Goal: Task Accomplishment & Management: Manage account settings

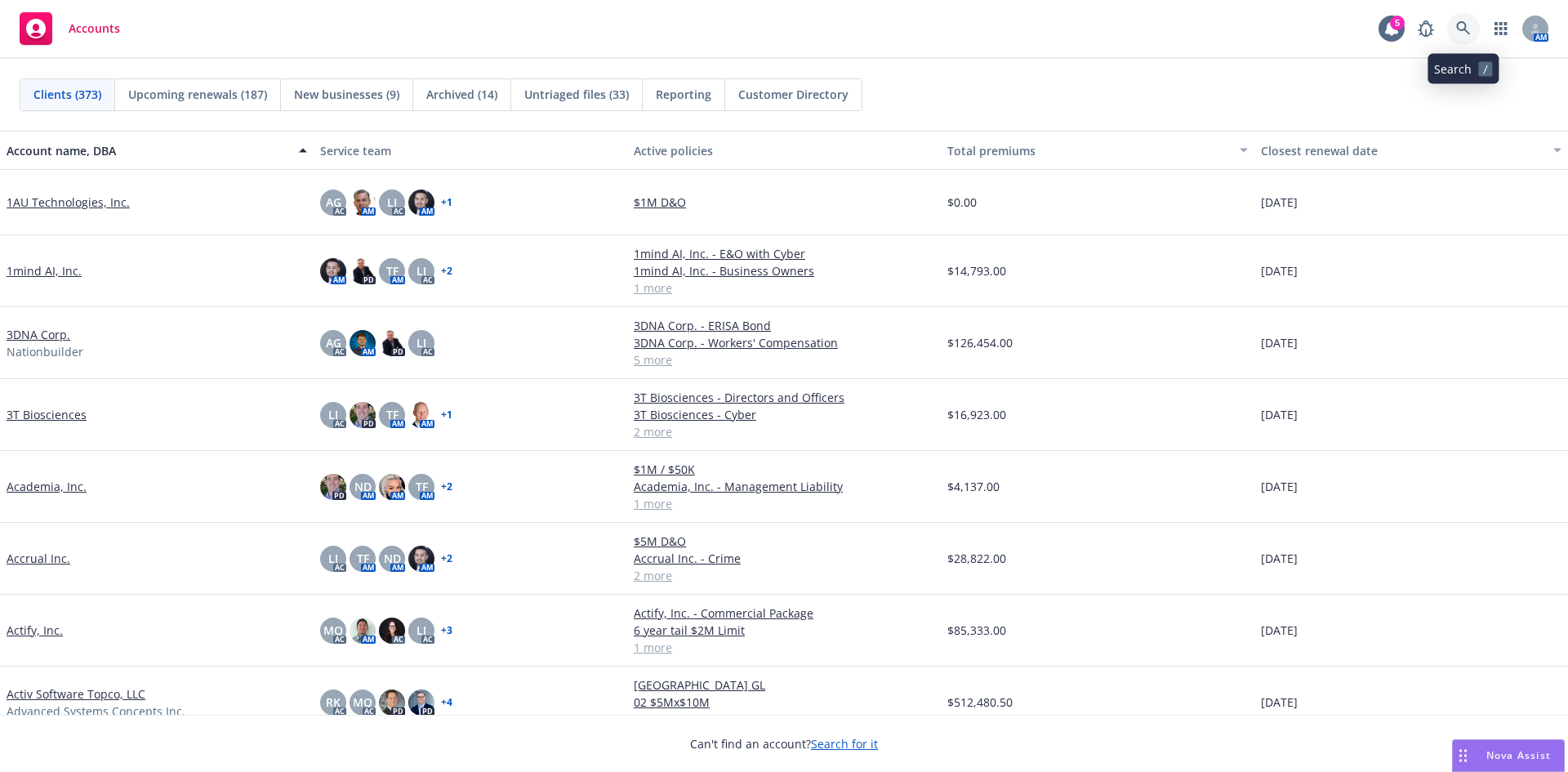
click at [1454, 22] on link at bounding box center [1463, 28] width 33 height 33
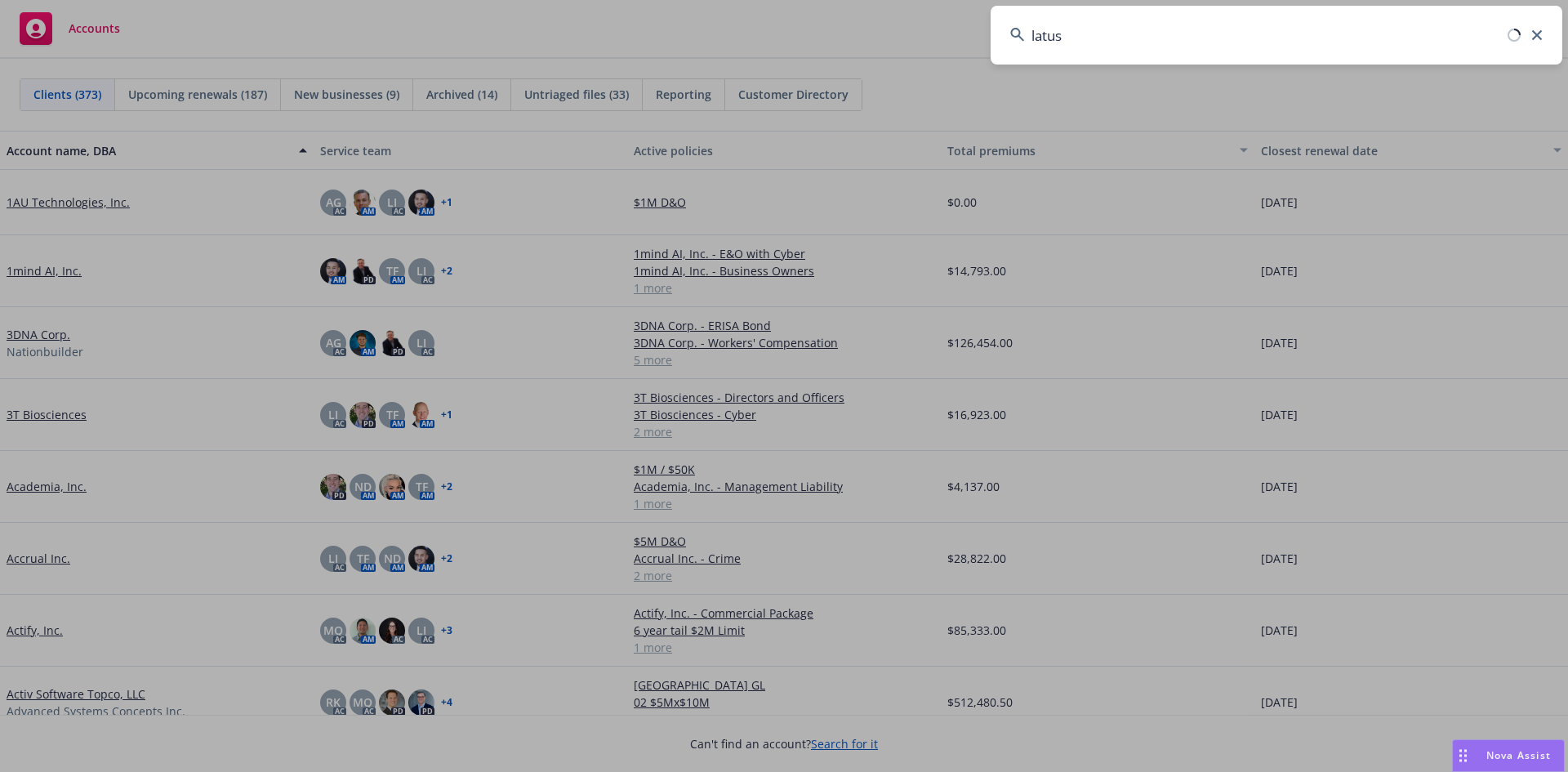
type input "latus"
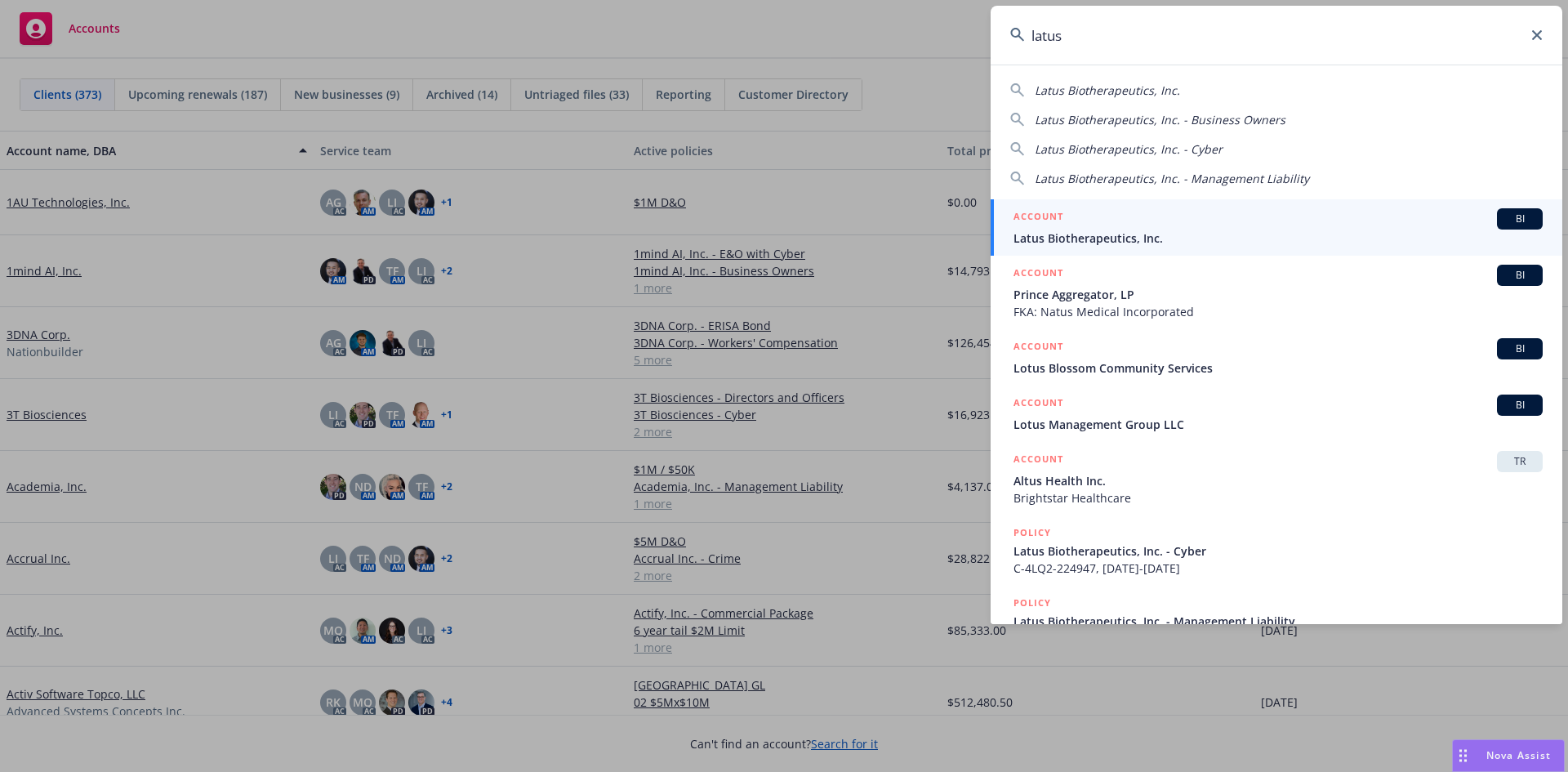
click at [1130, 241] on span "Latus Biotherapeutics, Inc." at bounding box center [1277, 238] width 529 height 18
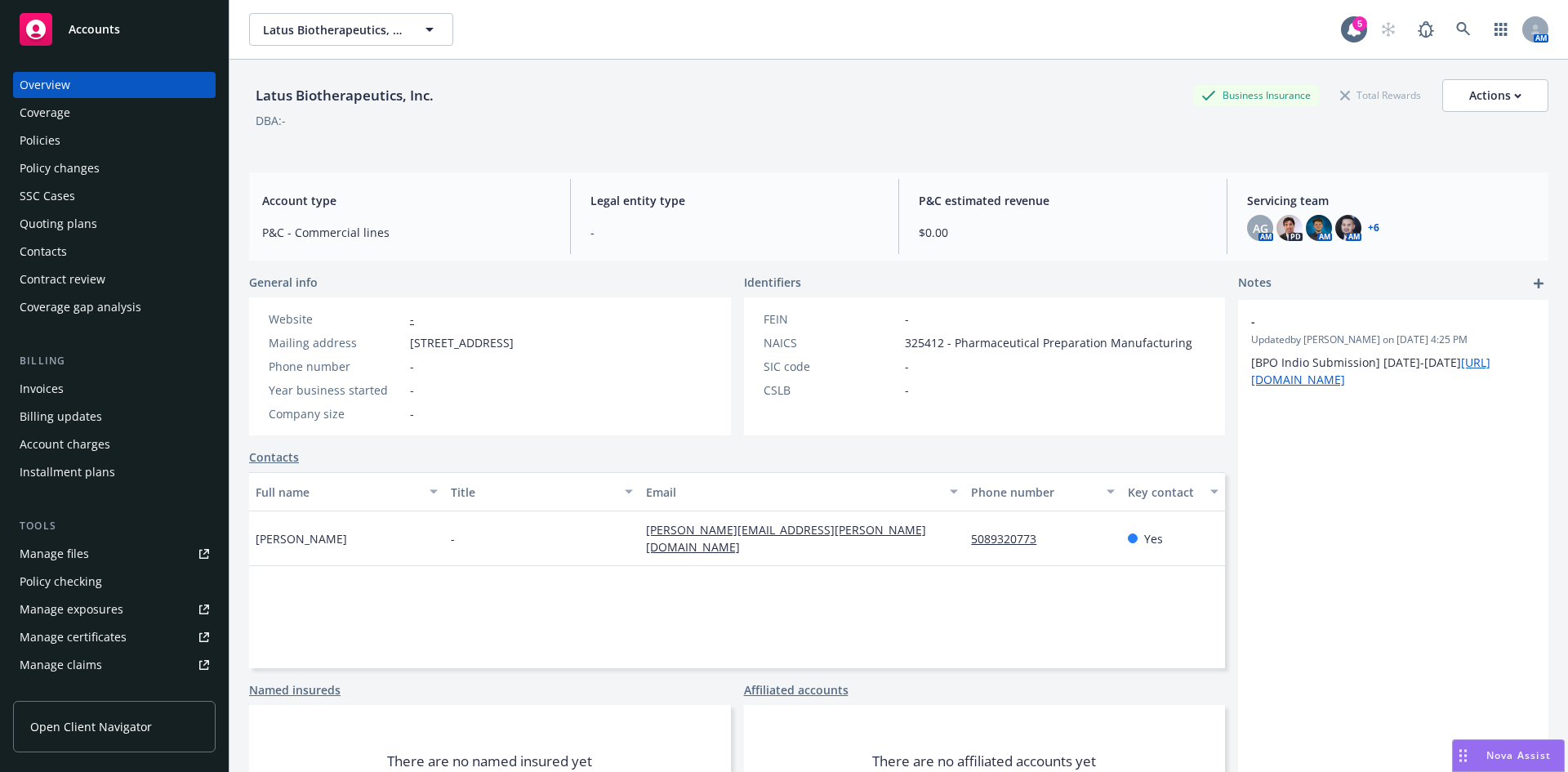
click at [43, 137] on div "Policies" at bounding box center [39, 140] width 41 height 26
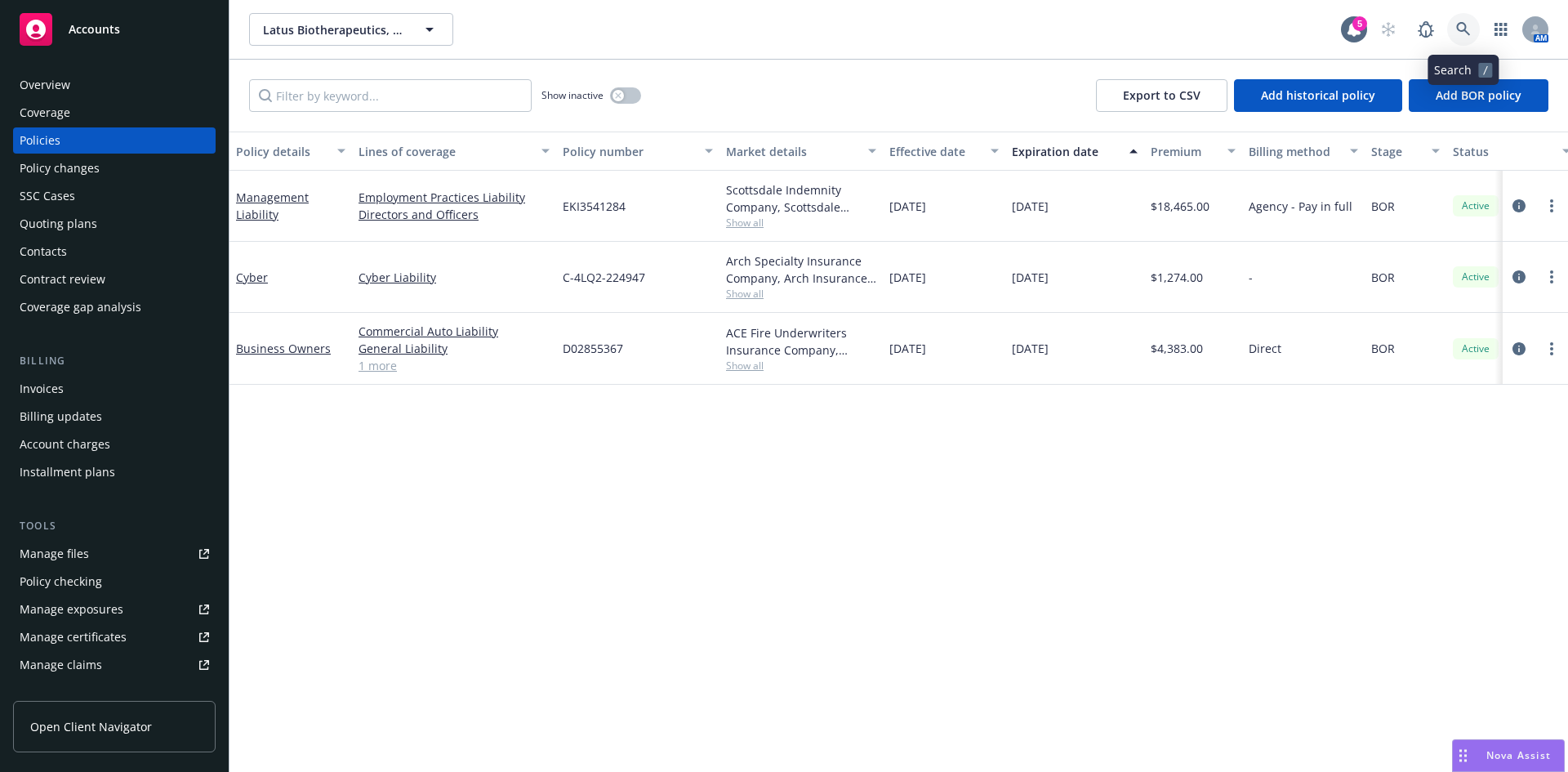
click at [1464, 25] on icon at bounding box center [1463, 28] width 14 height 14
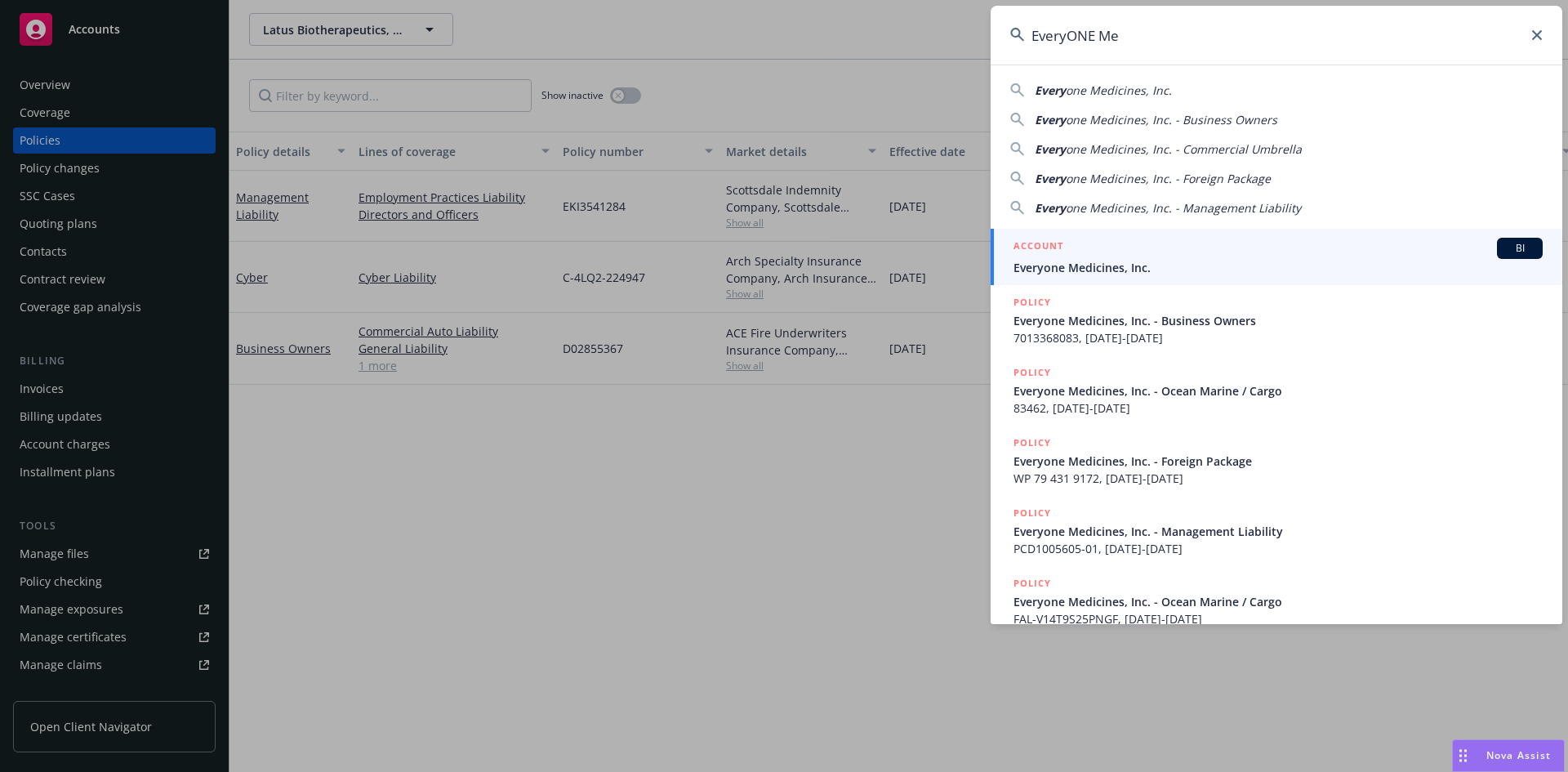
type input "EveryONE Me"
click at [1109, 257] on div "ACCOUNT BI" at bounding box center [1277, 247] width 529 height 21
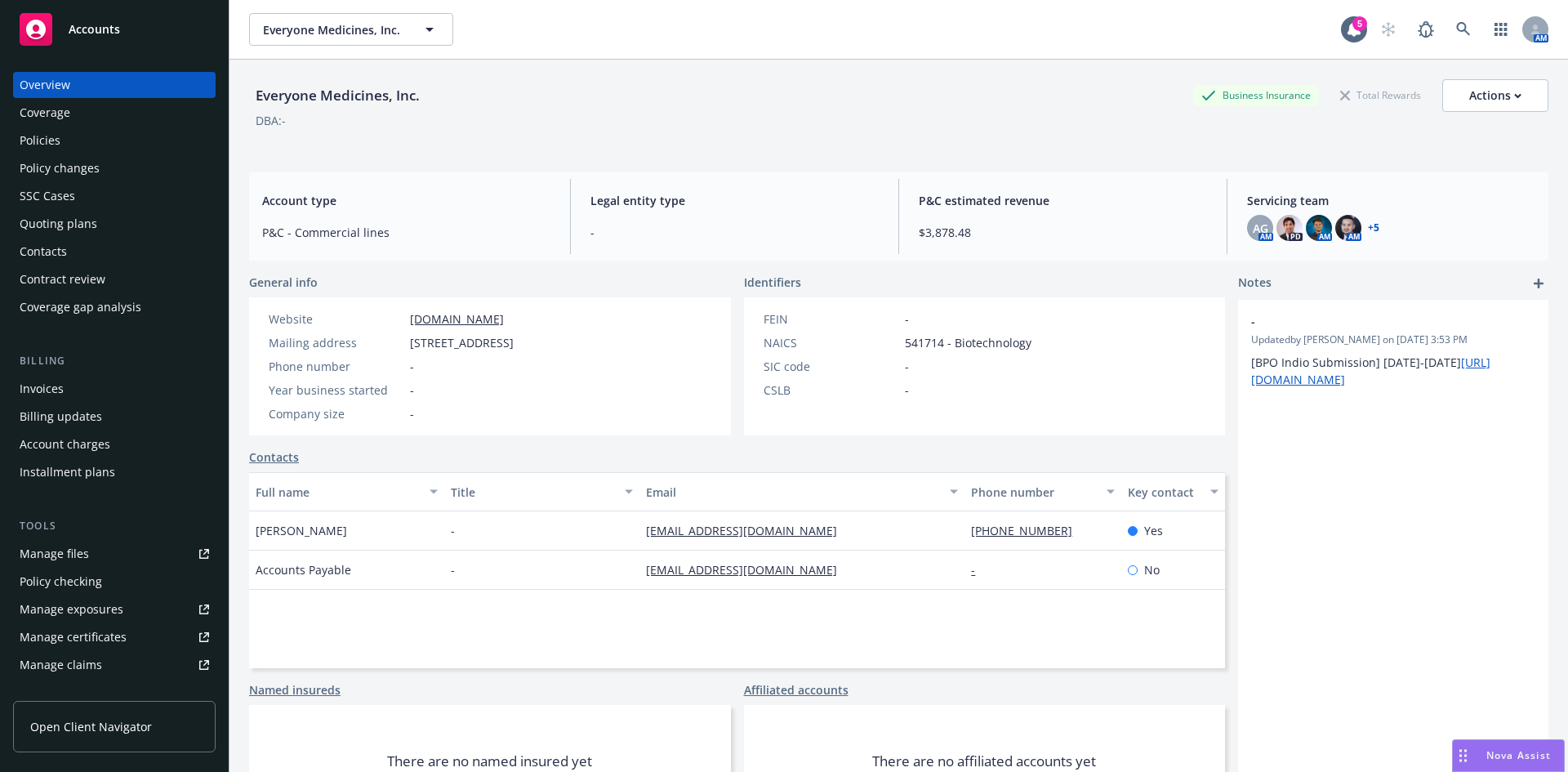
click at [86, 551] on div "Manage files" at bounding box center [53, 553] width 69 height 26
click at [1454, 21] on link at bounding box center [1463, 29] width 33 height 33
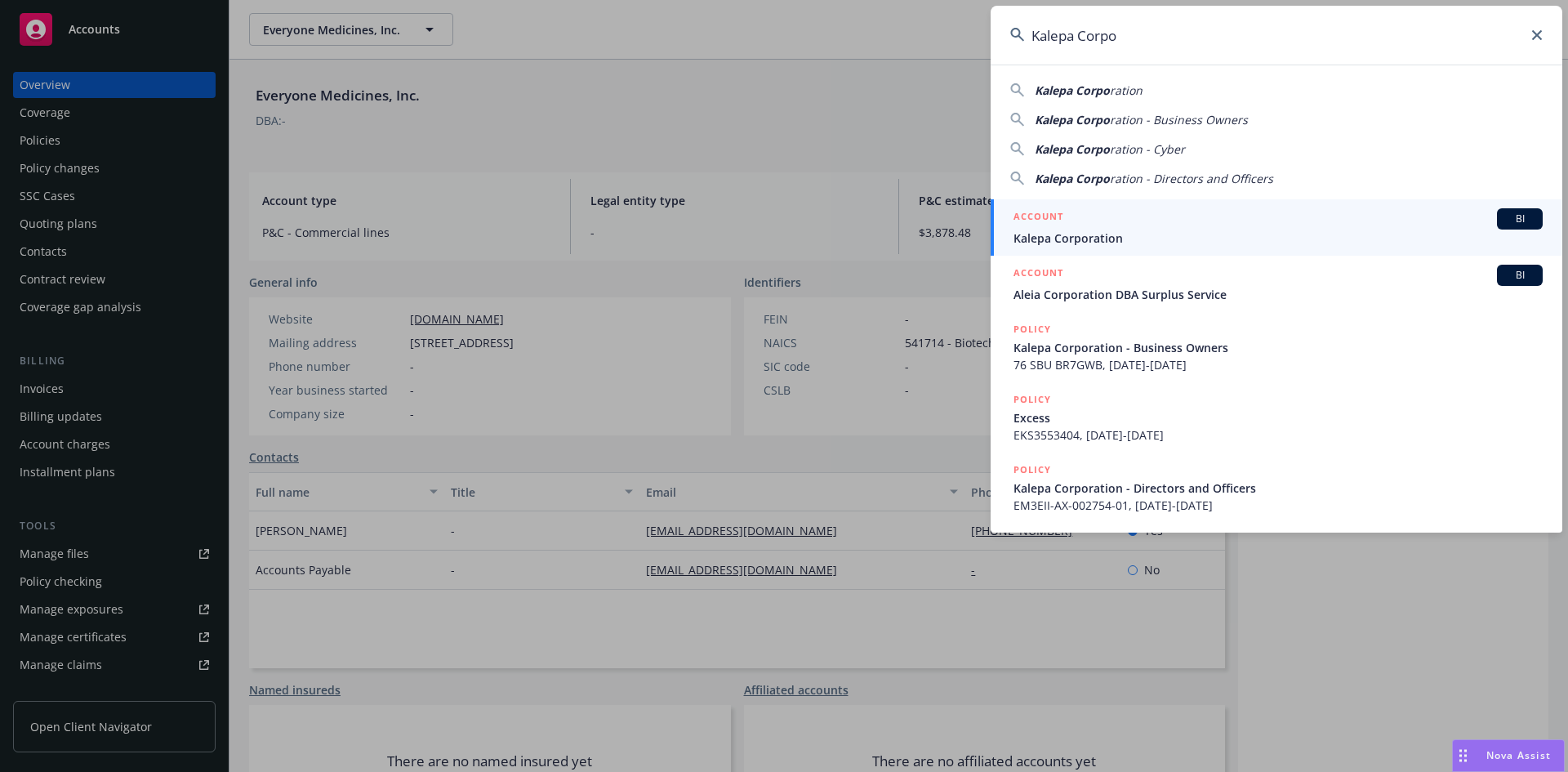
type input "Kalepa Corpo"
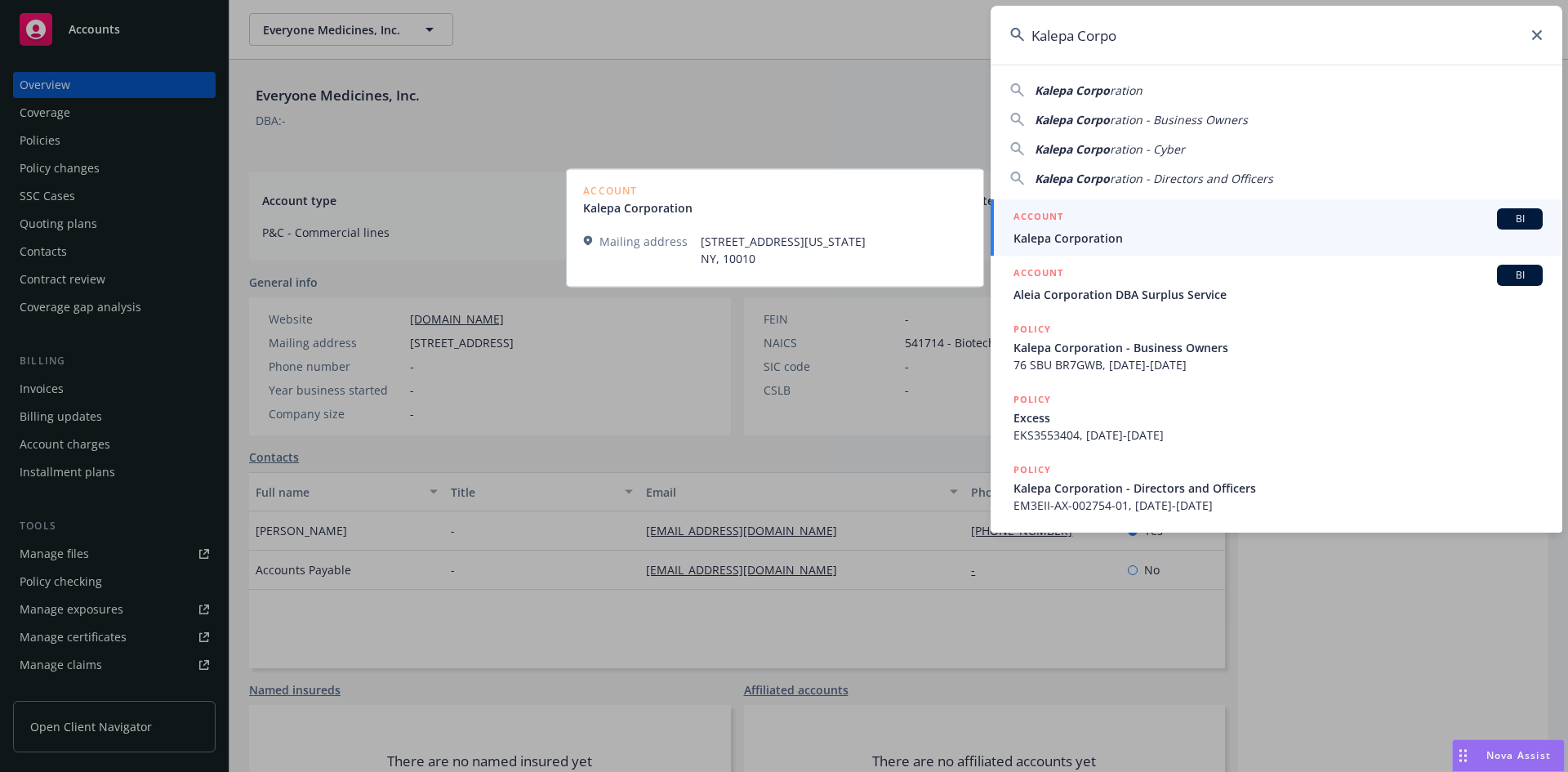
click at [1077, 232] on span "Kalepa Corporation" at bounding box center [1277, 238] width 529 height 18
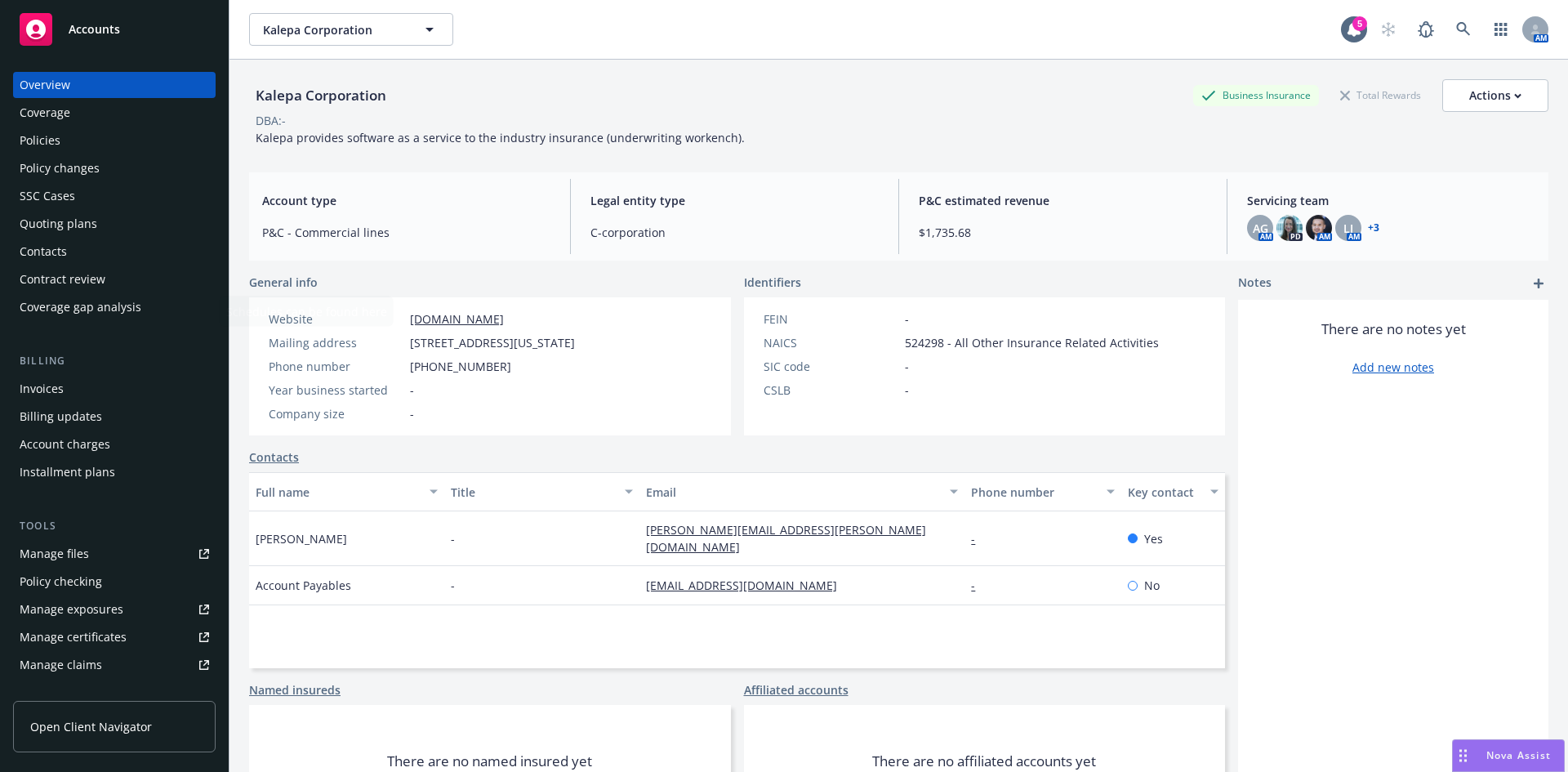
scroll to position [320, 0]
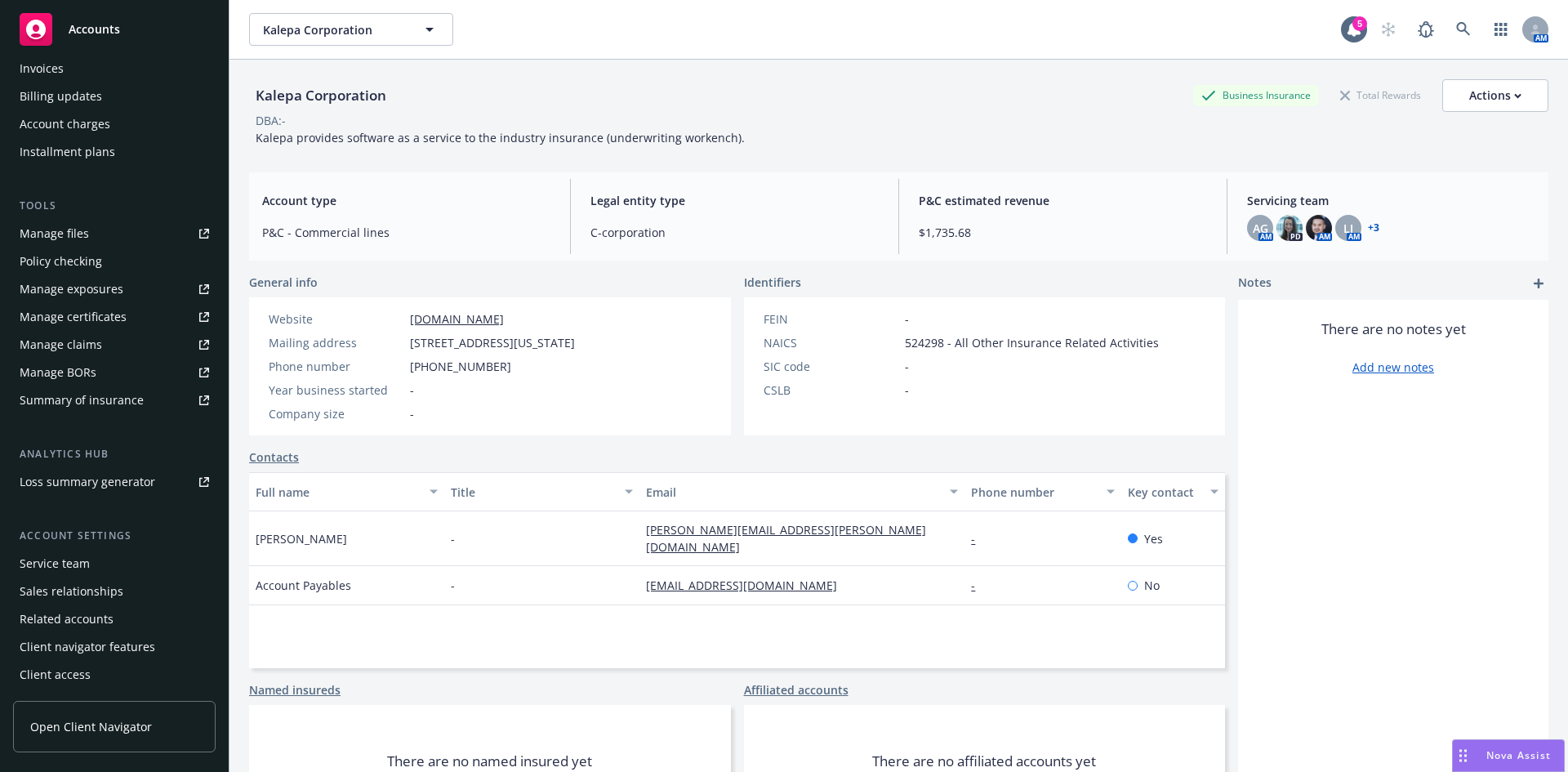
click at [91, 572] on div "Service team" at bounding box center [114, 563] width 190 height 26
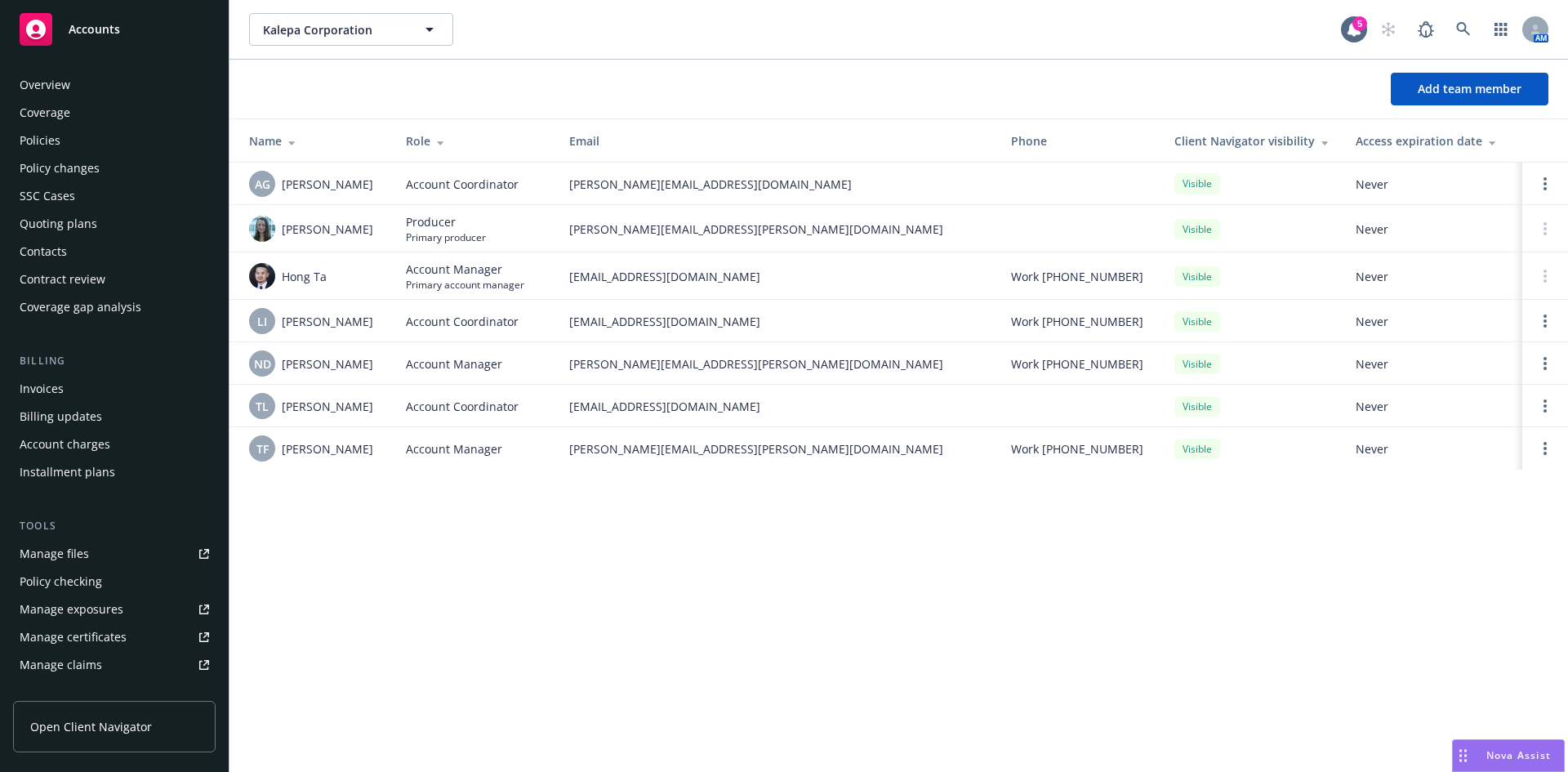
click at [54, 139] on div "Policies" at bounding box center [39, 140] width 41 height 26
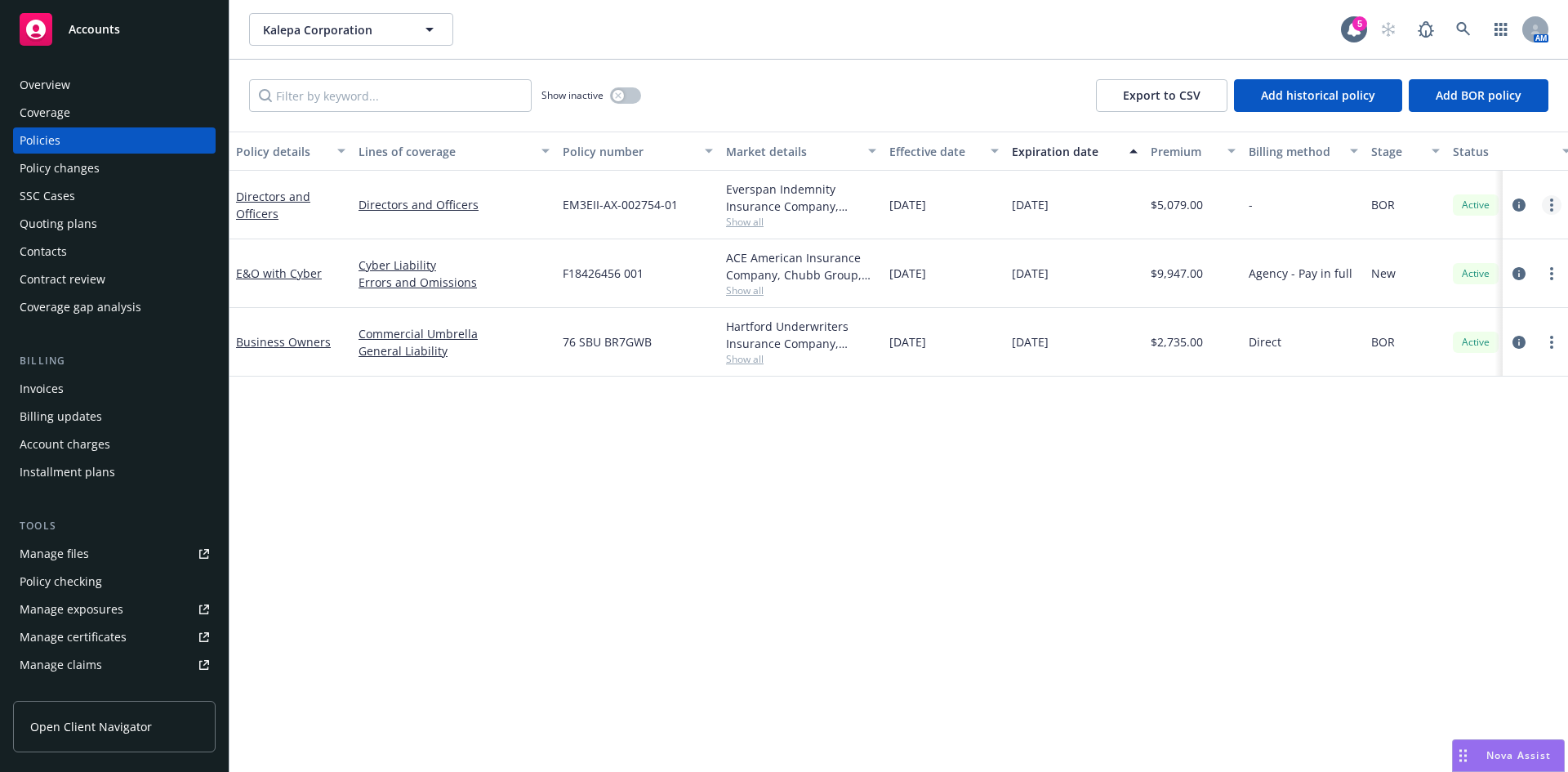
click at [1549, 202] on link "more" at bounding box center [1551, 205] width 19 height 19
click at [1420, 273] on link "Renew with incumbent" at bounding box center [1464, 271] width 192 height 33
select select "12"
select select "NY"
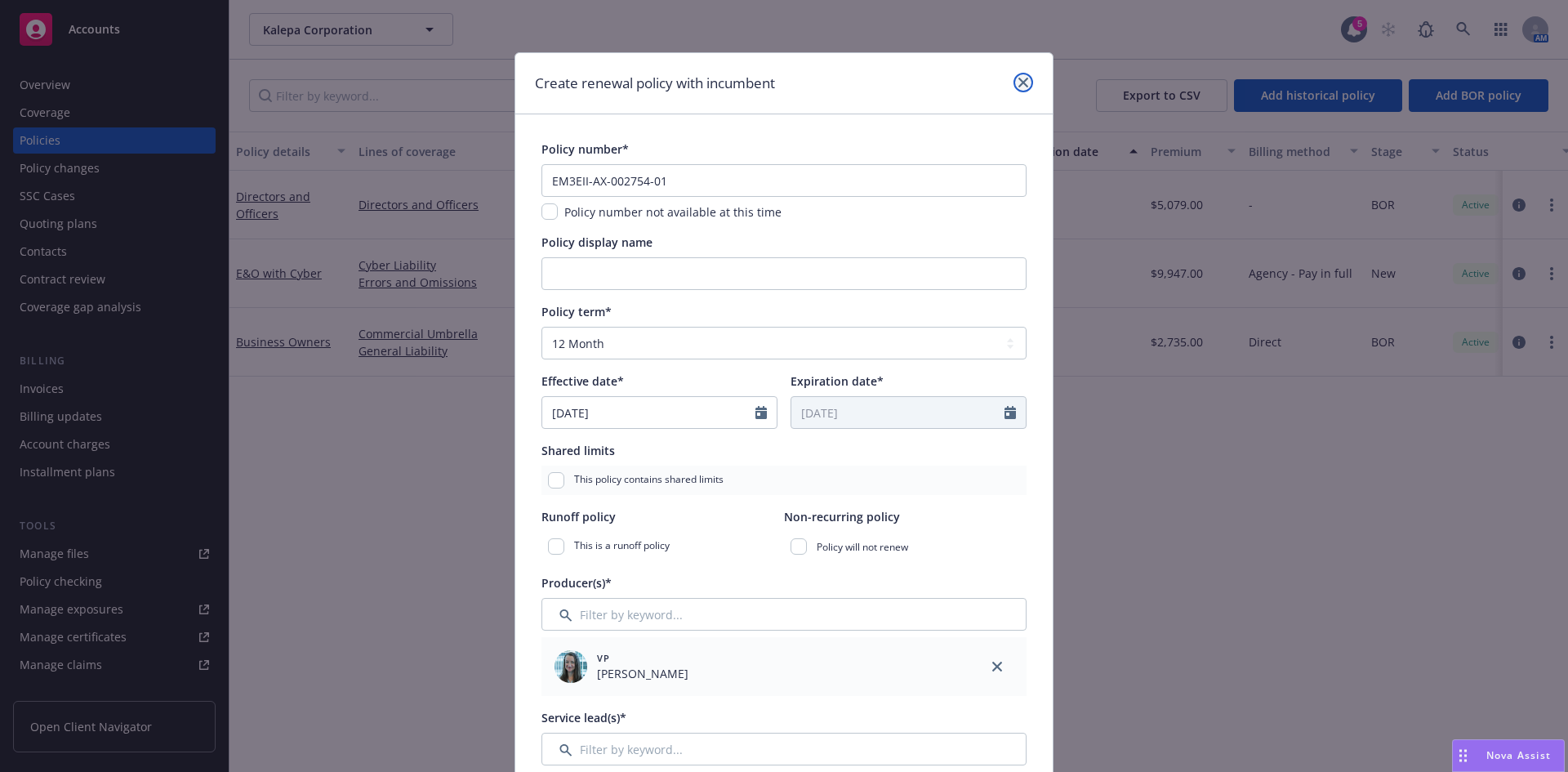
click at [1018, 80] on icon "close" at bounding box center [1023, 83] width 10 height 10
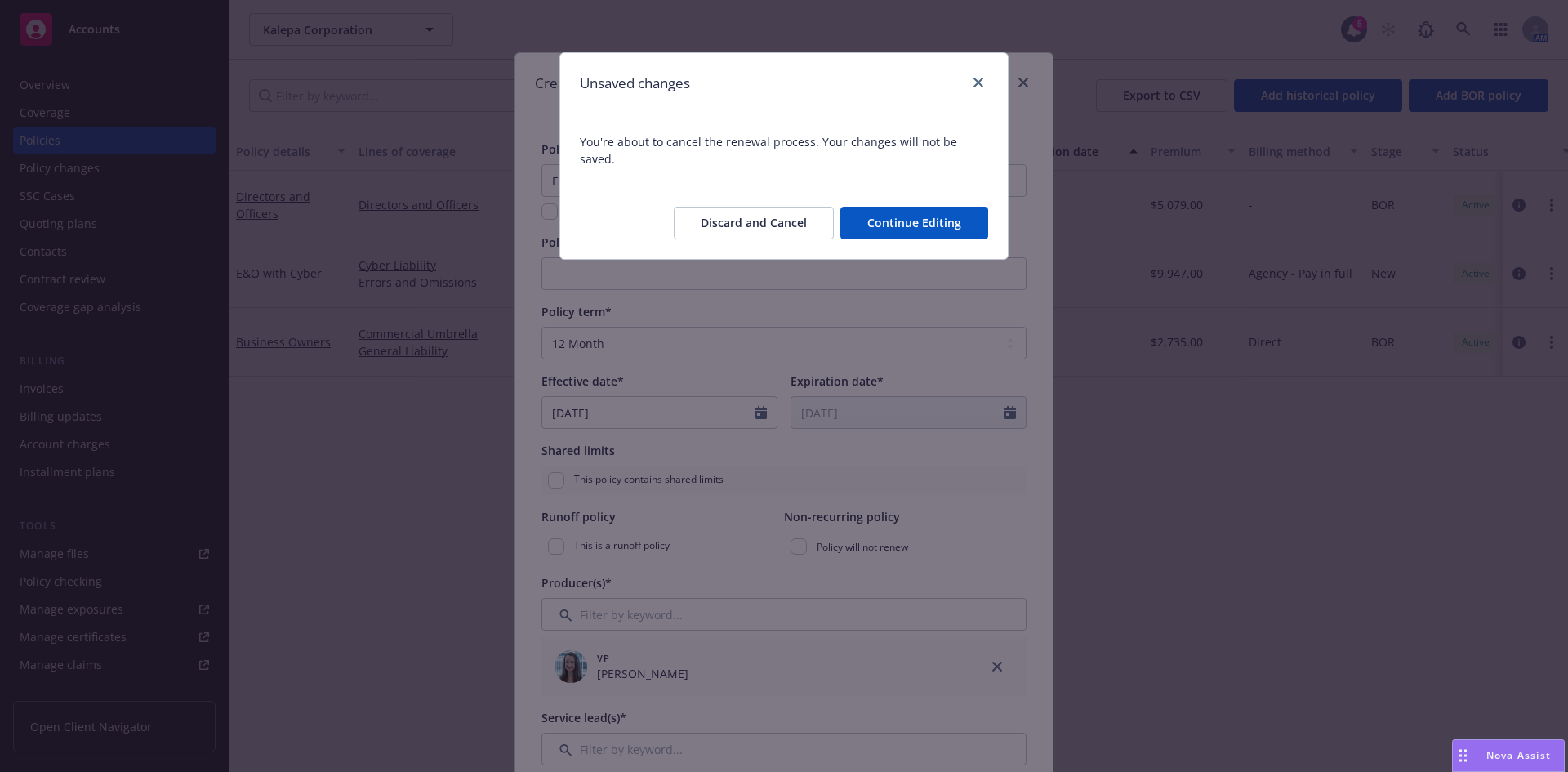
click at [758, 212] on button "Discard and Cancel" at bounding box center [754, 222] width 160 height 33
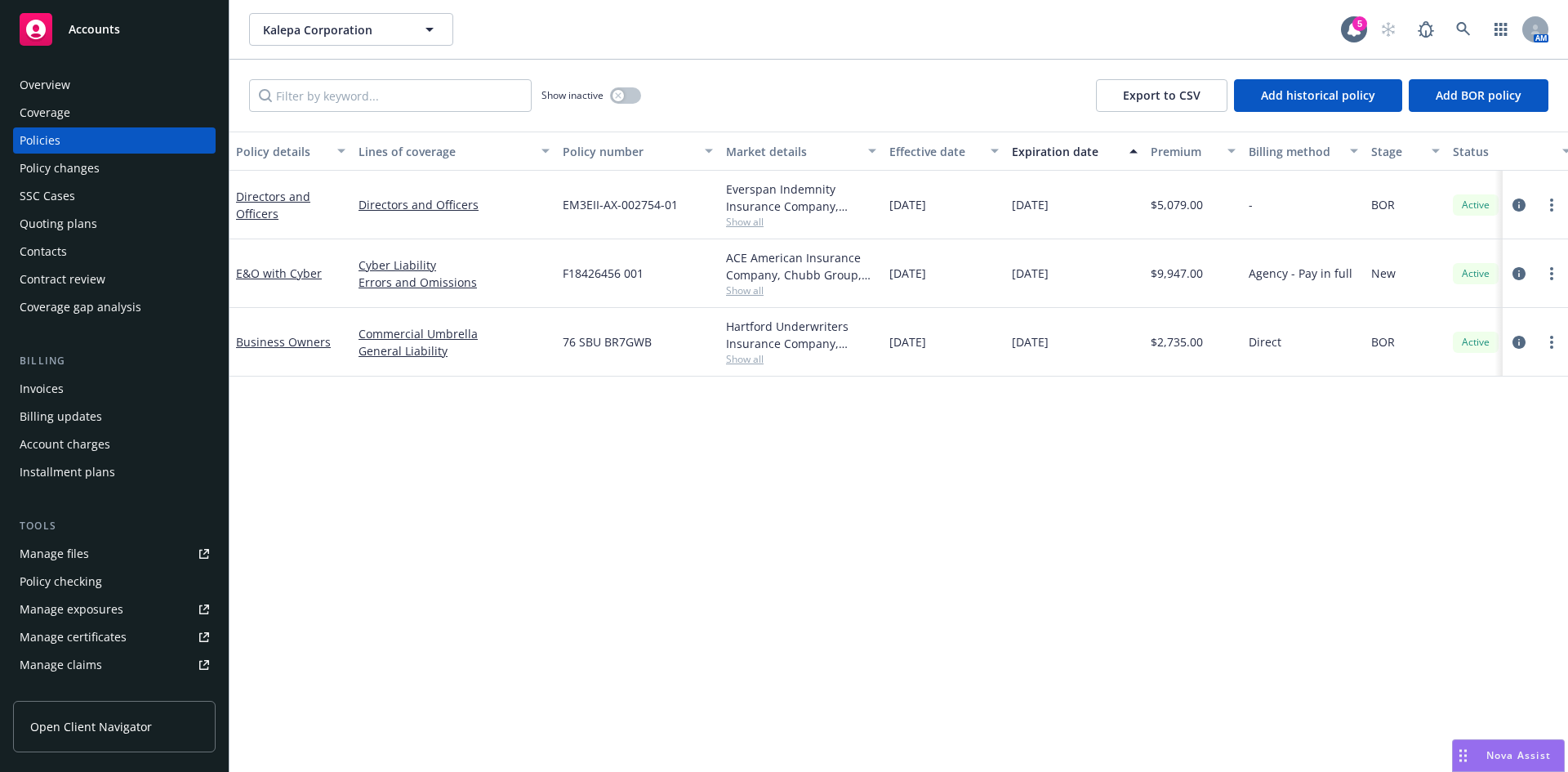
click at [53, 225] on div "Quoting plans" at bounding box center [58, 223] width 78 height 26
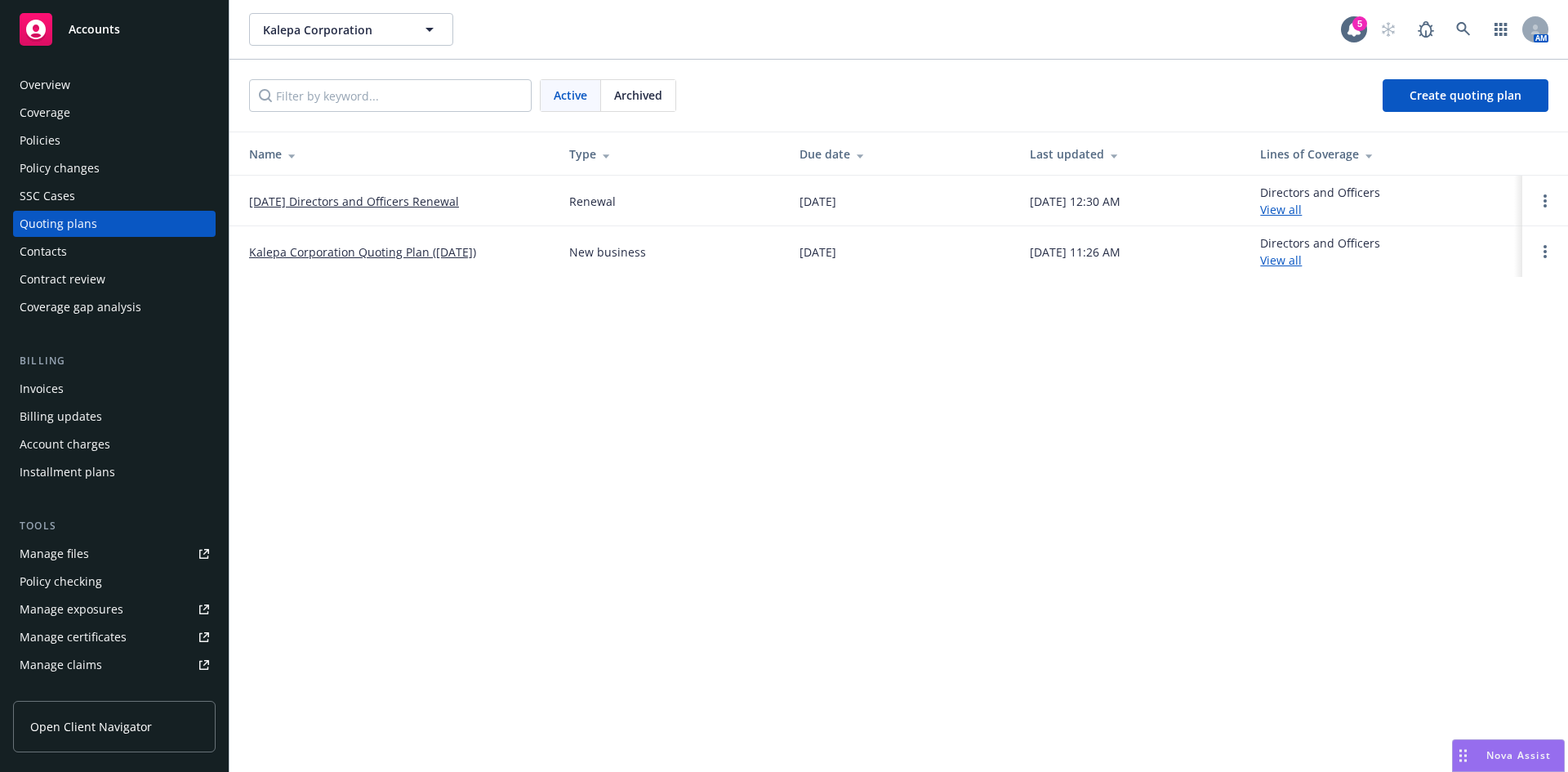
click at [327, 200] on link "09/01/25 Directors and Officers Renewal" at bounding box center [353, 201] width 210 height 18
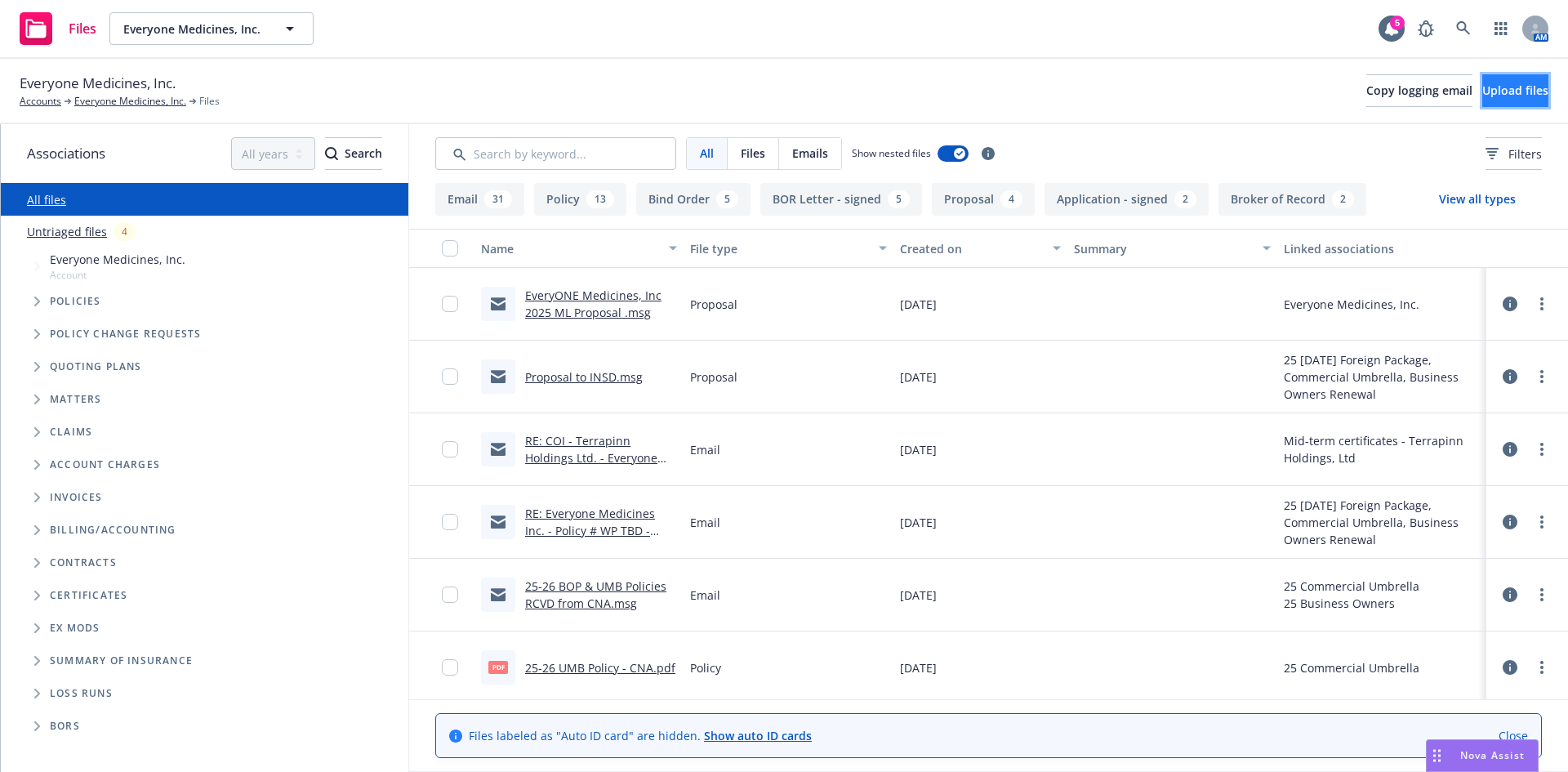
click at [1489, 102] on button "Upload files" at bounding box center [1515, 90] width 66 height 33
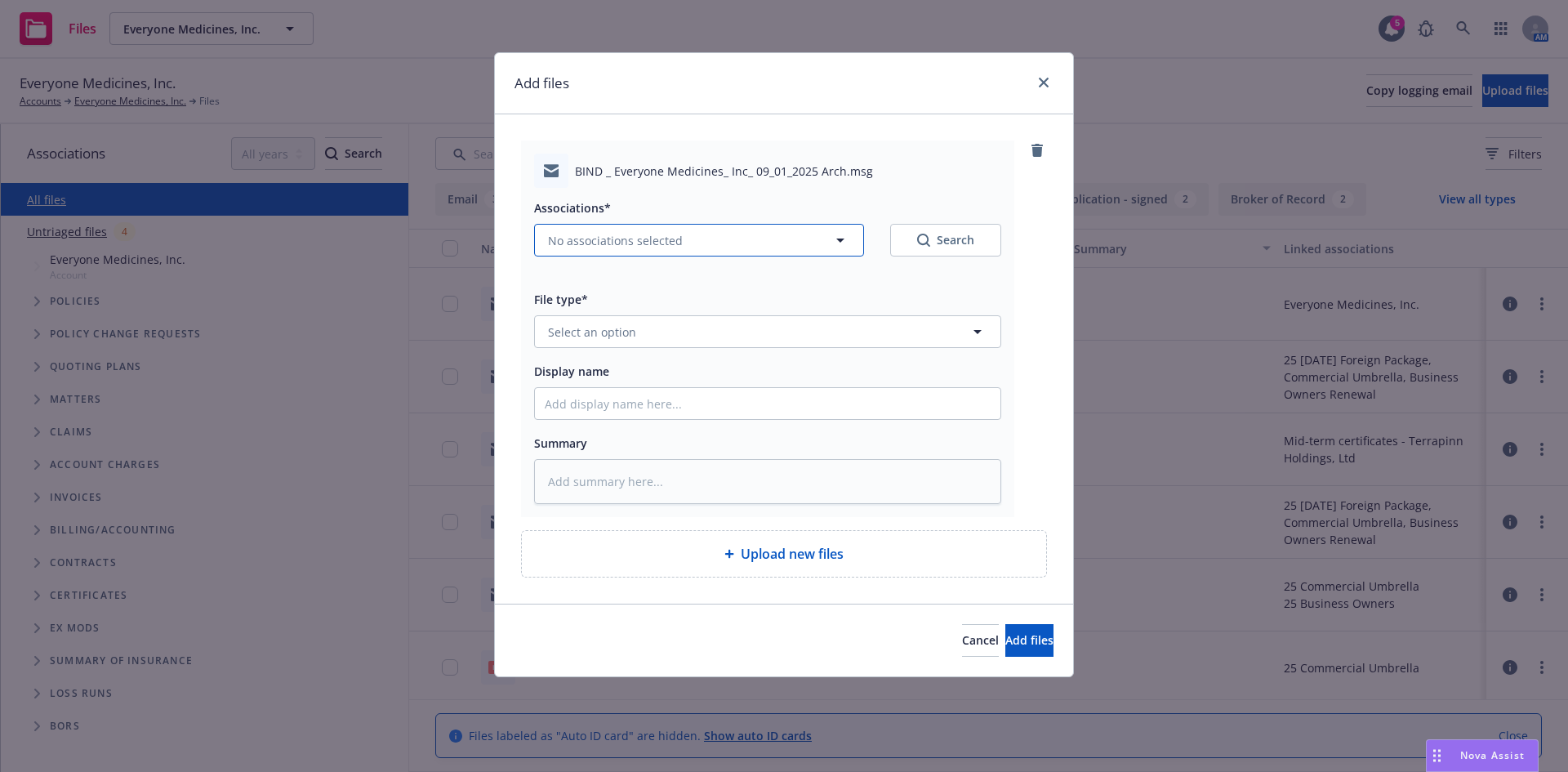
click at [586, 233] on span "No associations selected" at bounding box center [615, 241] width 134 height 18
type textarea "x"
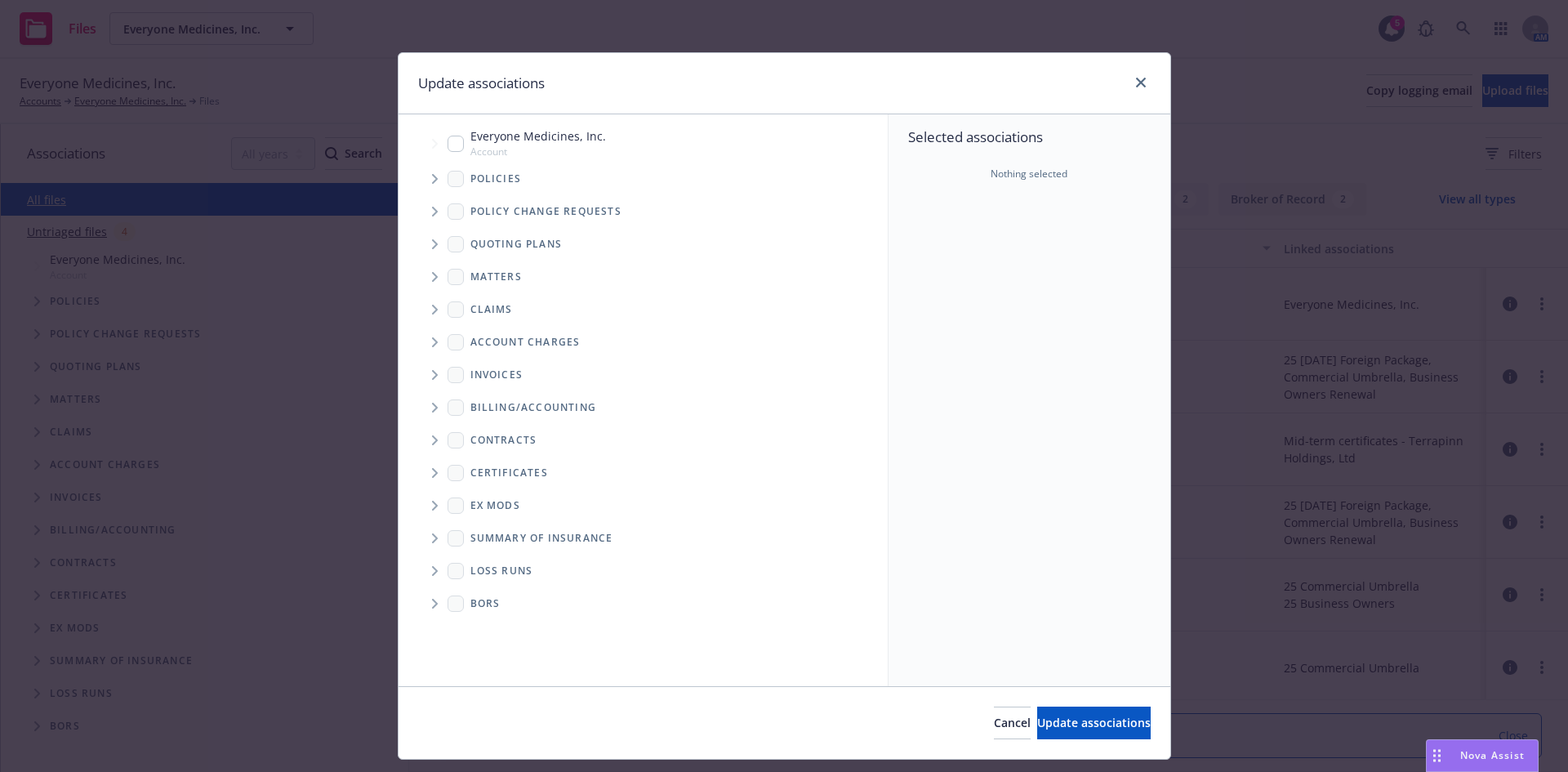
click at [448, 144] on input "Tree Example" at bounding box center [456, 144] width 17 height 17
checkbox input "true"
click at [1056, 741] on div "Cancel Update associations" at bounding box center [784, 722] width 772 height 73
click at [1041, 732] on button "Update associations" at bounding box center [1094, 723] width 114 height 33
type textarea "x"
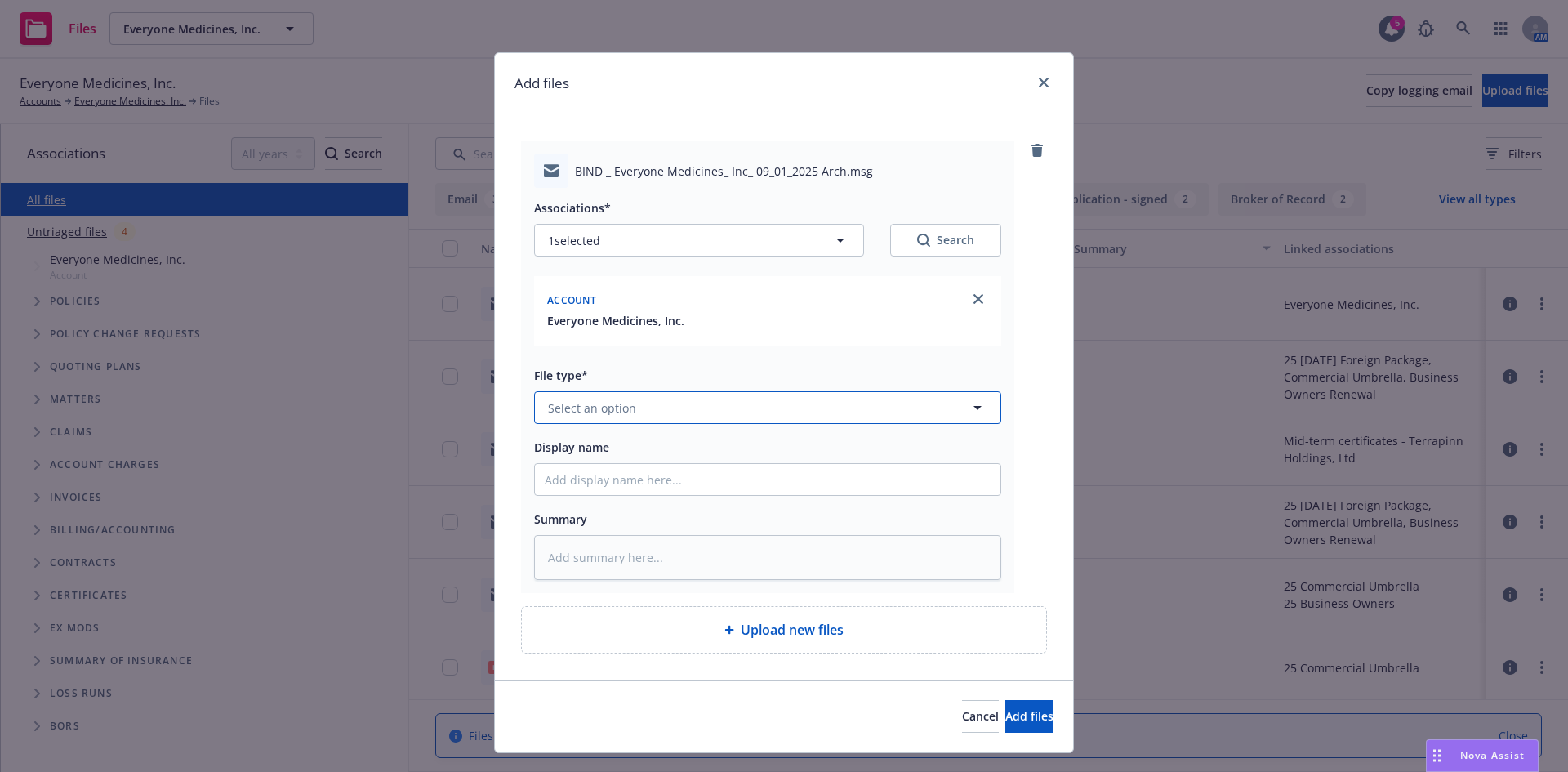
click at [601, 408] on span "Select an option" at bounding box center [592, 408] width 89 height 18
type input "bind ord"
click at [586, 460] on span "Bind Order" at bounding box center [581, 453] width 61 height 18
click at [572, 484] on input "Display name" at bounding box center [767, 479] width 465 height 31
type textarea "x"
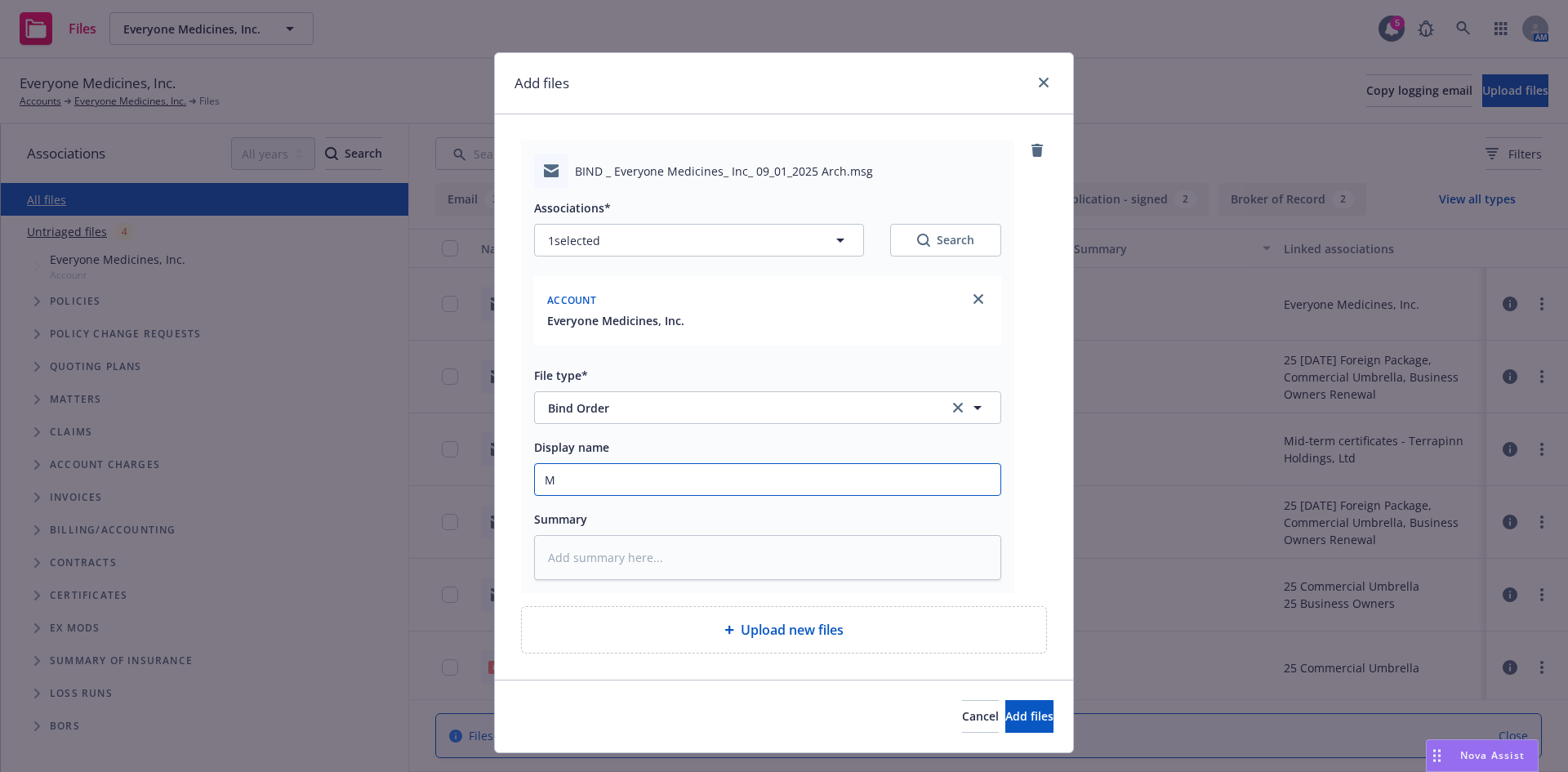
type input "ML"
type textarea "x"
type input "ML"
type textarea "x"
type input "ML B"
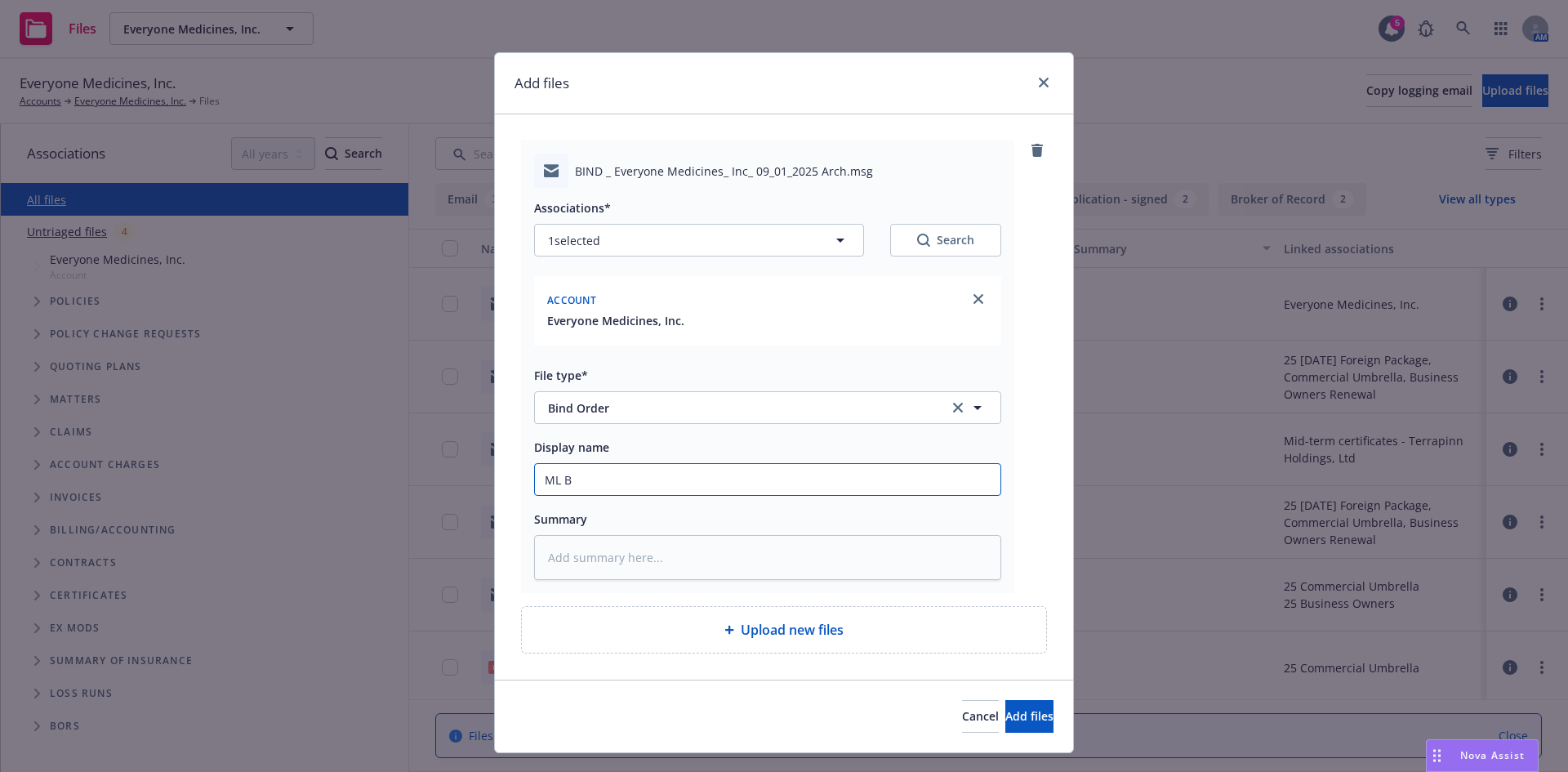
type textarea "x"
type input "ML Bi"
type textarea "x"
type input "ML Bin"
type textarea "x"
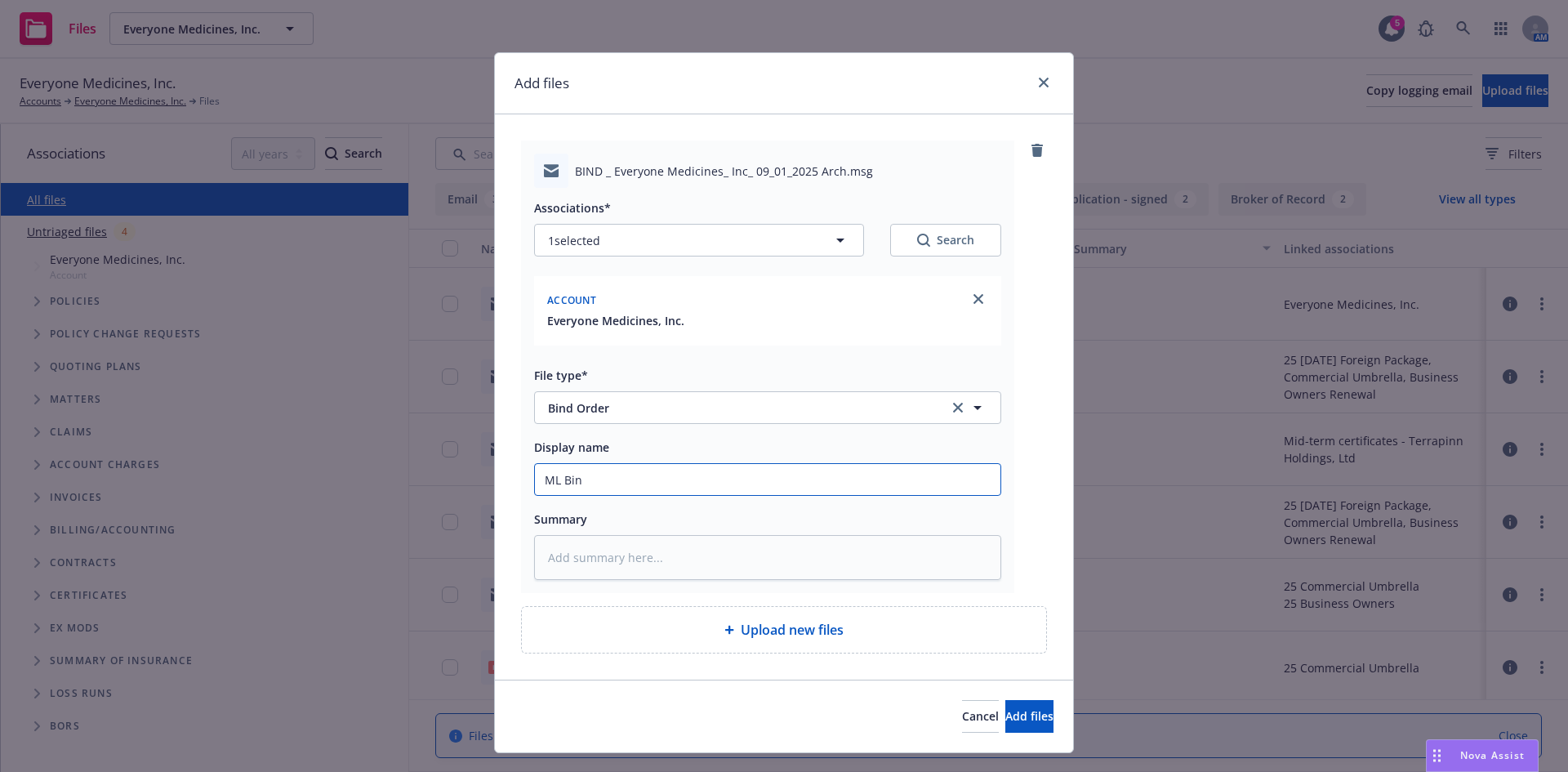
type input "ML Bind"
type textarea "x"
type input "ML Bind"
type textarea "x"
type input "ML Bind o"
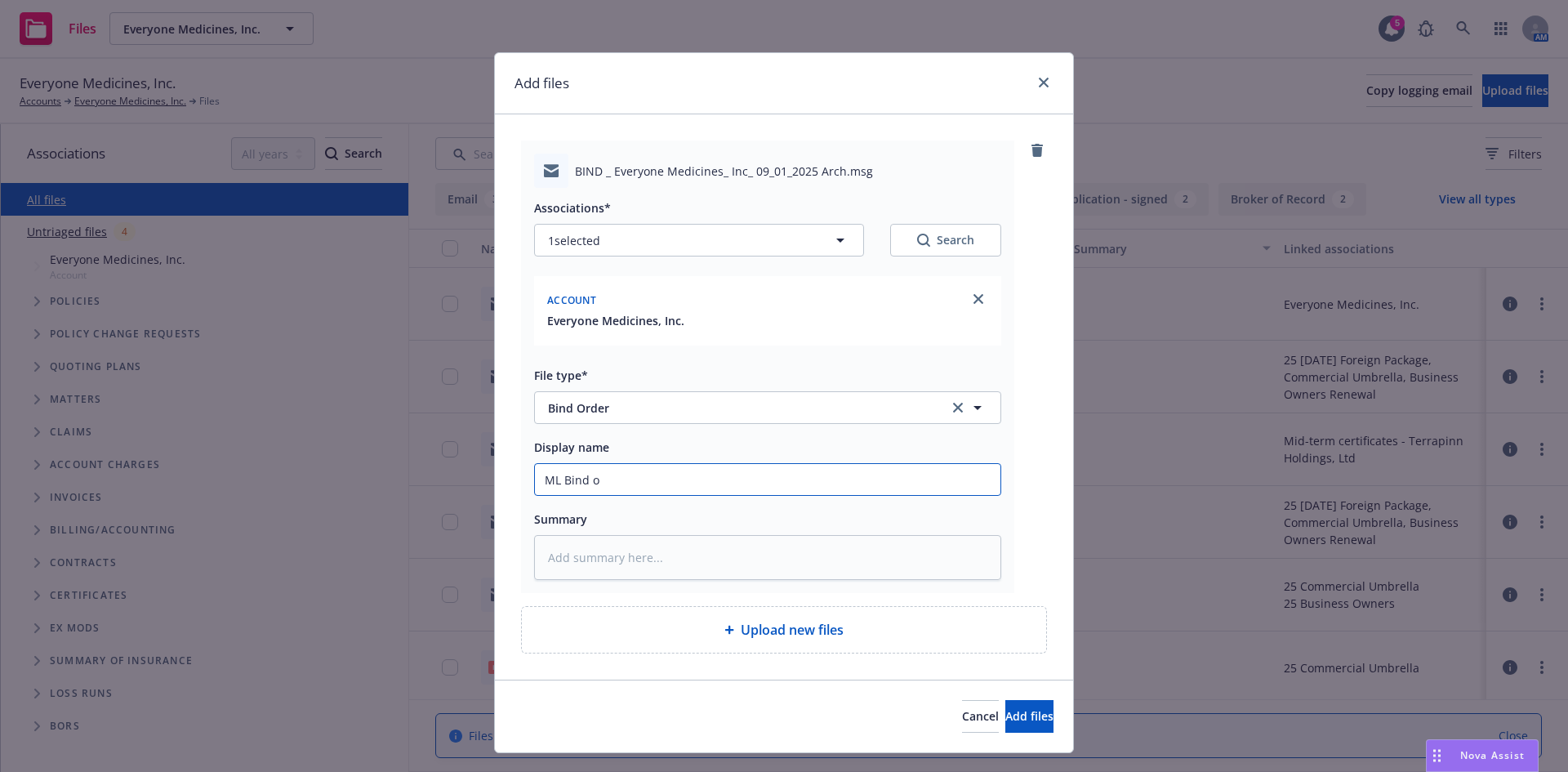
type textarea "x"
type input "ML Bind or"
type textarea "x"
type input "ML Bind ord"
type textarea "x"
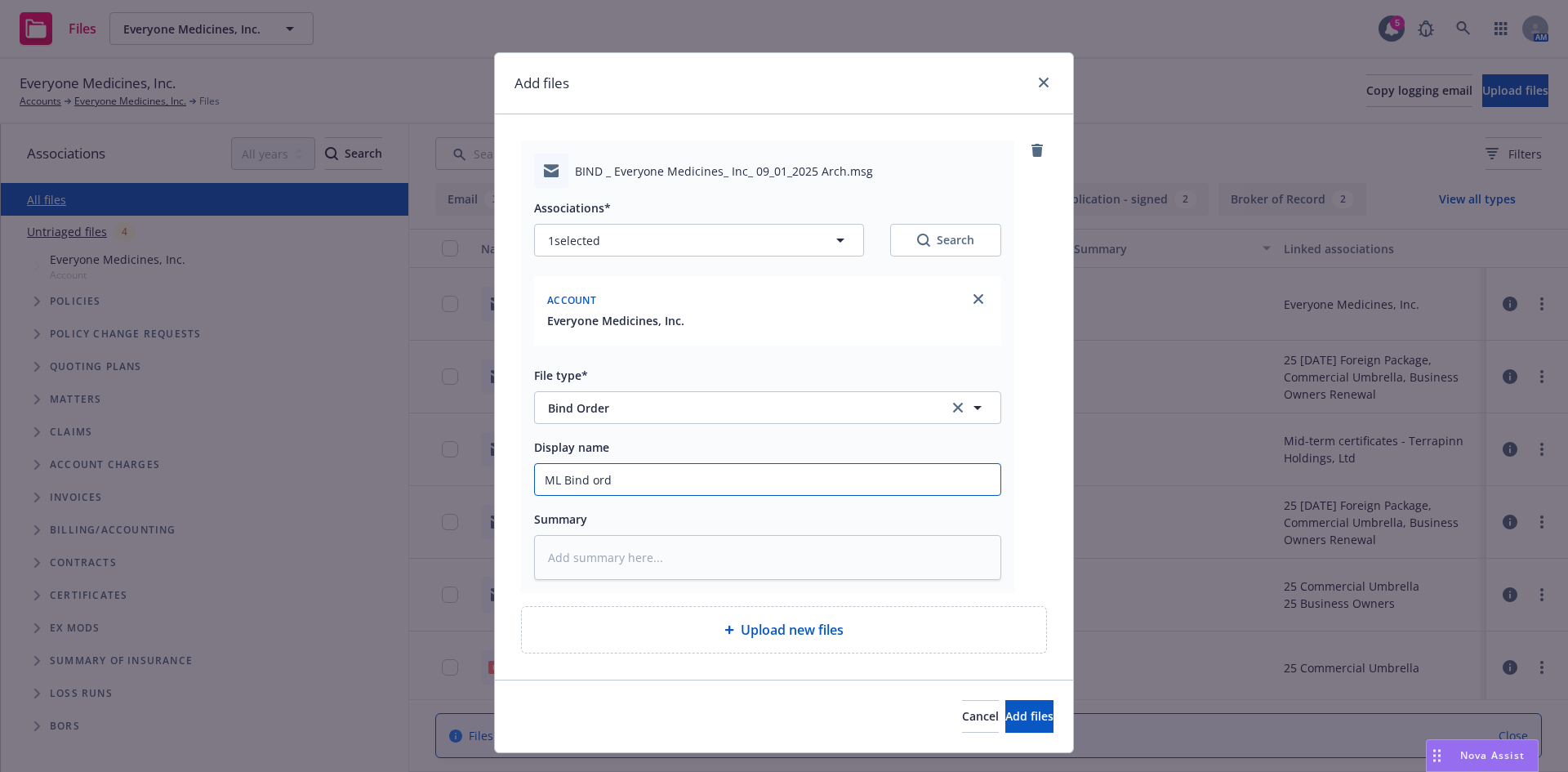
type input "ML Bind orde"
type textarea "x"
type input "ML Bind order"
type textarea "x"
type input "ML Bind order"
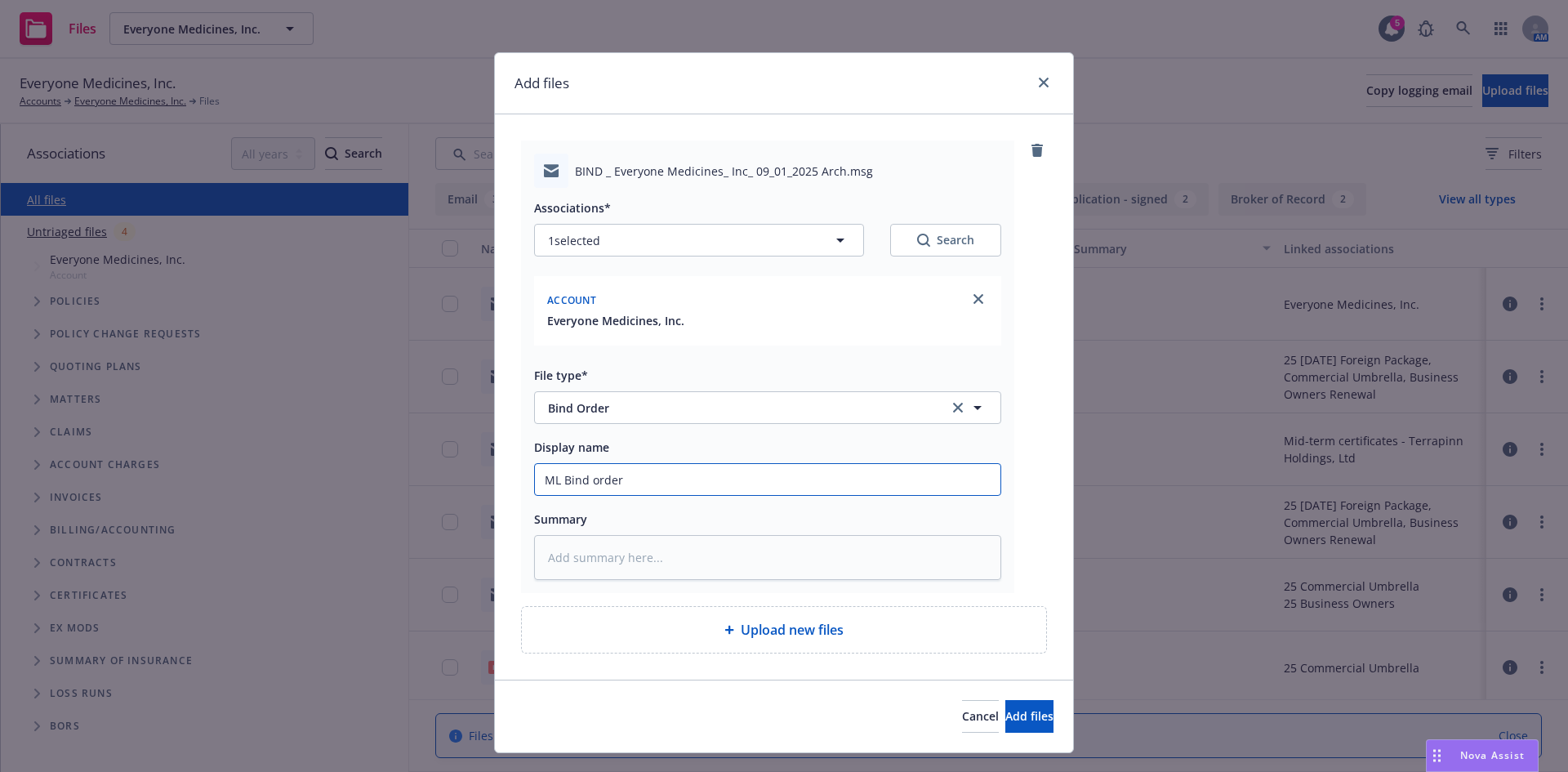
type textarea "x"
type input "ML Bind order f"
type textarea "x"
type input "ML Bind order fr"
type textarea "x"
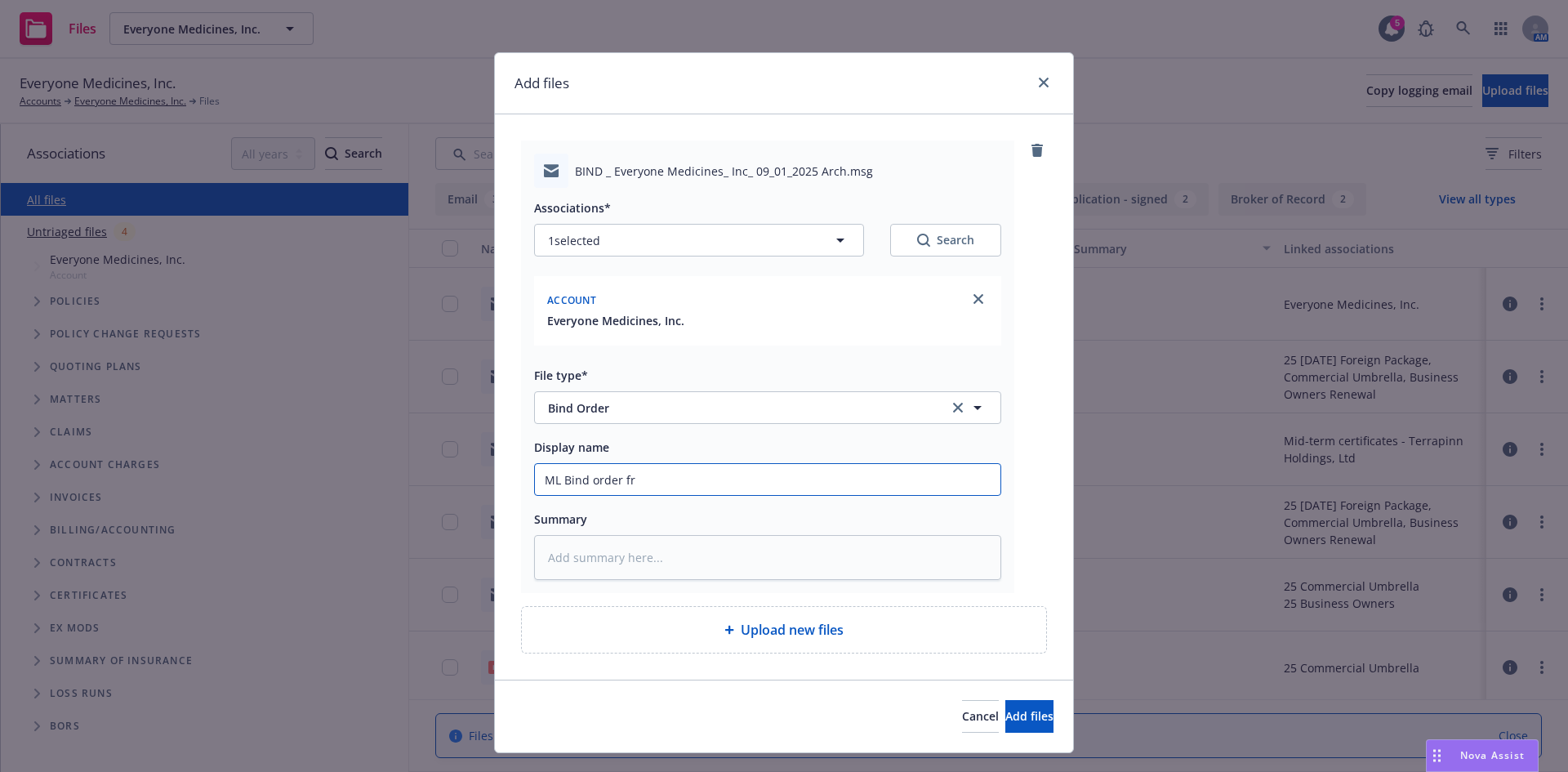
type input "ML Bind order f"
type textarea "x"
type input "ML Bind order"
type textarea "x"
type input "ML Bind order t"
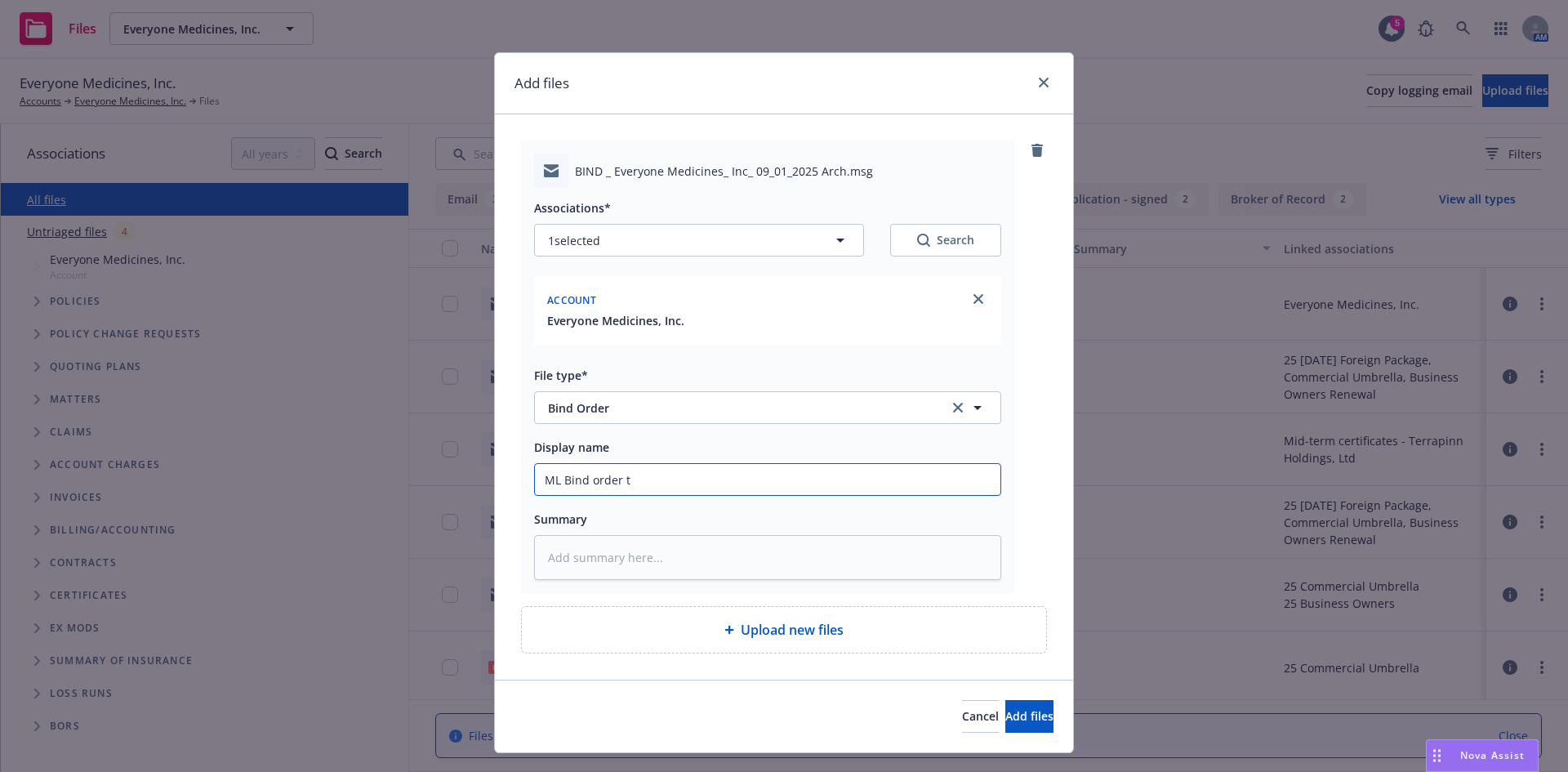
type textarea "x"
type input "ML Bind order to"
type textarea "x"
type input "ML Bind order to"
type textarea "x"
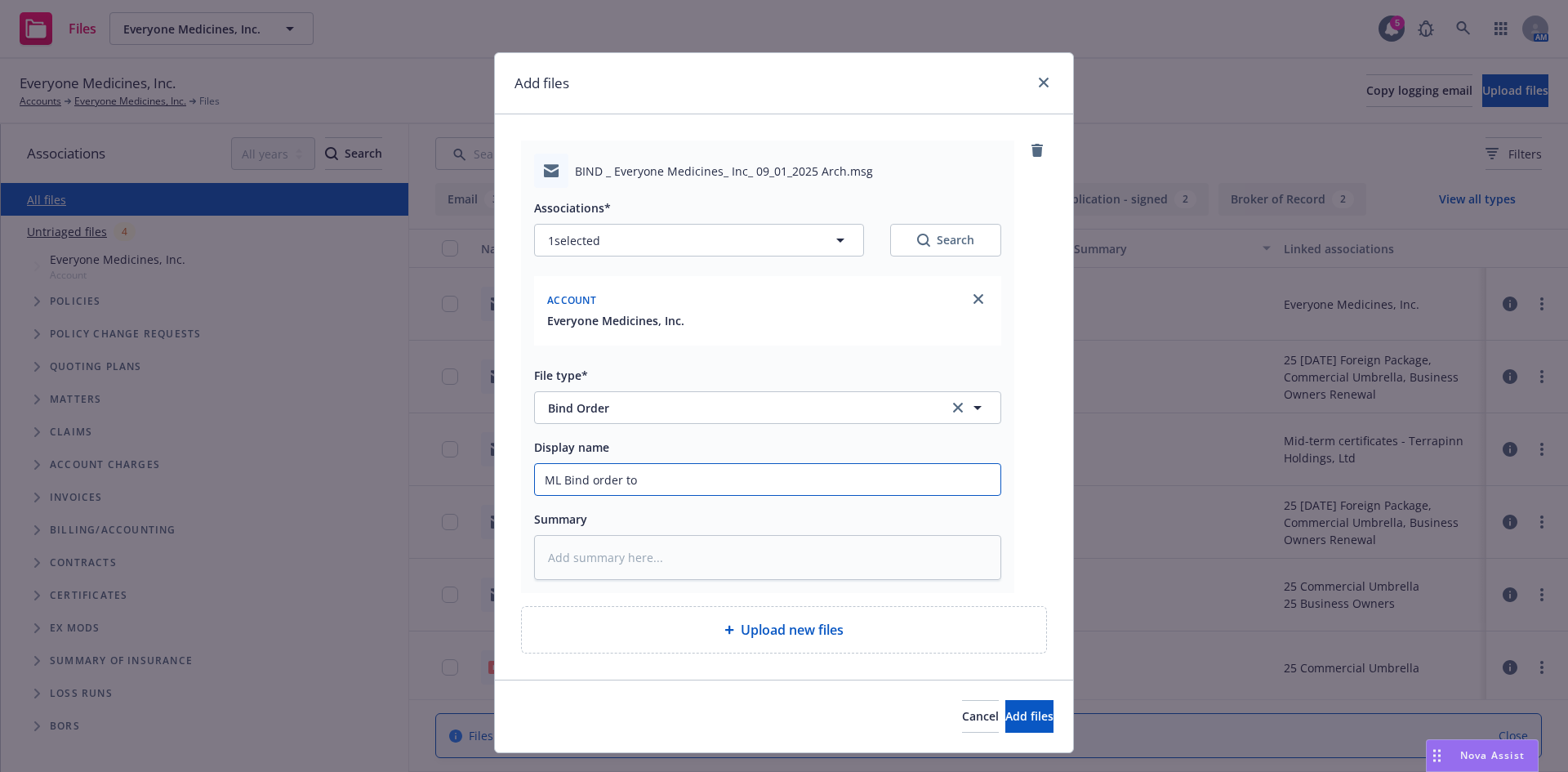
type input "ML Bind order to A"
type textarea "x"
type input "ML Bind order to Ar"
type textarea "x"
type input "ML Bind order to Arc"
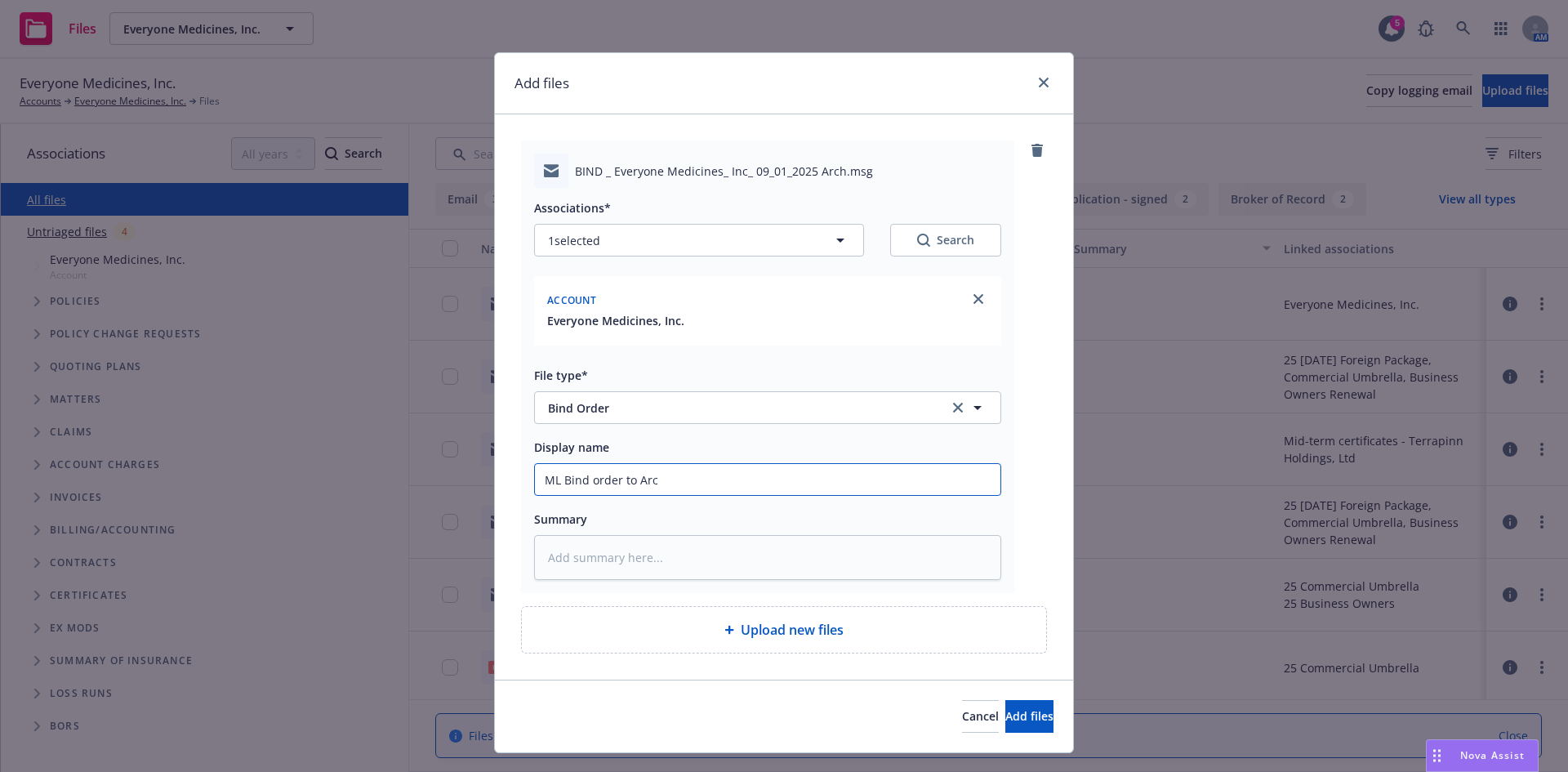
type textarea "x"
type input "ML Bind order to Arch"
type textarea "x"
type input "ML Bind order to Arch"
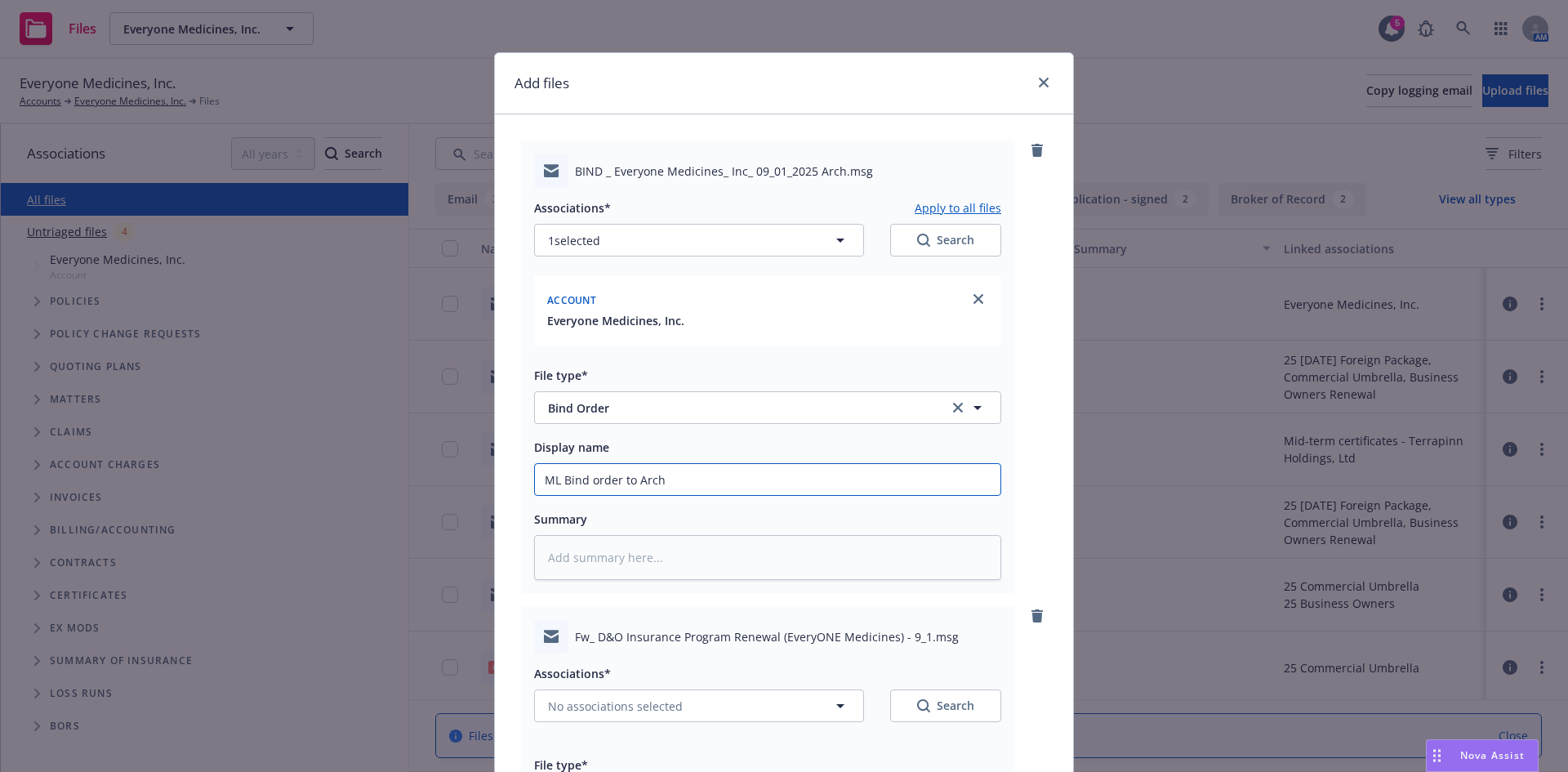
scroll to position [423, 0]
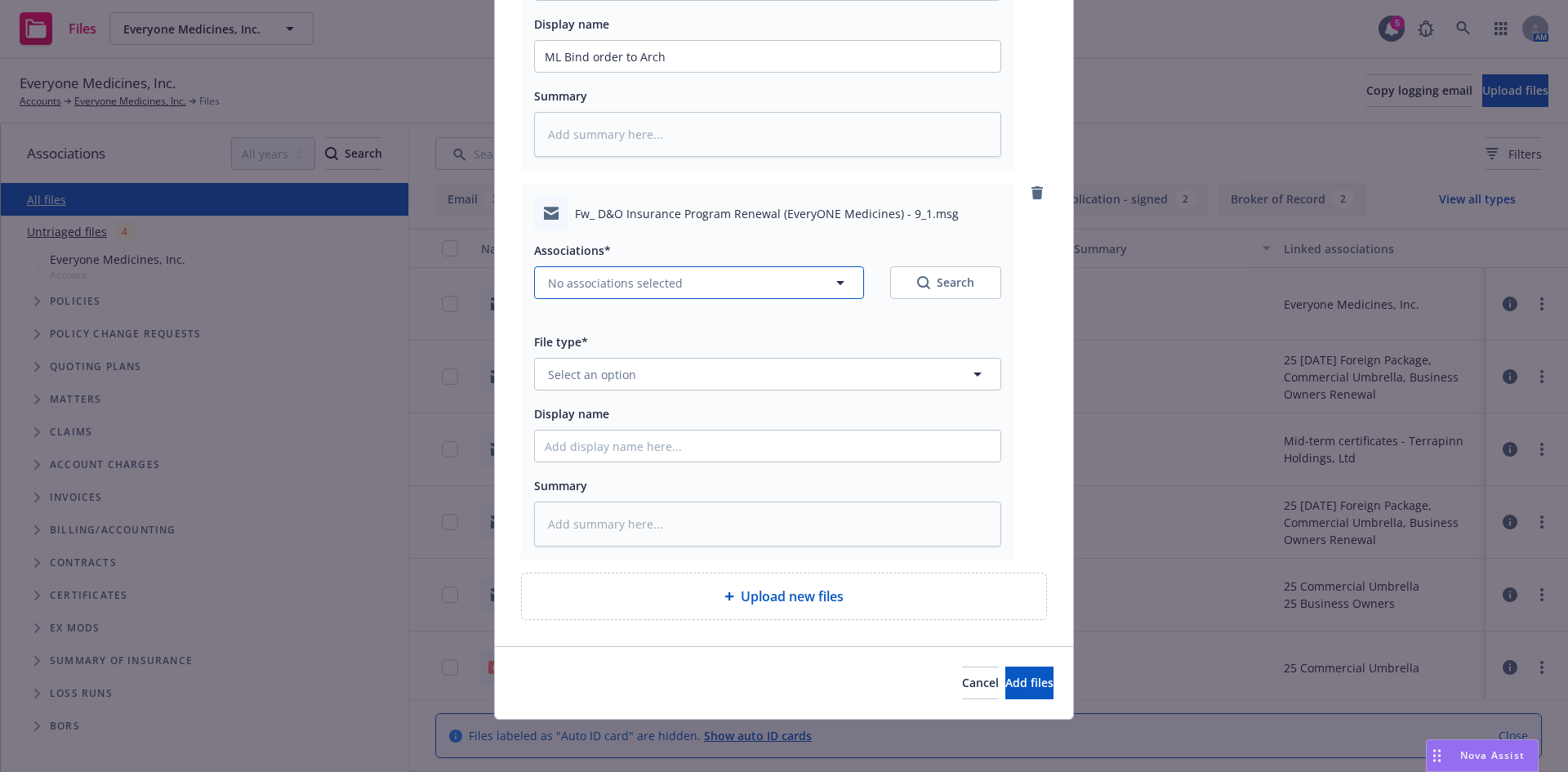
click at [570, 276] on span "No associations selected" at bounding box center [615, 282] width 134 height 18
type textarea "x"
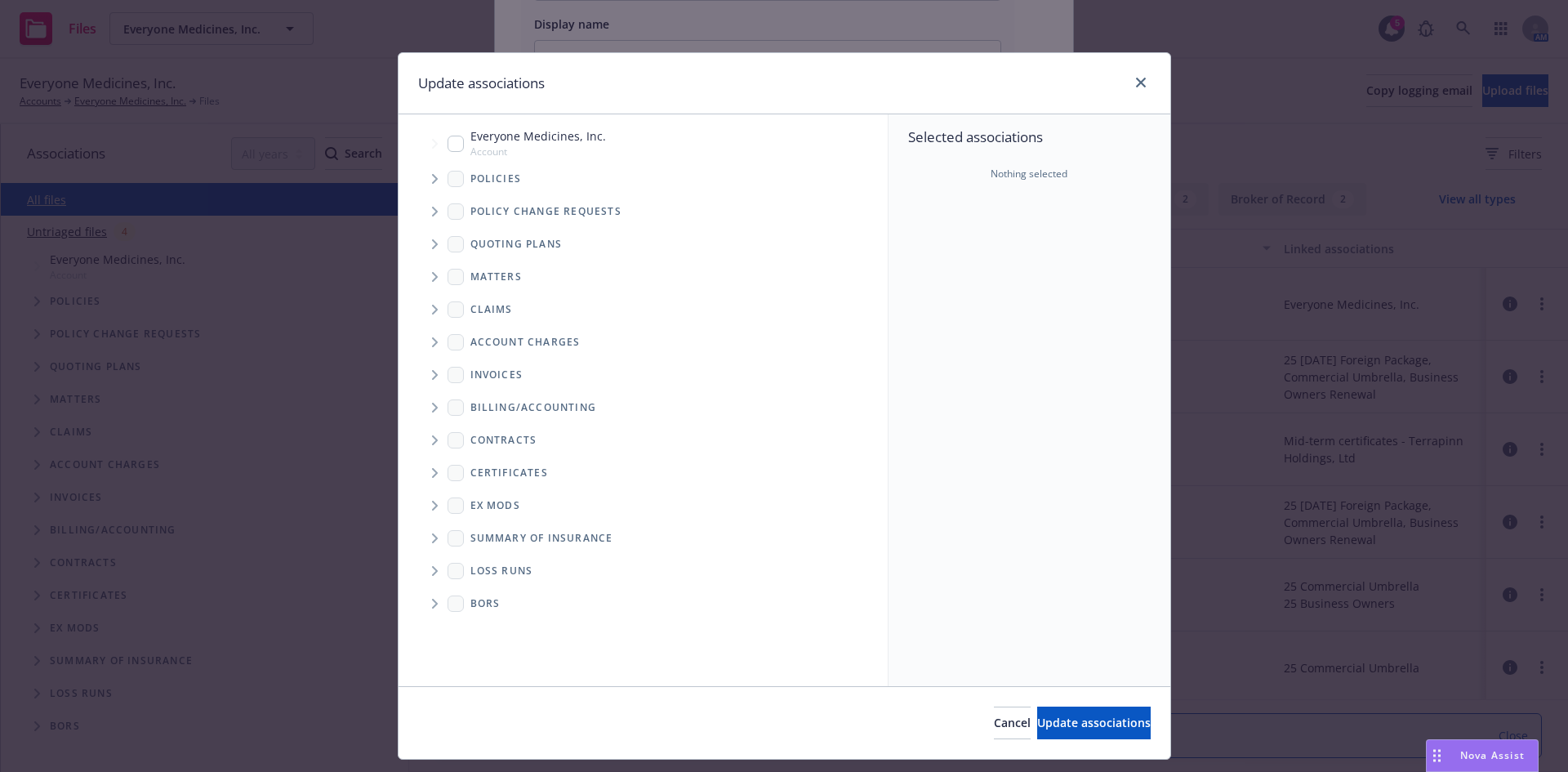
click at [448, 140] on input "Tree Example" at bounding box center [456, 144] width 17 height 17
checkbox input "true"
click at [1089, 722] on span "Update associations" at bounding box center [1094, 722] width 114 height 16
type textarea "x"
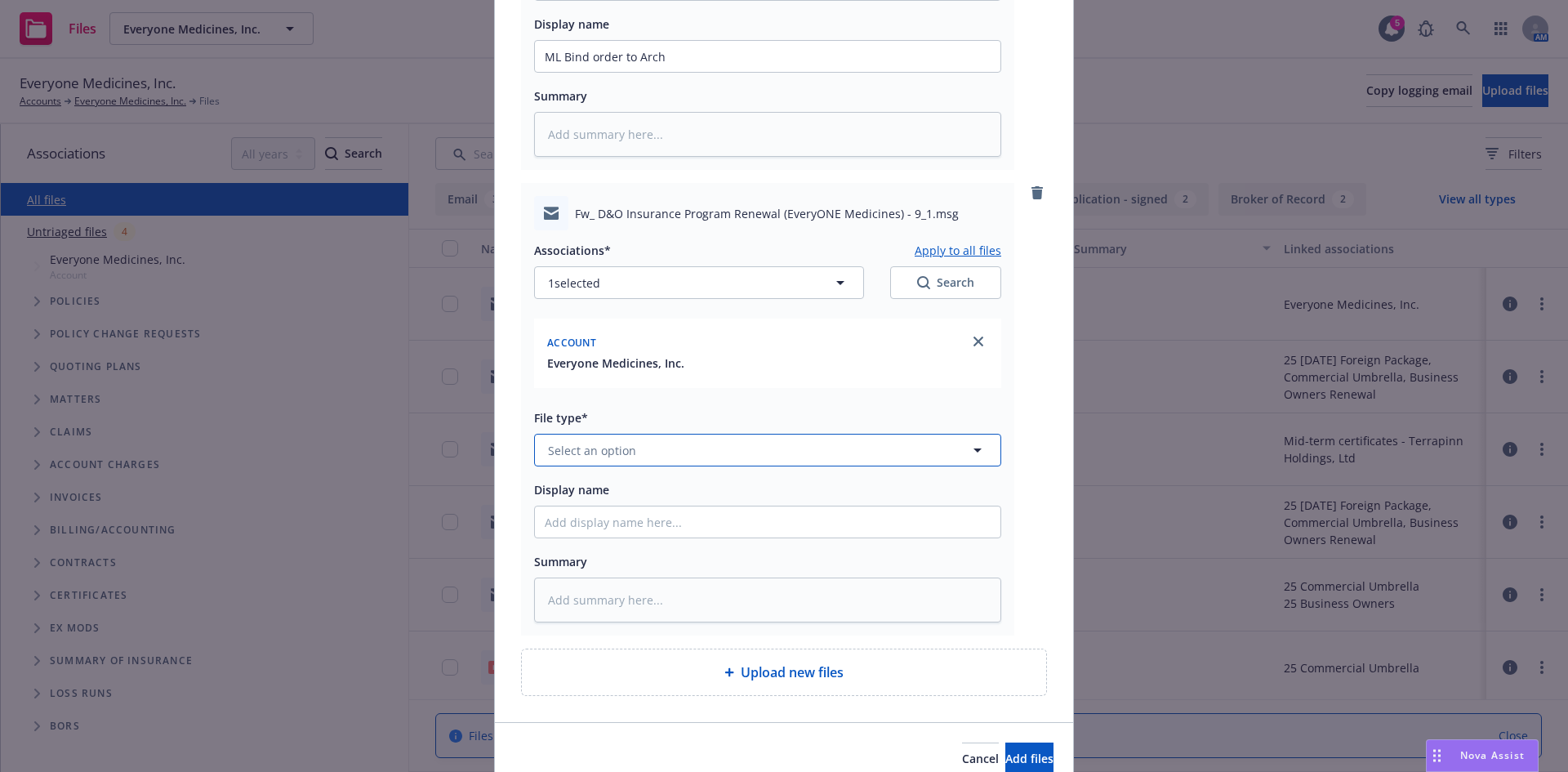
click at [586, 440] on button "Select an option" at bounding box center [767, 449] width 467 height 33
type input "bind ord"
click at [590, 403] on span "Bind Order" at bounding box center [581, 404] width 61 height 18
click at [558, 72] on input "Display name" at bounding box center [767, 56] width 465 height 31
type textarea "x"
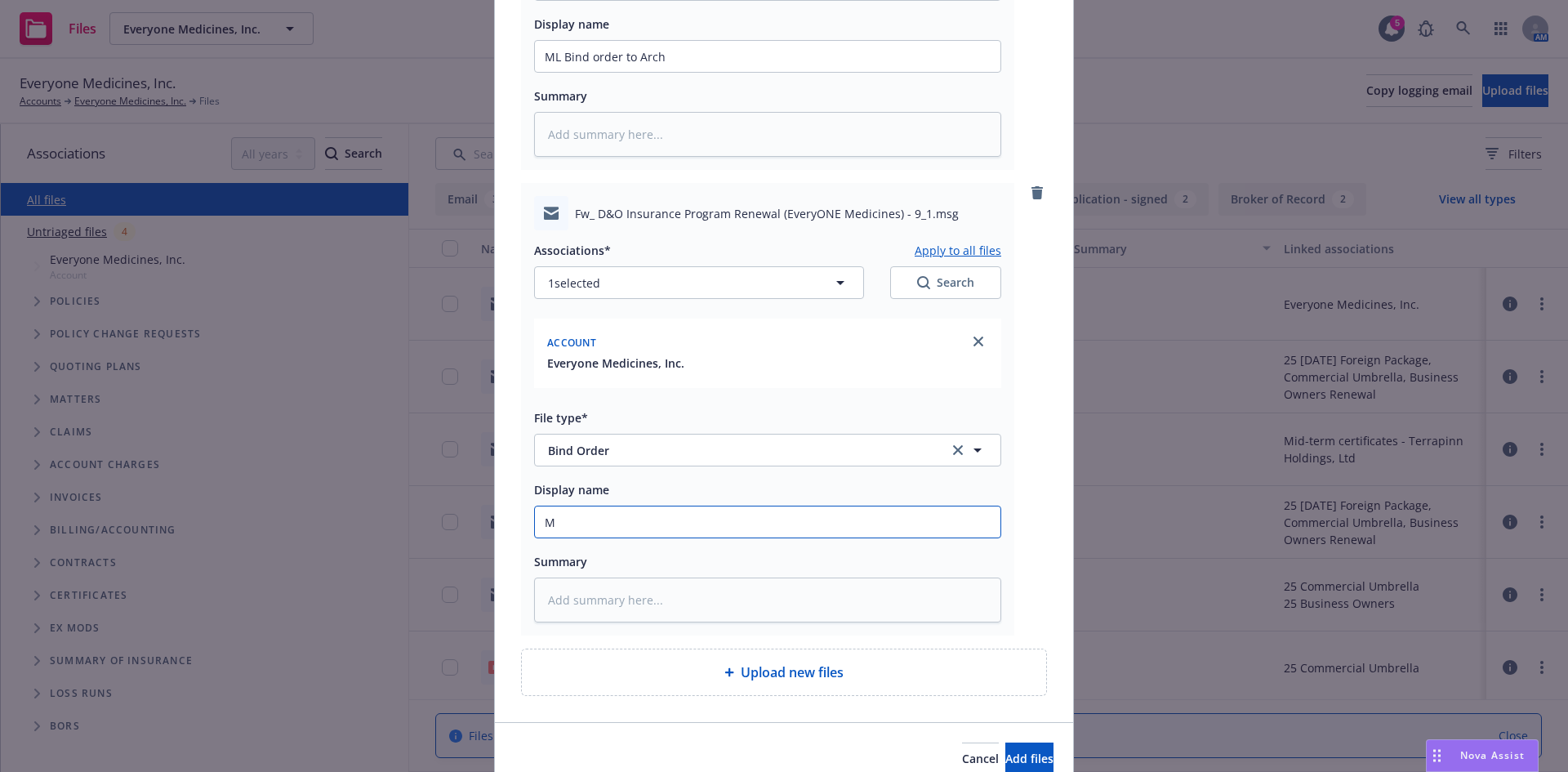
type input "ML"
type textarea "x"
type input "ML"
type textarea "x"
type input "ML B"
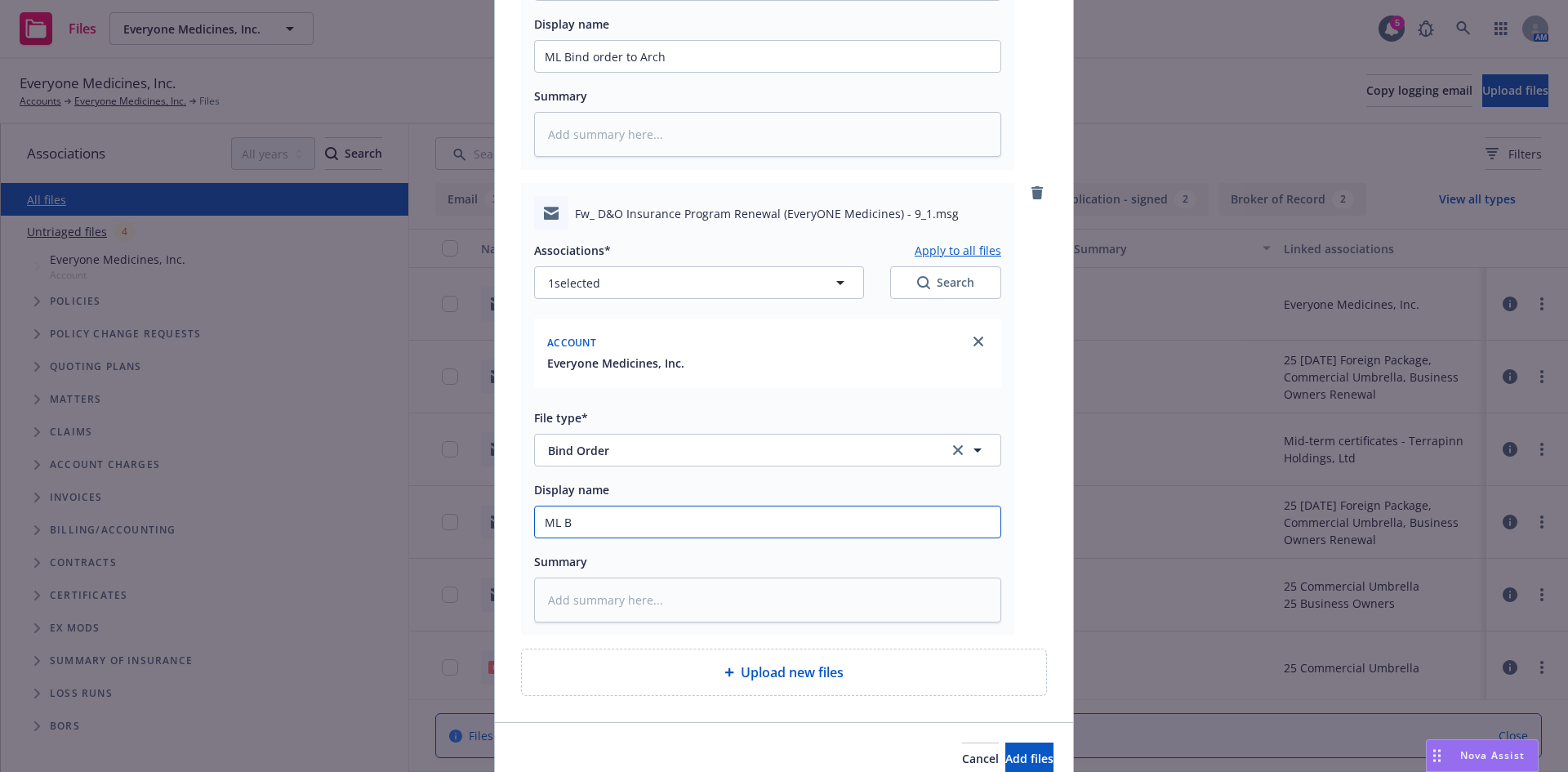
type textarea "x"
type input "ML Bi"
type textarea "x"
type input "ML Bin"
type textarea "x"
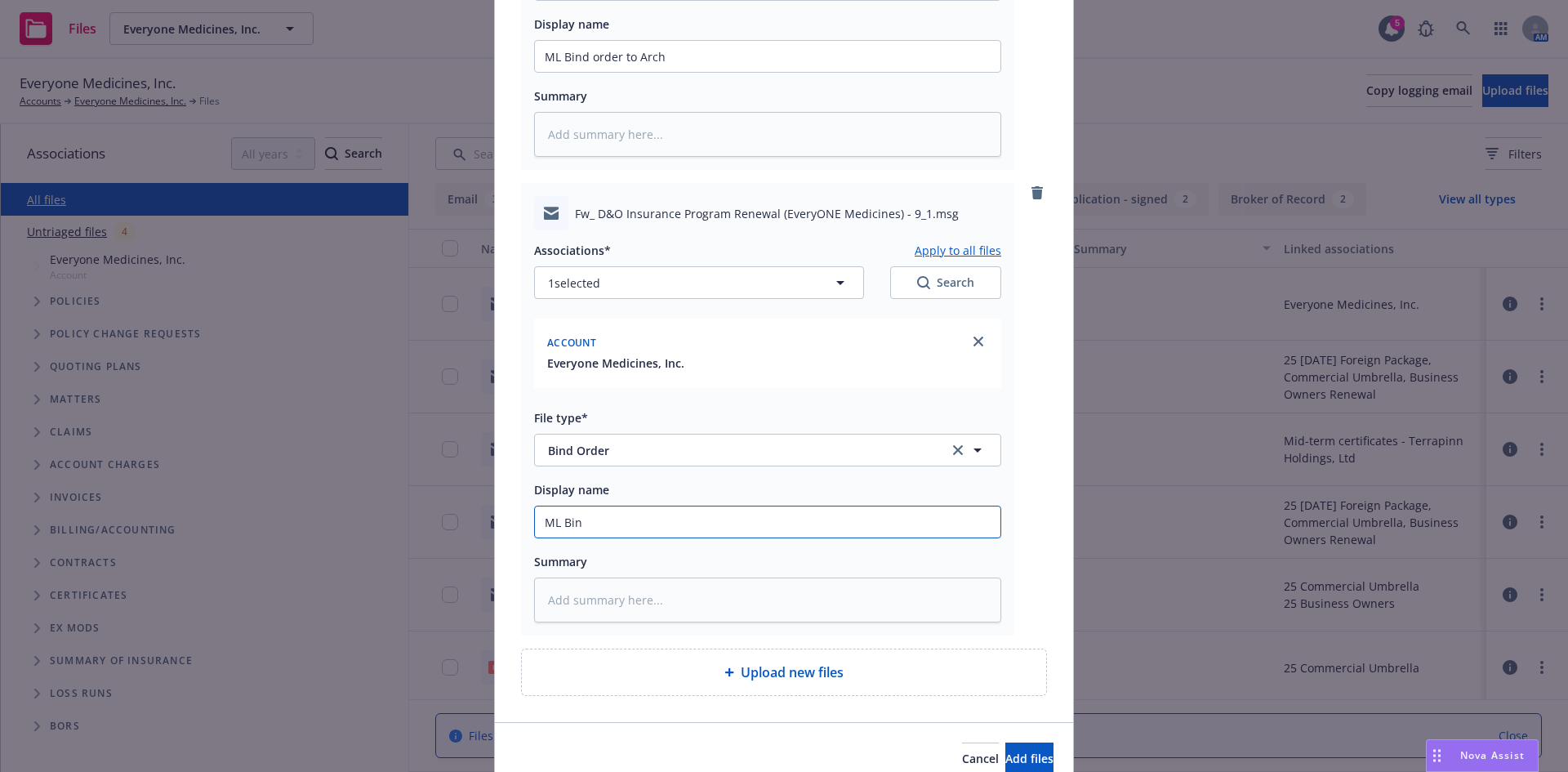
type input "ML Bind"
type textarea "x"
type input "ML Bind"
type textarea "x"
type input "ML Bind O"
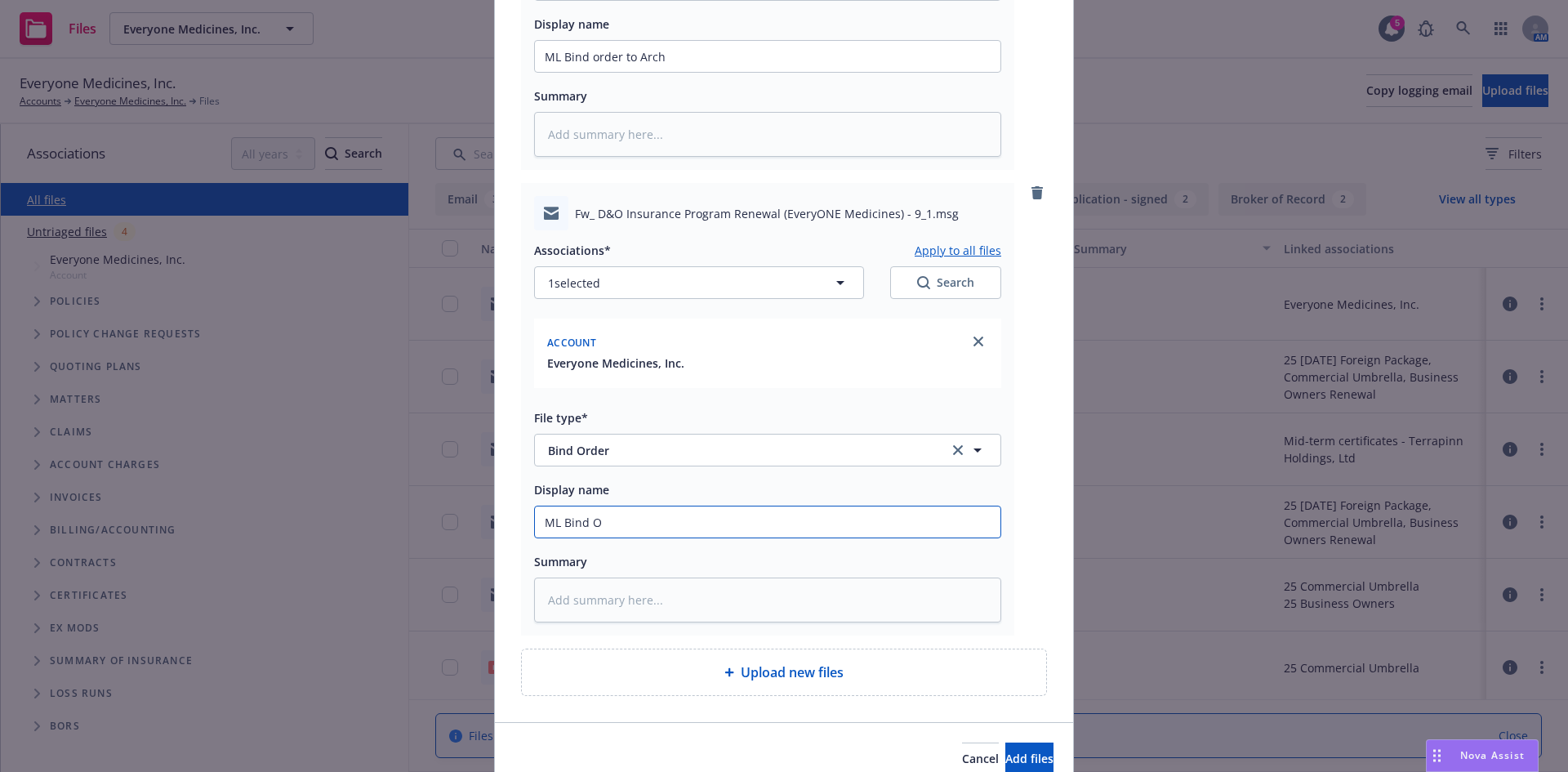
type textarea "x"
type input "ML Bind Or"
type textarea "x"
type input "ML Bind Ord"
type textarea "x"
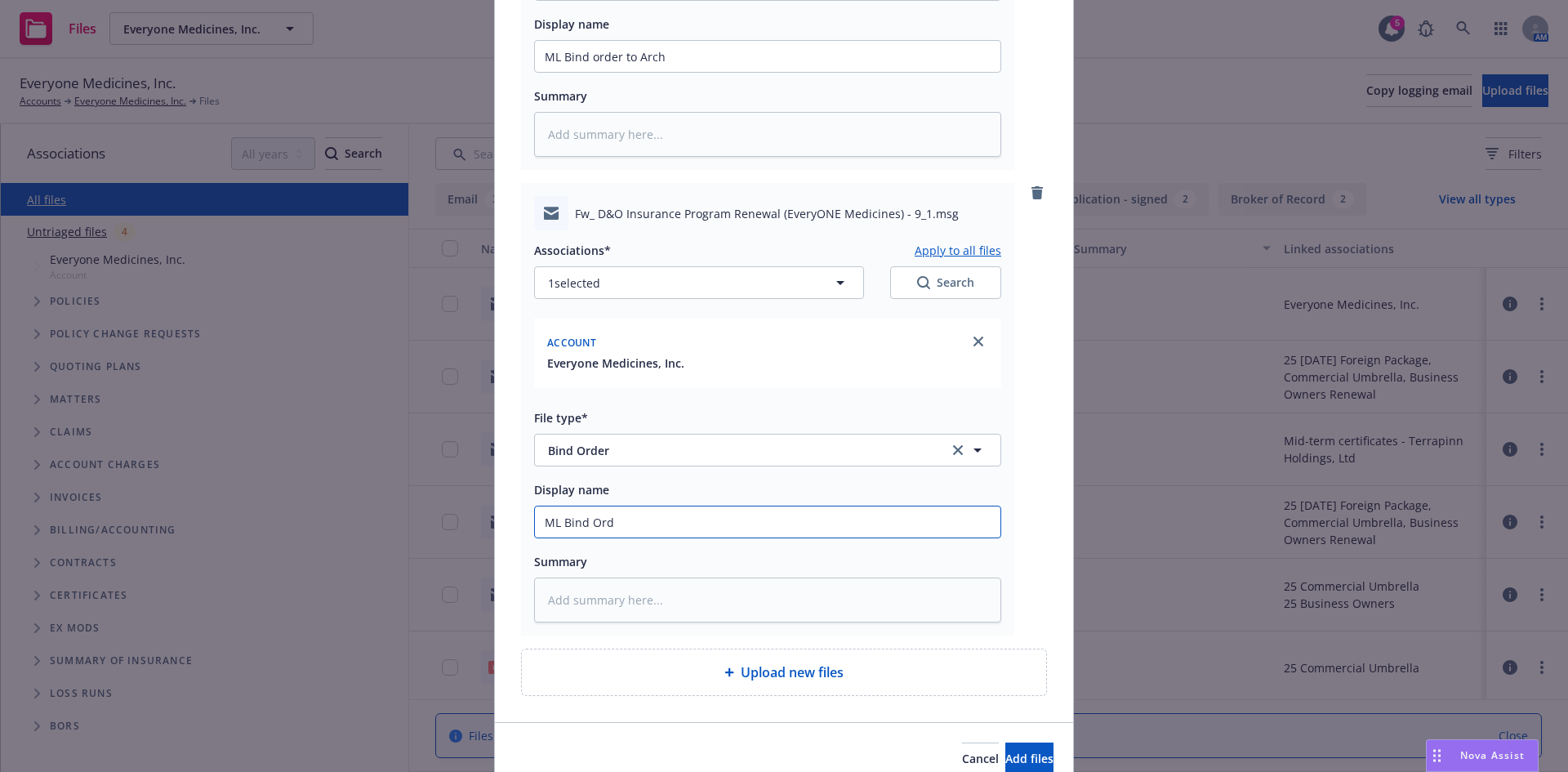
type input "ML Bind Orde"
type textarea "x"
type input "ML Bind Order"
type textarea "x"
type input "ML Bind Order f"
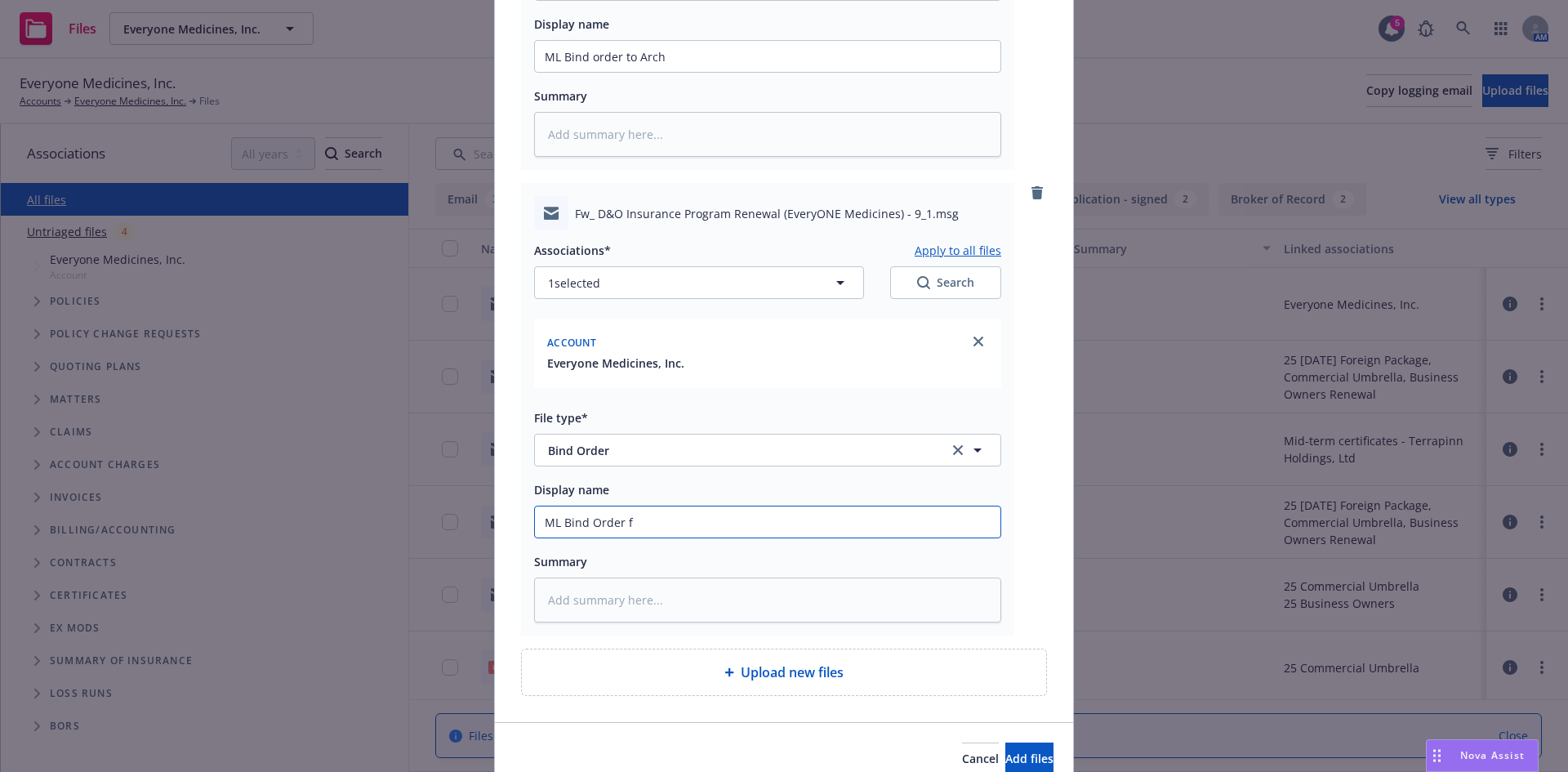
type textarea "x"
type input "ML Bind Order fr"
type textarea "x"
type input "ML Bind Order fro"
type textarea "x"
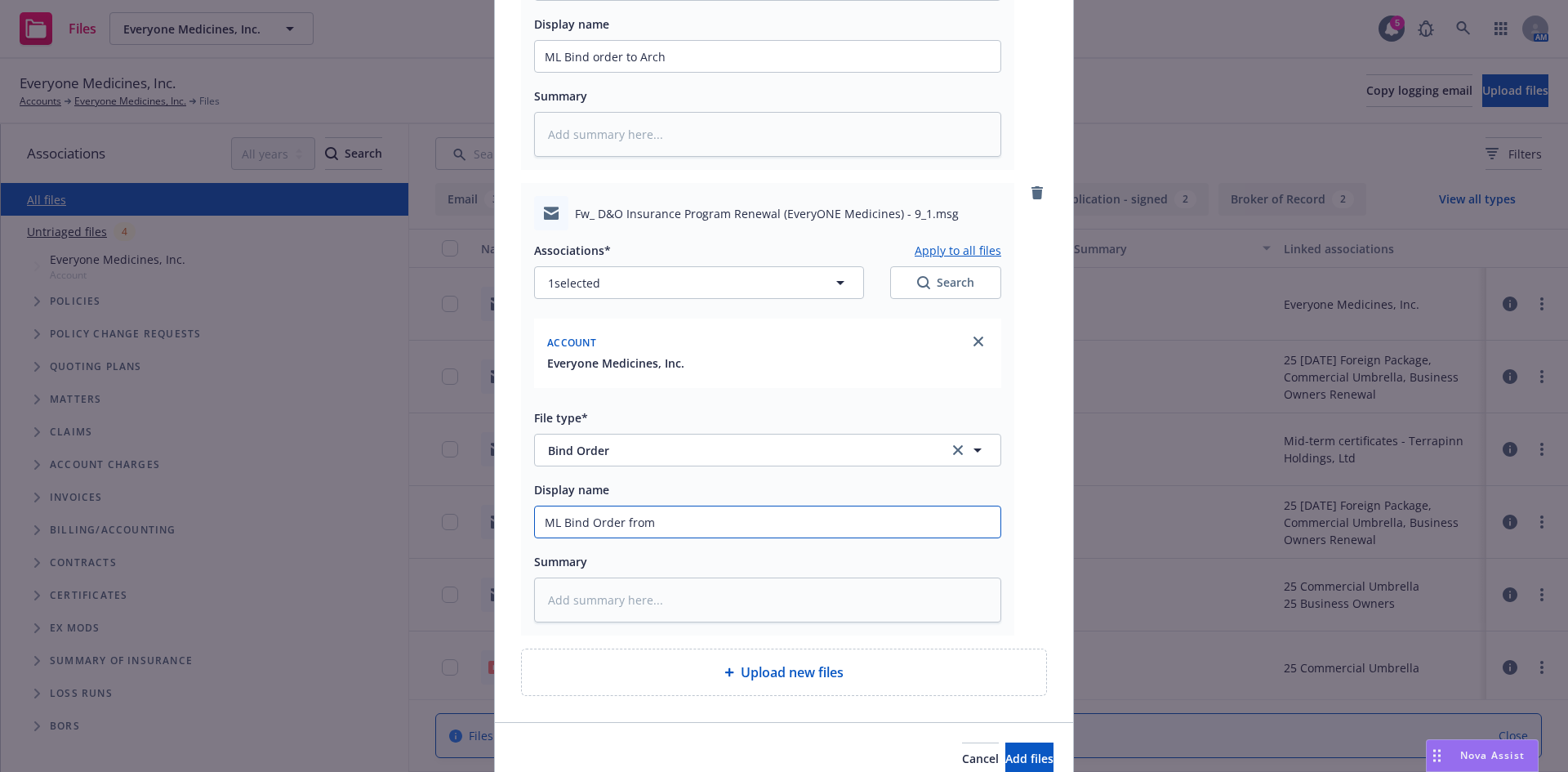
type input "ML Bind Order from"
type textarea "x"
type input "ML Bind Order from C"
type textarea "x"
type input "ML Bind Order from CL"
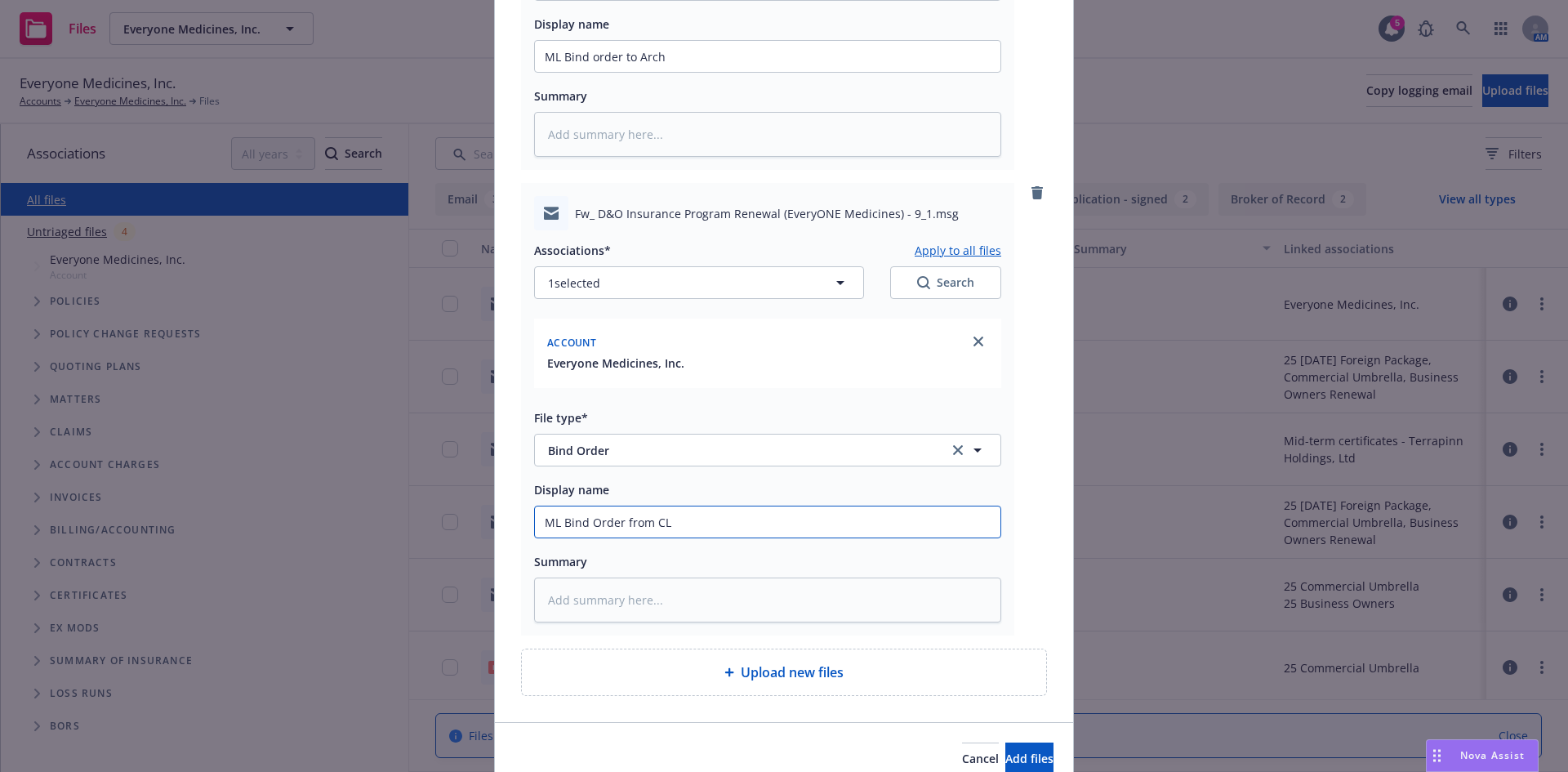
type textarea "x"
type input "ML Bind Order from CLi"
type textarea "x"
type input "ML Bind Order from CLien"
type textarea "x"
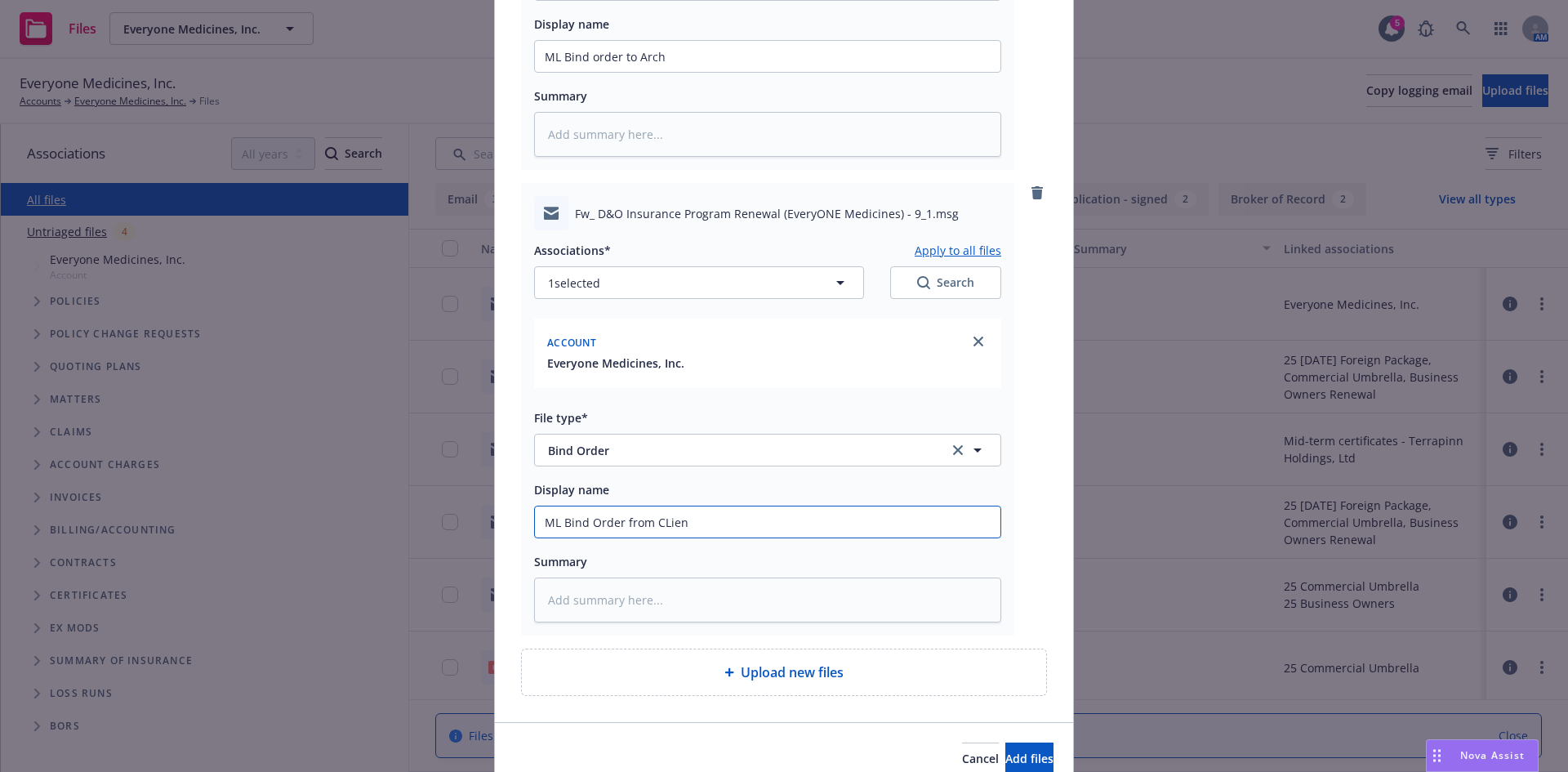
type input "ML Bind Order from CLient"
type textarea "x"
type input "ML Bind Order from CLient"
type textarea "x"
type input "ML Bind Order from CLient"
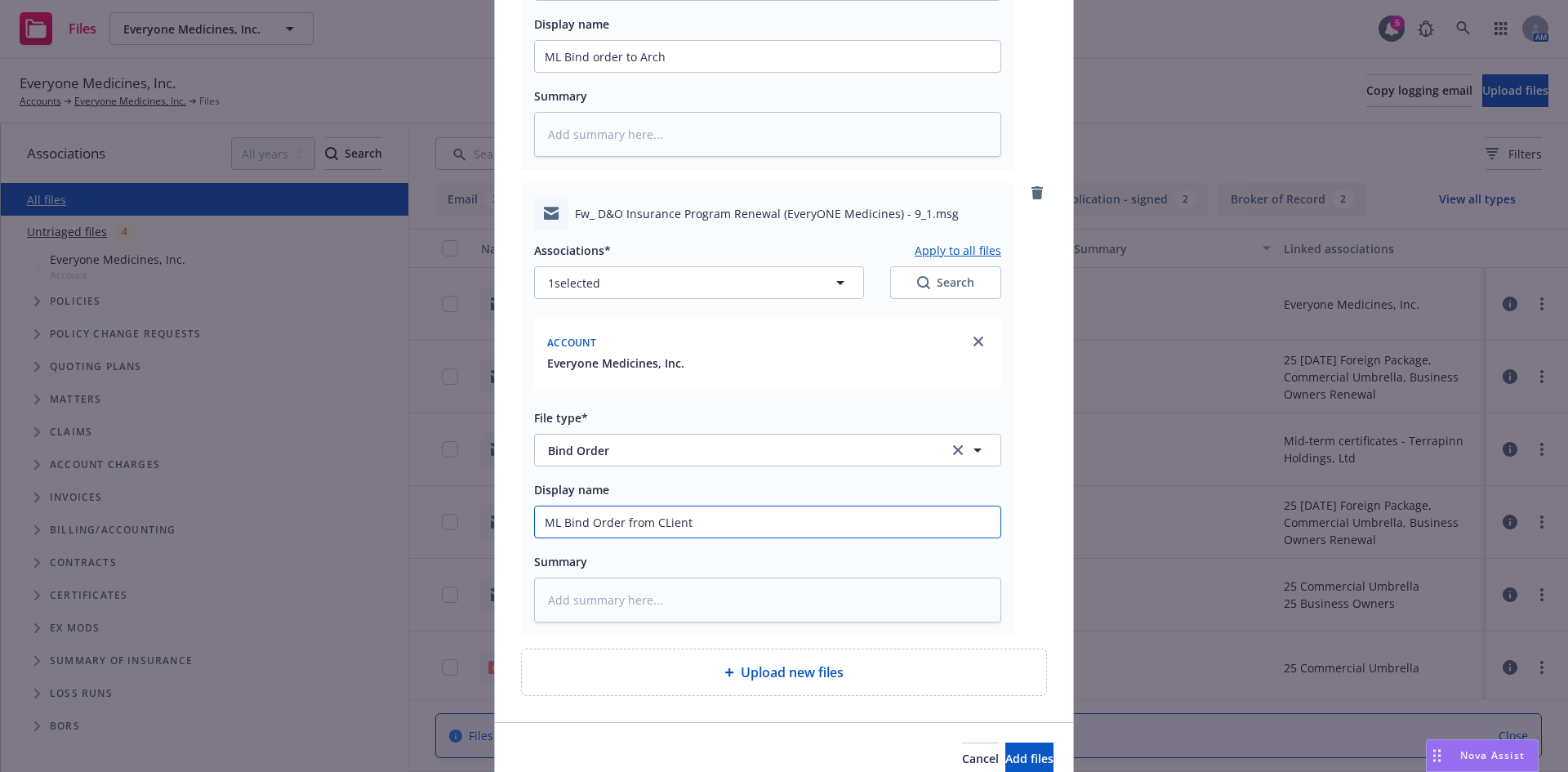
type textarea "x"
type input "ML Bind Order from CLien"
type textarea "x"
type input "ML Bind Order from CLie"
type textarea "x"
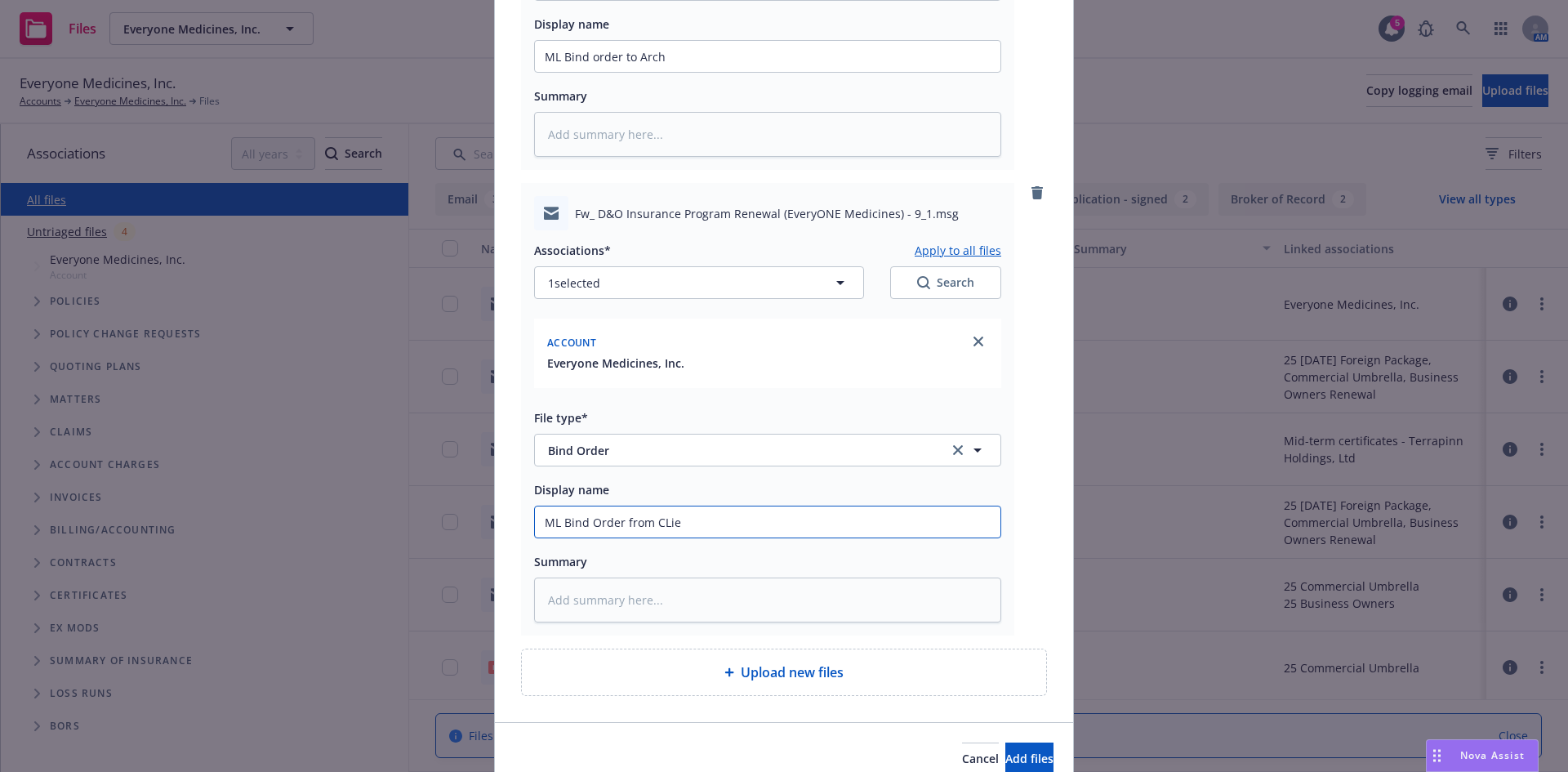
type input "ML Bind Order from CLi"
type textarea "x"
type input "ML Bind Order from CL"
type textarea "x"
type input "ML Bind Order from C"
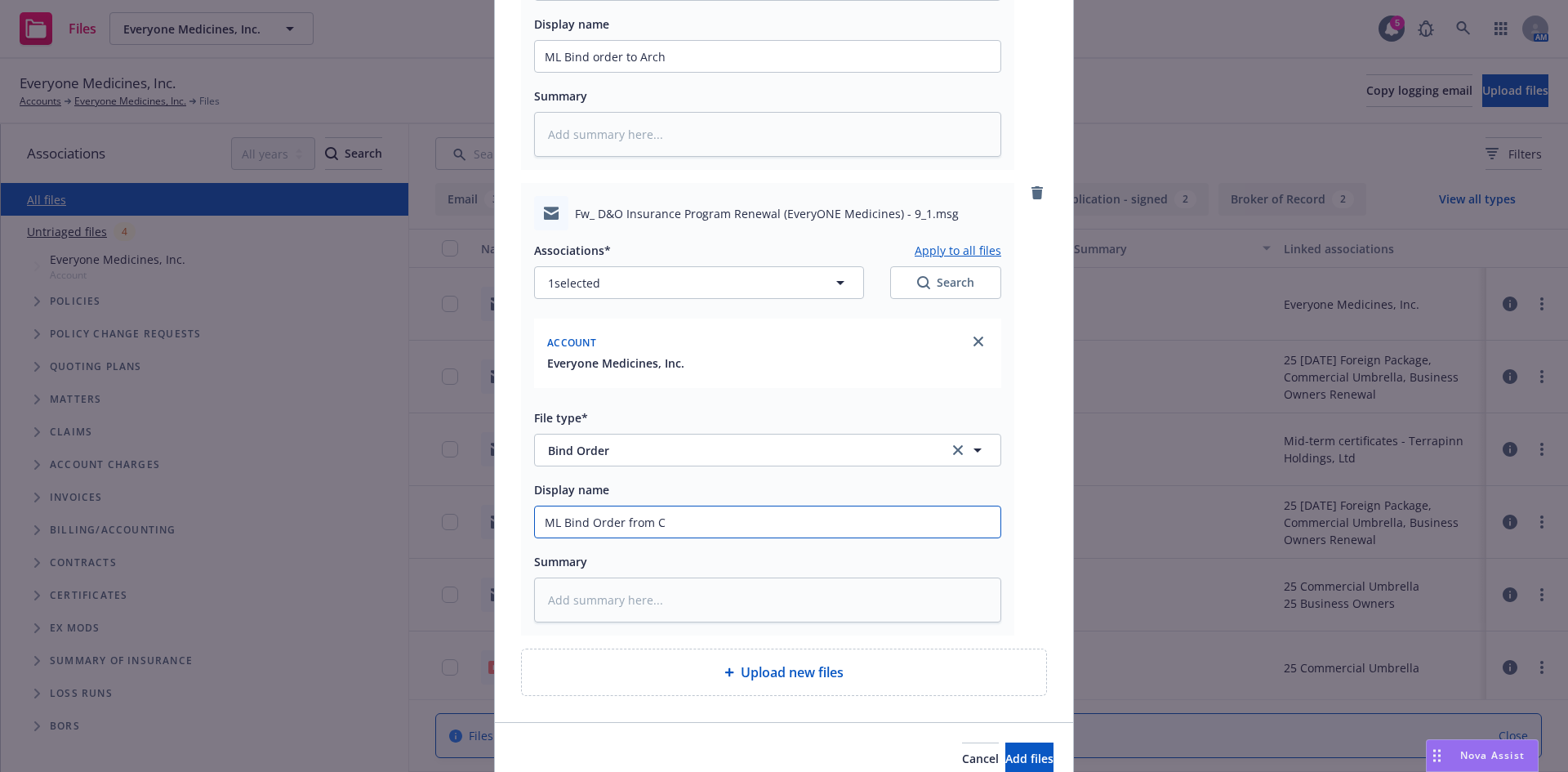
type textarea "x"
type input "ML Bind Order from Cl"
type textarea "x"
type input "ML Bind Order from Clie"
type textarea "x"
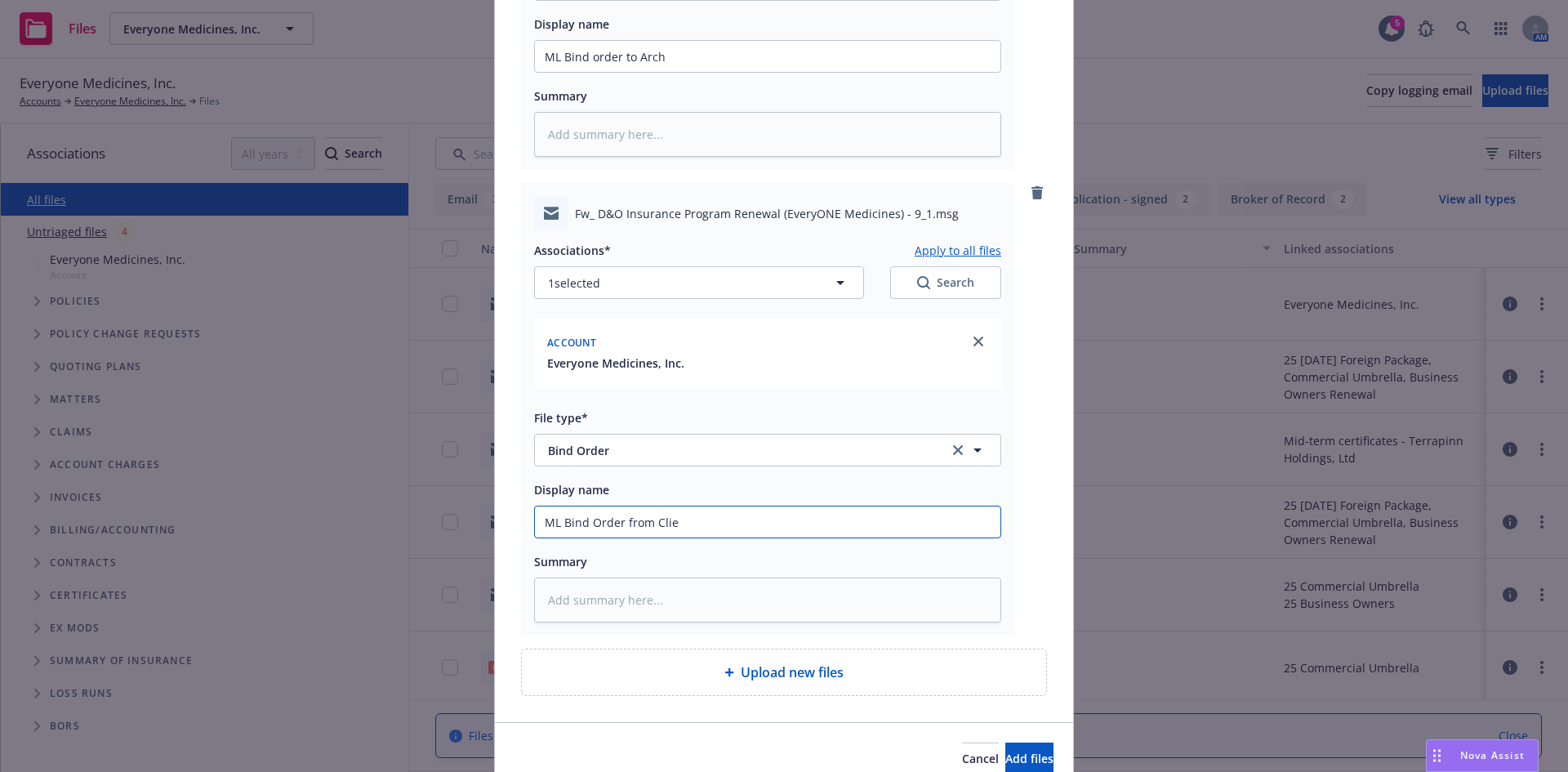
type input "ML Bind Order from Clien"
type textarea "x"
type input "ML Bind Order from Client"
type textarea "x"
type input "ML Bind Order from Client"
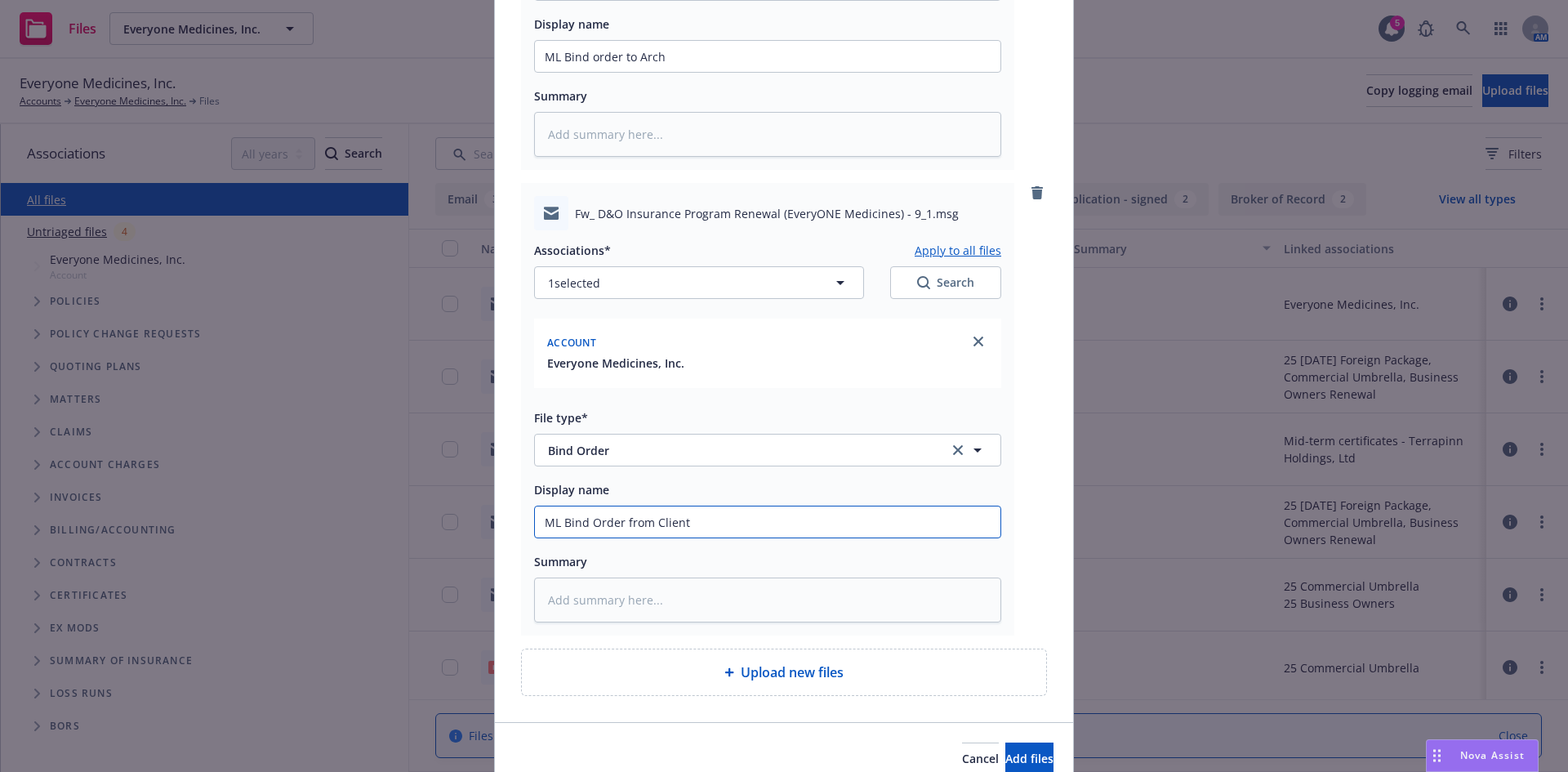
click at [535, 72] on input "ML Bind Order from Client" at bounding box center [767, 56] width 465 height 31
type textarea "x"
type input "2ML Bind Order from Client"
type textarea "x"
type input "25ML Bind Order from Client"
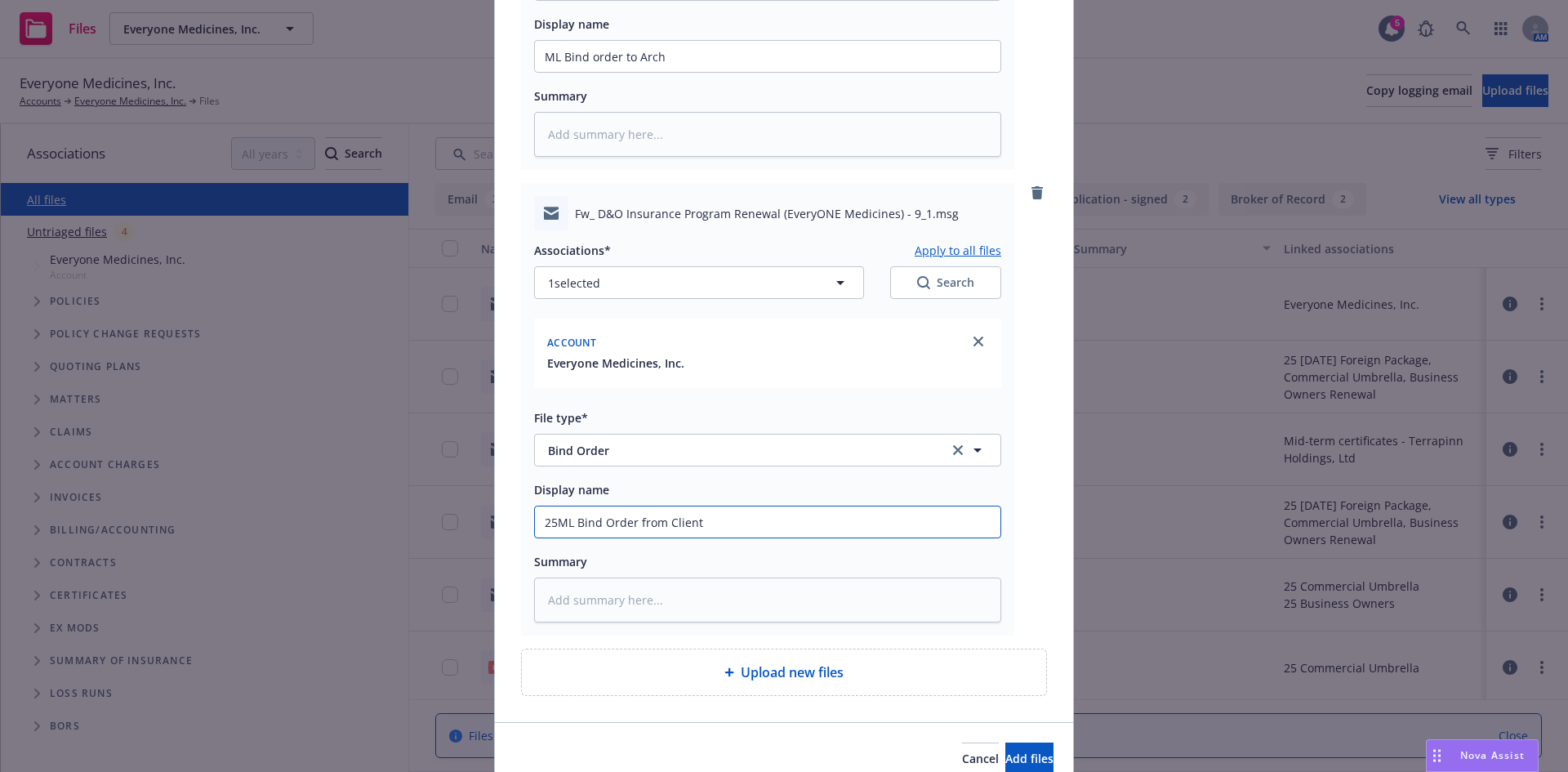
type textarea "x"
type input "25-ML Bind Order from Client"
type textarea "x"
type input "25-2ML Bind Order from Client"
type textarea "x"
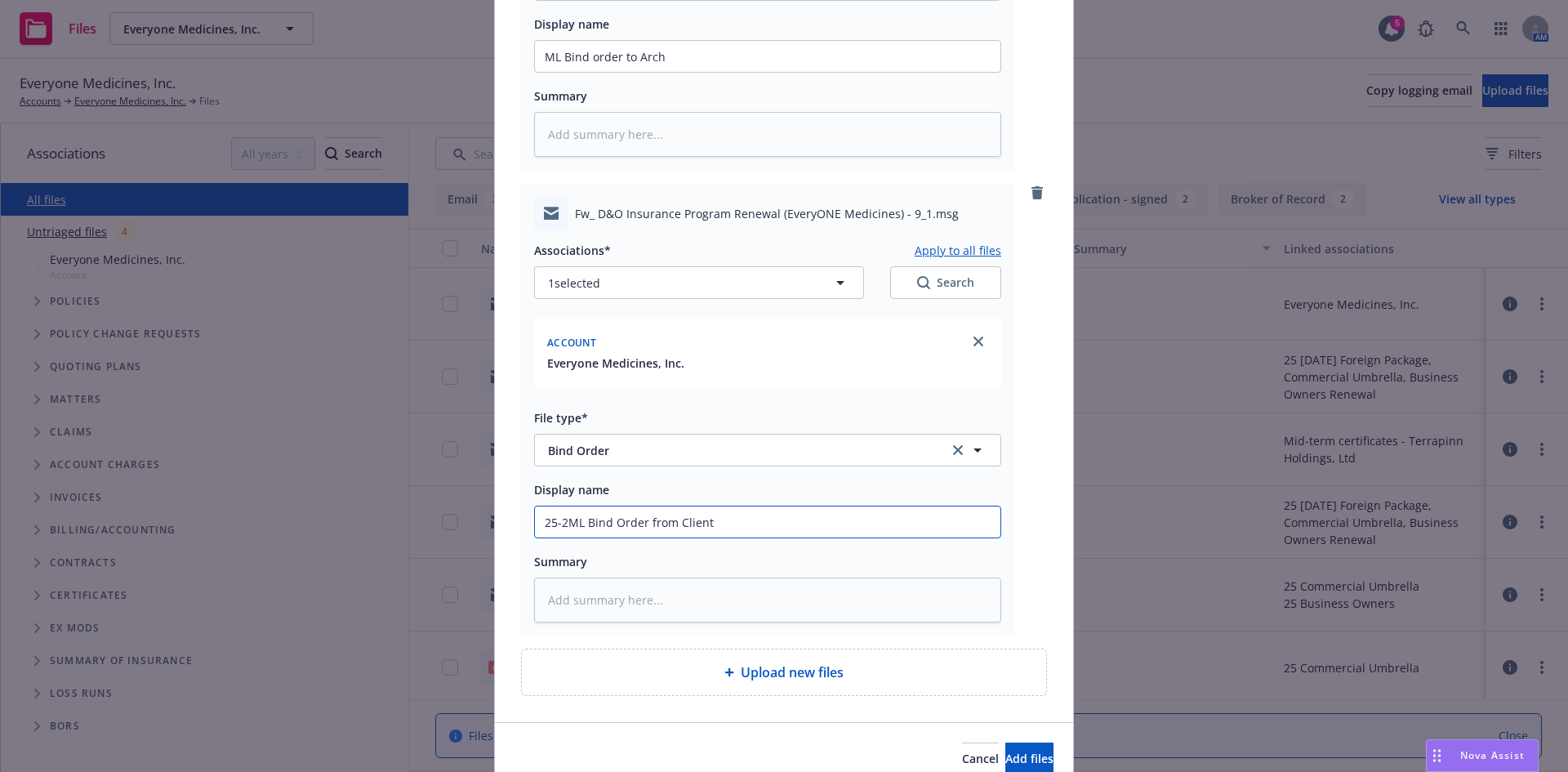
type input "25-26ML Bind Order from Client"
type textarea "x"
type input "25-26 ML Bind Order from Client"
click at [535, 60] on input "ML Bind order to Arch" at bounding box center [767, 56] width 465 height 31
type textarea "x"
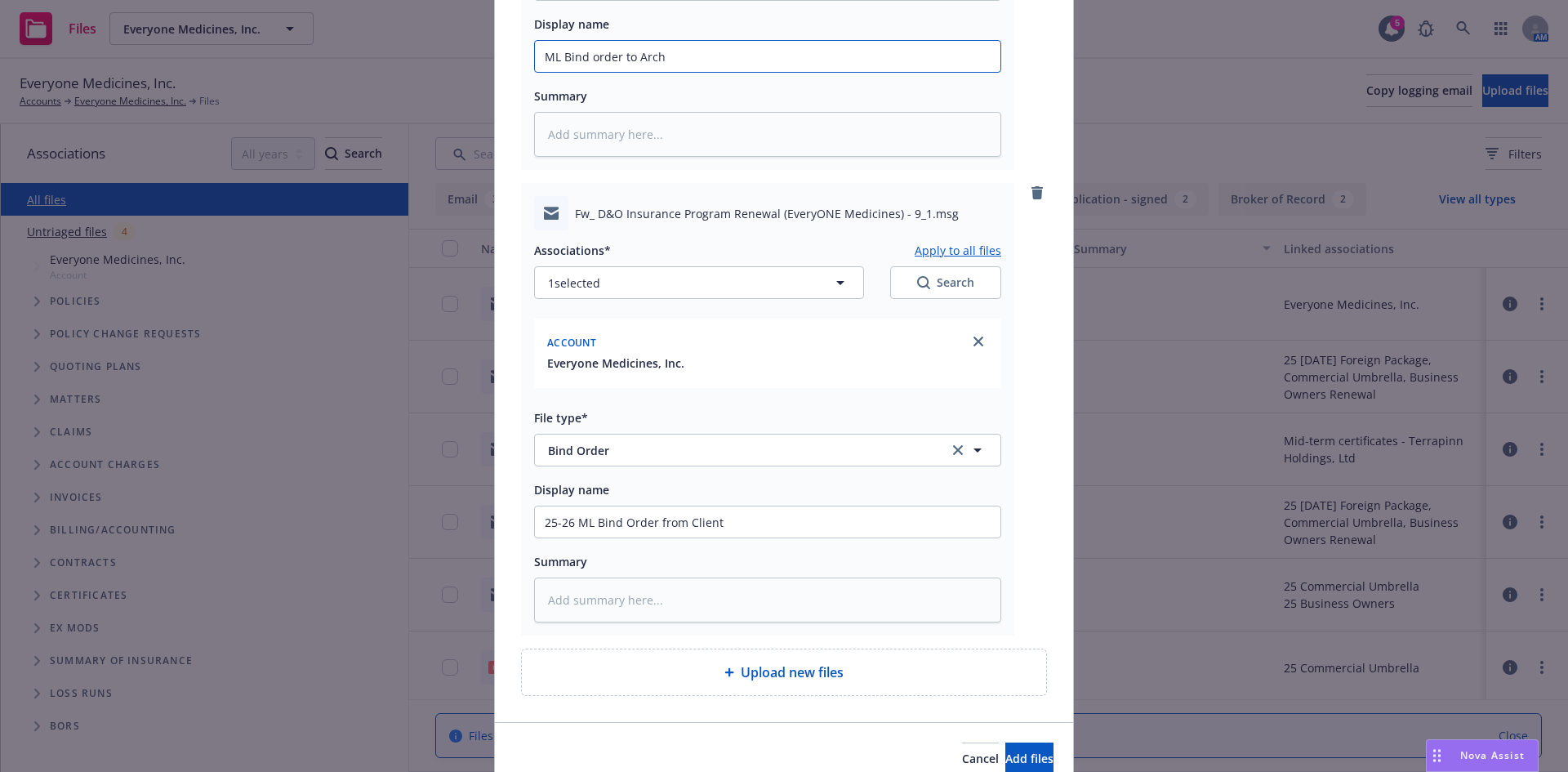
type input "2ML Bind order to Arch"
type textarea "x"
type input "25ML Bind order to Arch"
type textarea "x"
type input "25-ML Bind order to Arch"
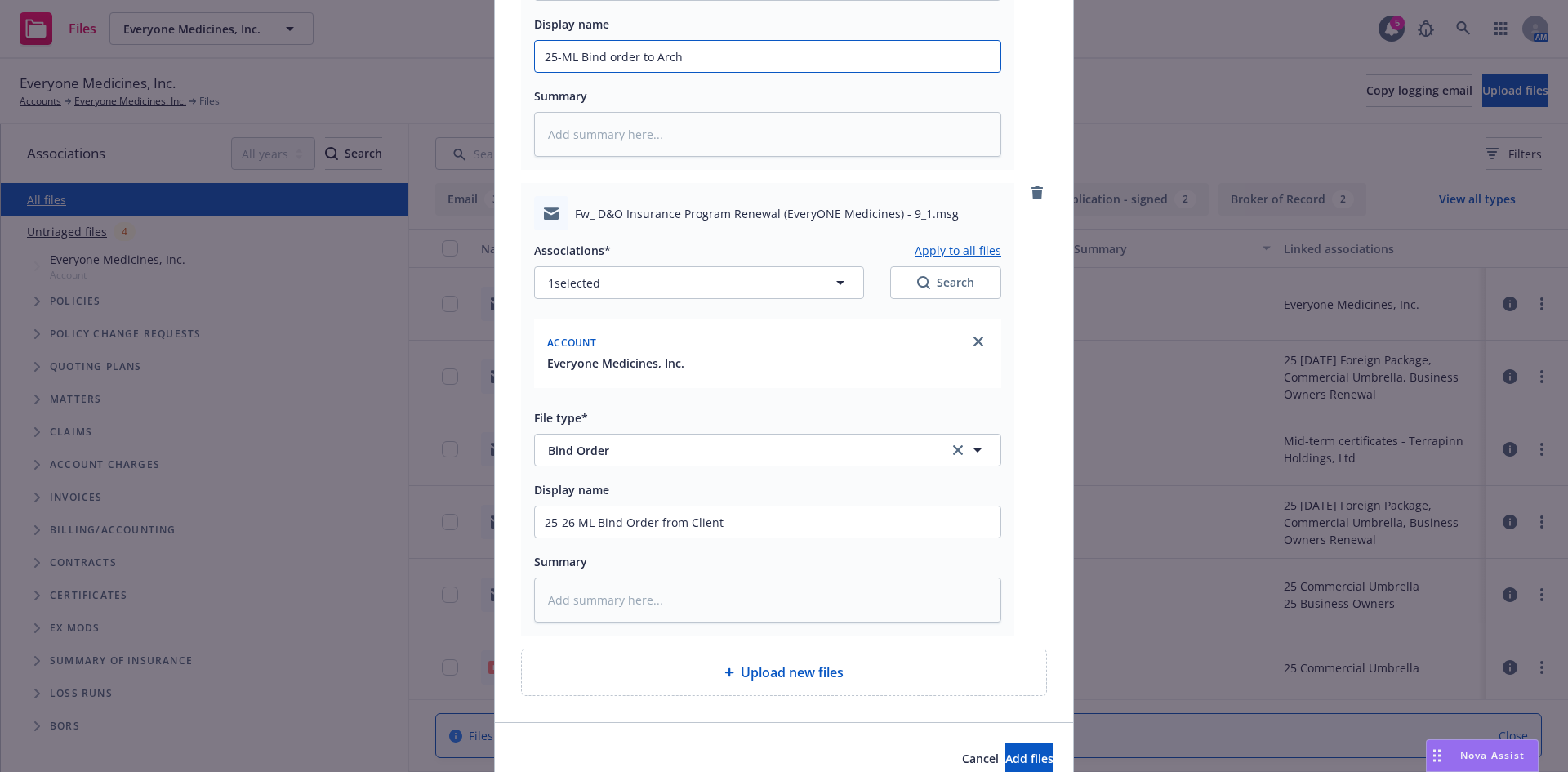
type textarea "x"
type input "25-2ML Bind order to Arch"
type textarea "x"
type input "25-26ML Bind order to Arch"
type textarea "x"
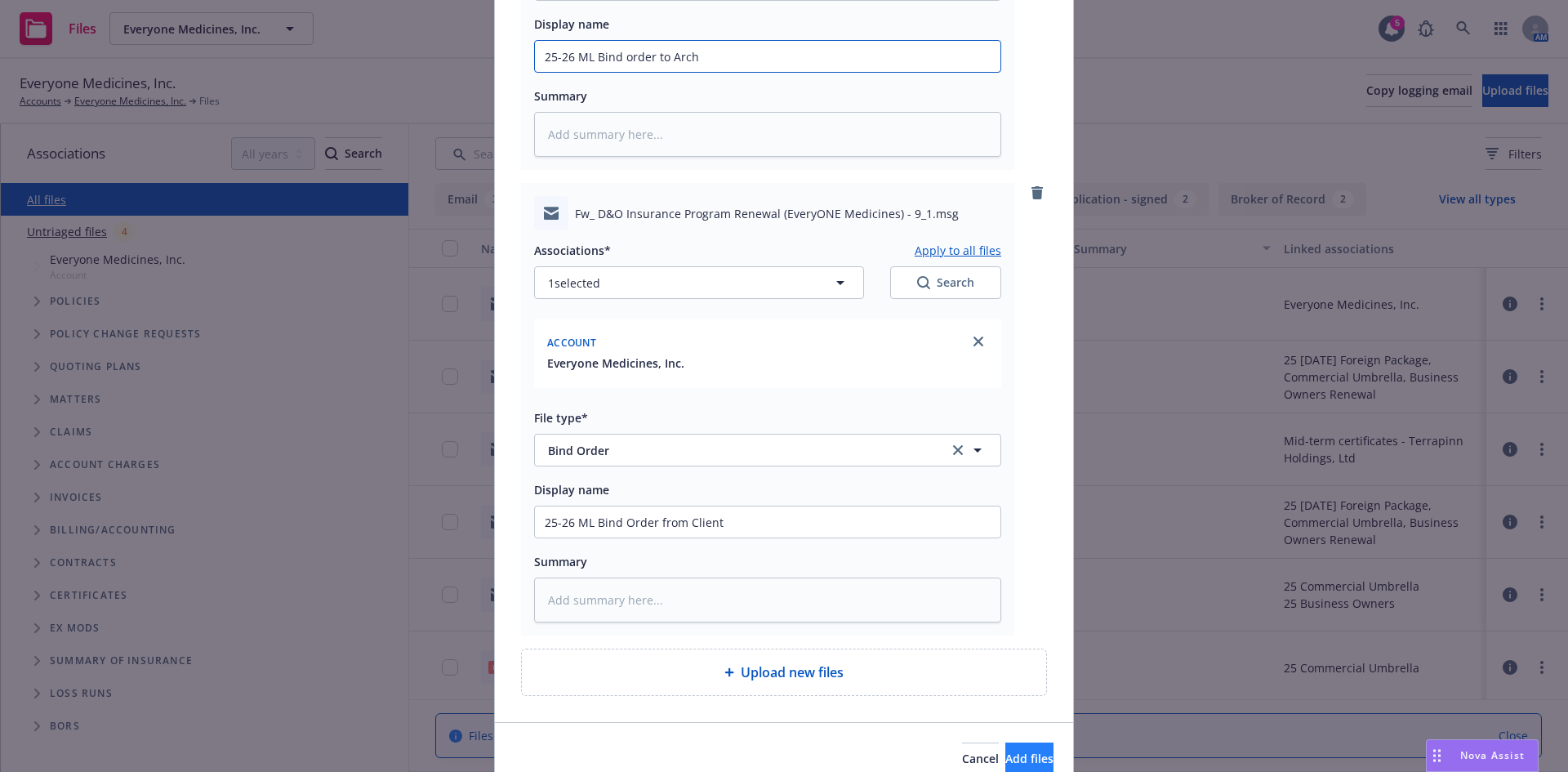
type input "25-26 ML Bind order to Arch"
click at [1005, 755] on span "Add files" at bounding box center [1029, 758] width 48 height 16
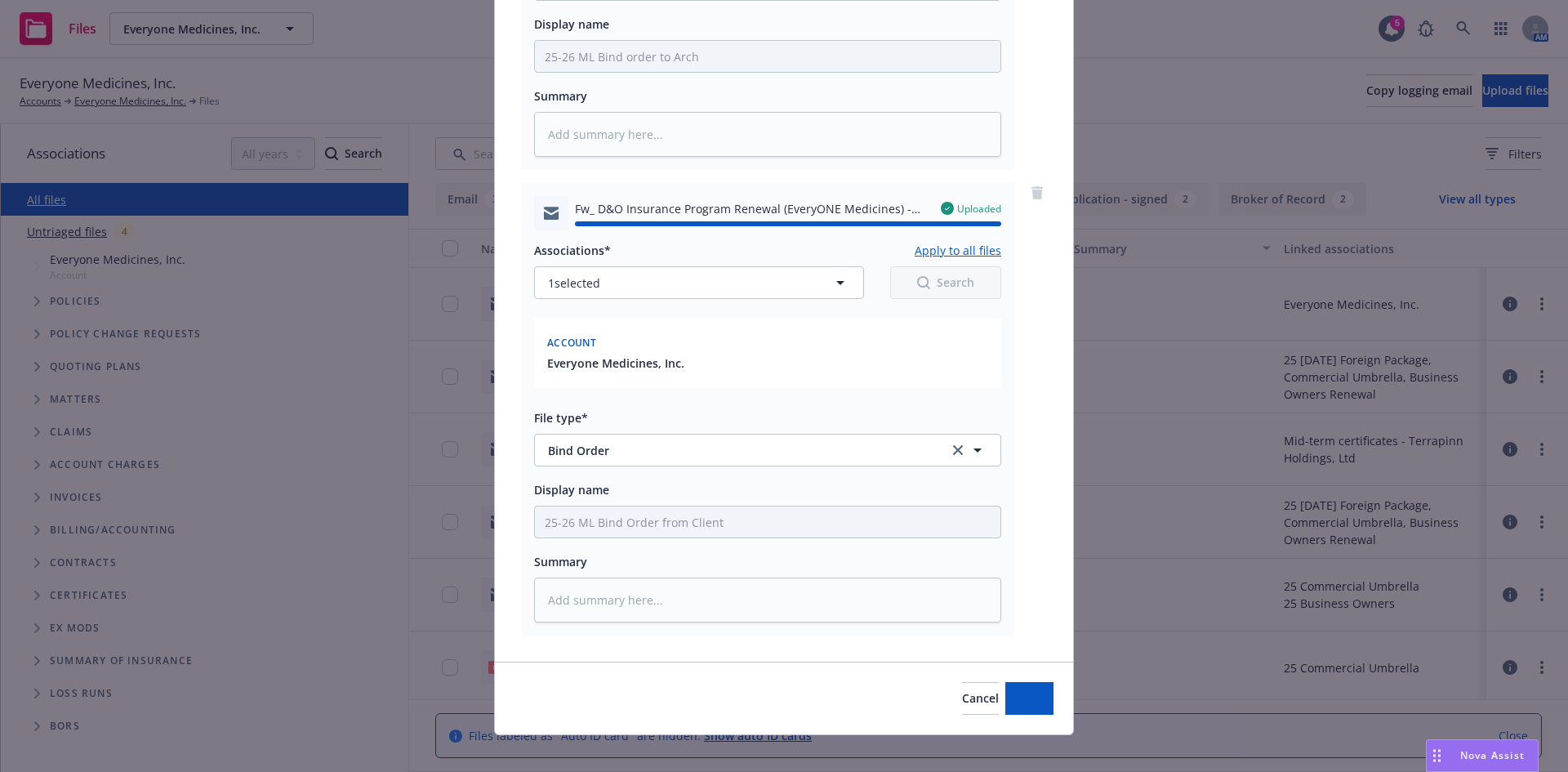
type textarea "x"
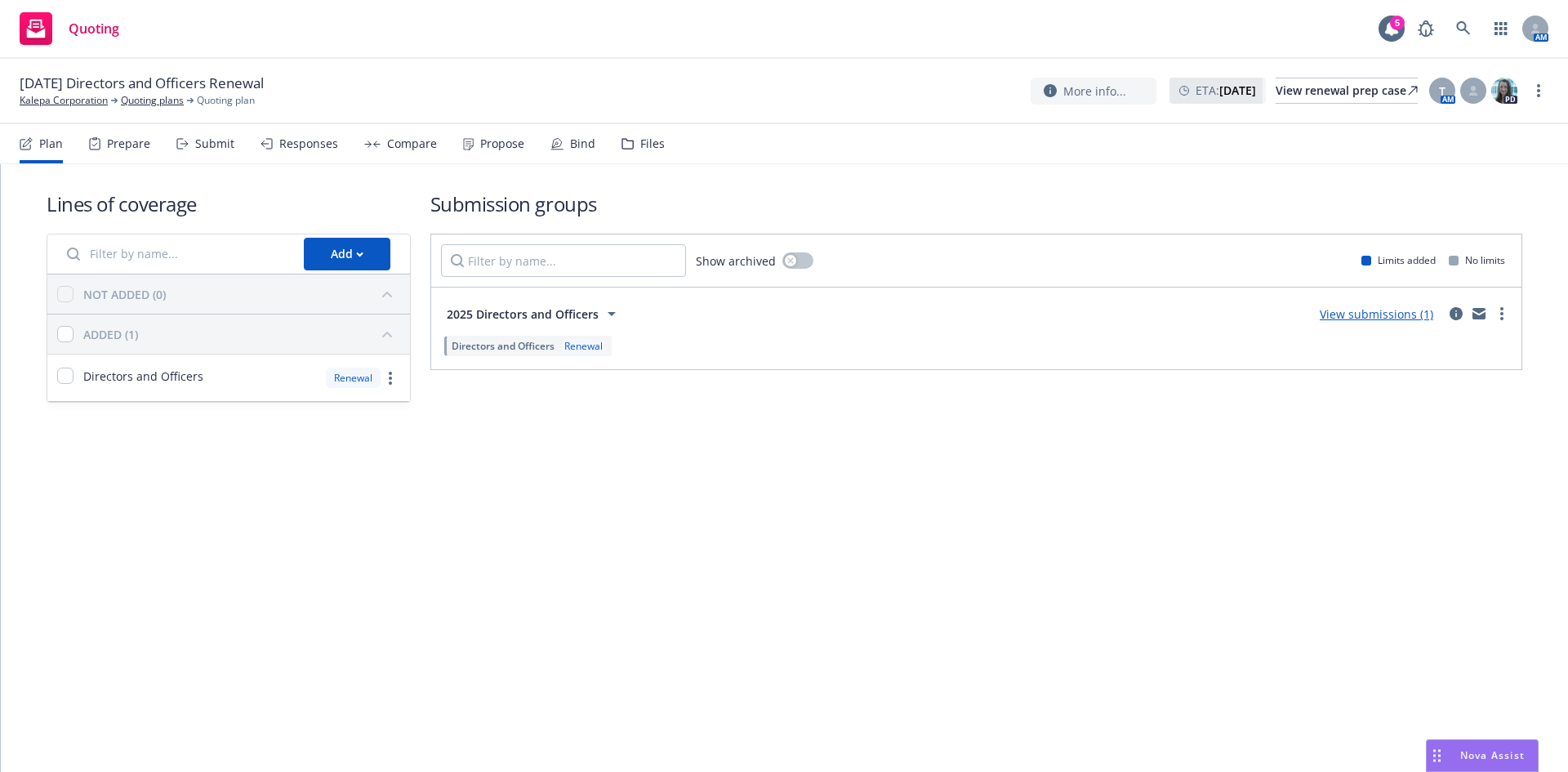
click at [1508, 305] on div "View submissions (1)" at bounding box center [1410, 313] width 201 height 19
click at [1504, 309] on link "more" at bounding box center [1501, 313] width 19 height 19
click at [1415, 513] on span "Create policy (fast track)" at bounding box center [1423, 516] width 170 height 16
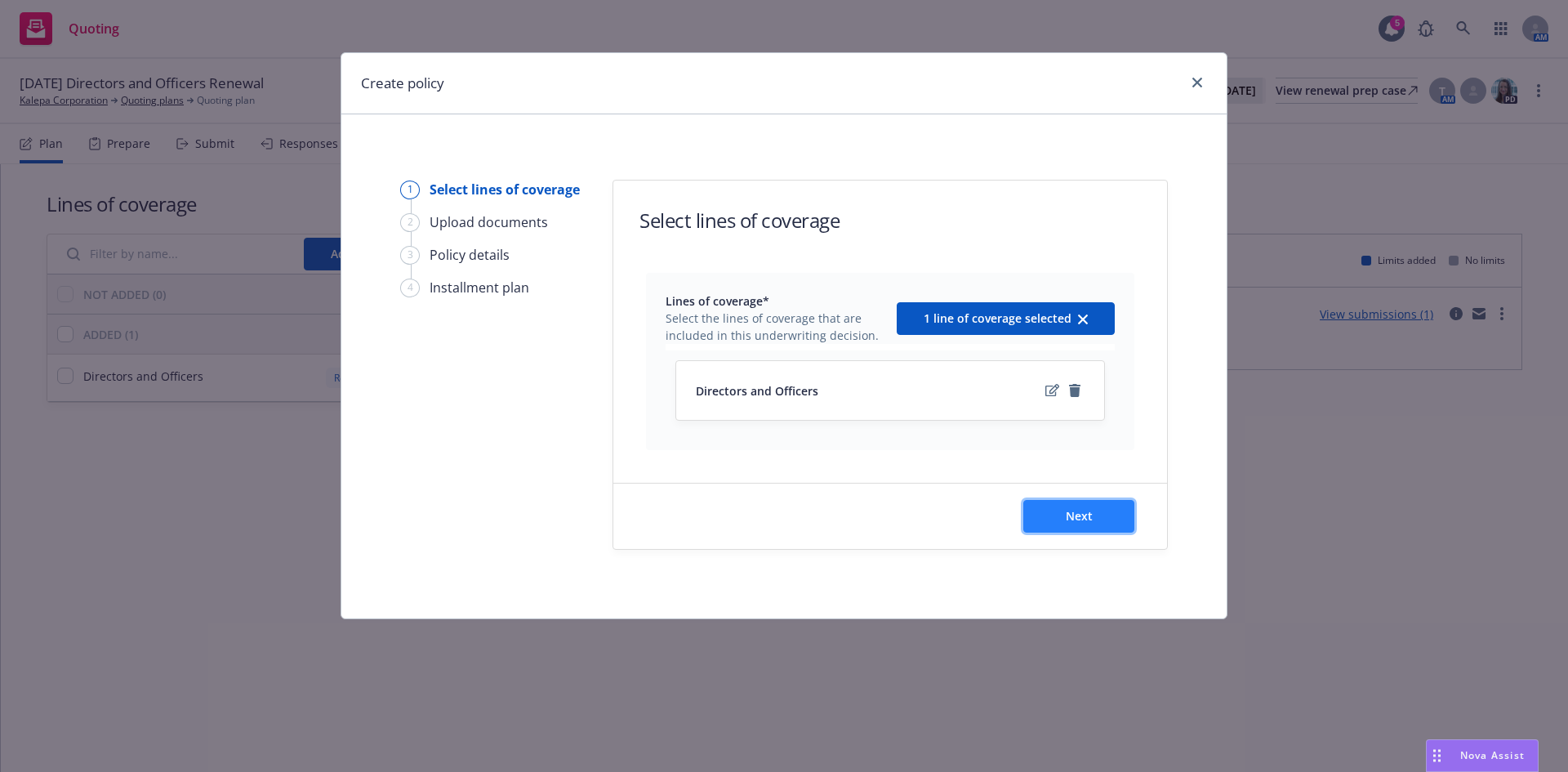
click at [1087, 524] on span "Next" at bounding box center [1079, 516] width 27 height 16
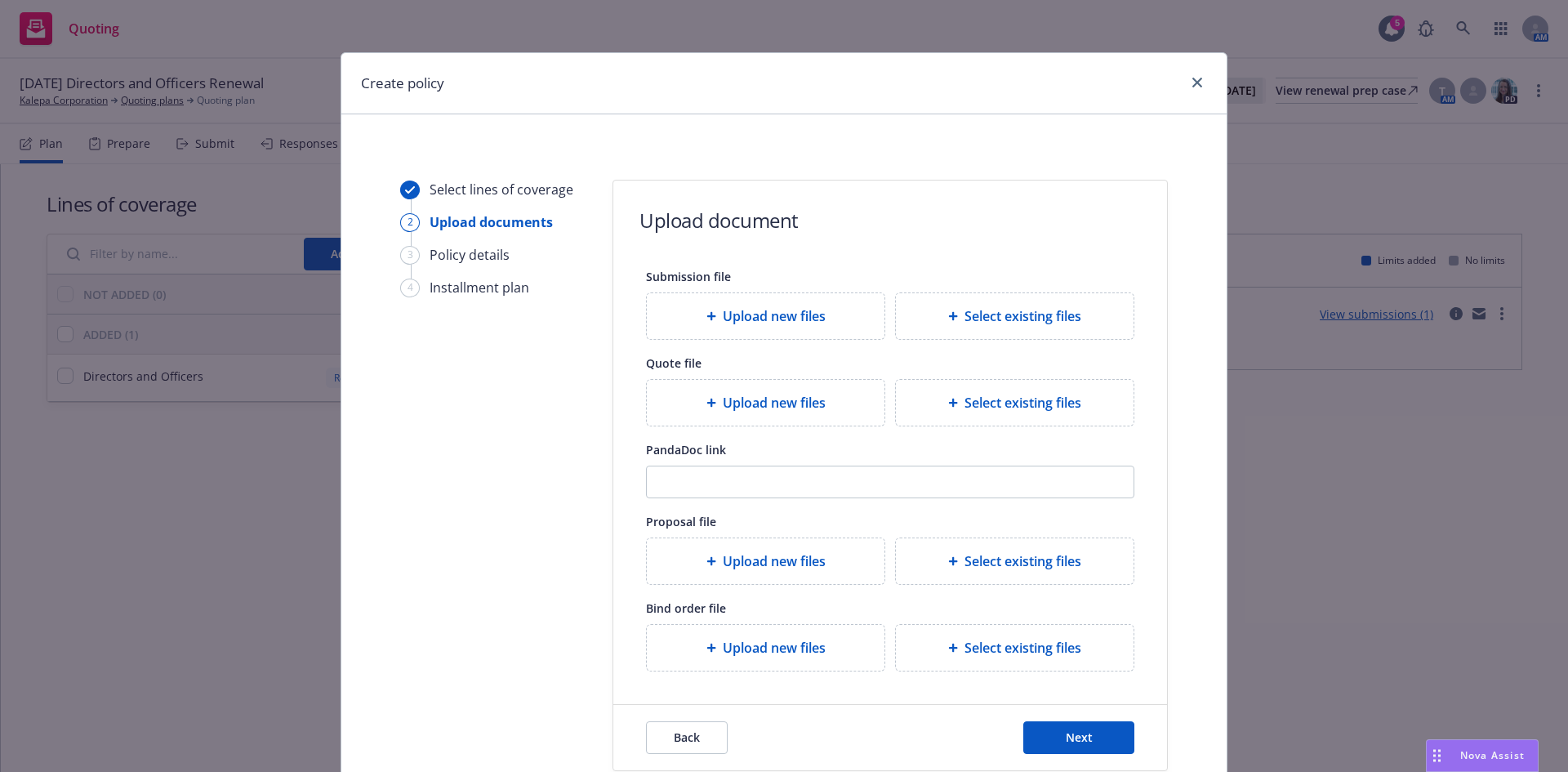
scroll to position [121, 0]
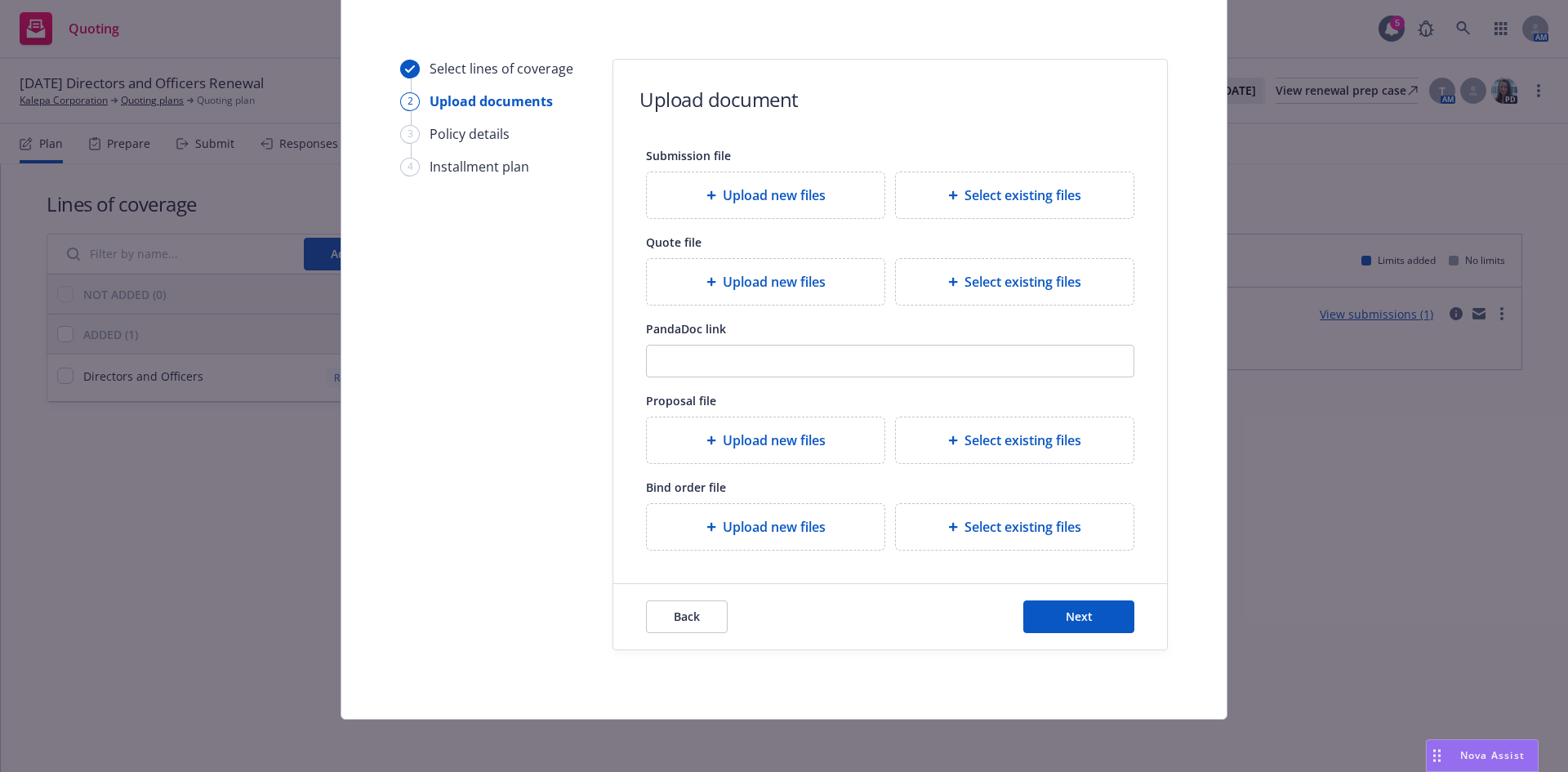
click at [1065, 599] on div "Back Next" at bounding box center [890, 617] width 554 height 65
click at [1078, 612] on span "Next" at bounding box center [1079, 616] width 27 height 16
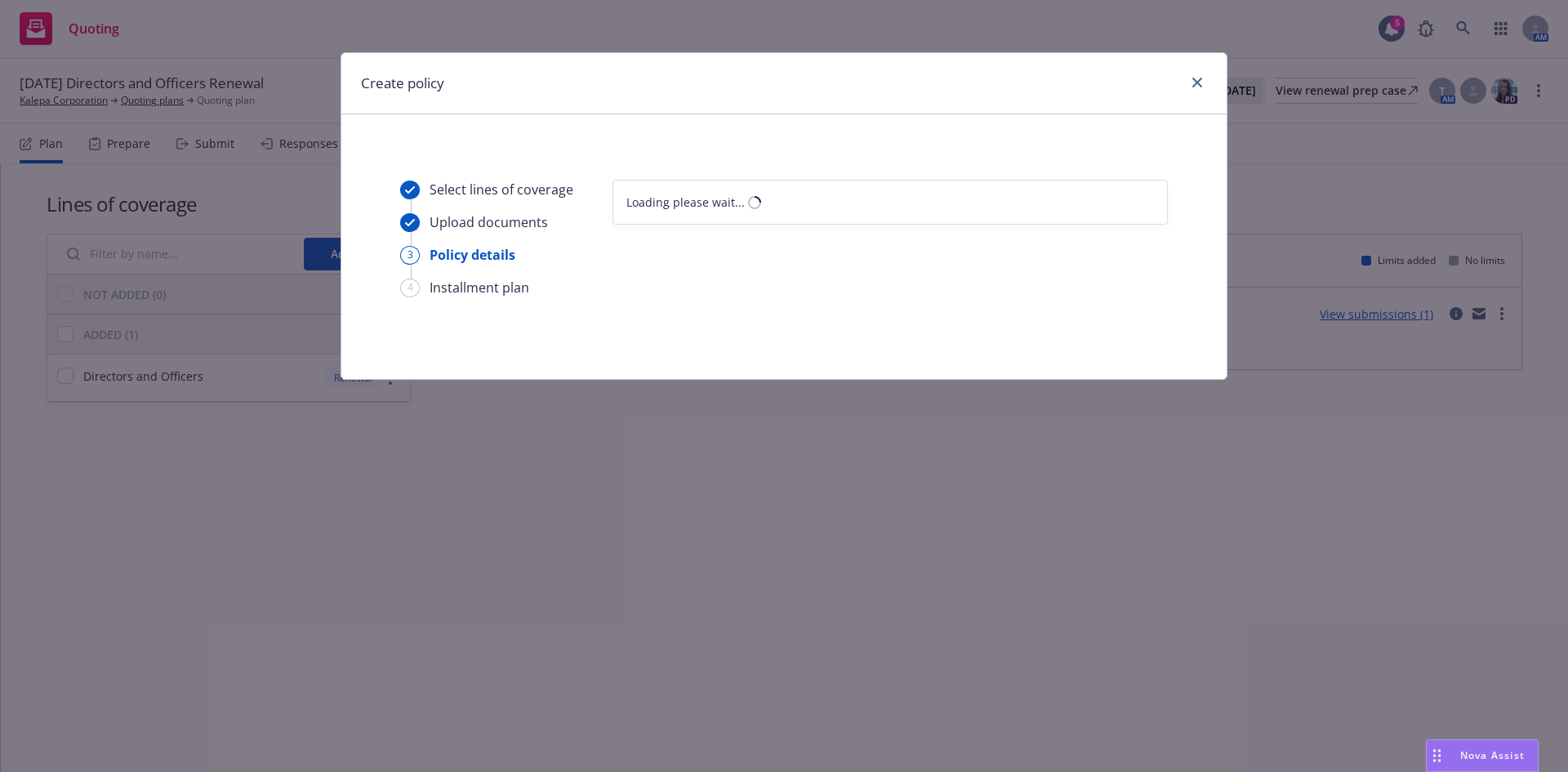
select select "12"
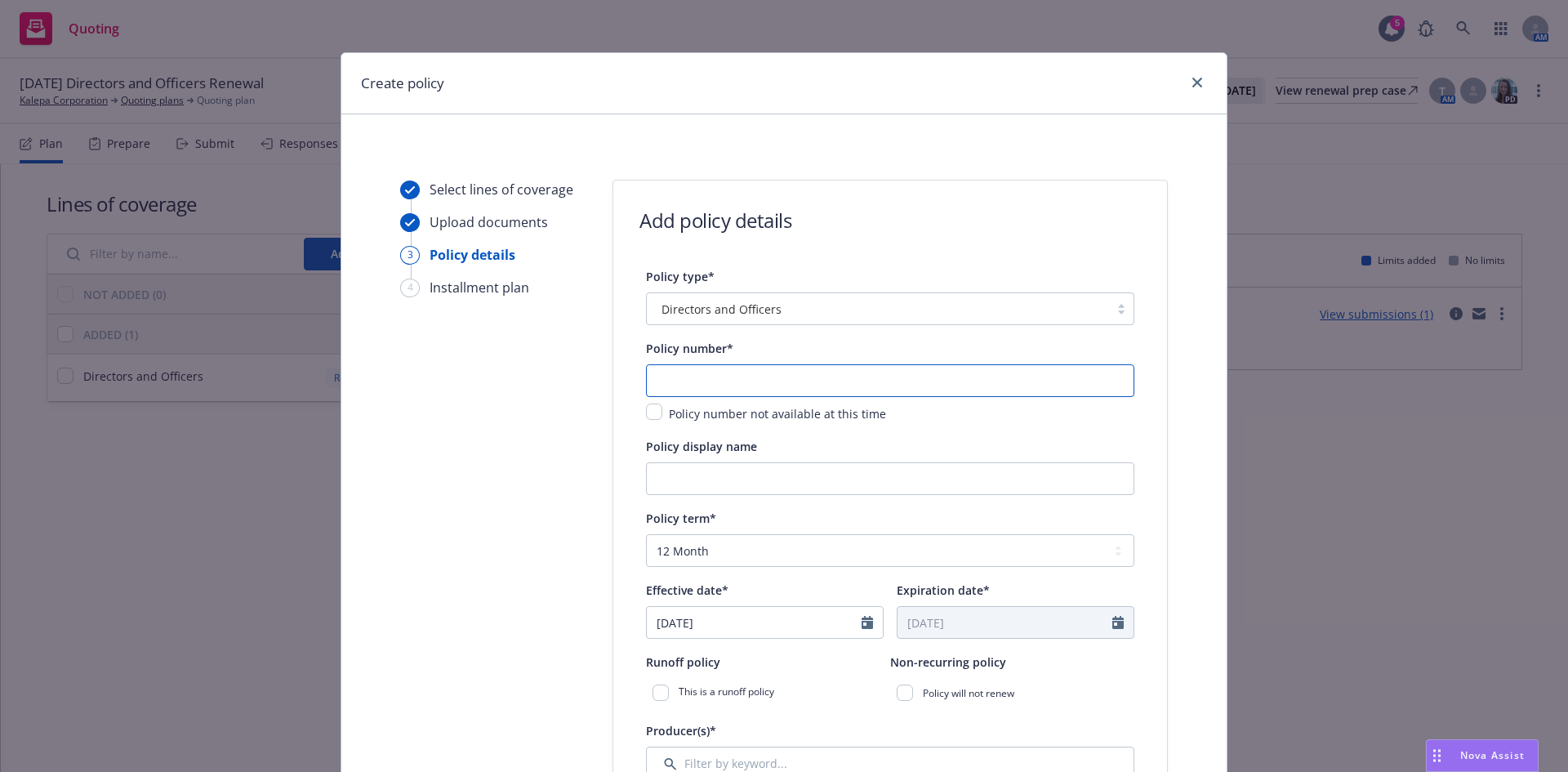
click at [670, 379] on input "text" at bounding box center [890, 380] width 489 height 33
type input "108338124"
click at [693, 480] on input "Policy display name" at bounding box center [890, 478] width 489 height 33
type input "$3M D&O"
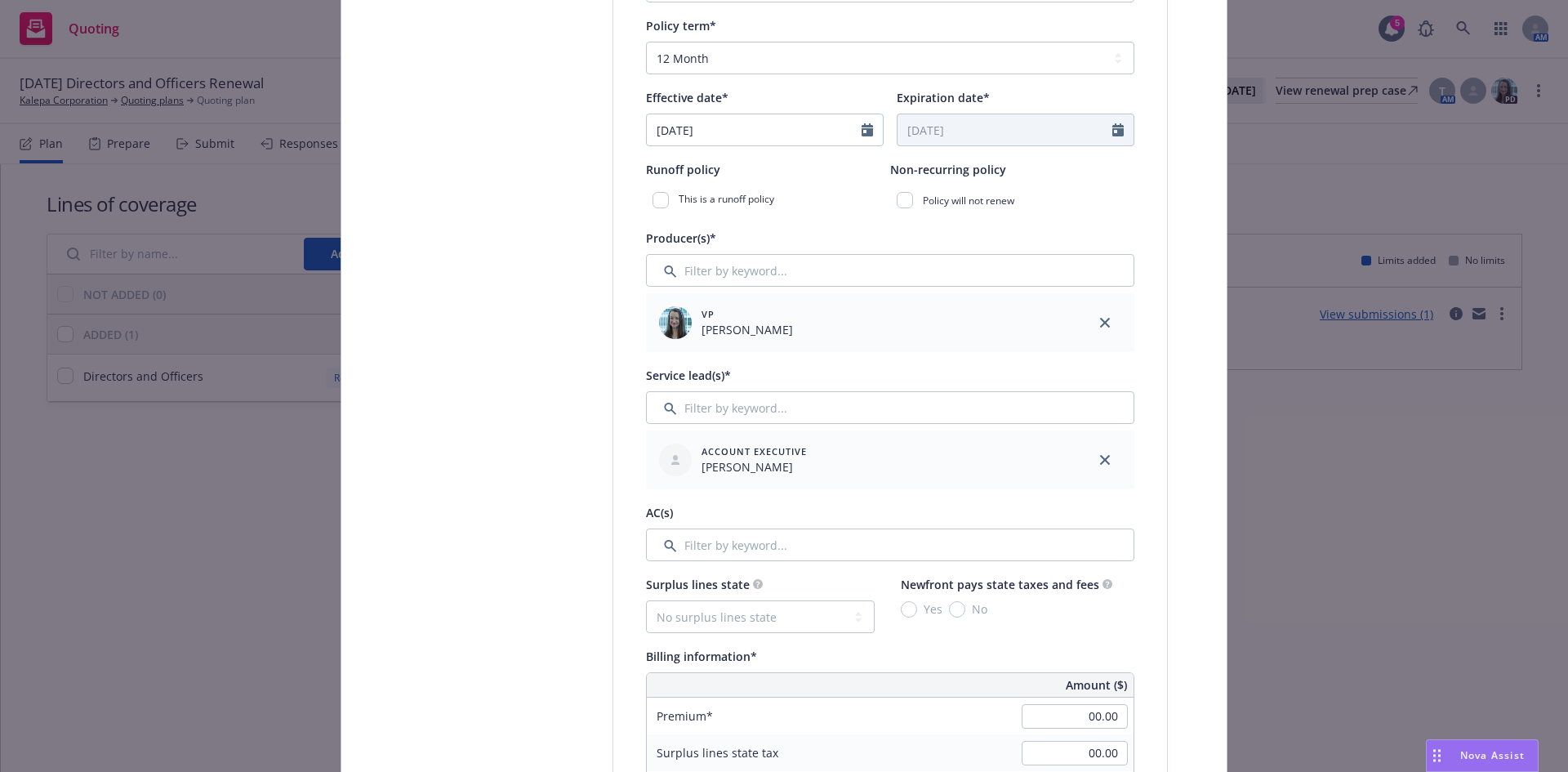
scroll to position [726, 0]
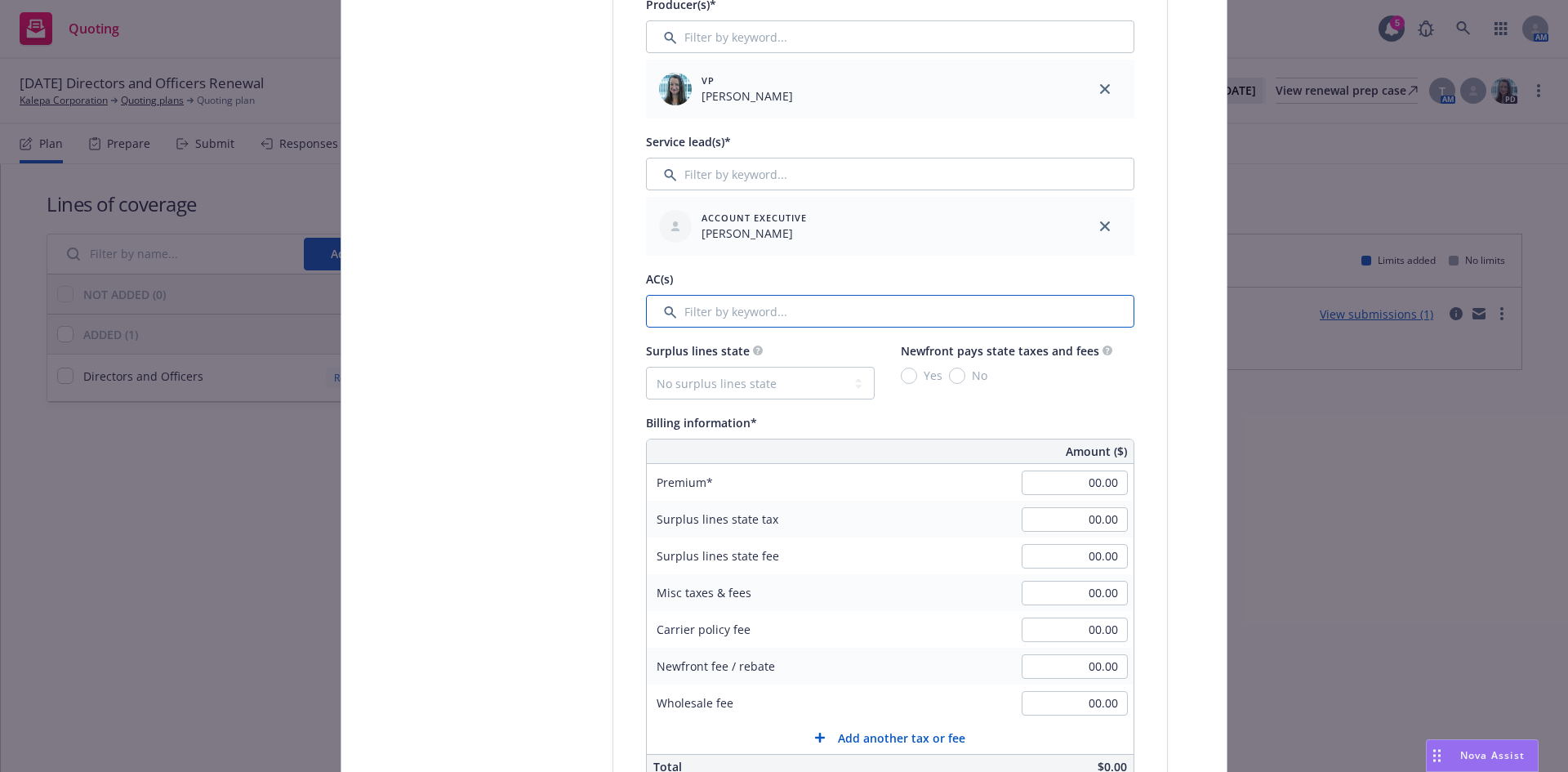
click at [704, 311] on input "Filter by keyword..." at bounding box center [890, 311] width 489 height 33
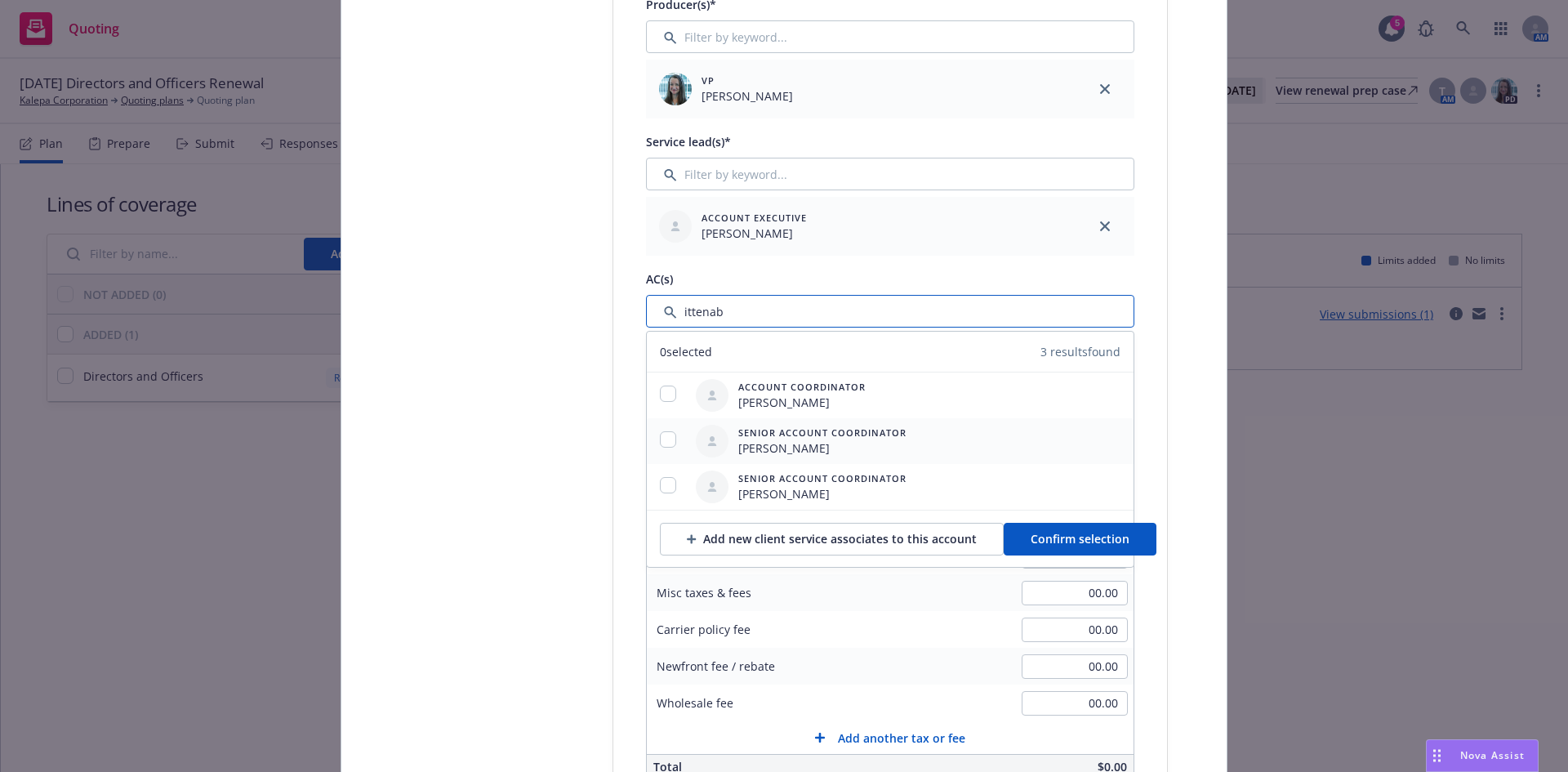
type input "ittenab"
click at [672, 436] on div at bounding box center [667, 440] width 43 height 19
click at [660, 434] on input "checkbox" at bounding box center [668, 439] width 17 height 17
checkbox input "true"
click at [1078, 533] on span "Confirm selection" at bounding box center [1080, 538] width 99 height 16
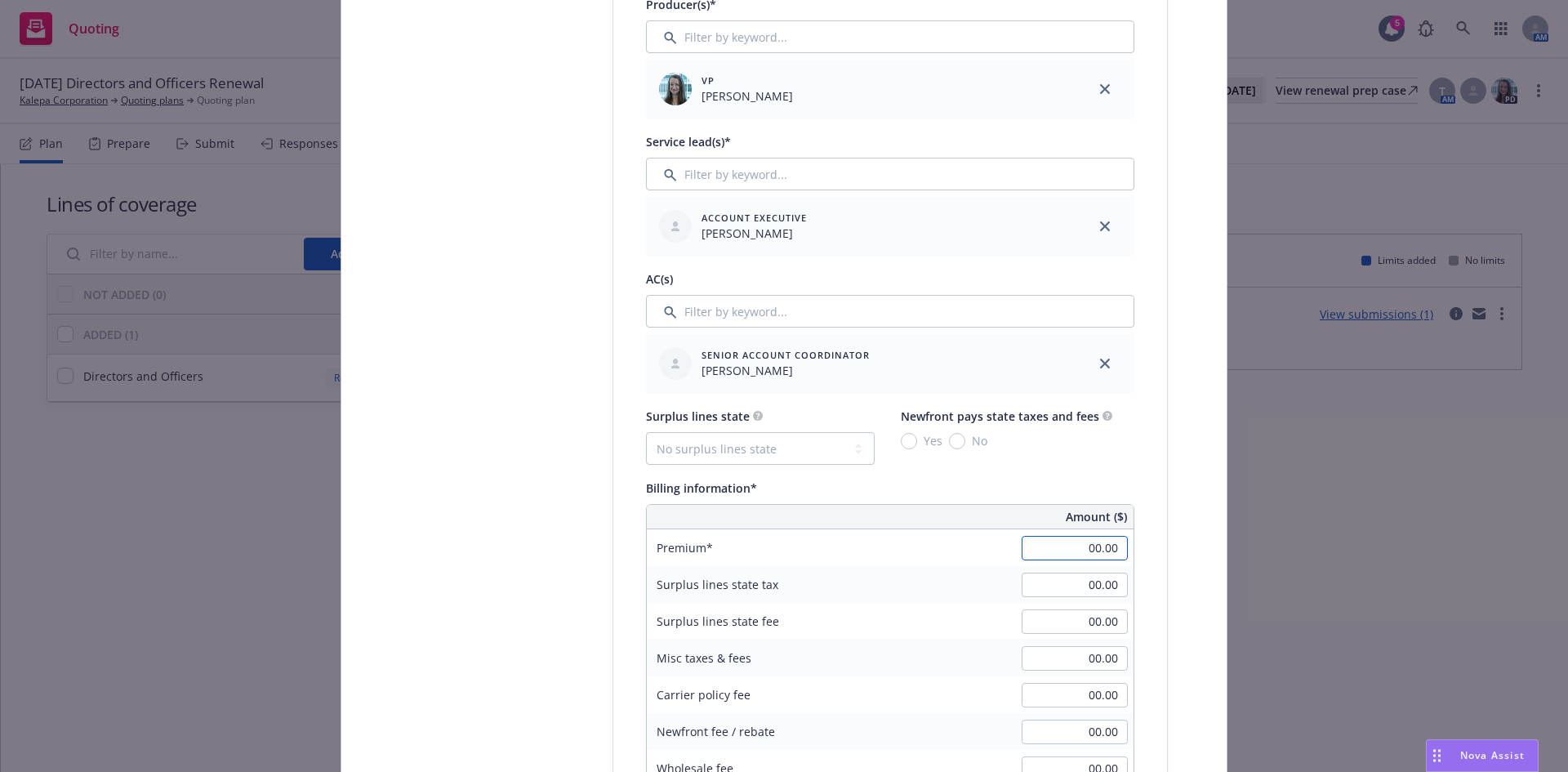
click at [1095, 552] on input "00.00" at bounding box center [1074, 547] width 106 height 24
type input "7,947.00"
click at [1048, 621] on input "00.00" at bounding box center [1074, 621] width 106 height 24
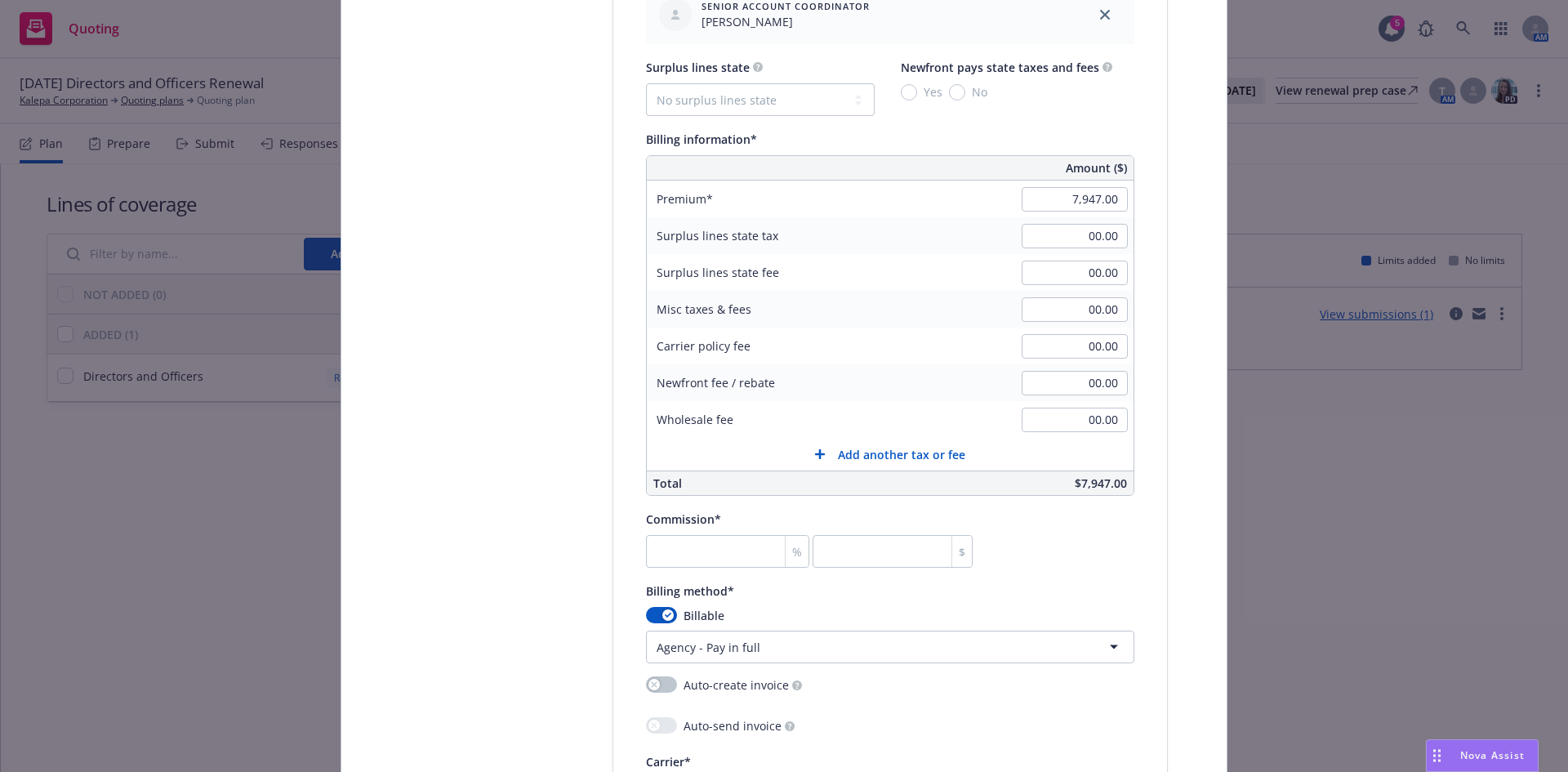
scroll to position [1343, 0]
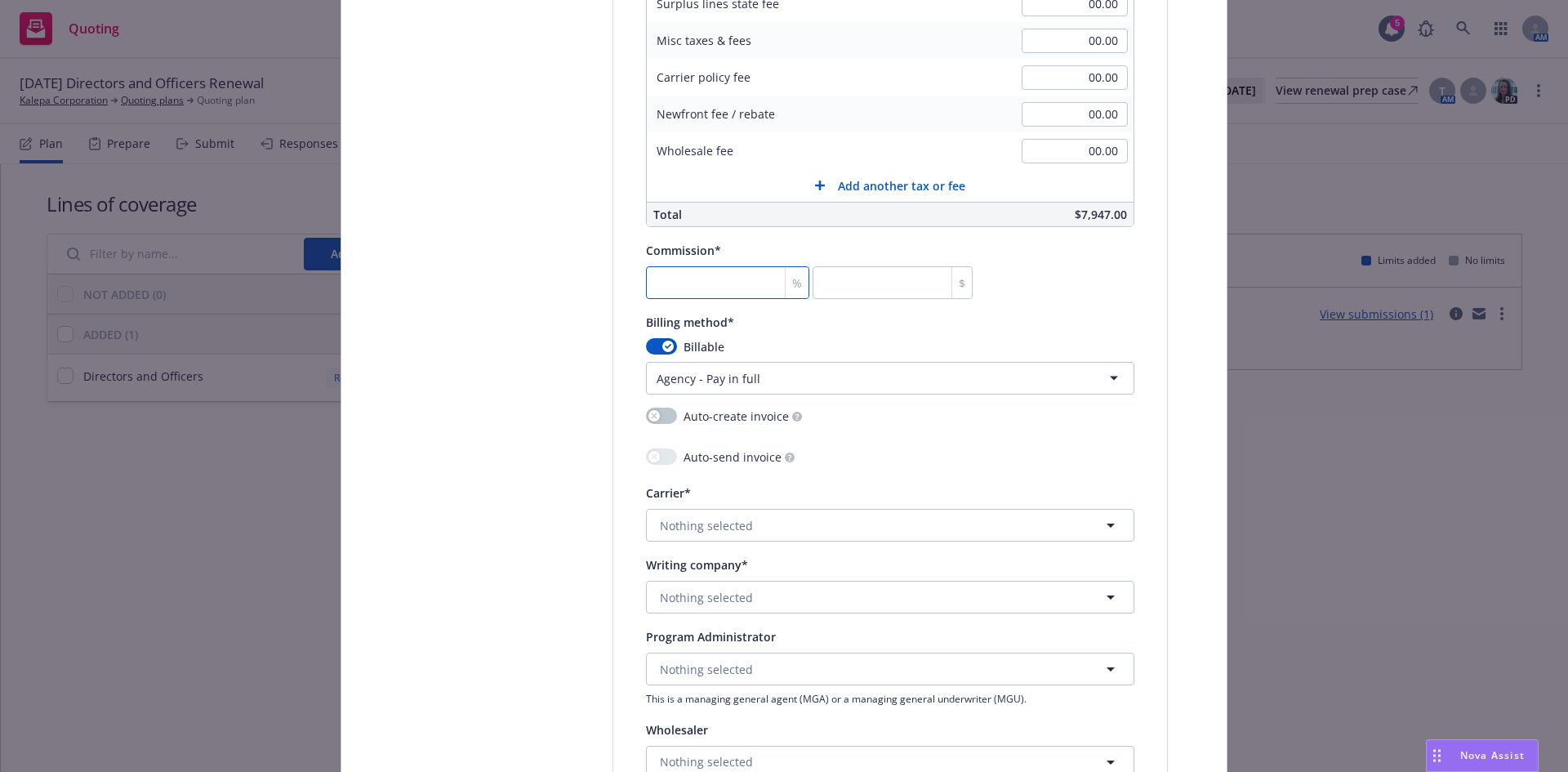
click at [683, 284] on input "number" at bounding box center [728, 282] width 164 height 33
type input "1"
type input "79.47"
type input "12"
type input "953.64"
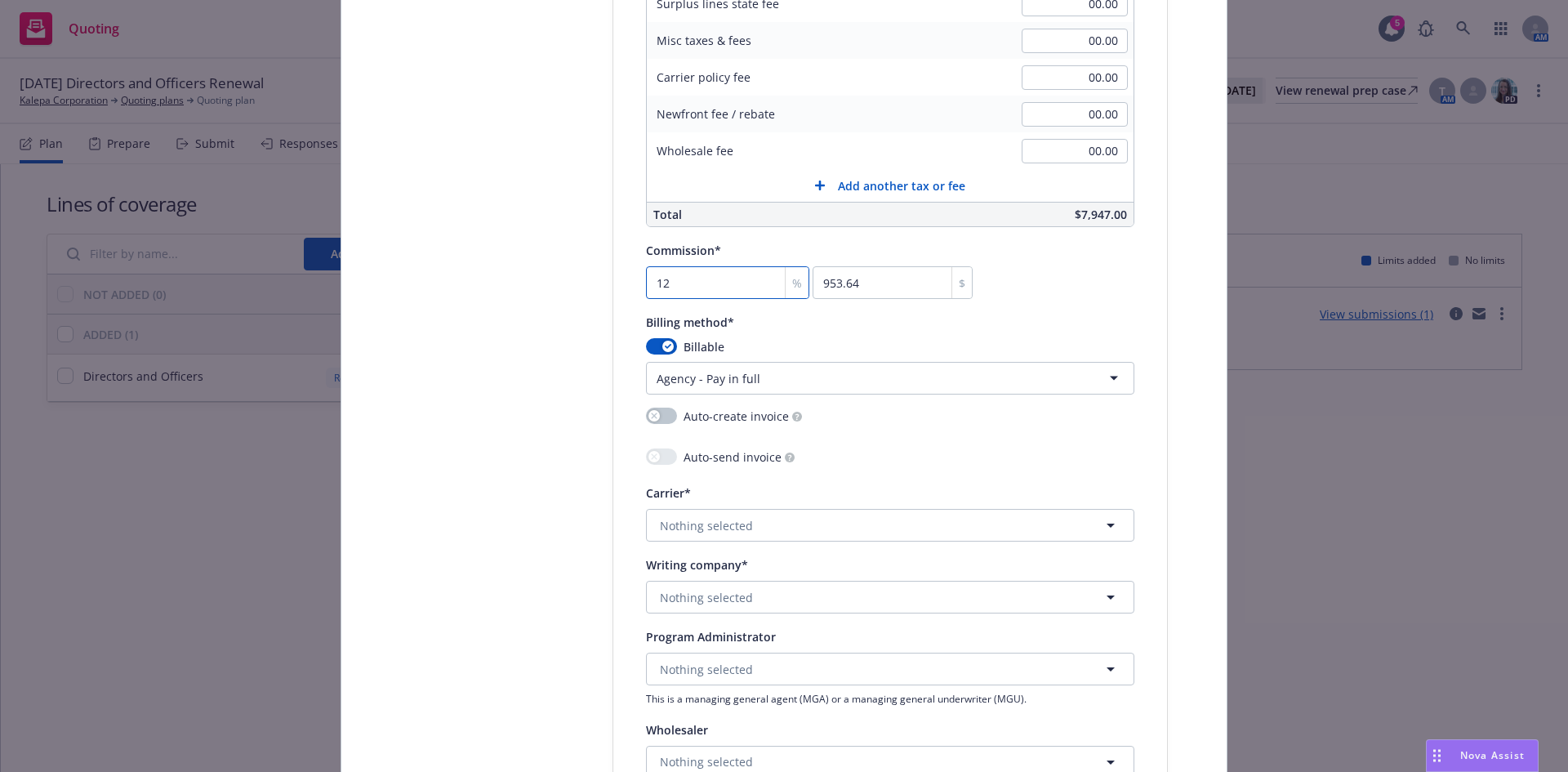
type input "12.5"
type input "993.38"
type input "12.5"
click at [1104, 100] on div "00.00" at bounding box center [1074, 114] width 118 height 36
click at [706, 527] on span "Nothing selected" at bounding box center [706, 526] width 93 height 18
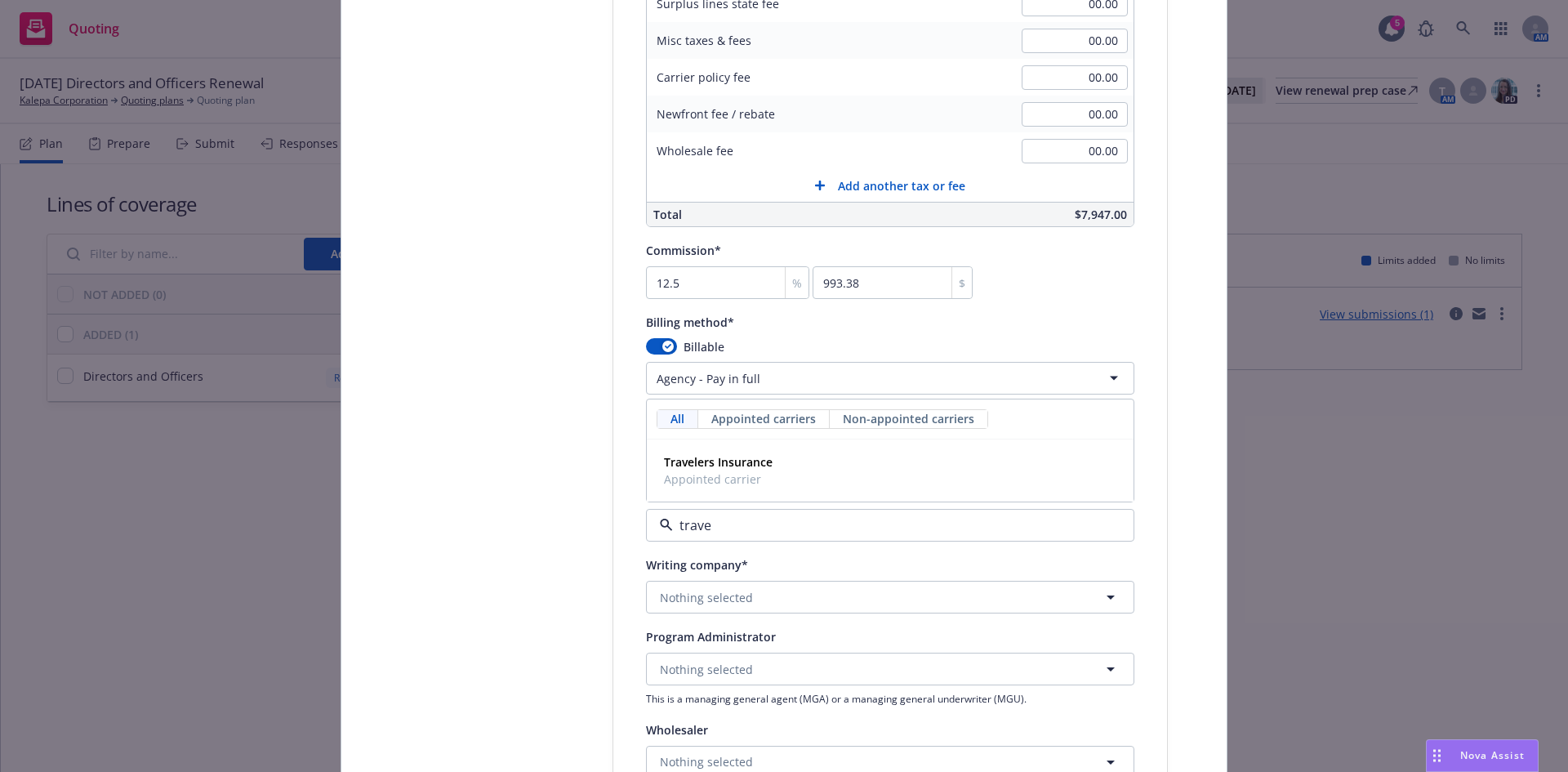
type input "travel"
click at [708, 465] on strong "Travelers Insurance" at bounding box center [718, 462] width 109 height 16
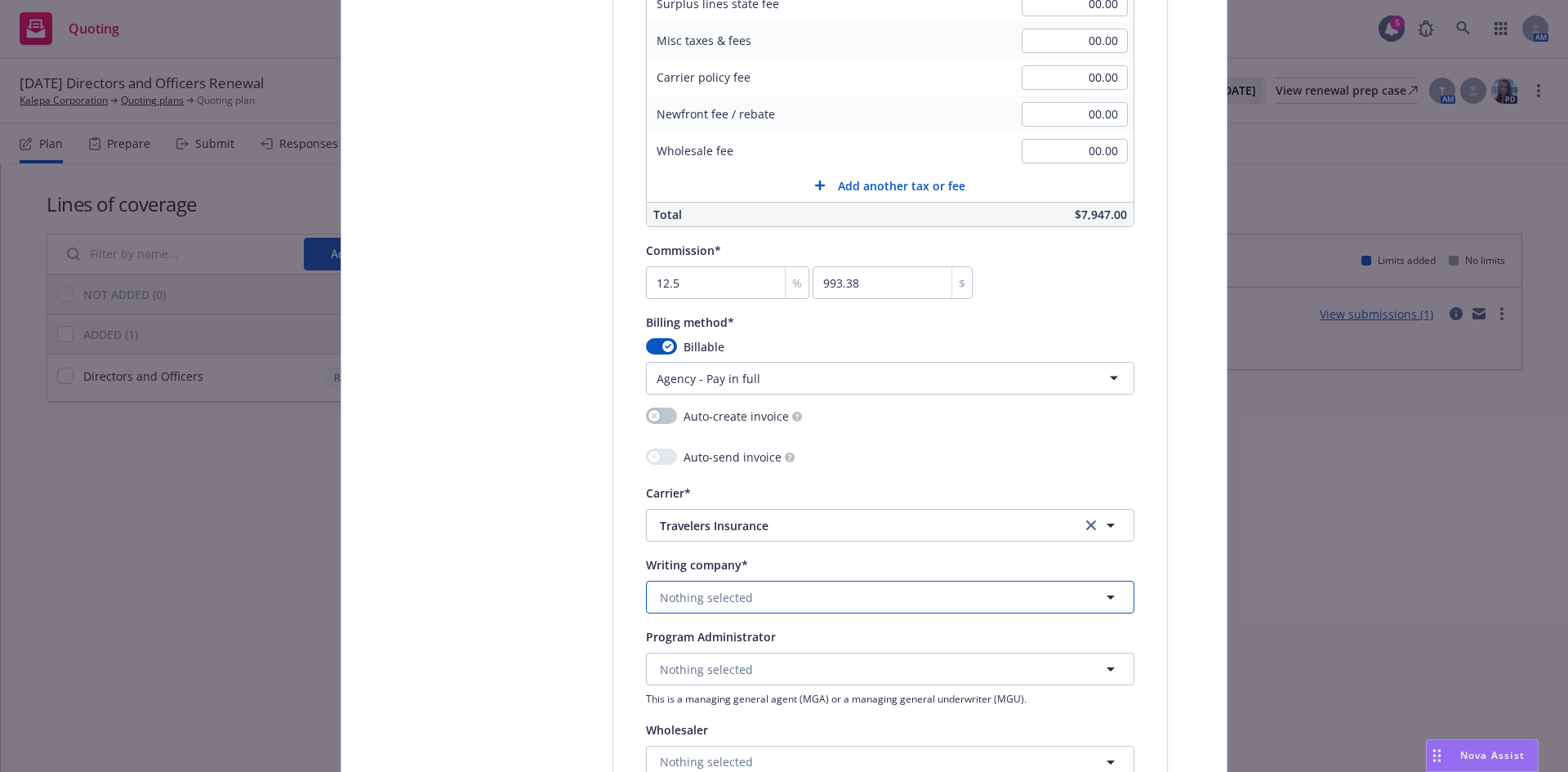
click at [703, 612] on button "Nothing selected" at bounding box center [890, 597] width 489 height 33
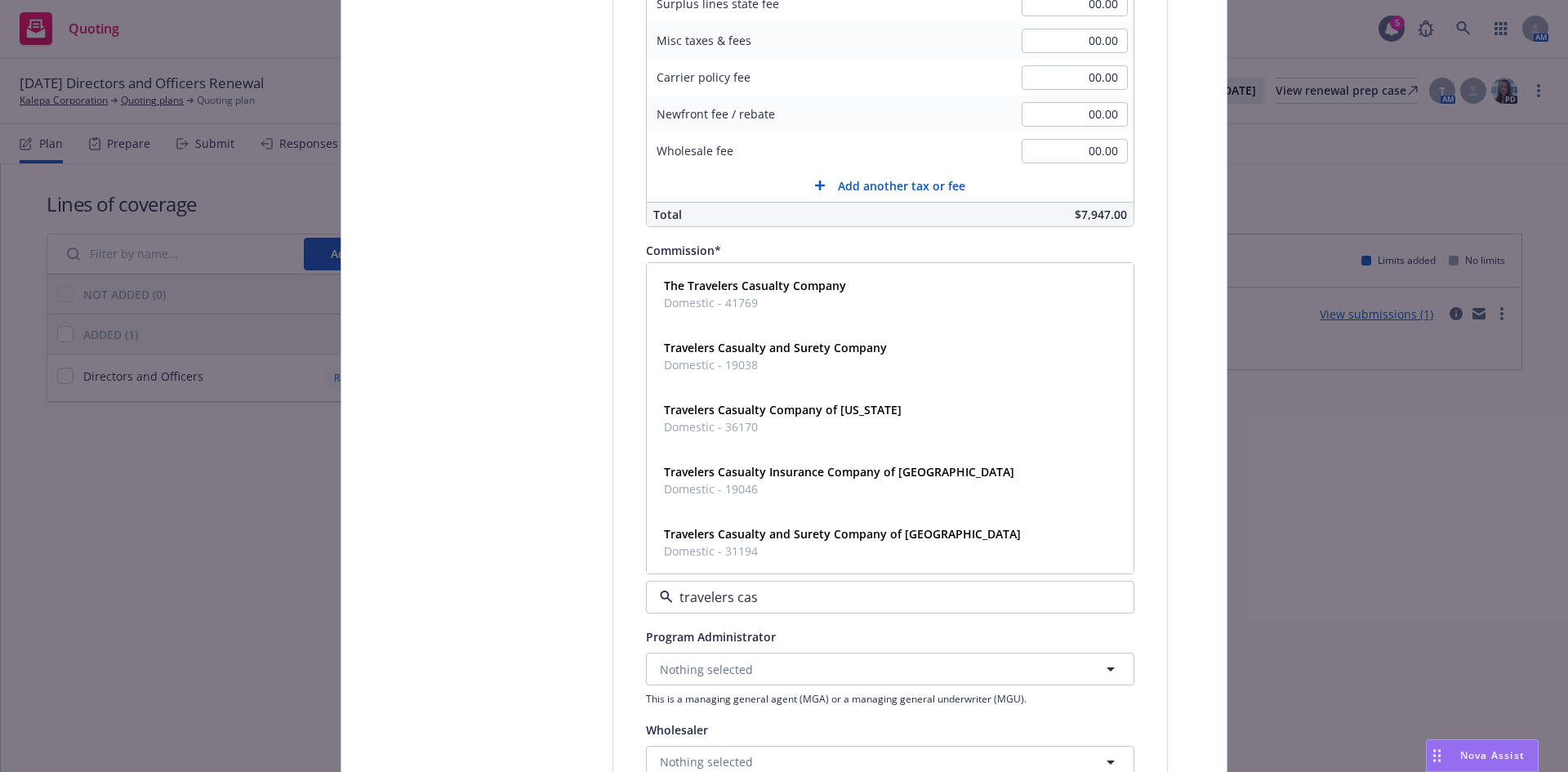
type input "travelers casu"
click at [732, 545] on span "Domestic - 31194" at bounding box center [842, 551] width 357 height 18
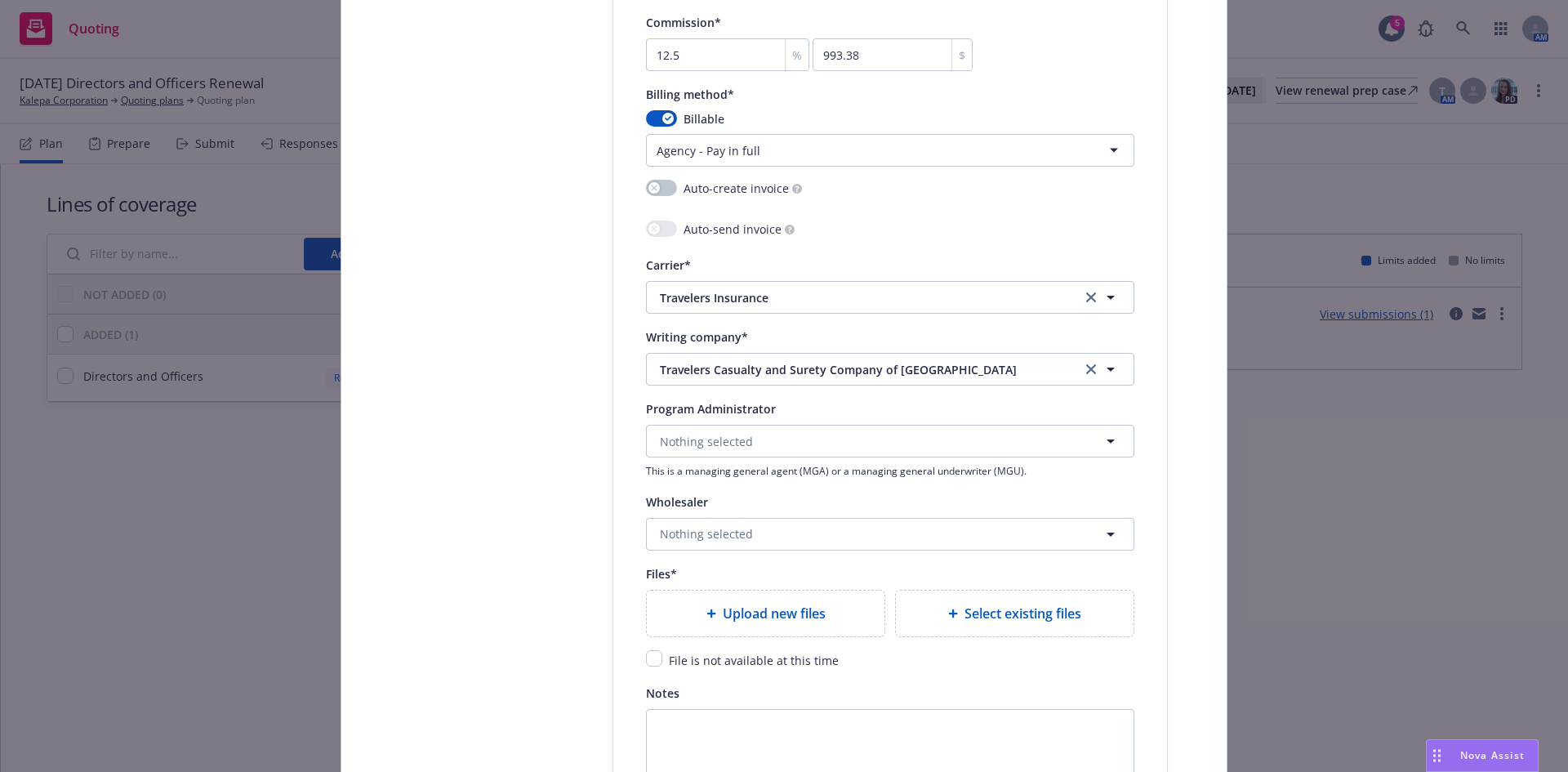
scroll to position [1635, 0]
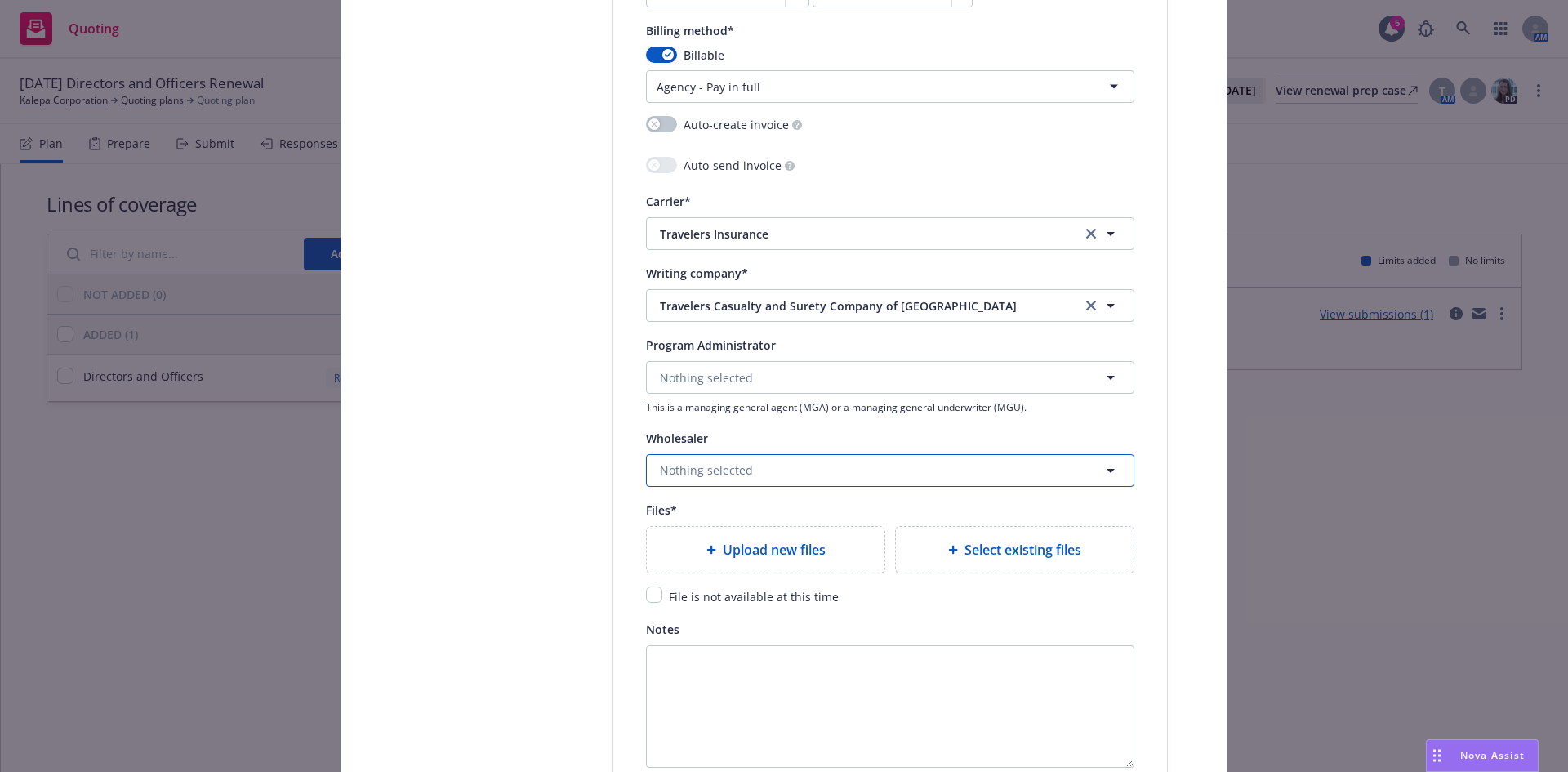
click at [690, 465] on span "Nothing selected" at bounding box center [706, 470] width 93 height 18
type input "rt spe"
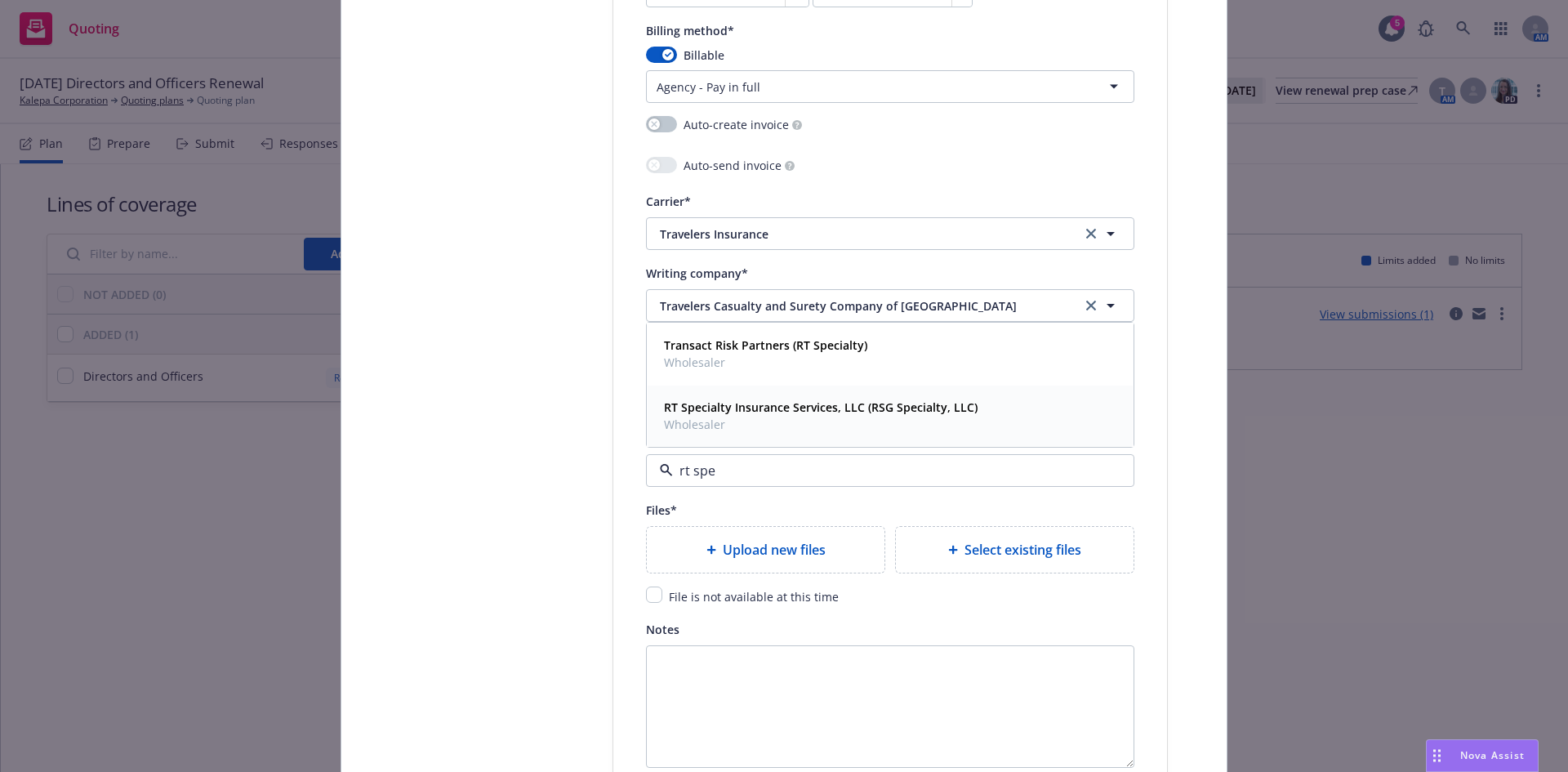
click at [680, 402] on strong "RT Specialty Insurance Services, LLC (RSG Specialty, LLC)" at bounding box center [820, 407] width 313 height 16
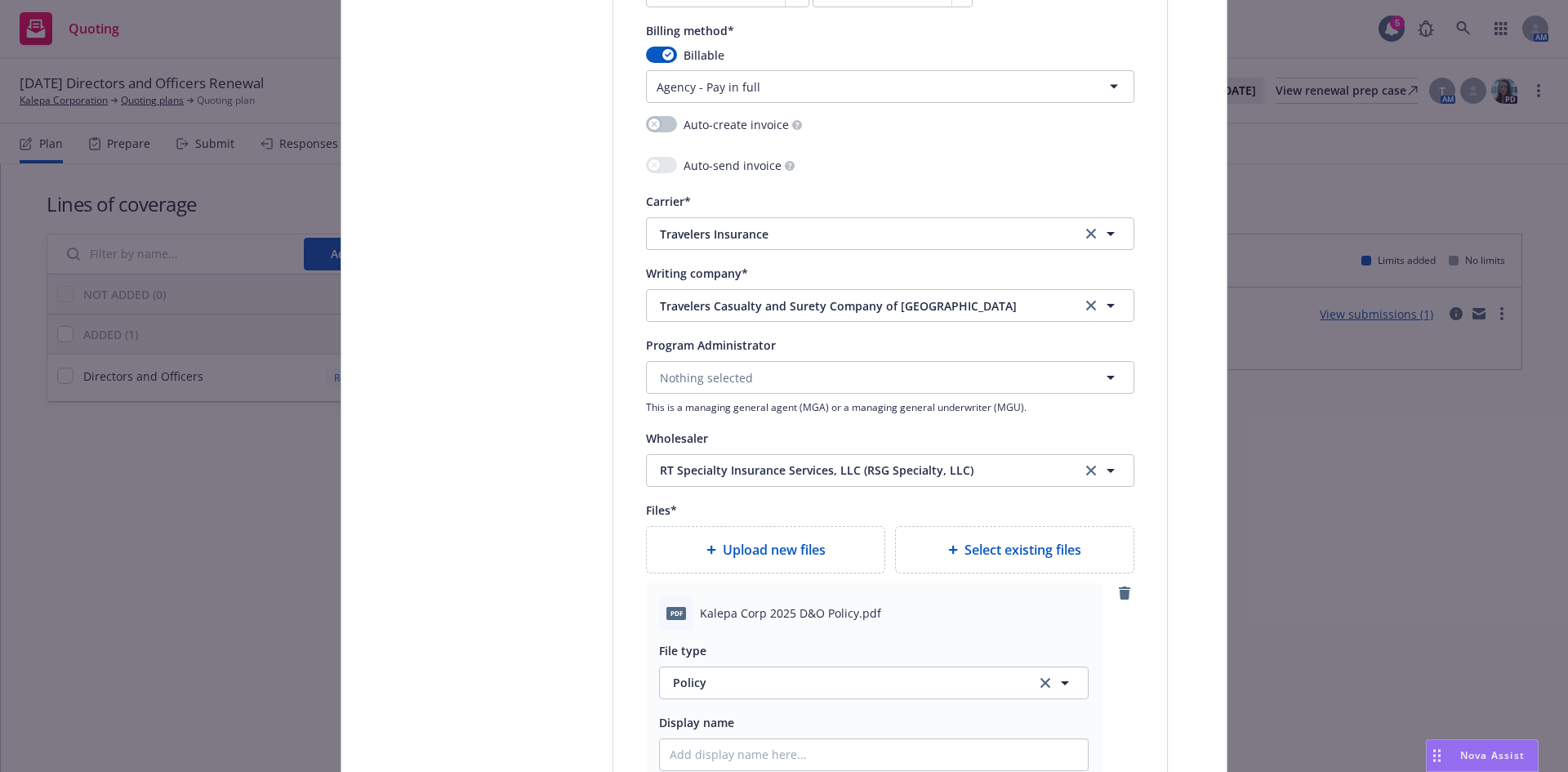
scroll to position [2147, 0]
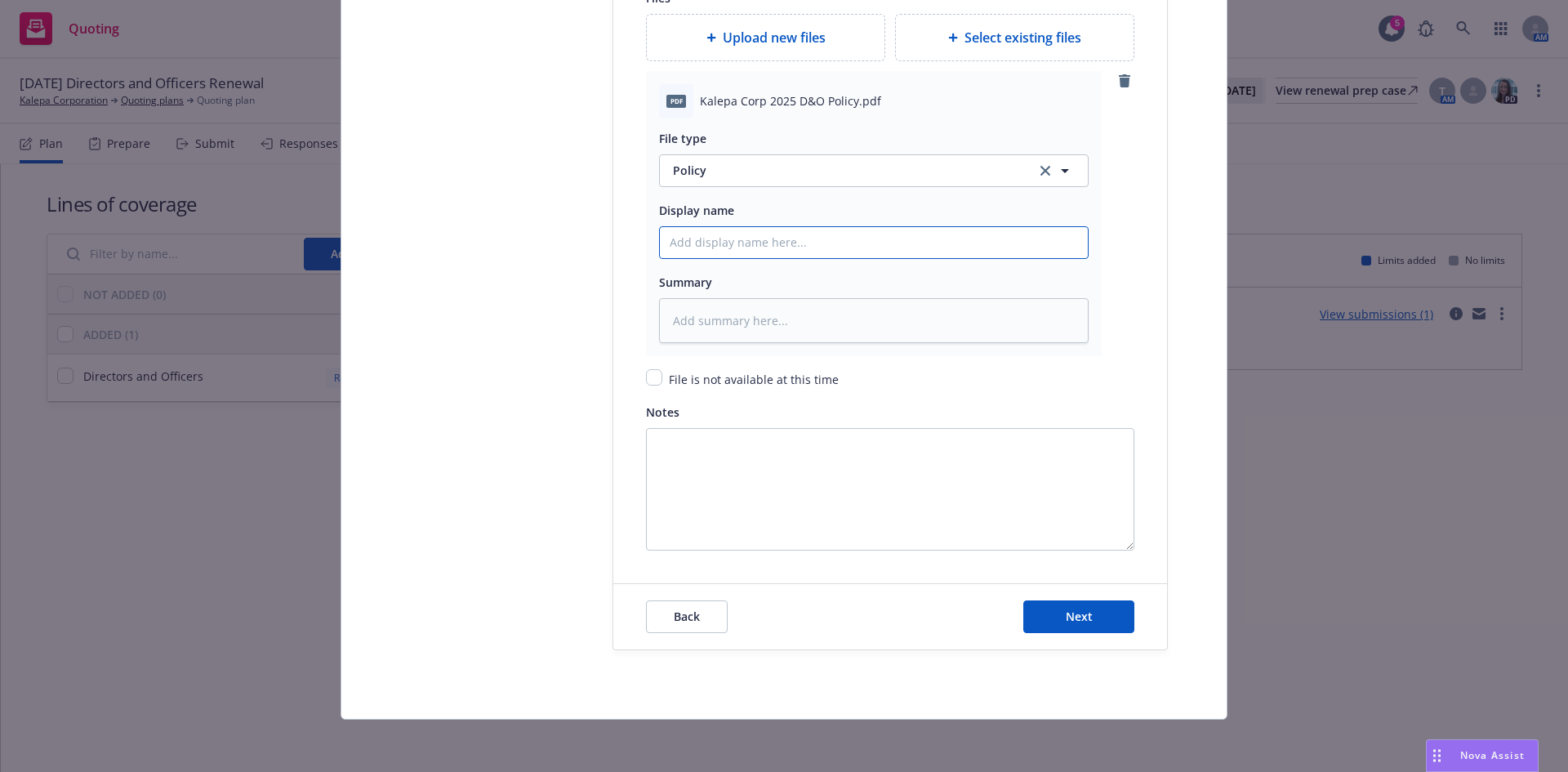
click at [680, 243] on input "Policy display name" at bounding box center [874, 242] width 428 height 31
click at [679, 244] on input "Policy display name" at bounding box center [874, 242] width 428 height 31
paste input "Kalepa Corporation"
type textarea "x"
type input "Kalepa Corporation"
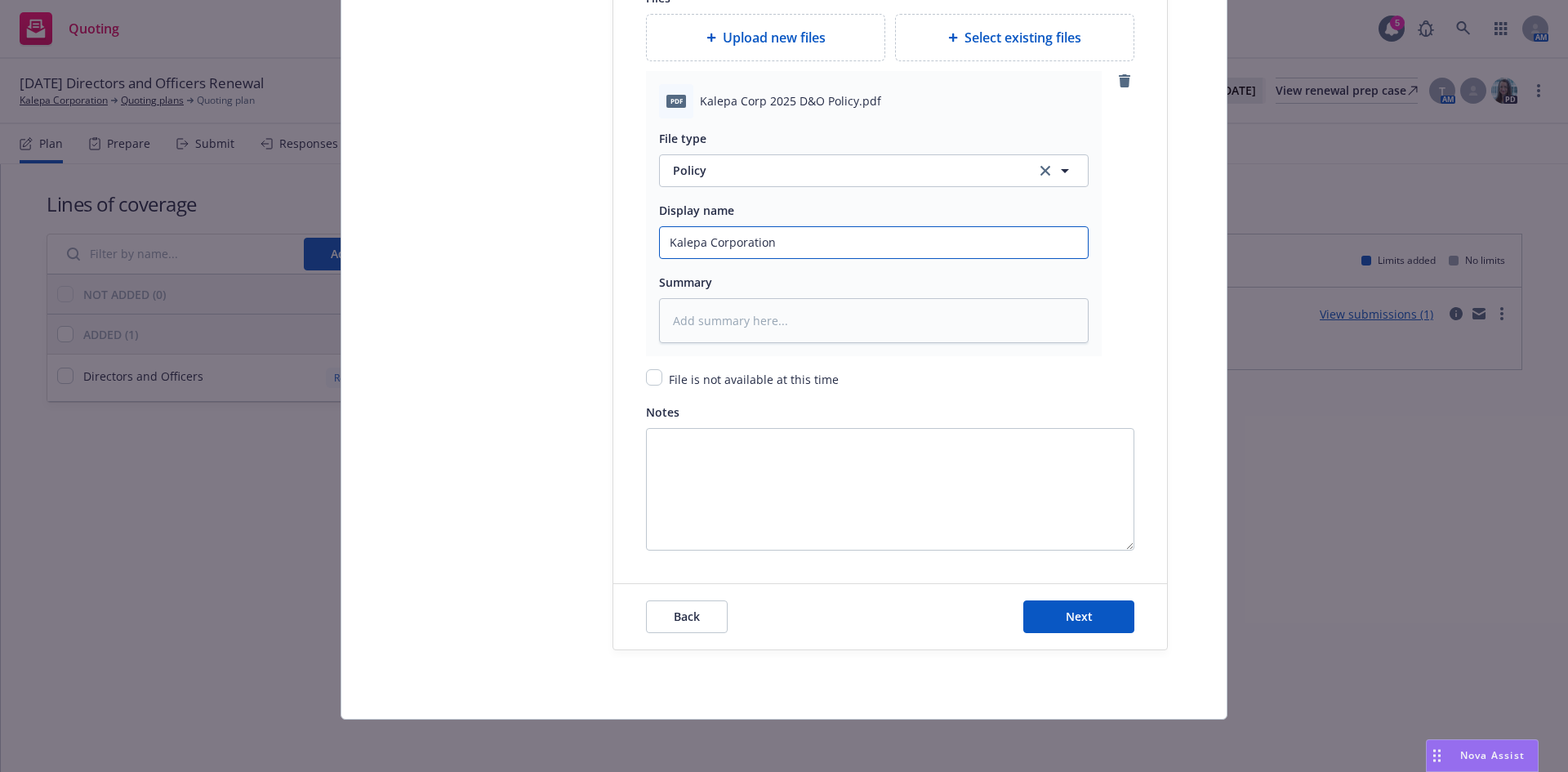
type textarea "x"
type input "Kalepa Corporation"
type textarea "x"
type input "Kalepa Corporation 2"
type textarea "x"
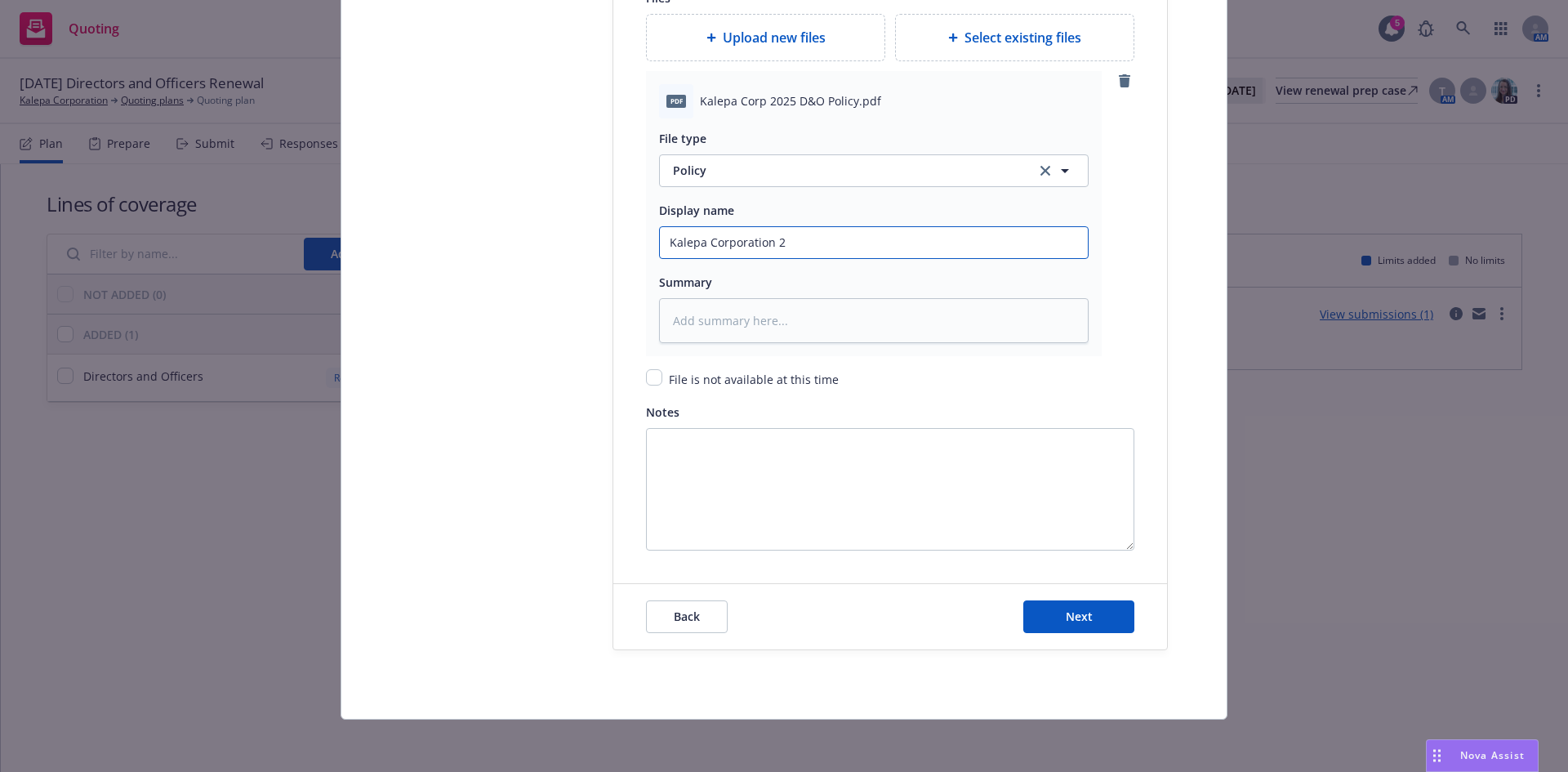
type input "Kalepa Corporation 20"
type textarea "x"
type input "Kalepa Corporation 202"
type textarea "x"
type input "Kalepa Corporation 2025"
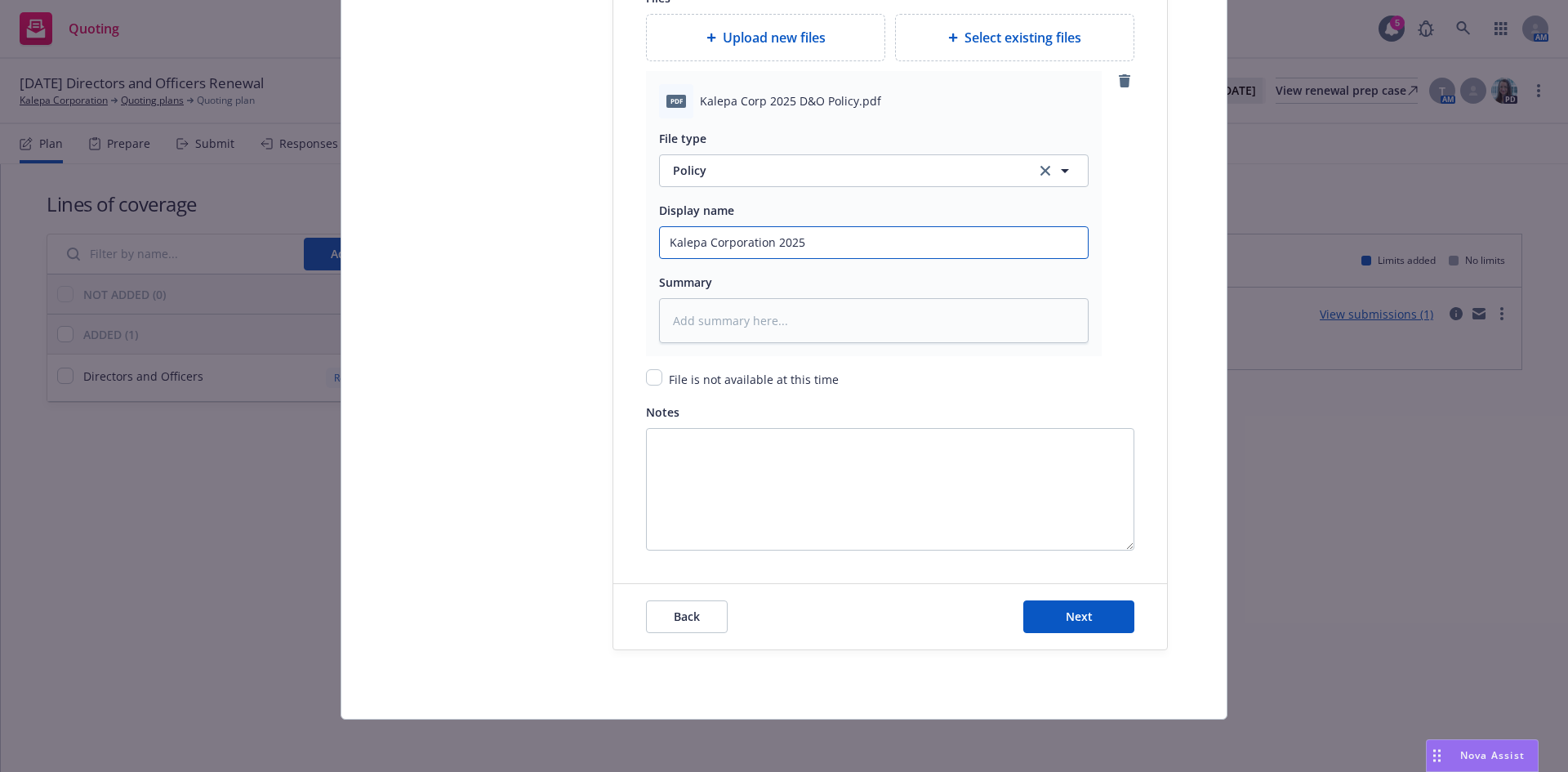
type textarea "x"
type input "Kalepa Corporation 2025-"
type textarea "x"
type input "Kalepa Corporation 2025-2"
type textarea "x"
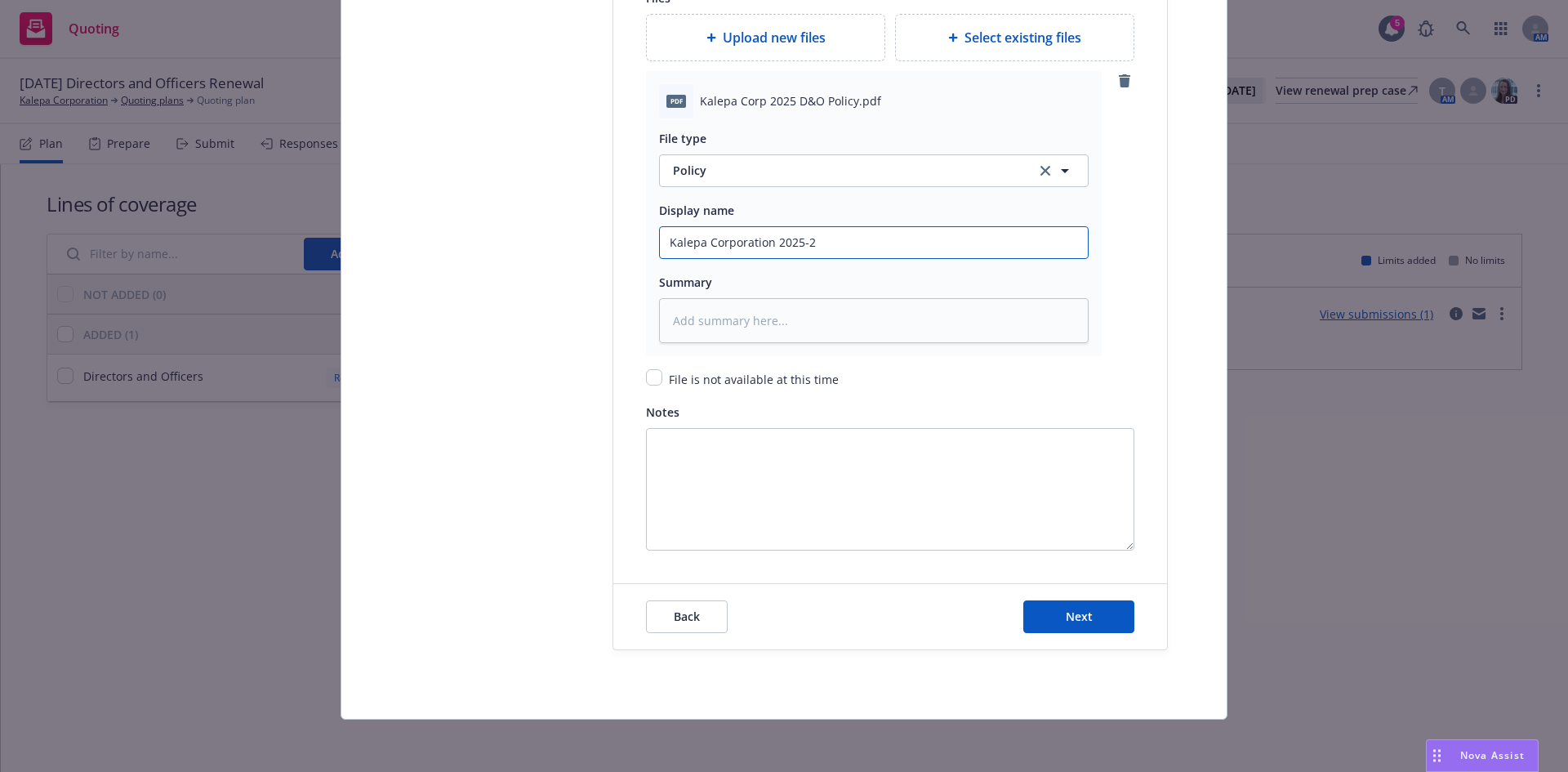
type input "Kalepa Corporation 2025-26"
type textarea "x"
type input "Kalepa Corporation 2025-26"
type textarea "x"
type input "Kalepa Corporation 2025-26 D"
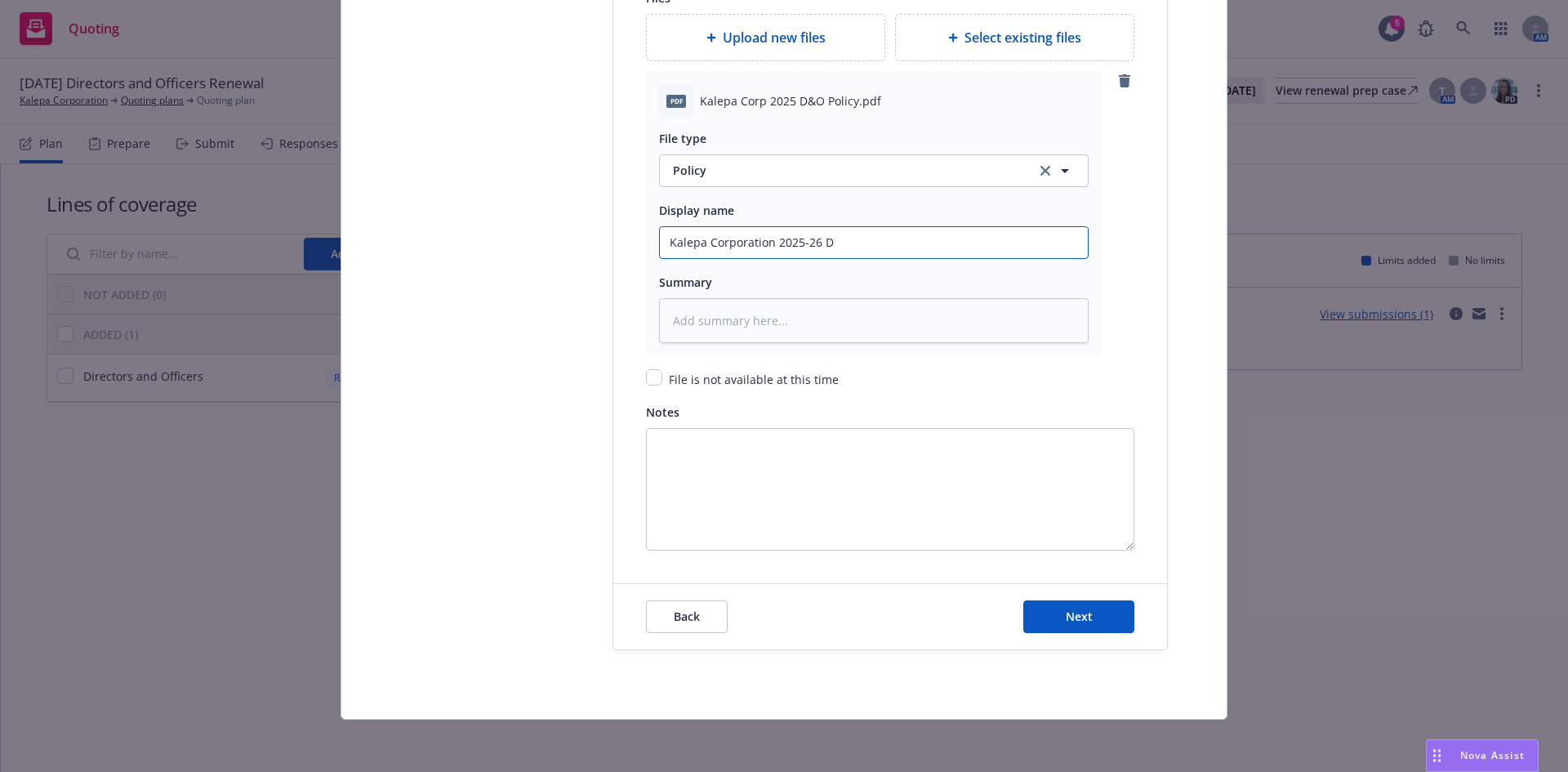
type textarea "x"
type input "Kalepa Corporation 2025-26 D&O"
type textarea "x"
type input "Kalepa Corporation 2025-26 D&O"
type textarea "x"
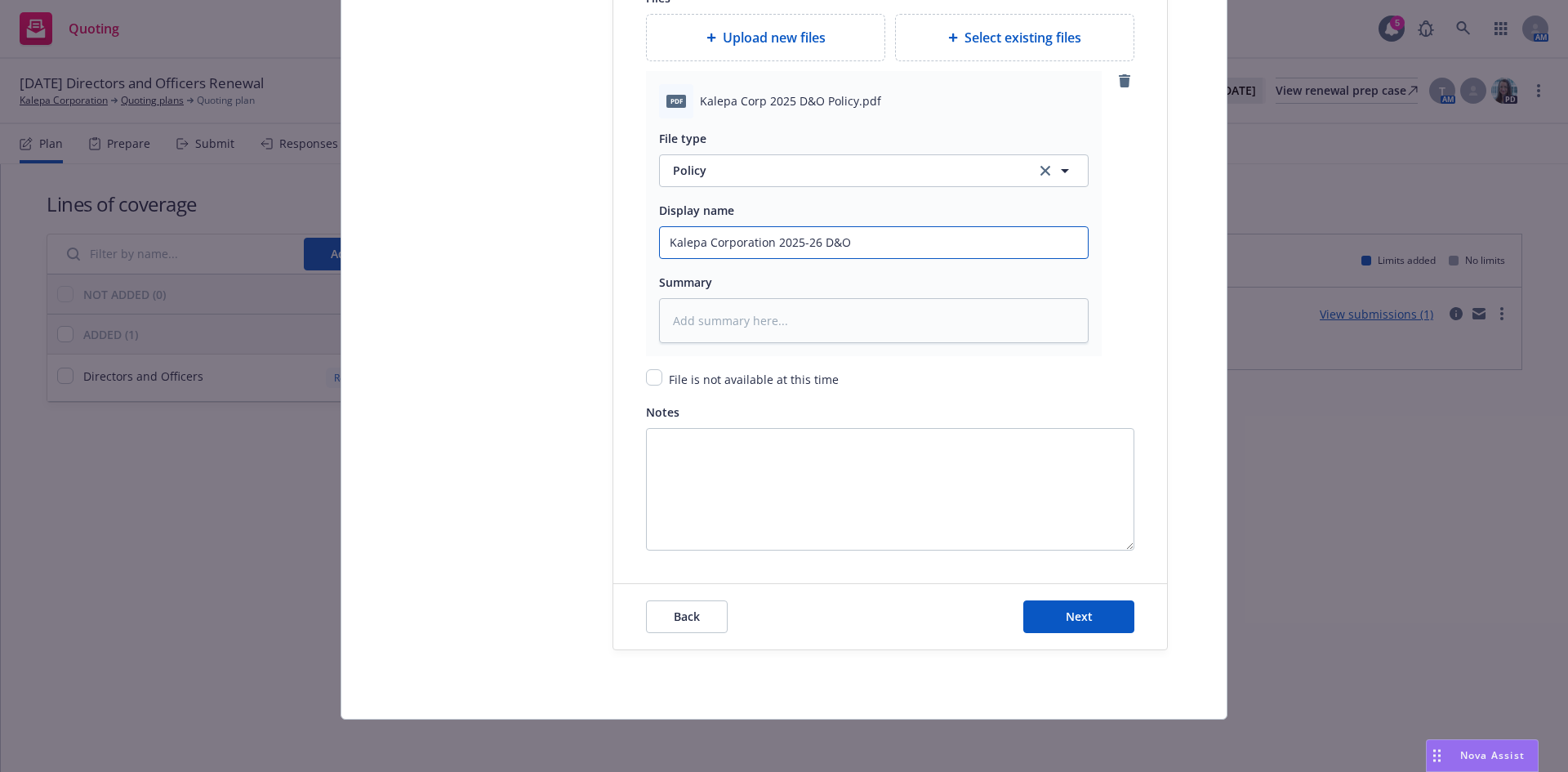
type input "Kalepa Corporation 2025-26 D&O P"
type textarea "x"
type input "Kalepa Corporation 2025-26 D&O Po"
type textarea "x"
type input "Kalepa Corporation 2025-26 D&O Pol"
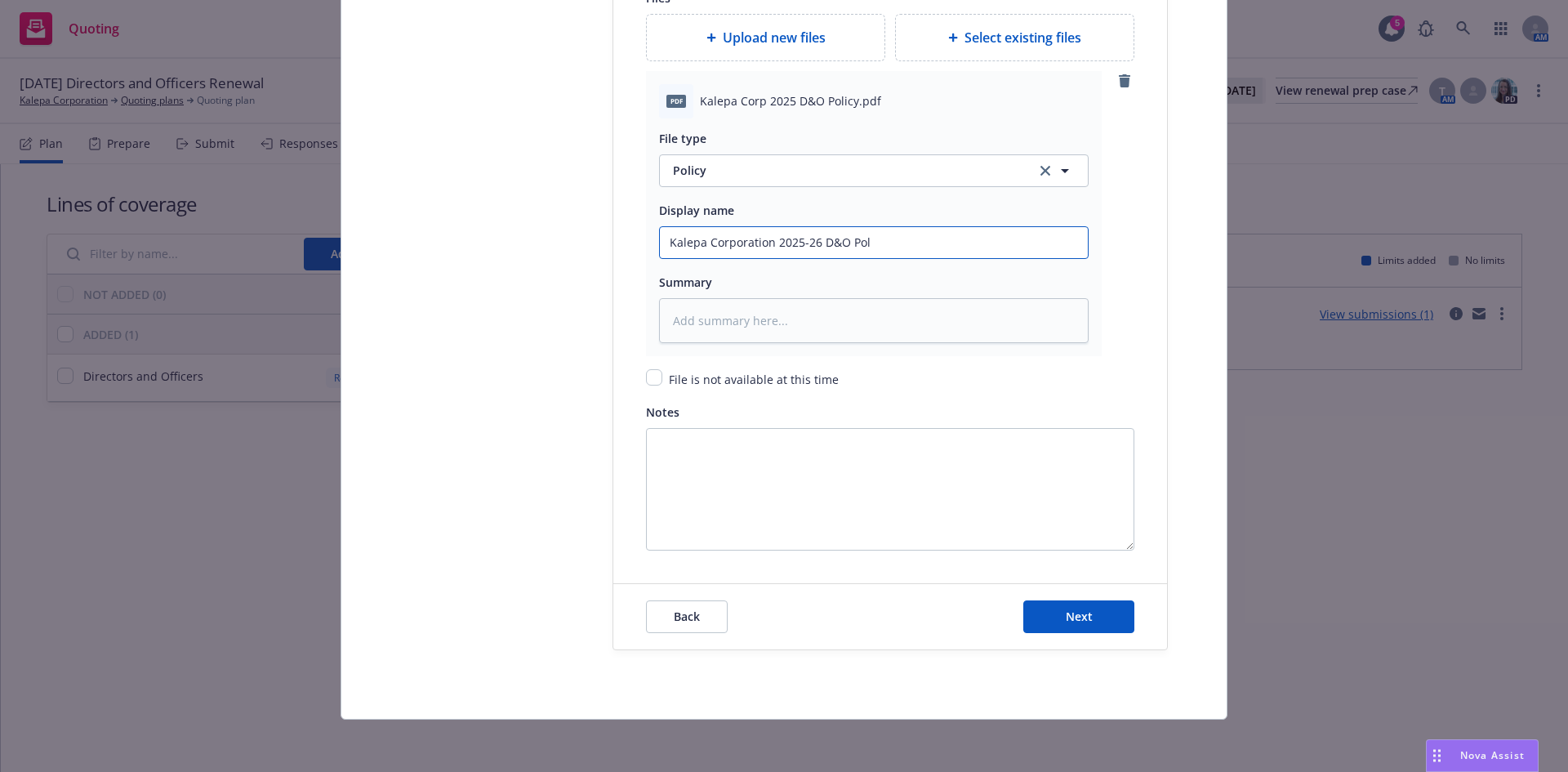
type textarea "x"
type input "Kalepa Corporation 2025-26 D&O Polc"
type textarea "x"
type input "Kalepa Corporation 2025-26 D&O Pol"
type textarea "x"
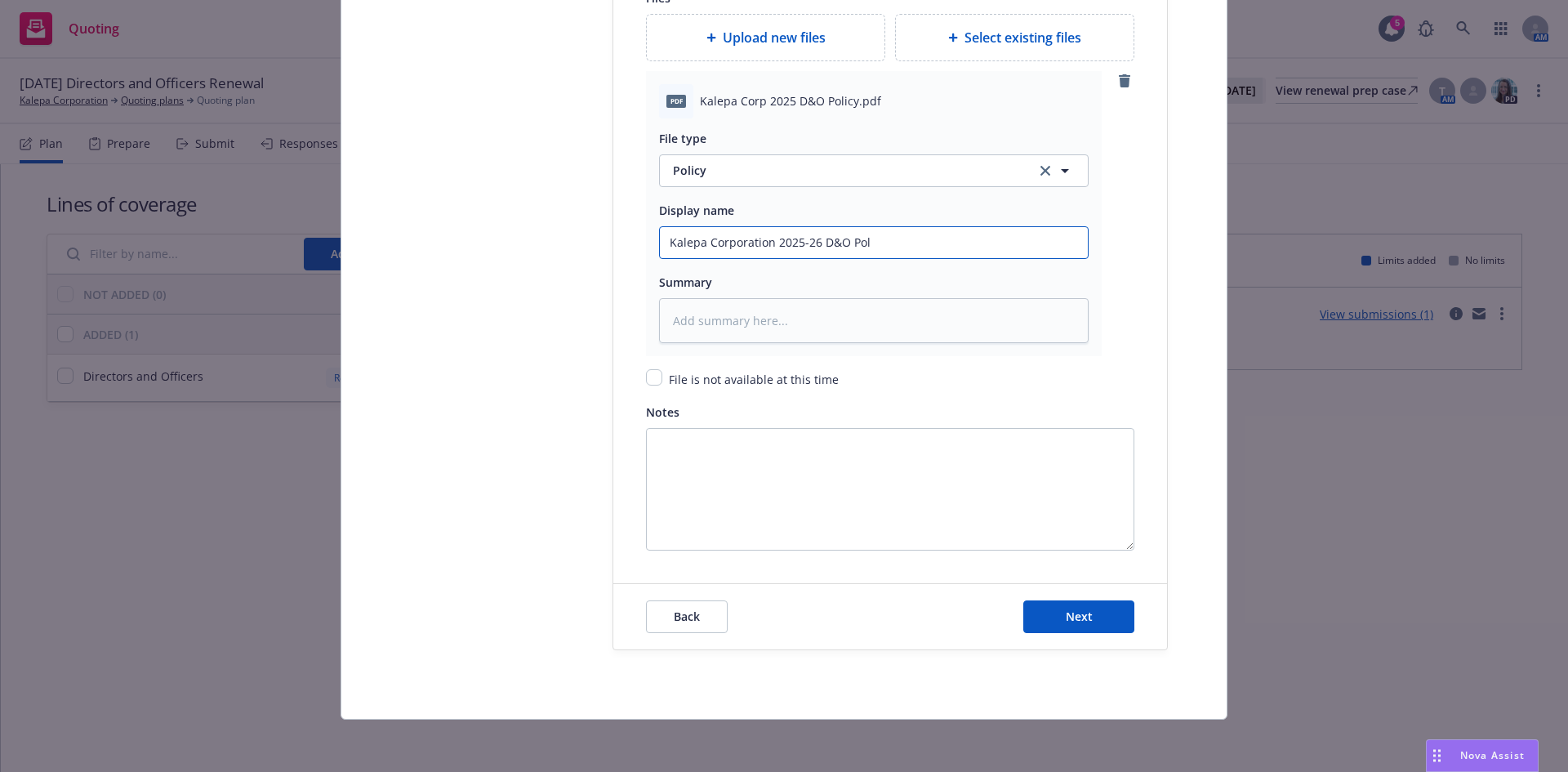
type input "Kalepa Corporation 2025-26 D&O Poli"
type textarea "x"
type input "Kalepa Corporation 2025-26 D&O Polic"
type textarea "x"
type input "Kalepa Corporation 2025-26 D&O Policy"
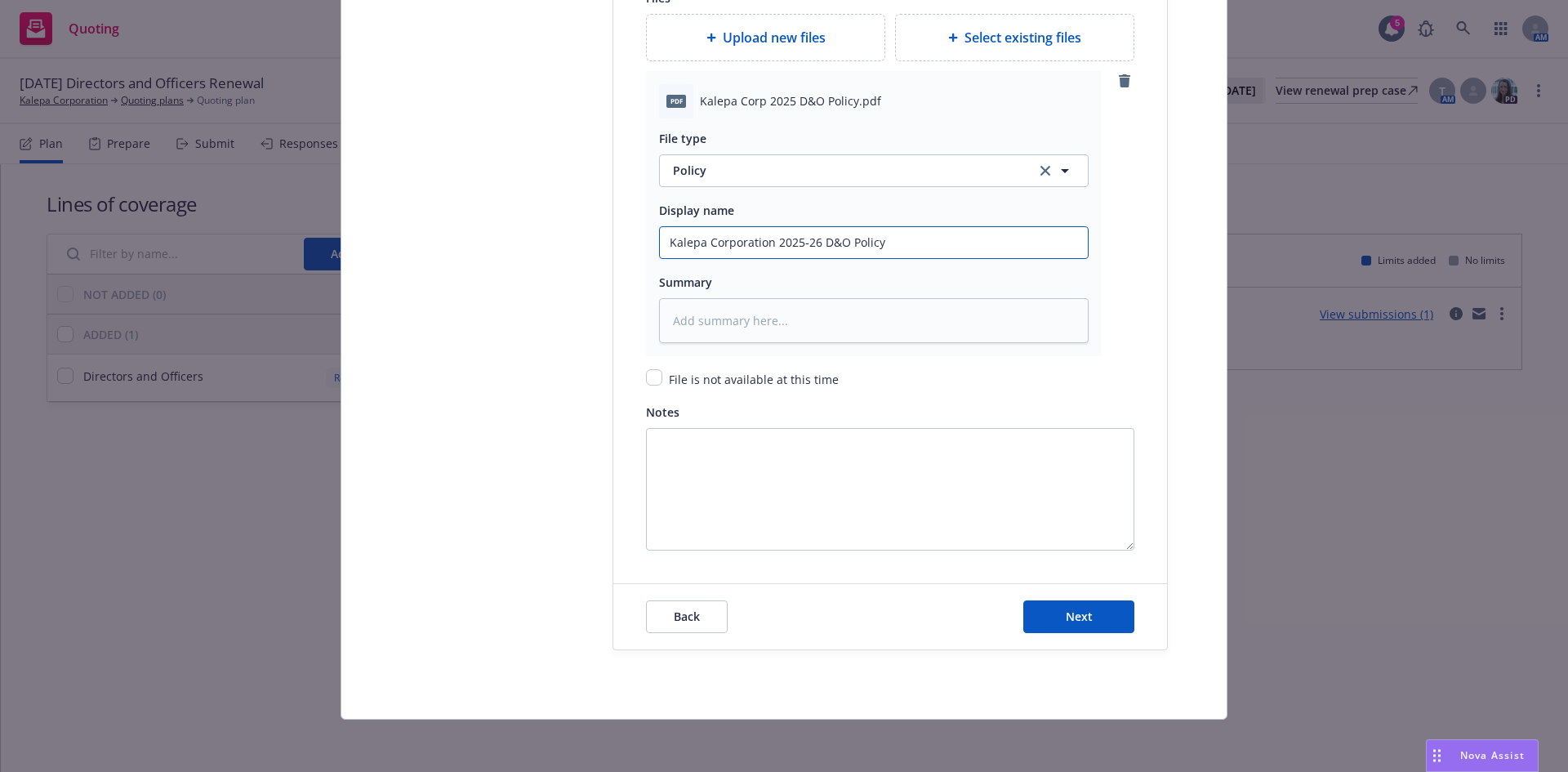
type textarea "x"
type input "Kalepa Corporation 2025-26 D&O Policy"
type textarea "x"
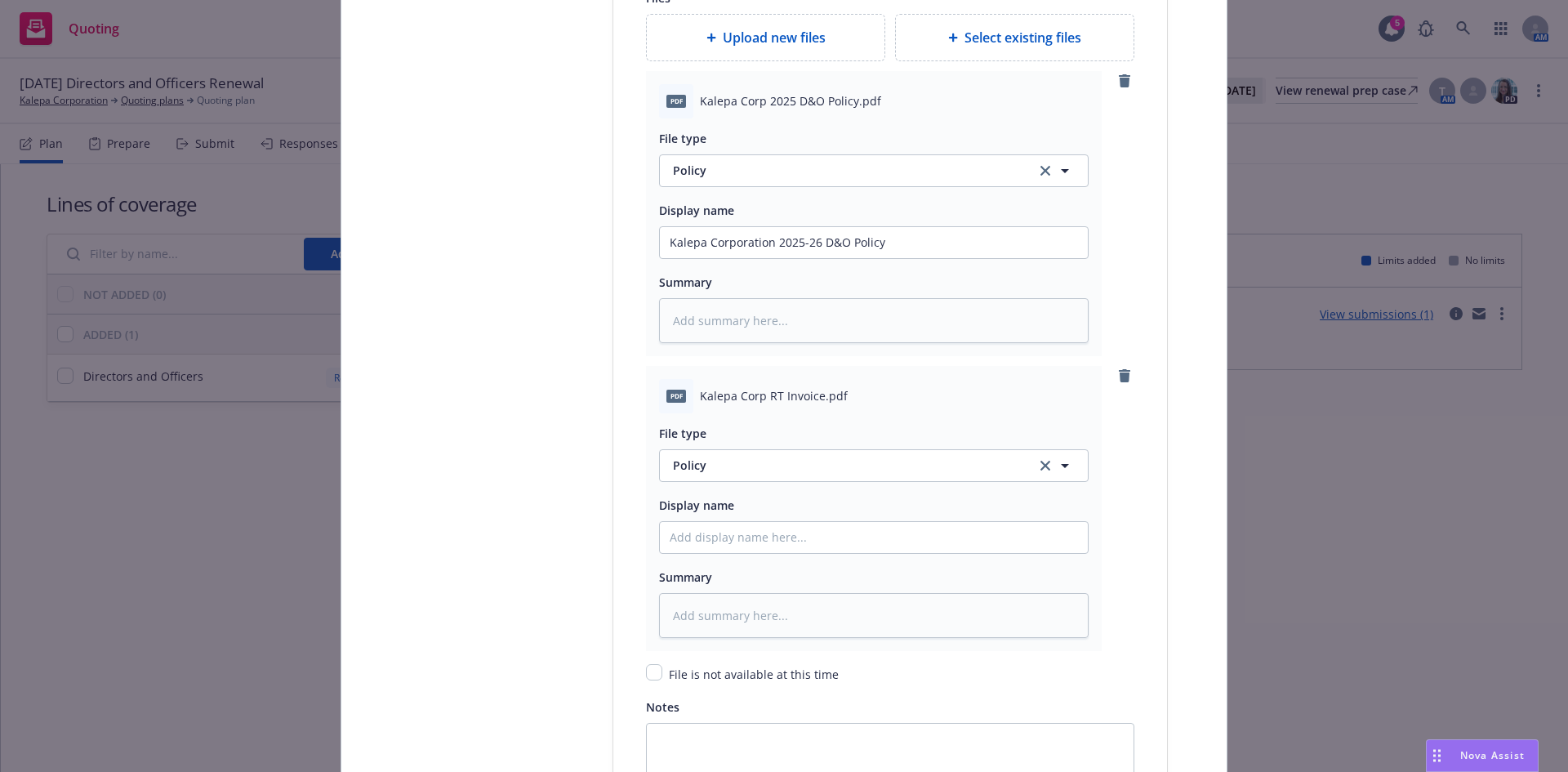
click at [726, 484] on div "File type Policy Policy Display name Summary" at bounding box center [874, 526] width 429 height 225
click at [716, 467] on span "Policy" at bounding box center [845, 465] width 344 height 18
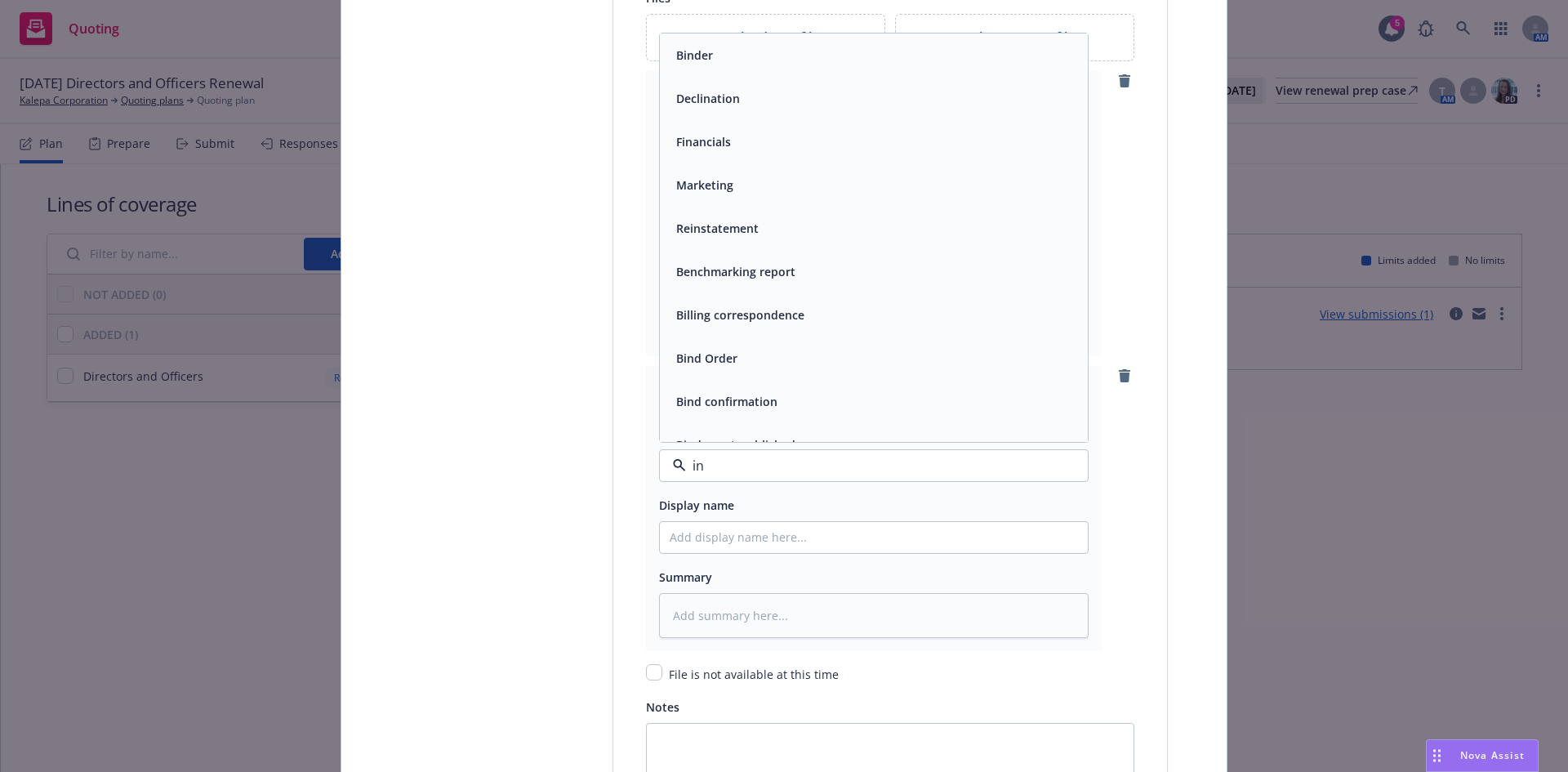
type input "inv"
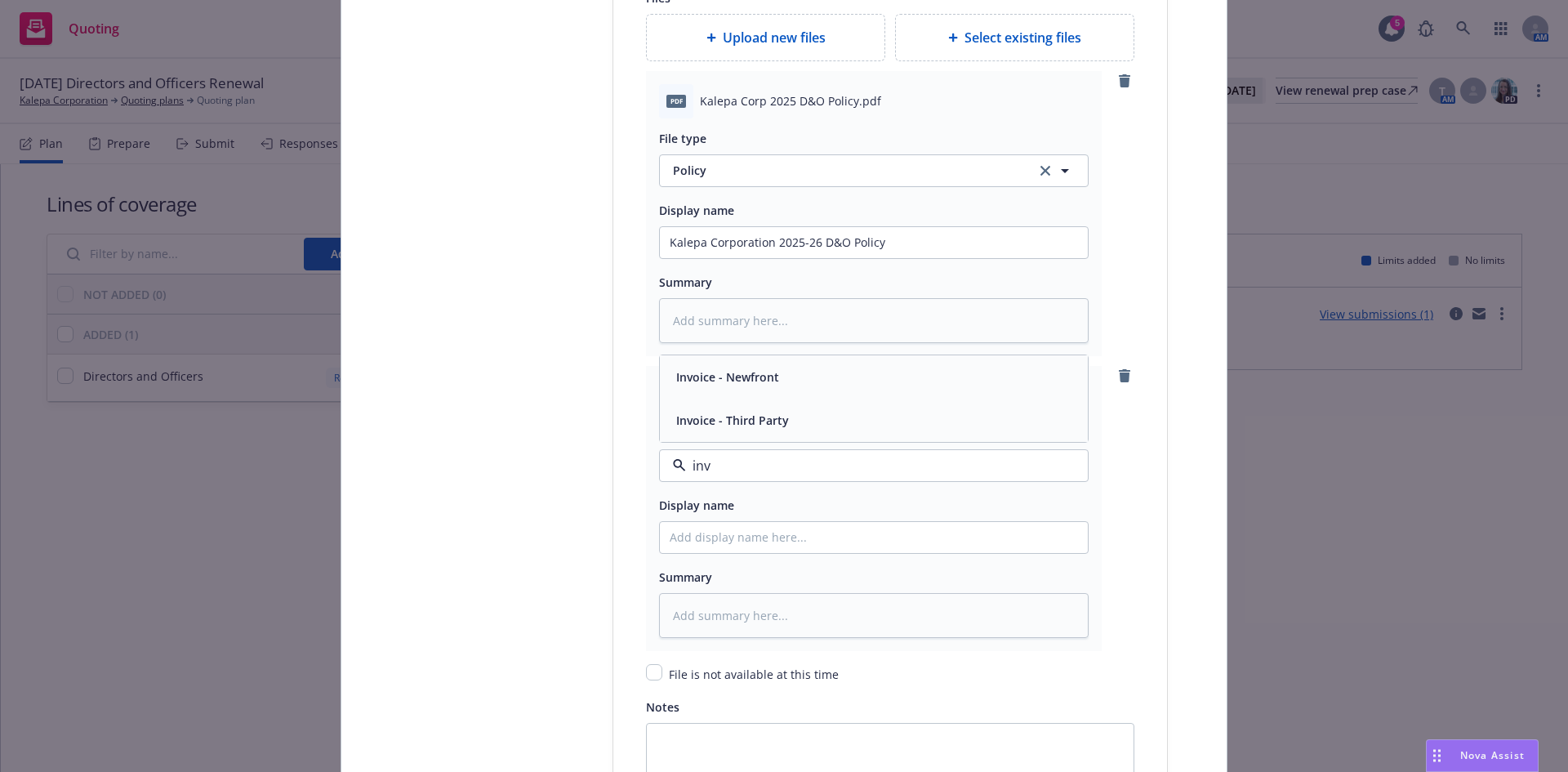
click at [705, 419] on span "Invoice - Third Party" at bounding box center [732, 420] width 113 height 18
click at [697, 258] on input "Policy display name" at bounding box center [874, 242] width 428 height 31
type textarea "x"
type input "2"
type textarea "x"
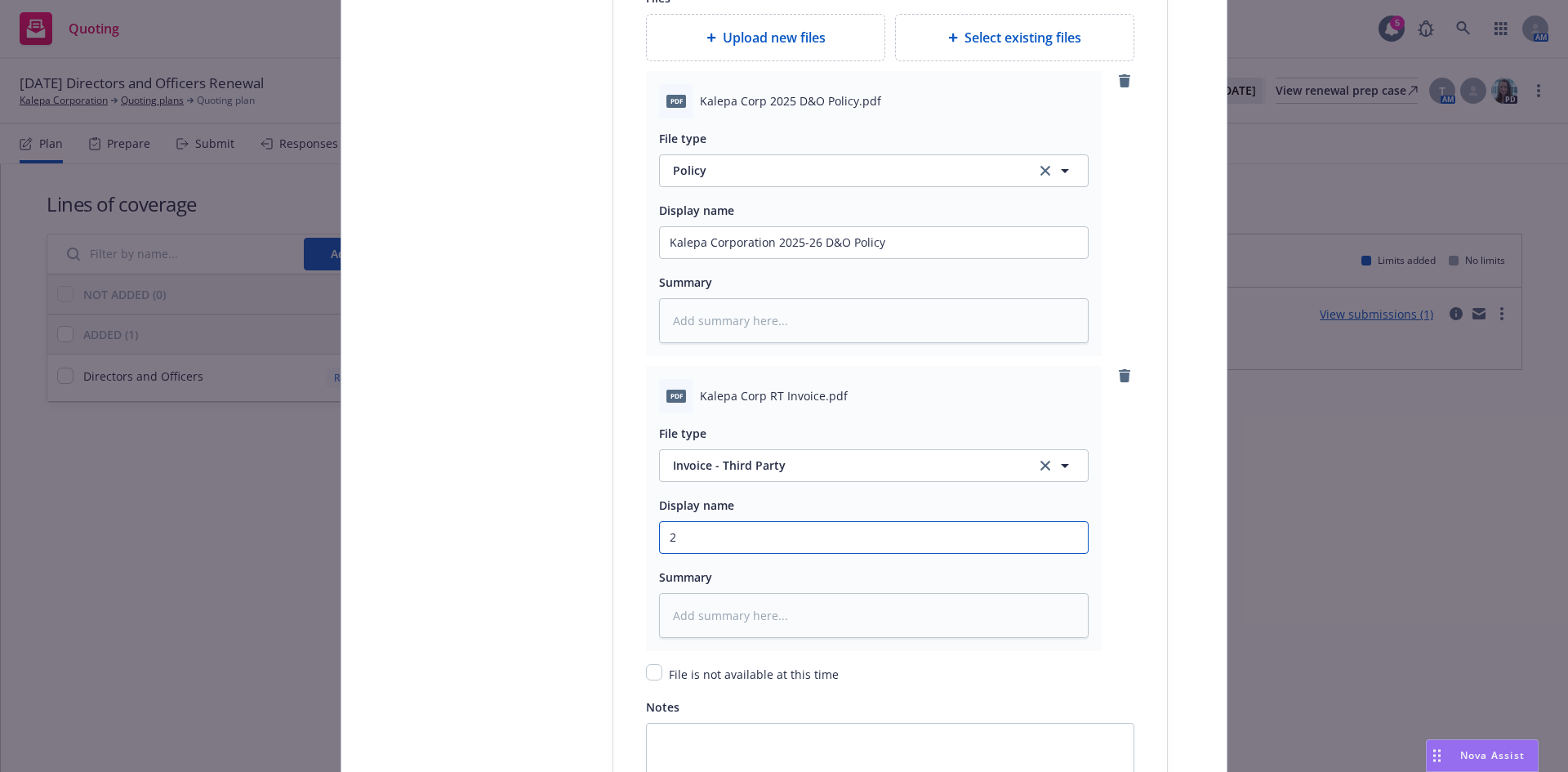
type input "25"
type textarea "x"
type input "25-"
type textarea "x"
type input "25-2"
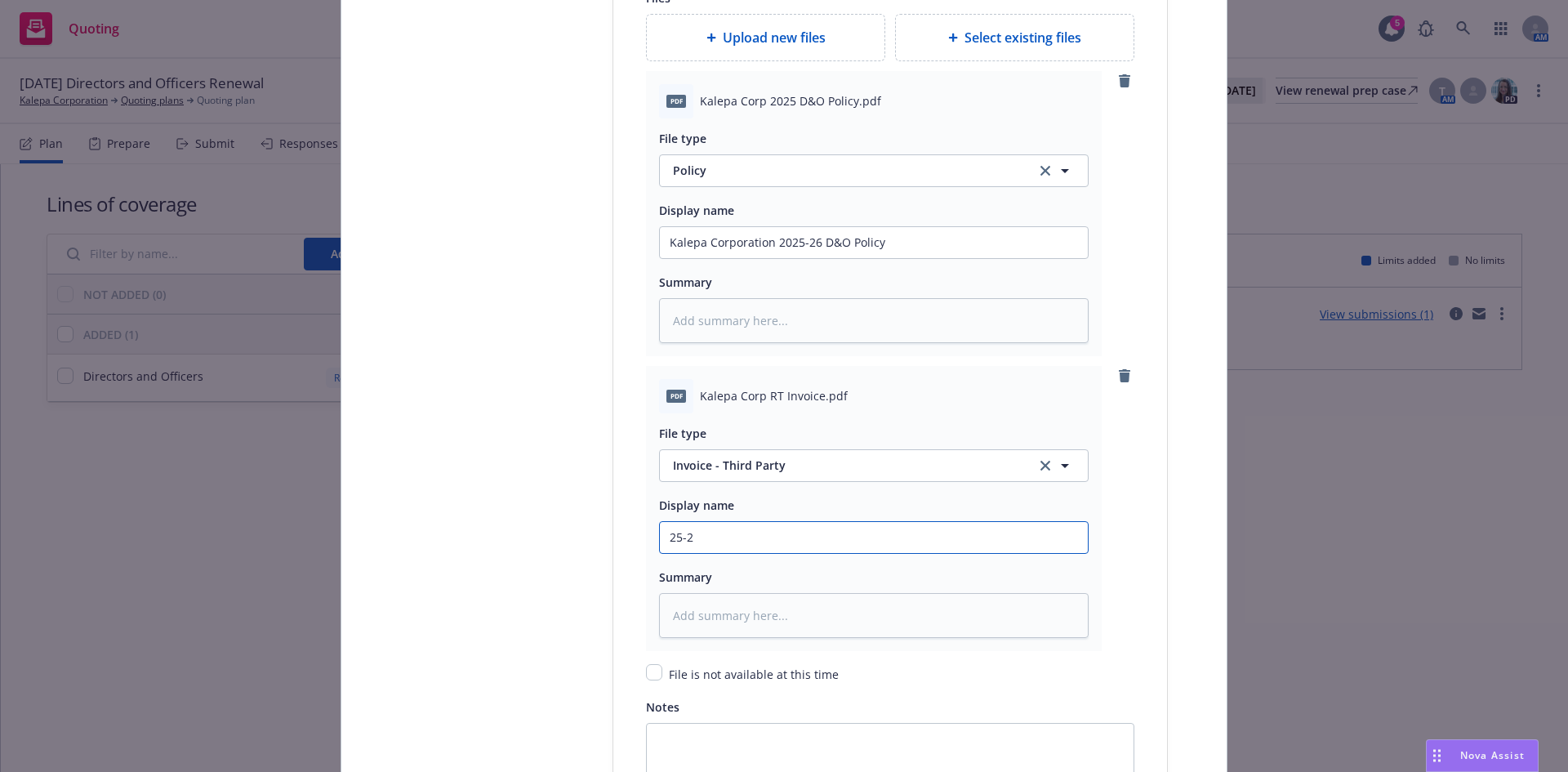
type textarea "x"
type input "25-26"
type textarea "x"
type input "25-26"
type textarea "x"
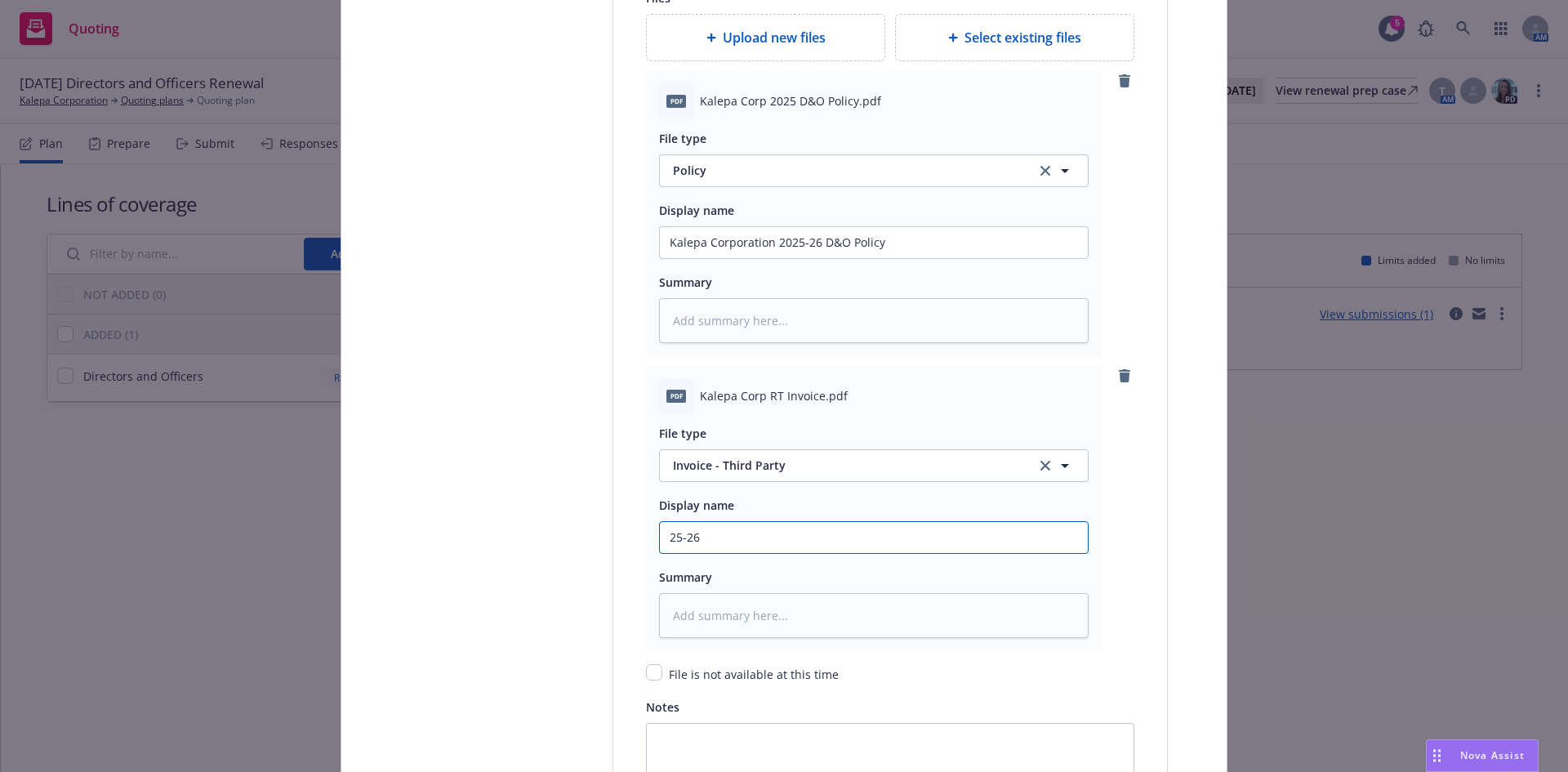
type input "25-26 D"
type textarea "x"
type input "25-26 D&"
type textarea "x"
type input "25-26 D&O"
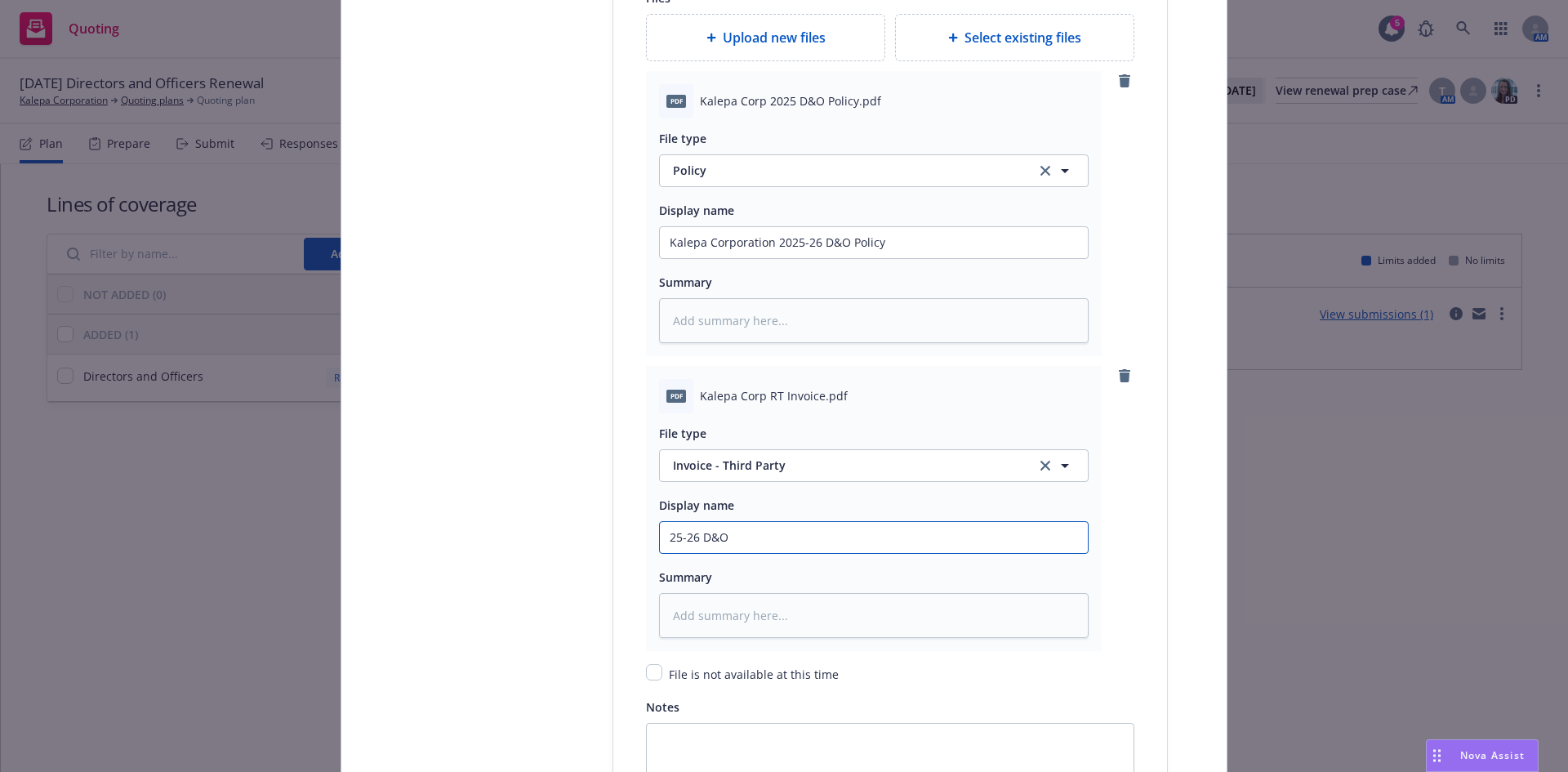
type textarea "x"
type input "25-26 D&O"
type textarea "x"
type input "25-26 D&O I"
type textarea "x"
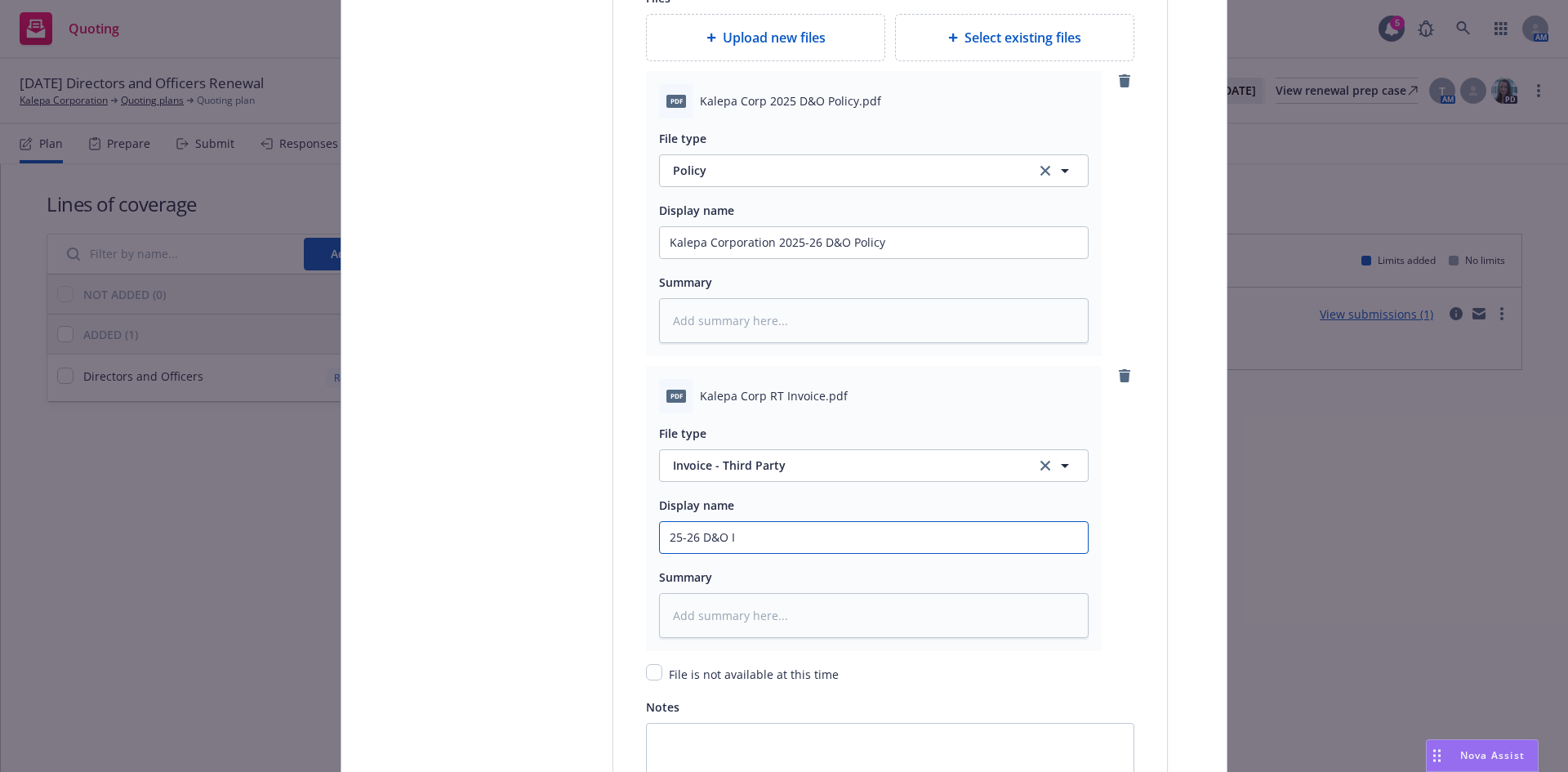
type input "25-26 D&O In"
type textarea "x"
type input "25-26 D&O Inv"
type textarea "x"
type input "25-26 D&O Invo"
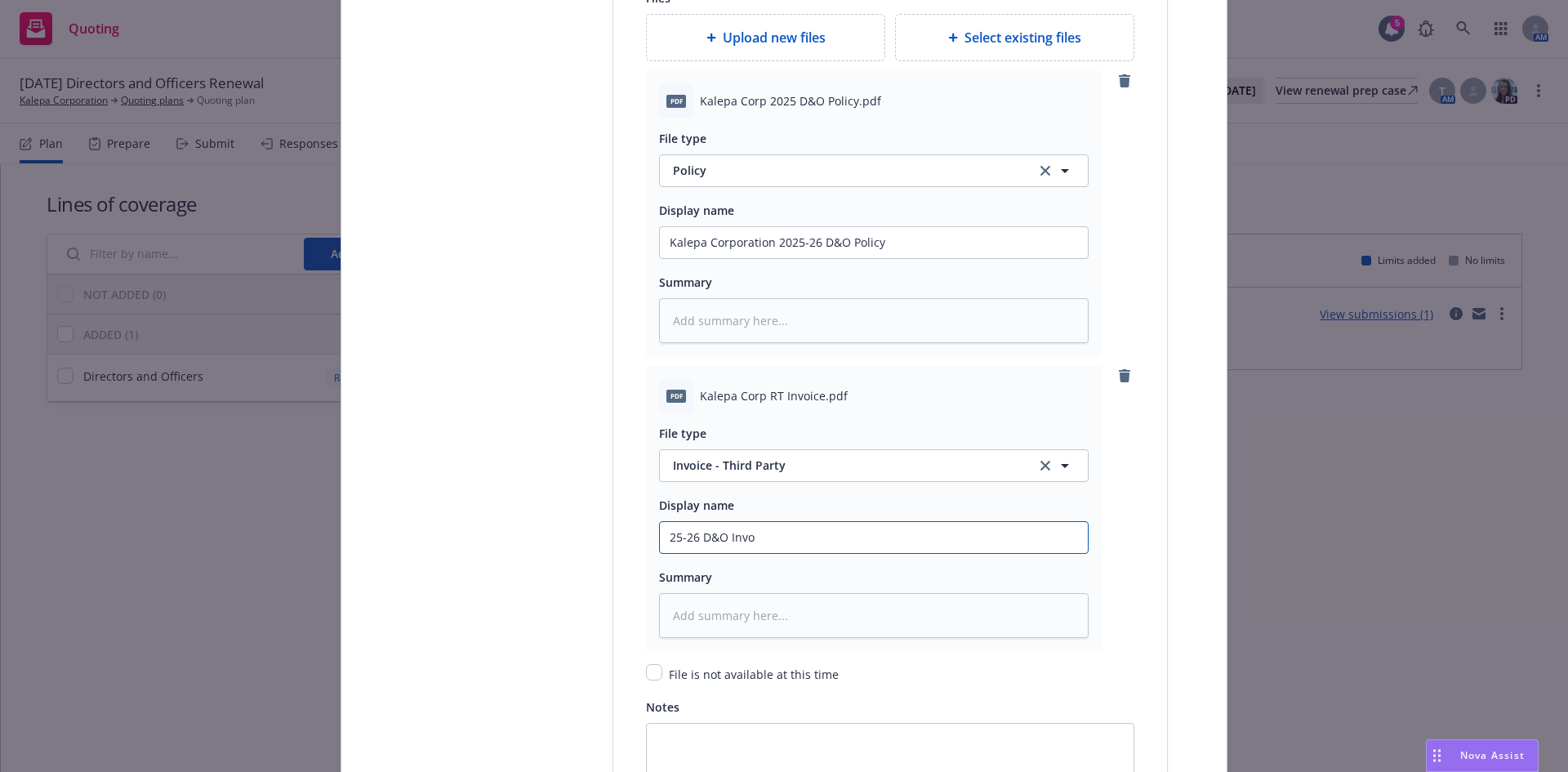
type textarea "x"
type input "25-26 D&O Invoc"
type textarea "x"
type input "25-26 D&O Invocie"
type textarea "x"
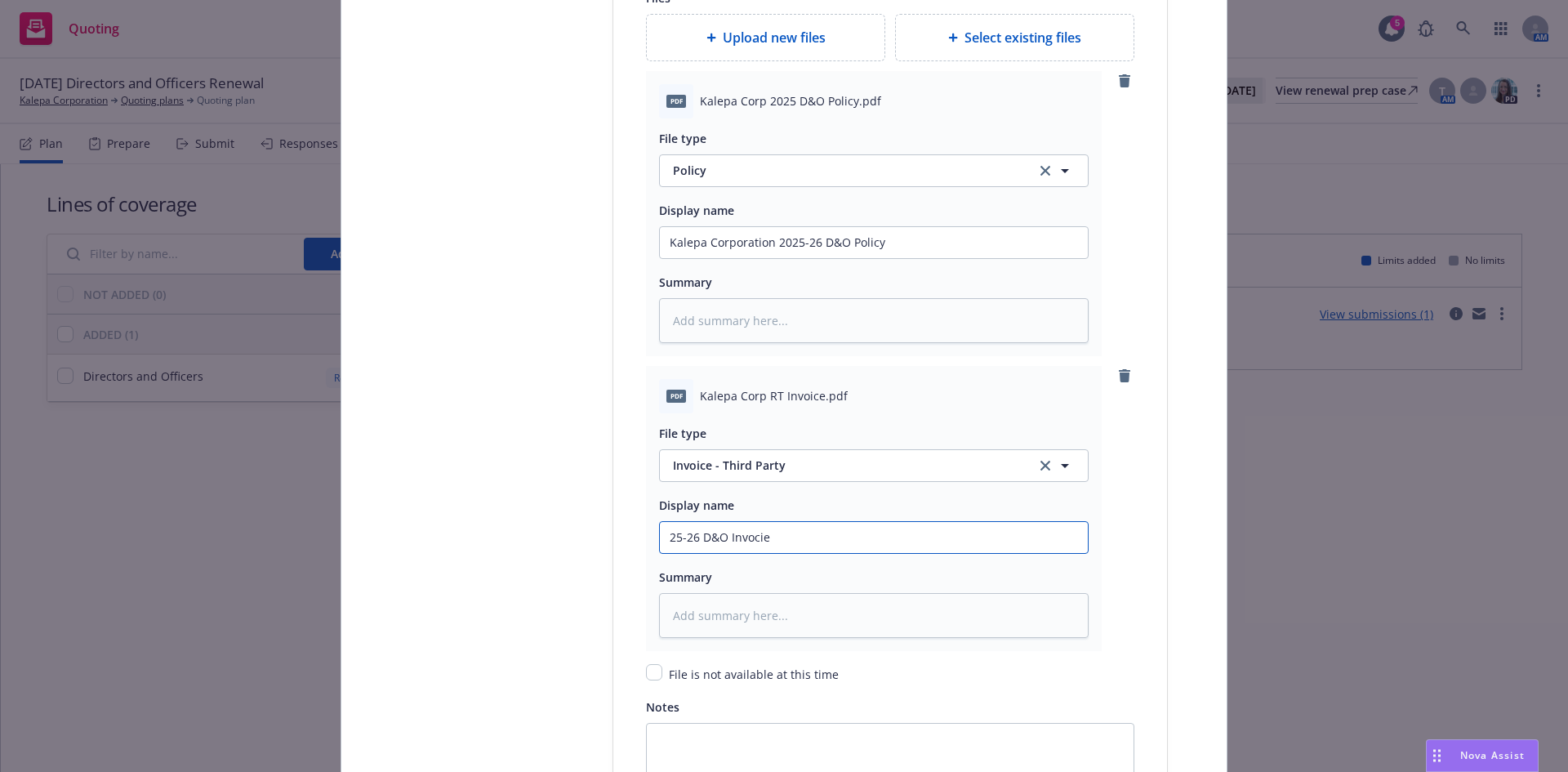
type input "25-26 D&O Invocie"
type textarea "x"
type input "25-26 D&O Invocie"
type textarea "x"
type input "25-26 D&O Invoci"
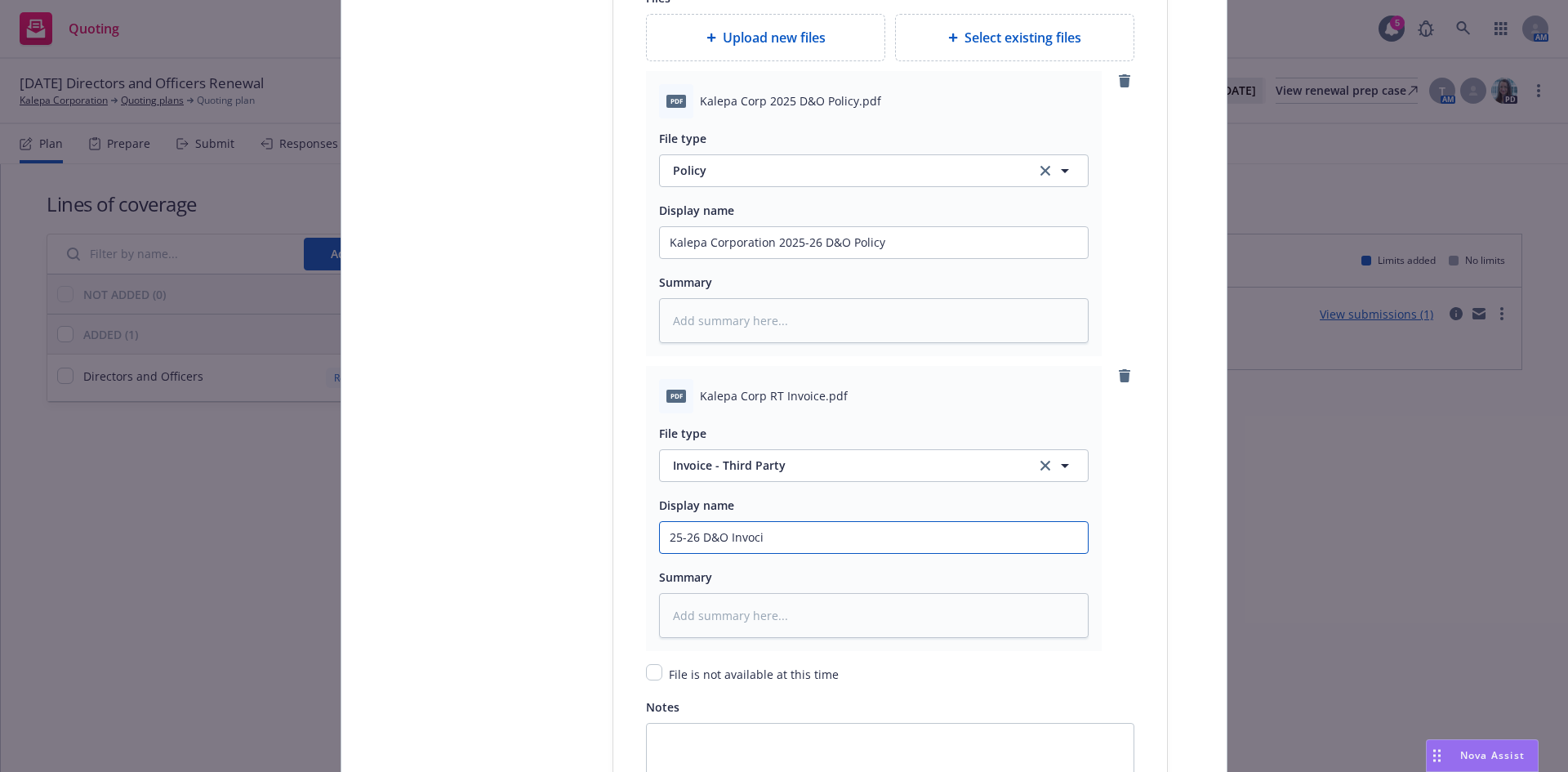
type textarea "x"
type input "25-26 D&O Invoc"
type textarea "x"
type input "25-26 D&O Invo"
type textarea "x"
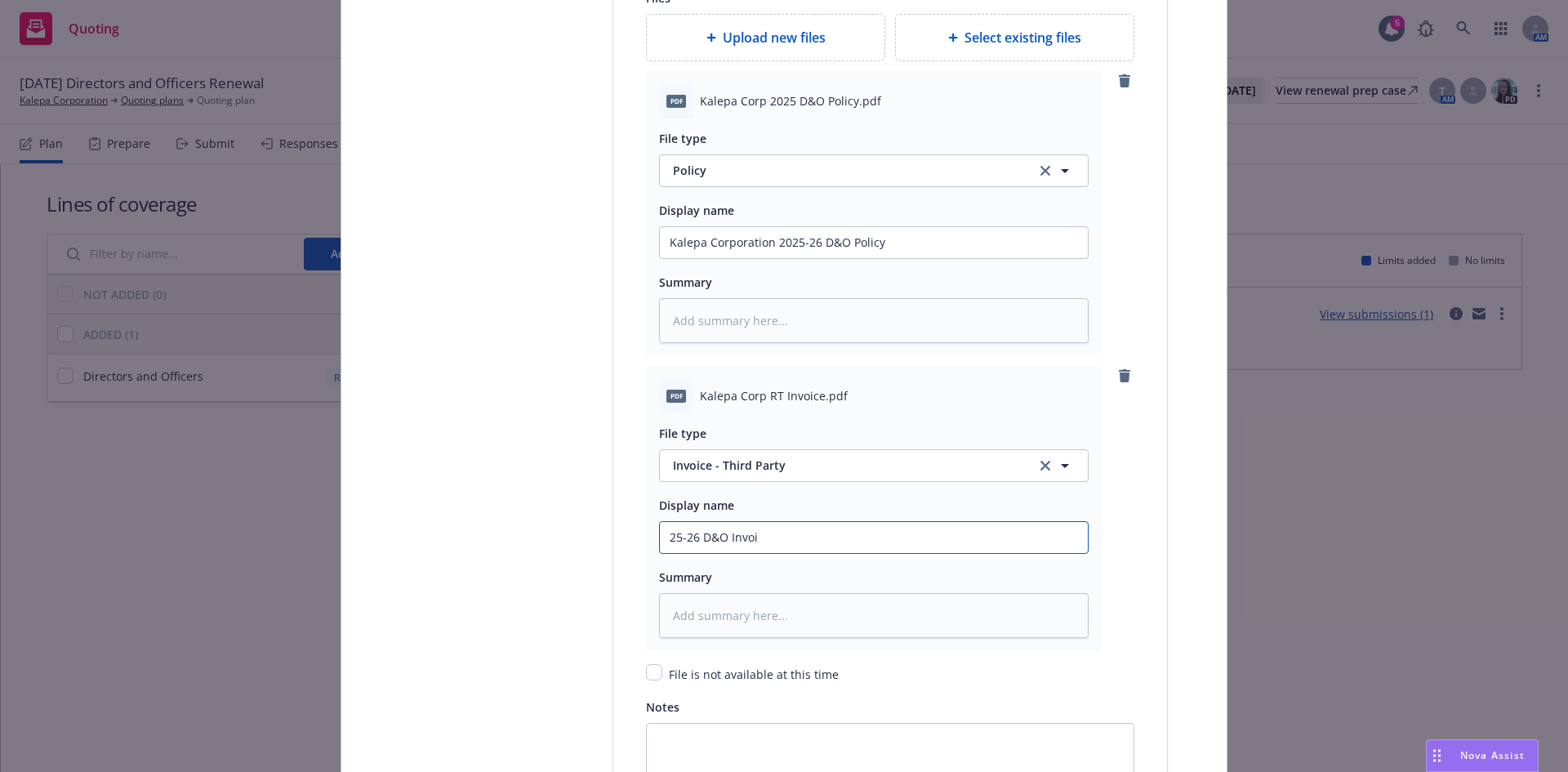
type input "25-26 D&O Invoic"
type textarea "x"
type input "25-26 D&O Invoice"
type textarea "x"
type input "25-26 D&O Invoice-"
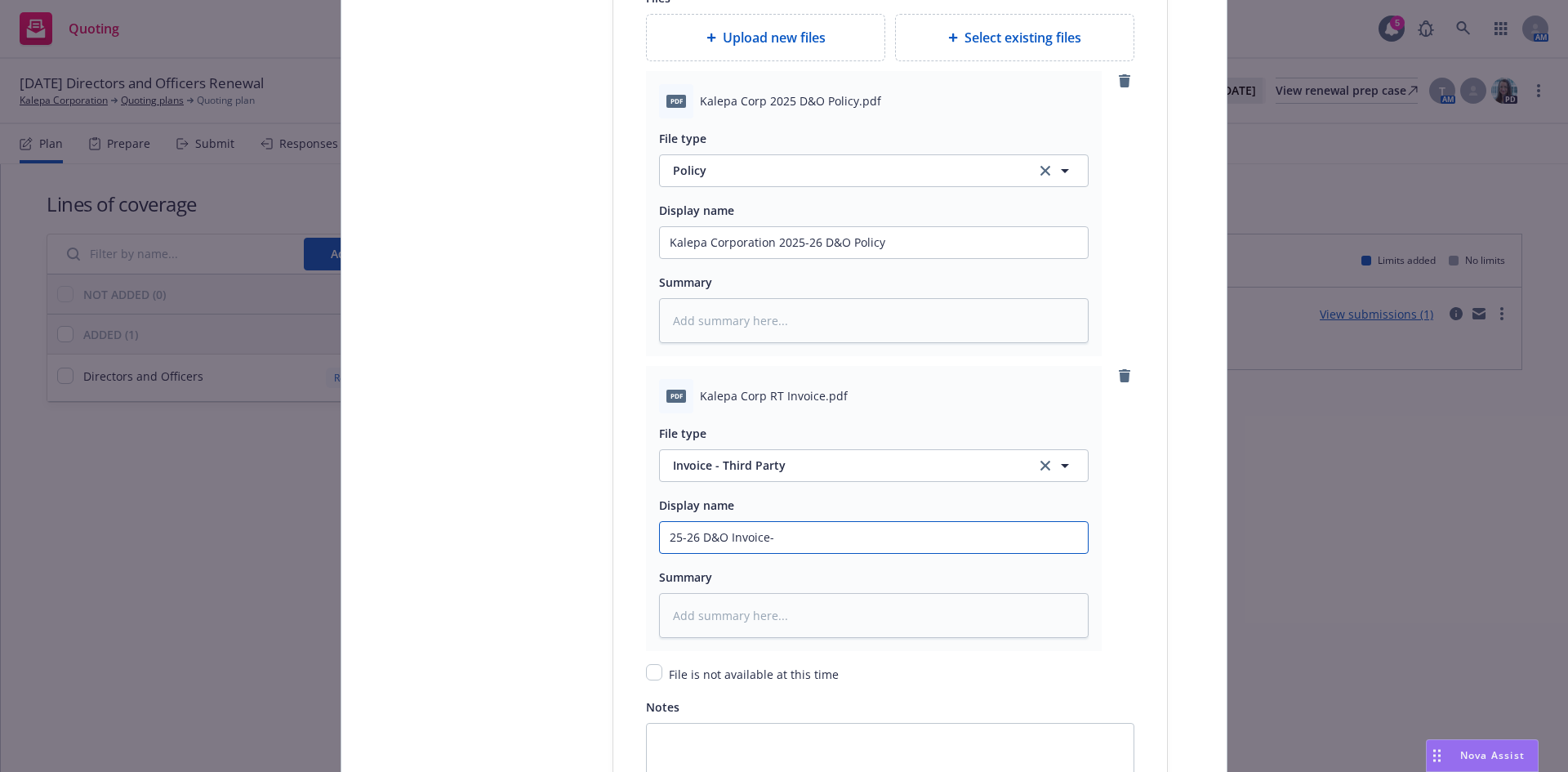
type textarea "x"
type input "25-26 D&O Invoice-"
type textarea "x"
type input "25-26 D&O Invoice- R"
type textarea "x"
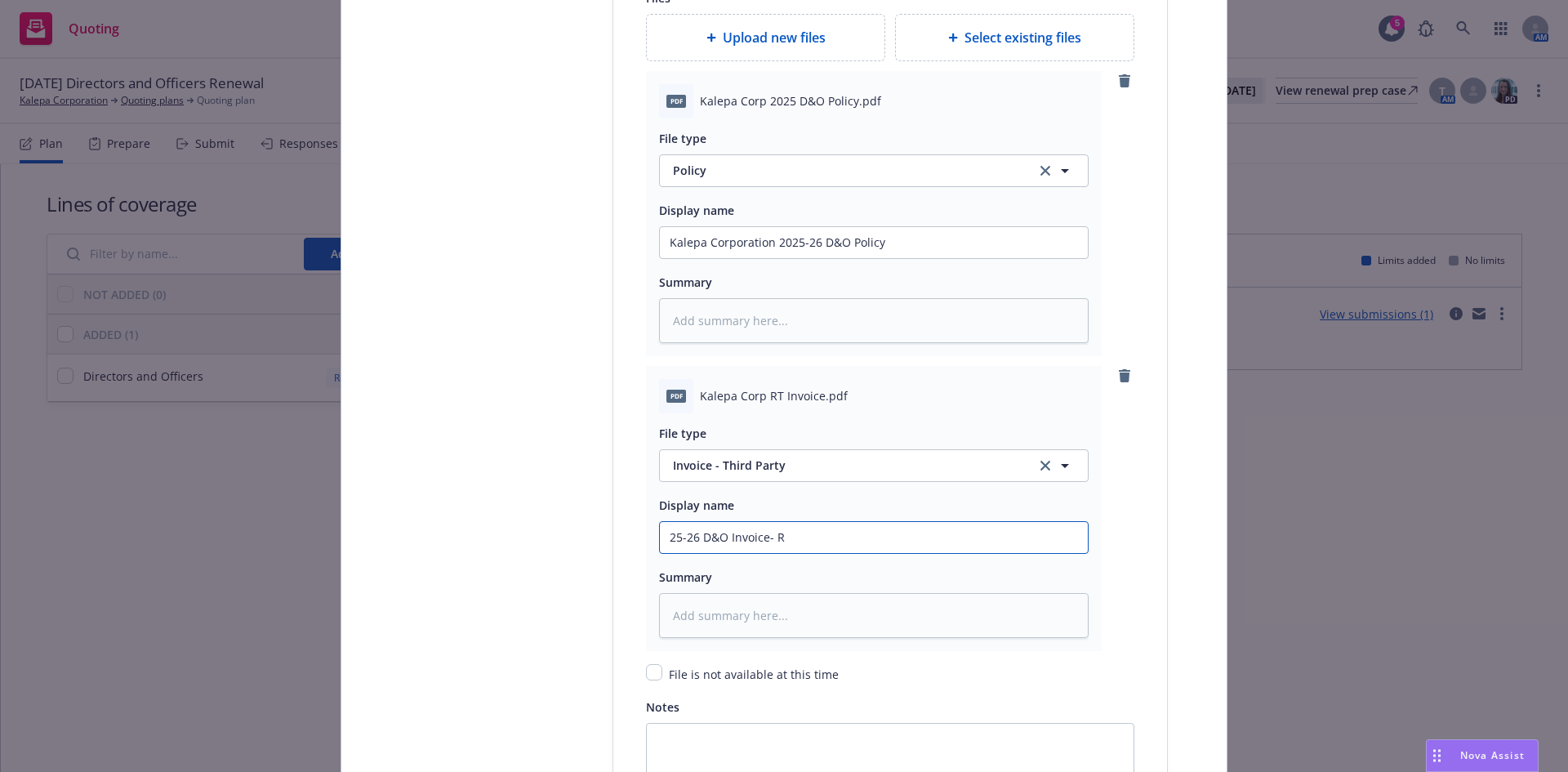
type input "25-26 D&O Invoice- RT"
type textarea "x"
type input "25-26 D&O Invoice- RT"
type textarea "x"
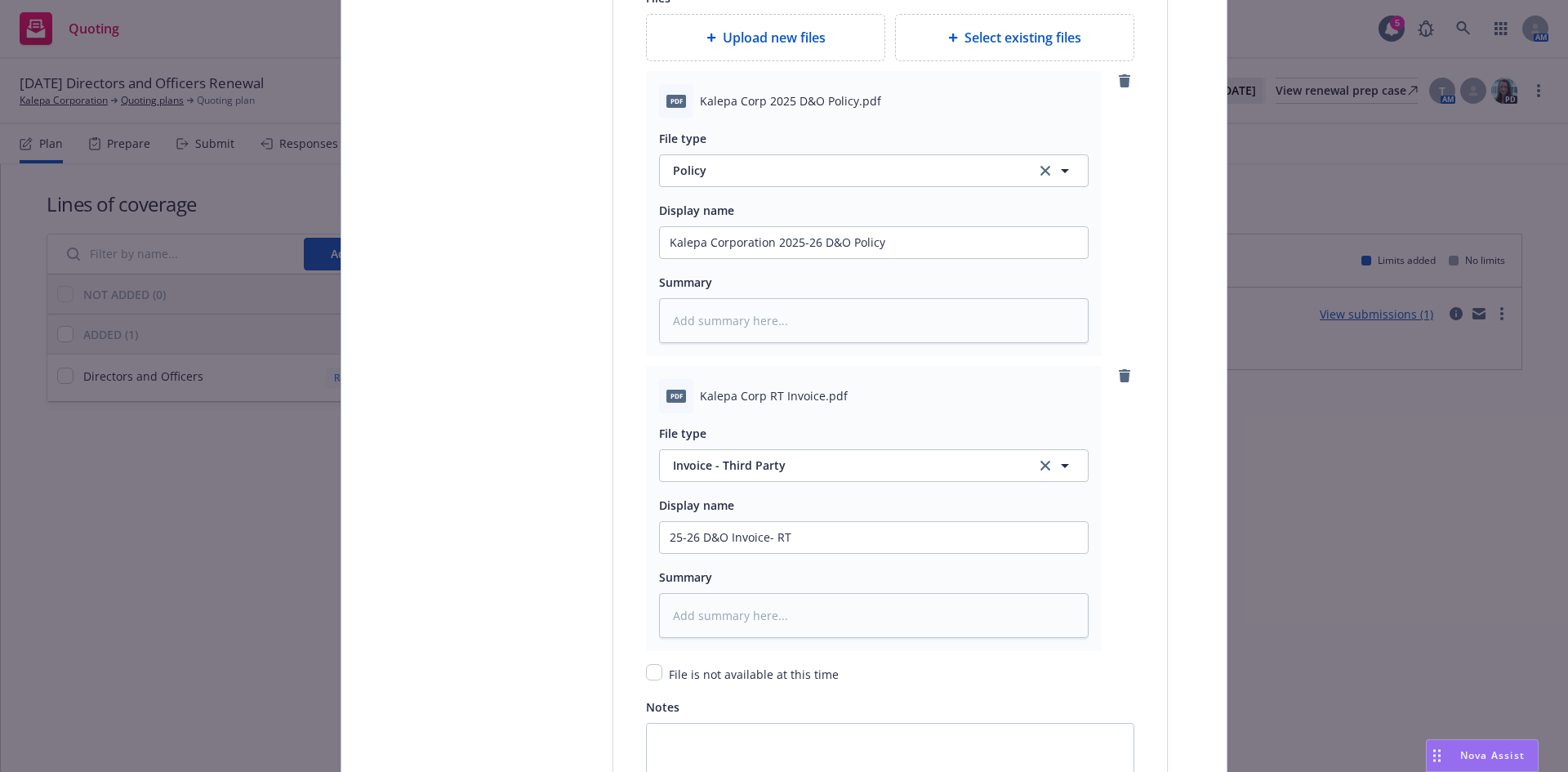
scroll to position [0, 0]
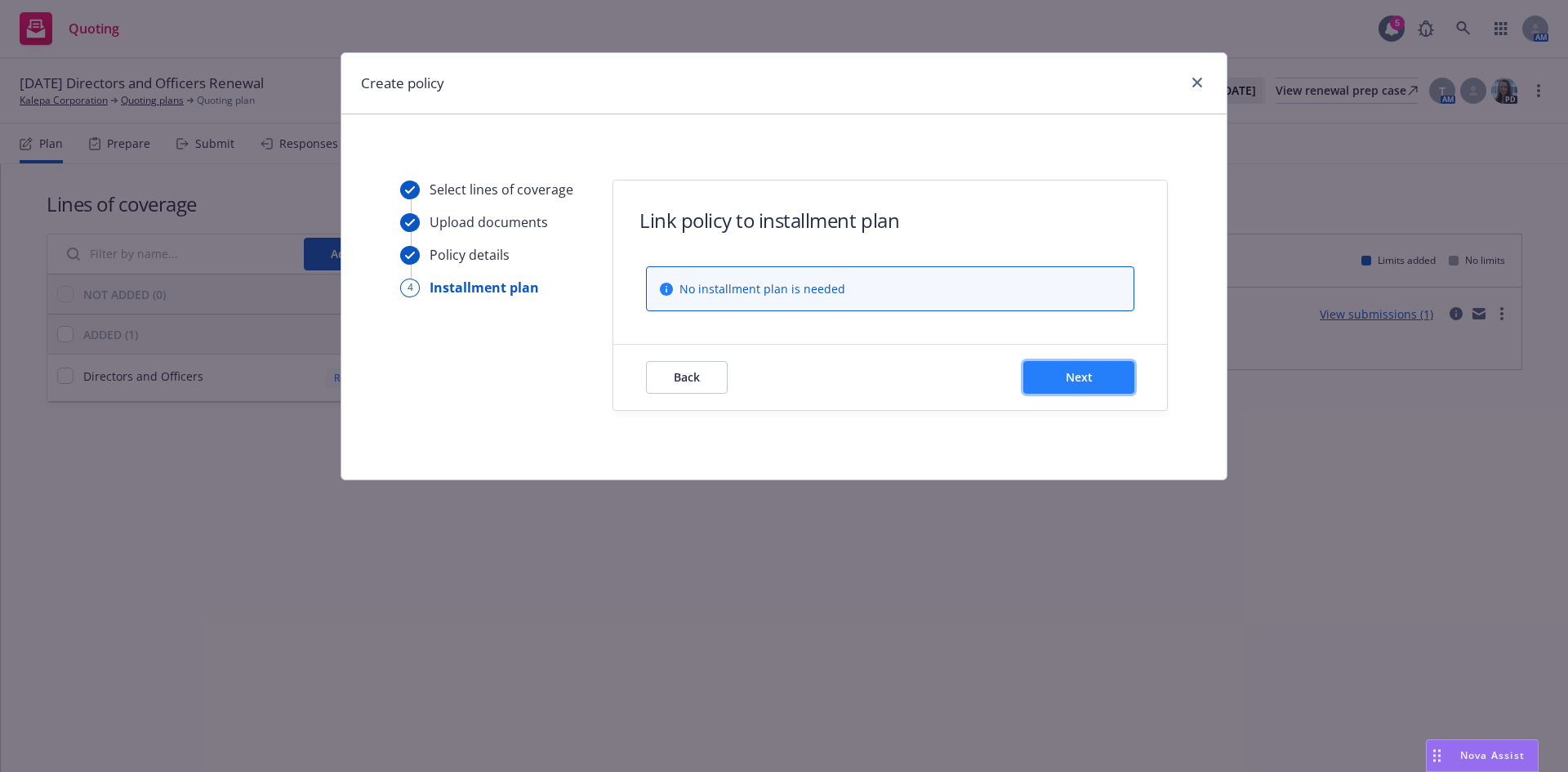
click at [1068, 387] on button "Next" at bounding box center [1078, 377] width 111 height 33
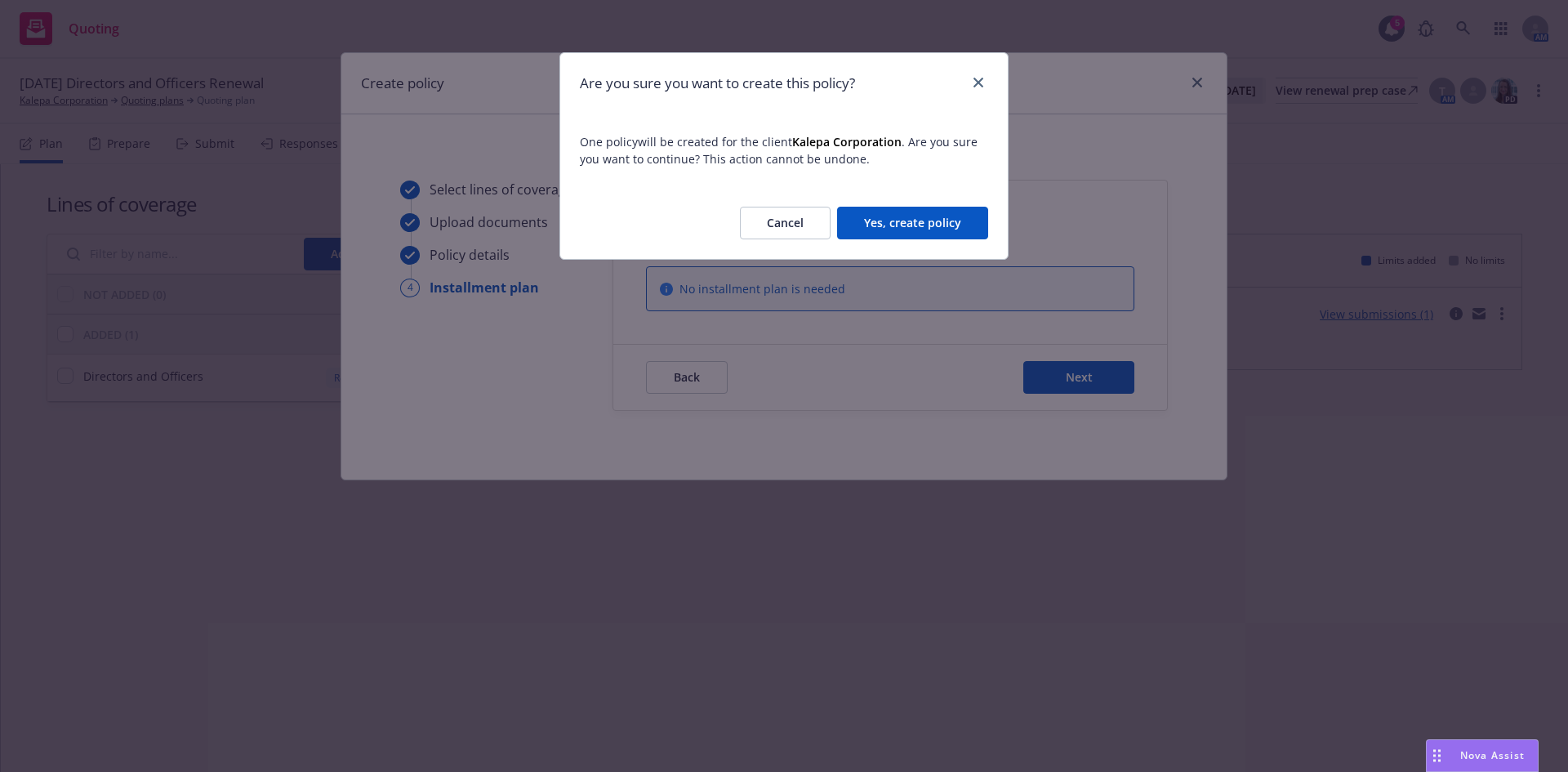
click at [877, 226] on button "Yes, create policy" at bounding box center [912, 222] width 151 height 33
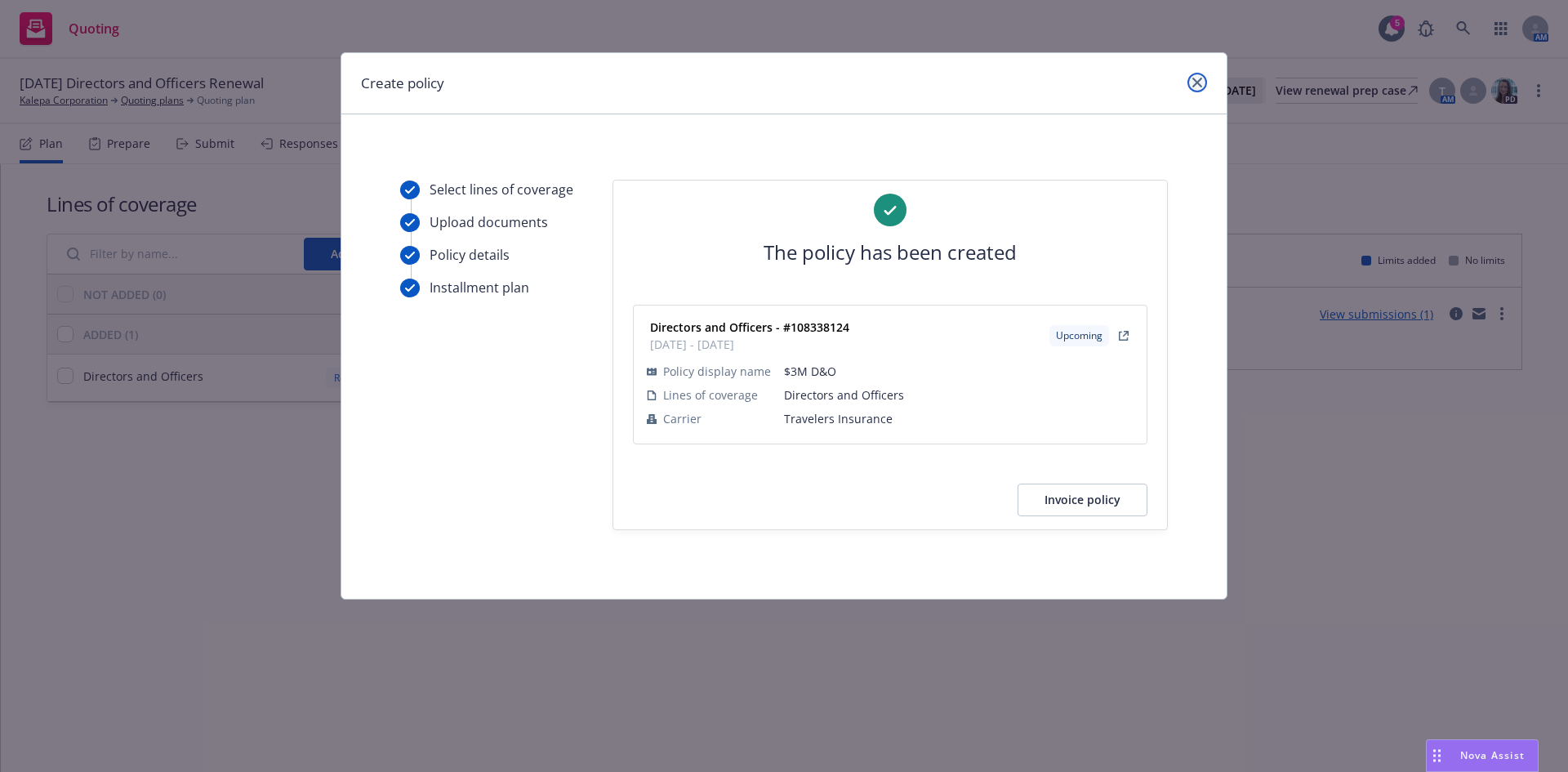
click at [1197, 83] on icon "close" at bounding box center [1197, 83] width 10 height 10
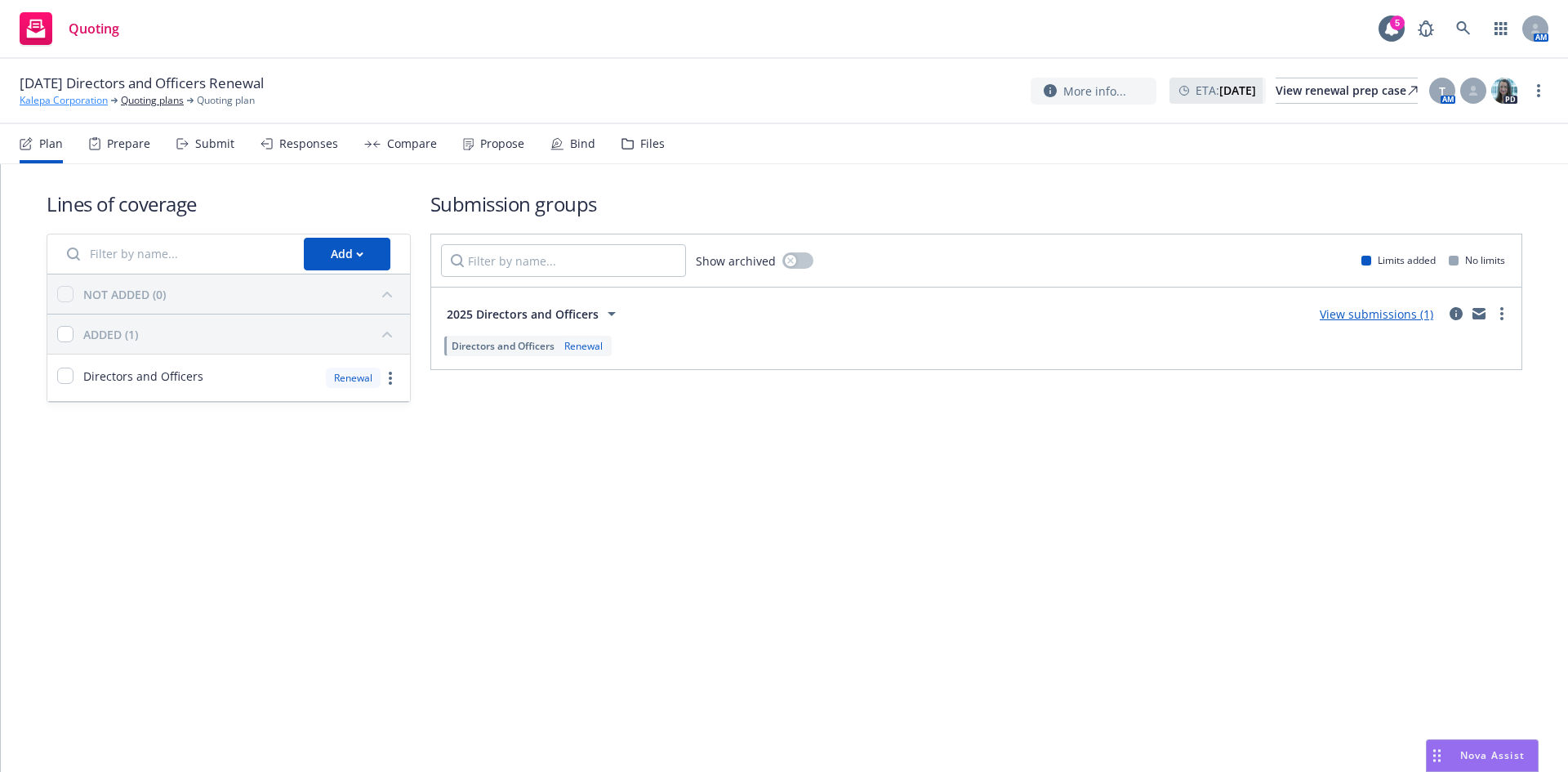
click at [66, 104] on link "Kalepa Corporation" at bounding box center [63, 100] width 89 height 15
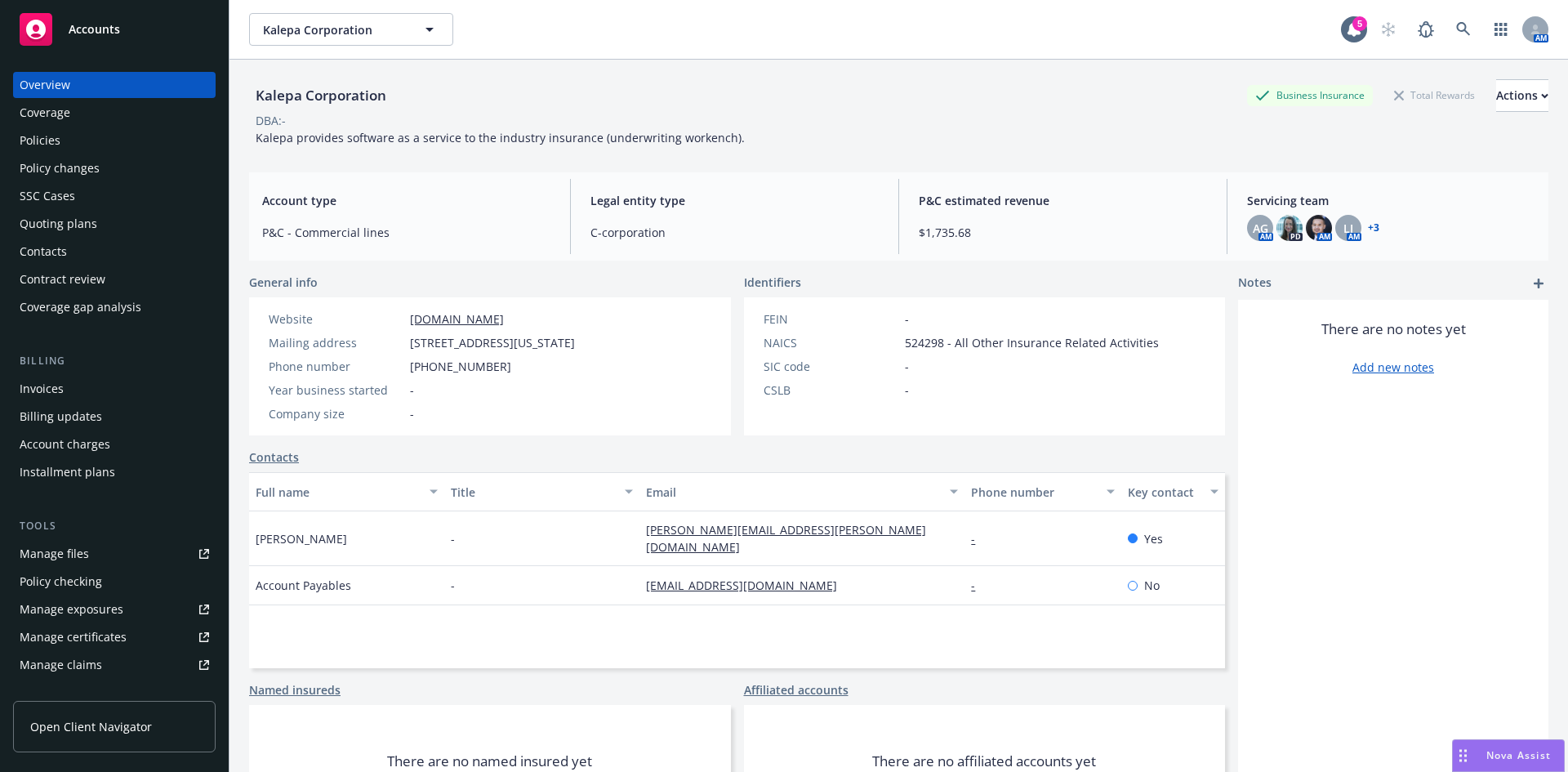
click at [42, 136] on div "Policies" at bounding box center [39, 140] width 41 height 26
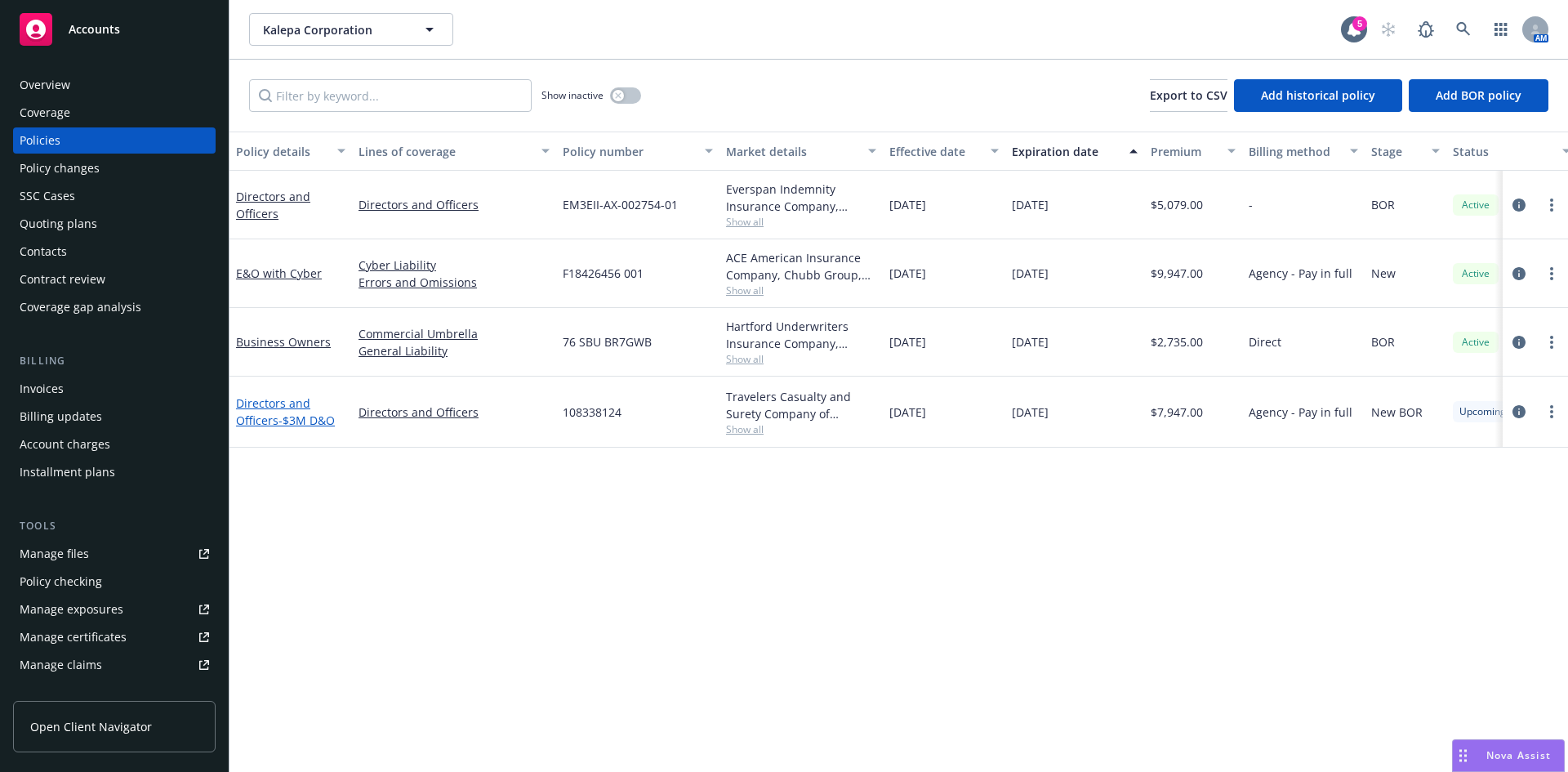
click at [268, 407] on link "Directors and Officers - $3M D&O" at bounding box center [286, 411] width 99 height 33
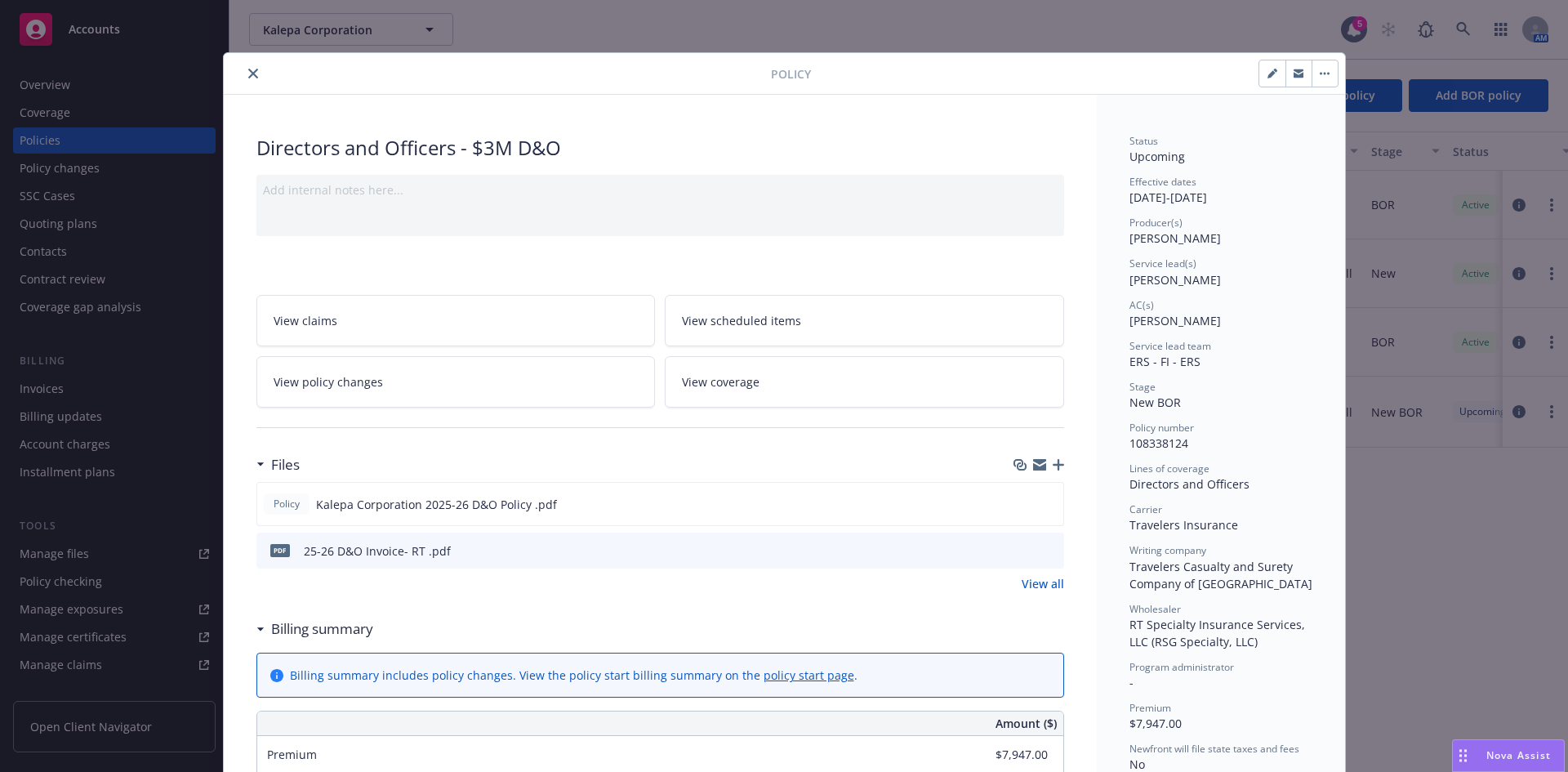
scroll to position [972, 0]
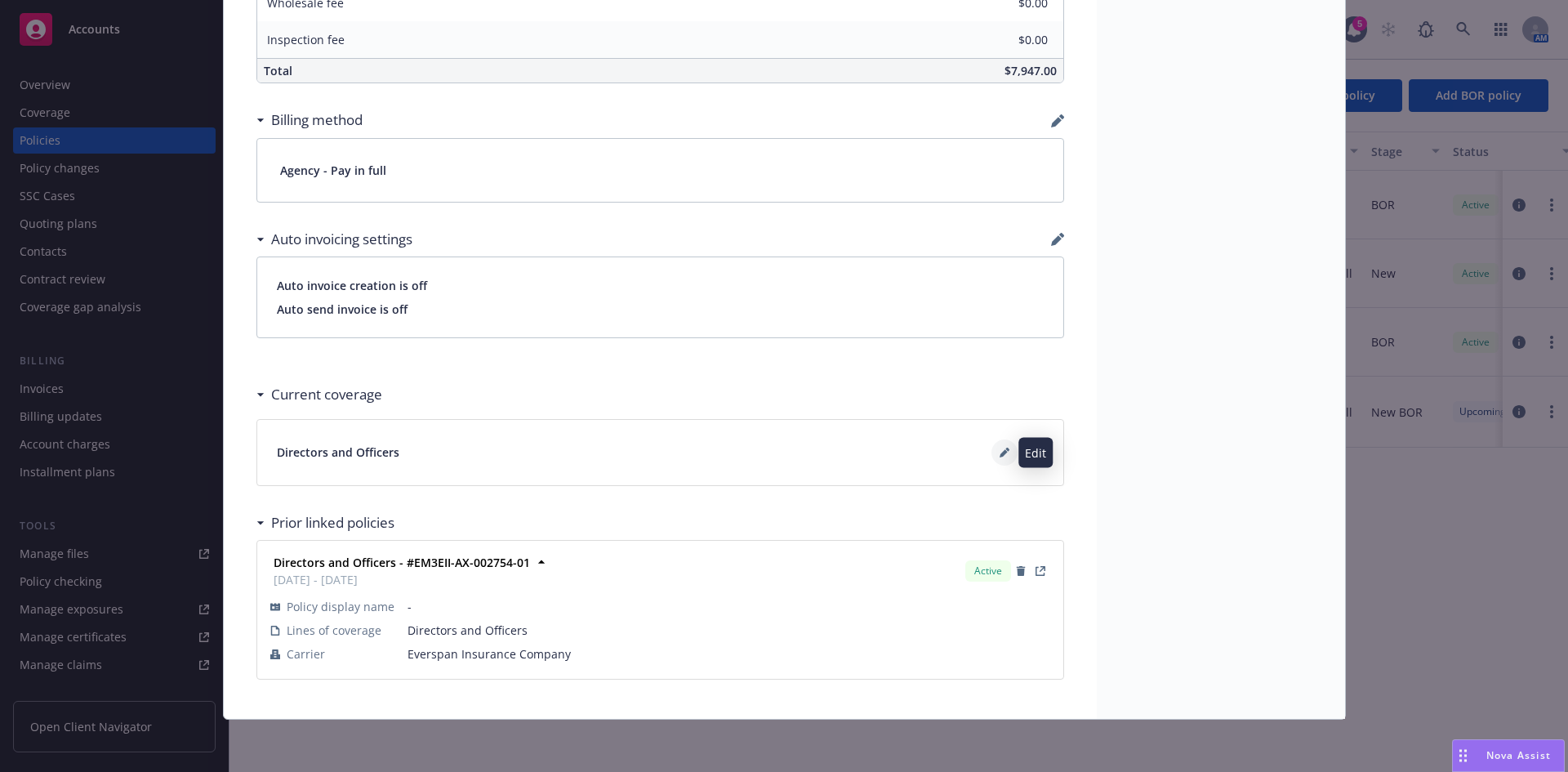
click at [992, 454] on button at bounding box center [1004, 452] width 26 height 26
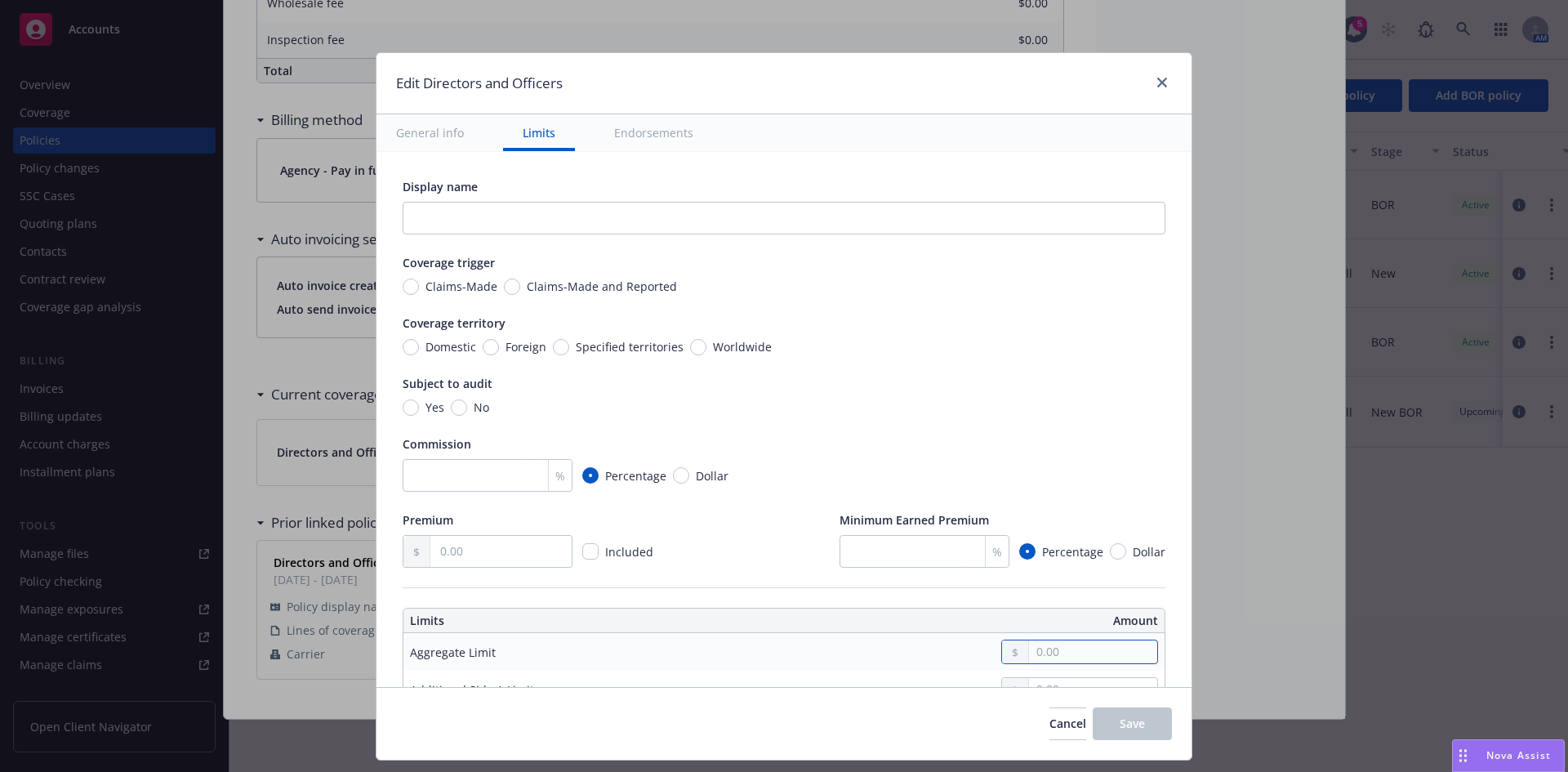
click at [1063, 662] on input "text" at bounding box center [1093, 651] width 128 height 23
click at [1041, 656] on input "text" at bounding box center [1093, 651] width 128 height 23
type input "3,000,000.00"
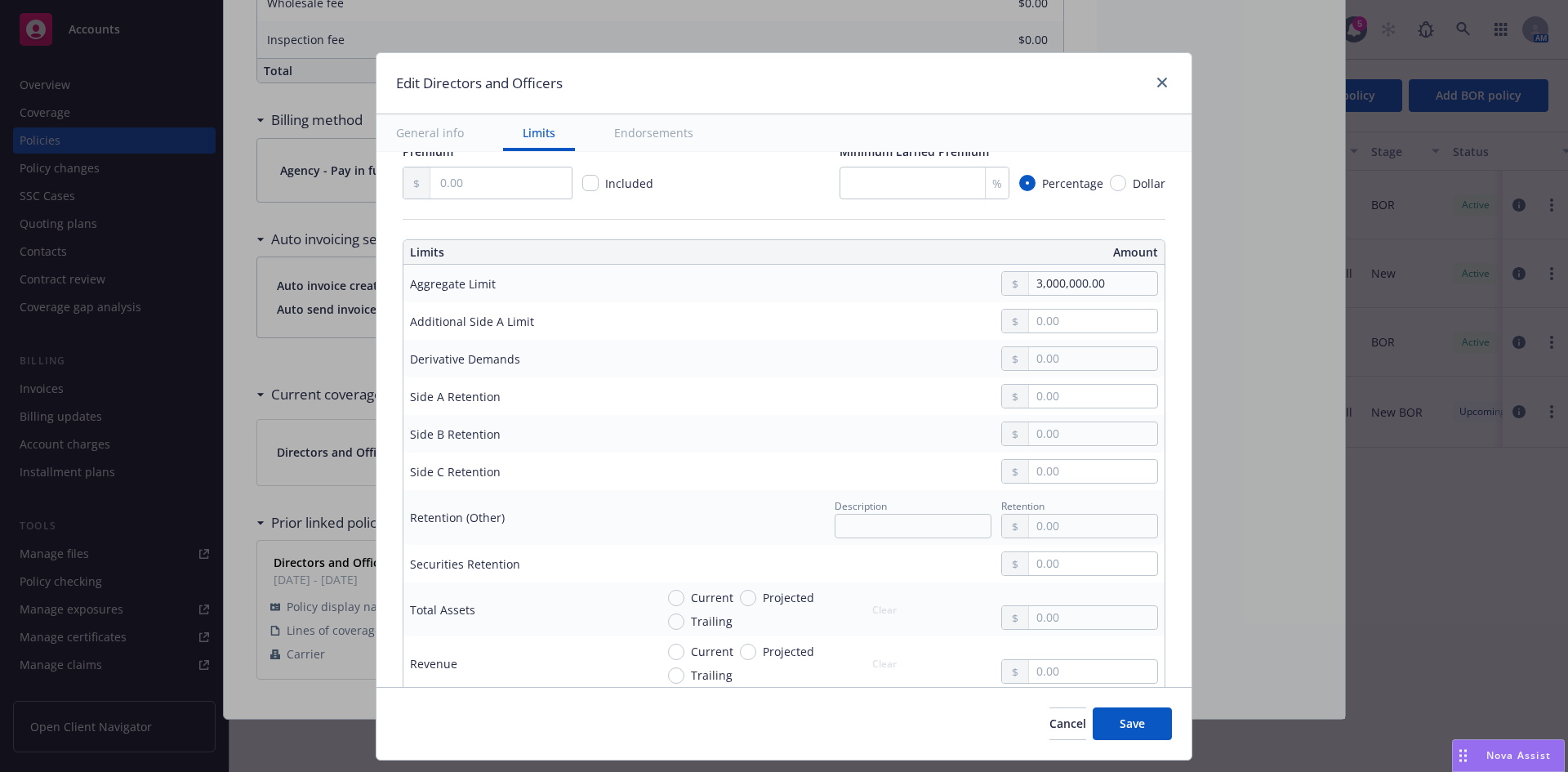
scroll to position [419, 0]
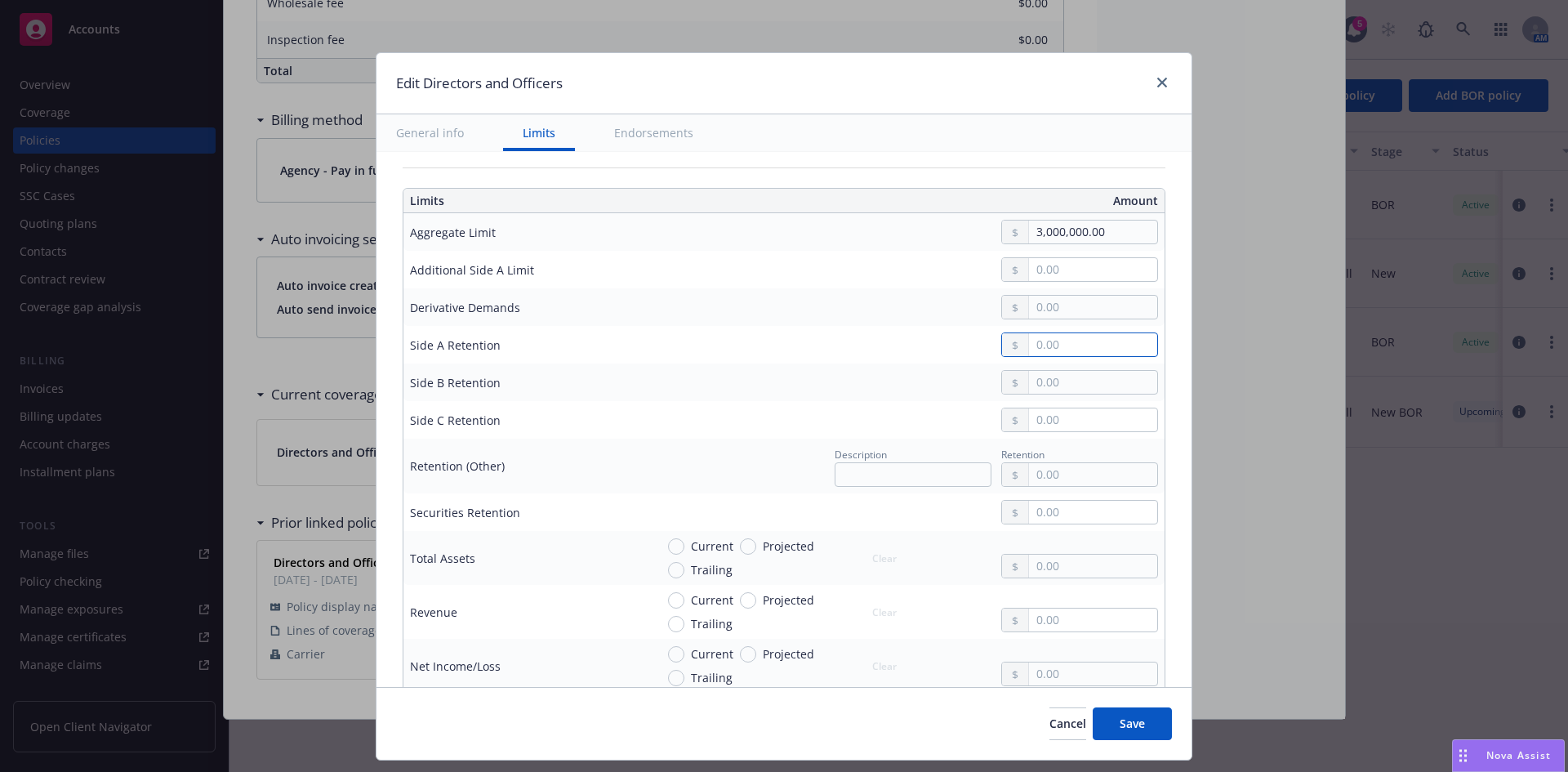
click at [1048, 343] on input "text" at bounding box center [1093, 344] width 128 height 23
type input "0.00"
click at [1041, 390] on input "text" at bounding box center [1093, 382] width 128 height 23
type input "150,000.00"
click at [1029, 424] on input "text" at bounding box center [1093, 419] width 128 height 23
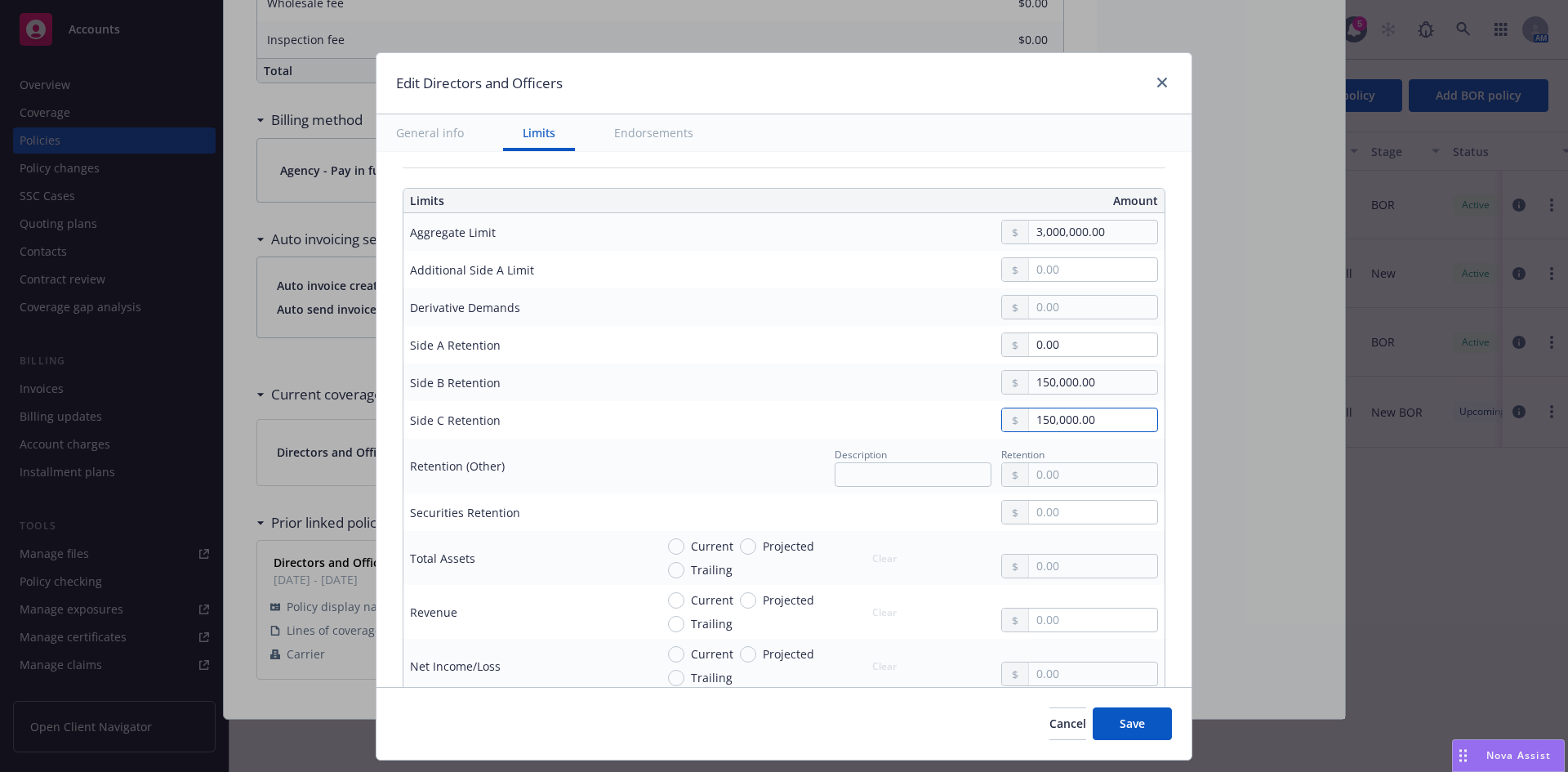
type input "150,000.00"
click at [1047, 488] on td "Description Retention" at bounding box center [906, 465] width 516 height 54
click at [1048, 487] on div at bounding box center [1079, 474] width 157 height 24
click at [1129, 714] on button "Save" at bounding box center [1132, 724] width 79 height 33
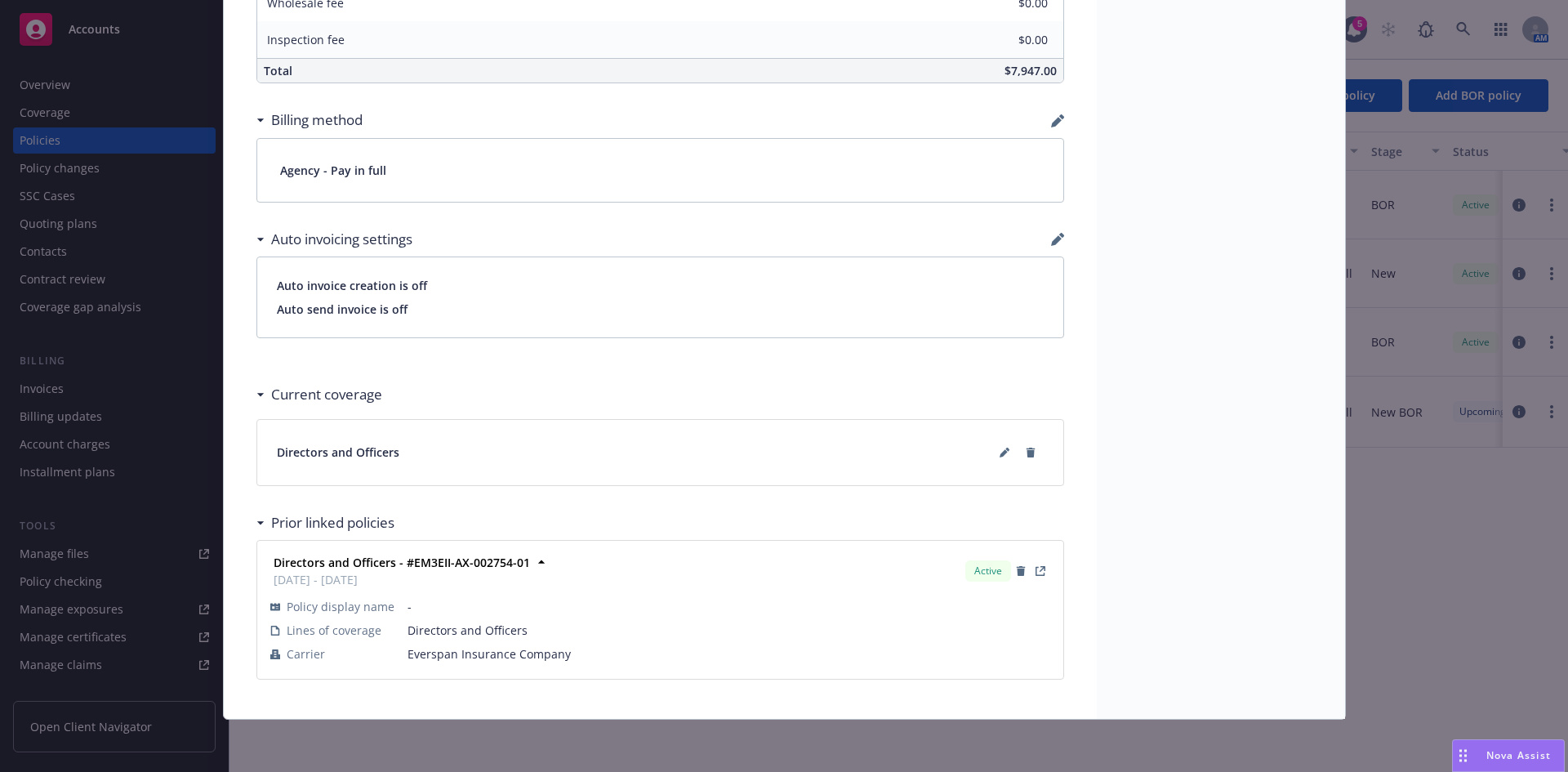
scroll to position [0, 0]
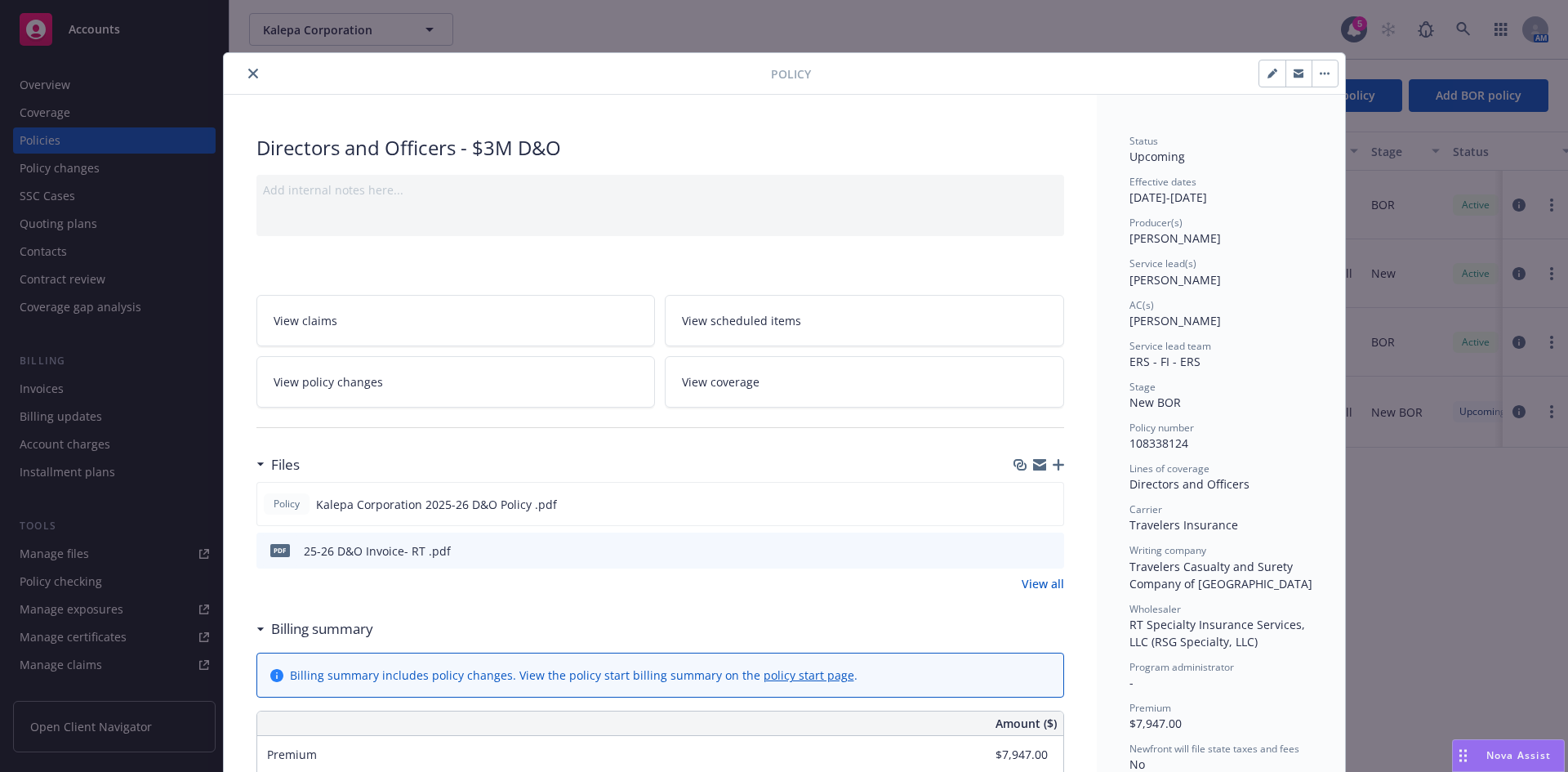
drag, startPoint x: 246, startPoint y: 74, endPoint x: 212, endPoint y: 102, distance: 44.0
click at [248, 74] on icon "close" at bounding box center [253, 74] width 10 height 10
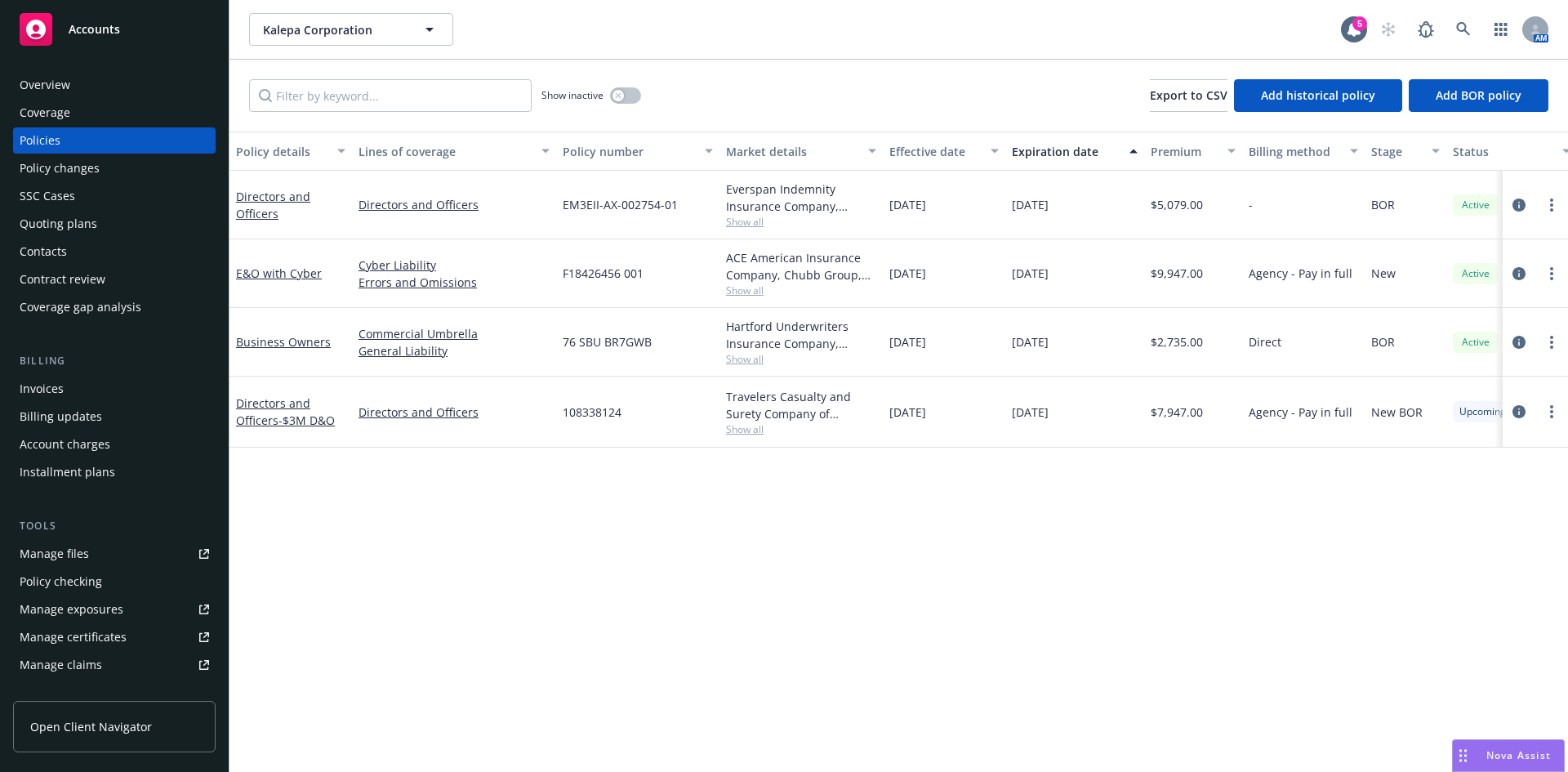
click at [144, 556] on link "Manage files" at bounding box center [114, 553] width 202 height 26
click at [284, 415] on span "- $3M D&O" at bounding box center [306, 420] width 56 height 16
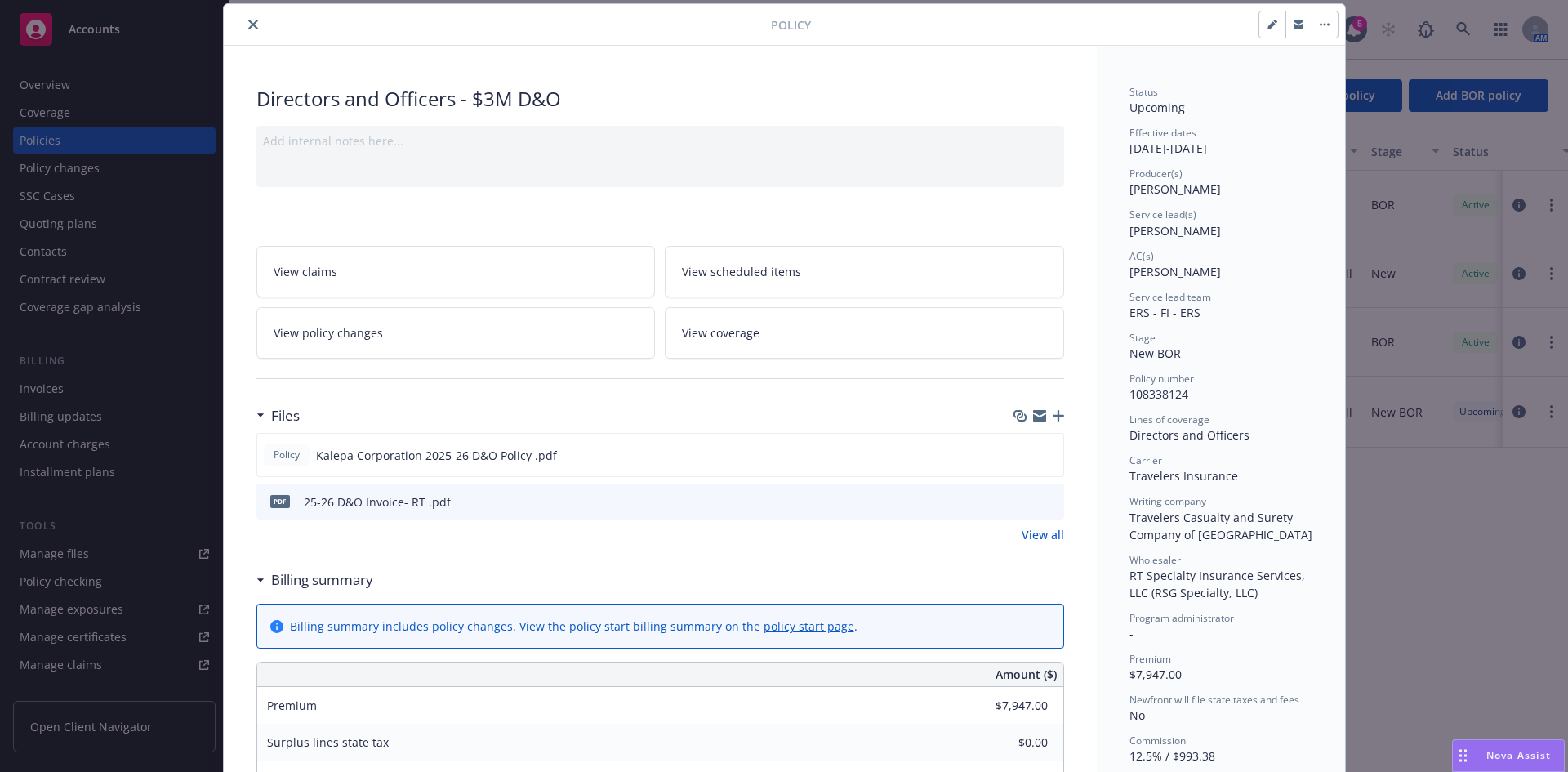
scroll to position [972, 0]
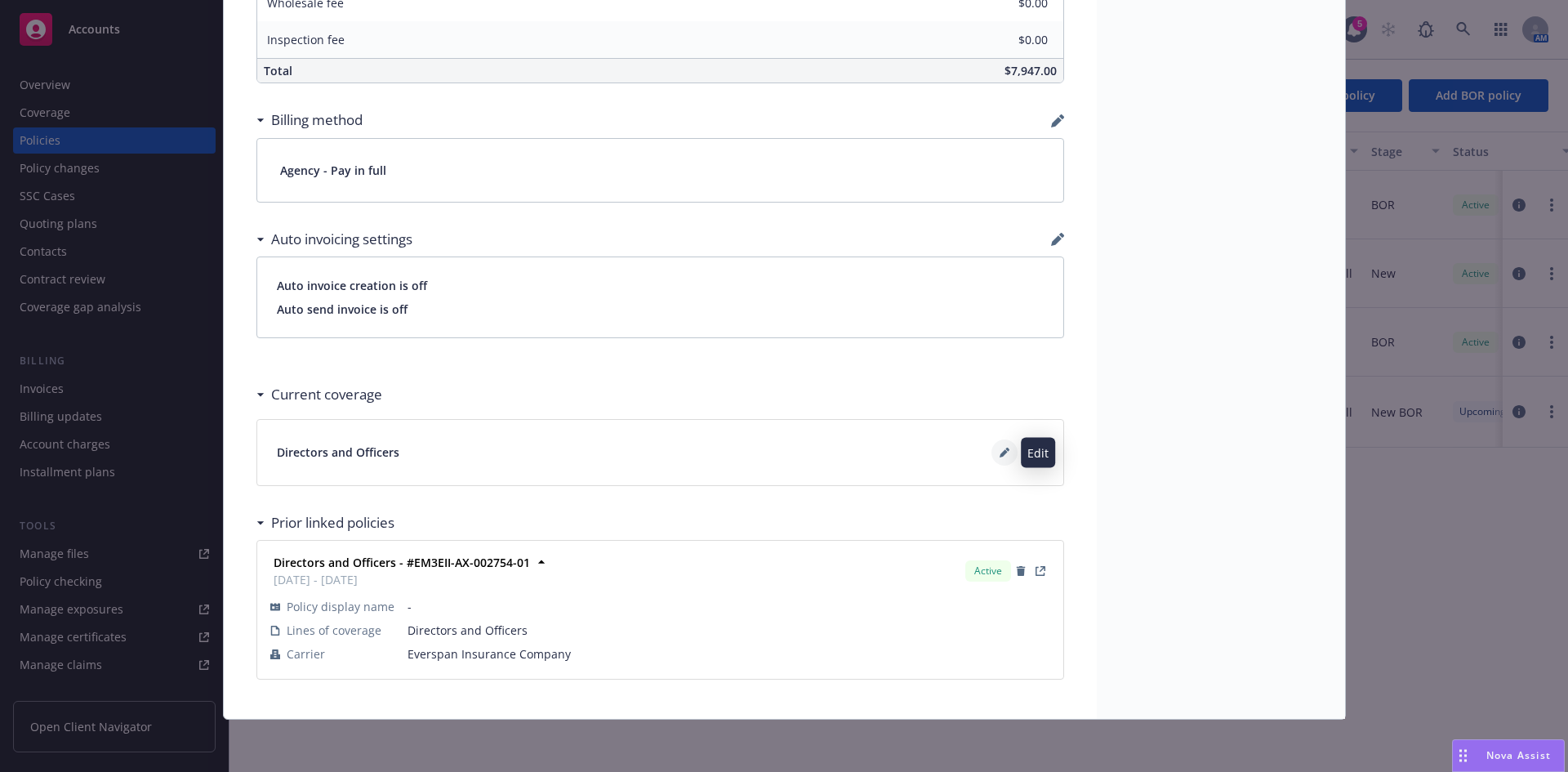
click at [1002, 447] on button at bounding box center [1004, 452] width 26 height 26
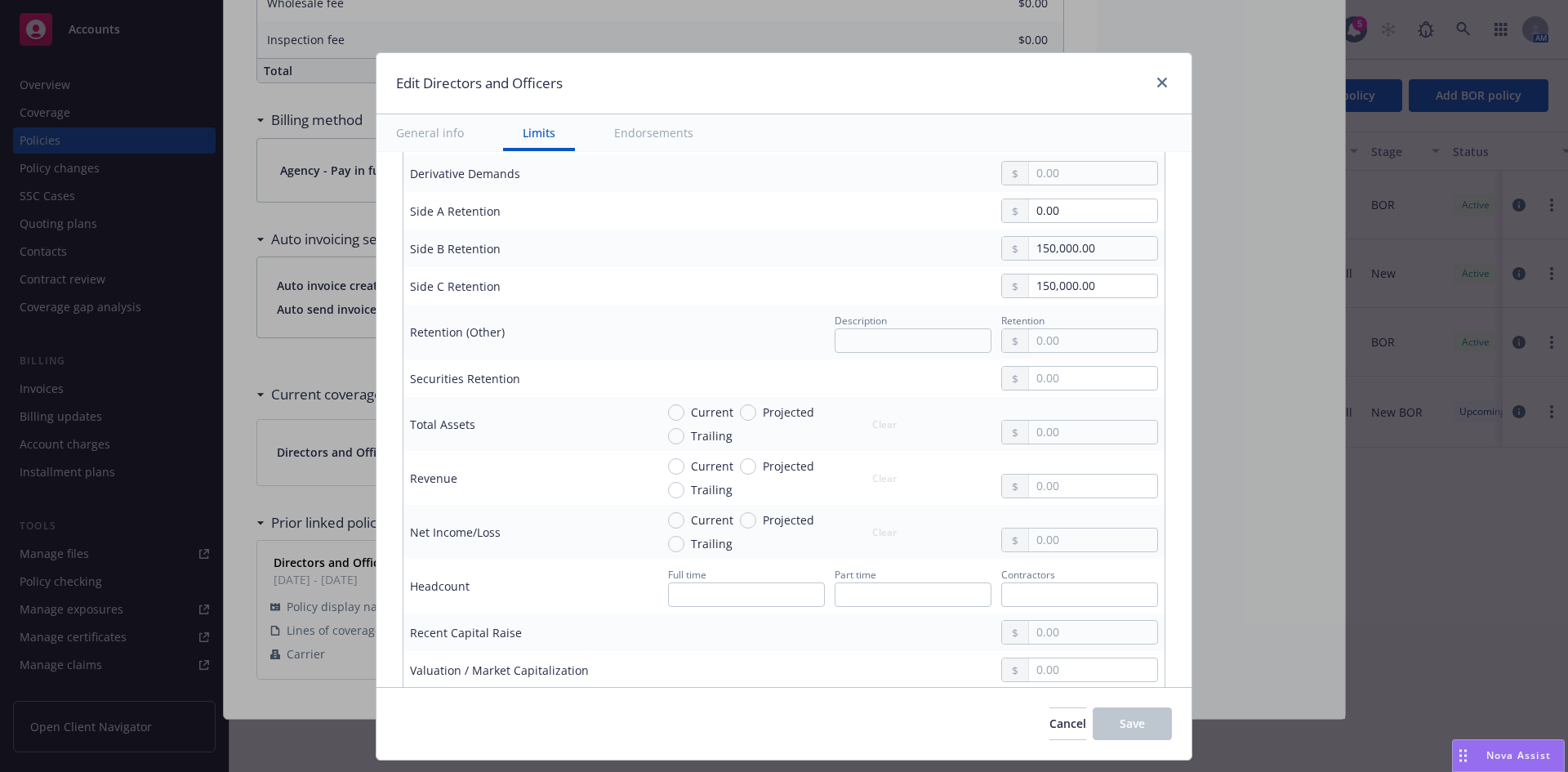
scroll to position [595, 0]
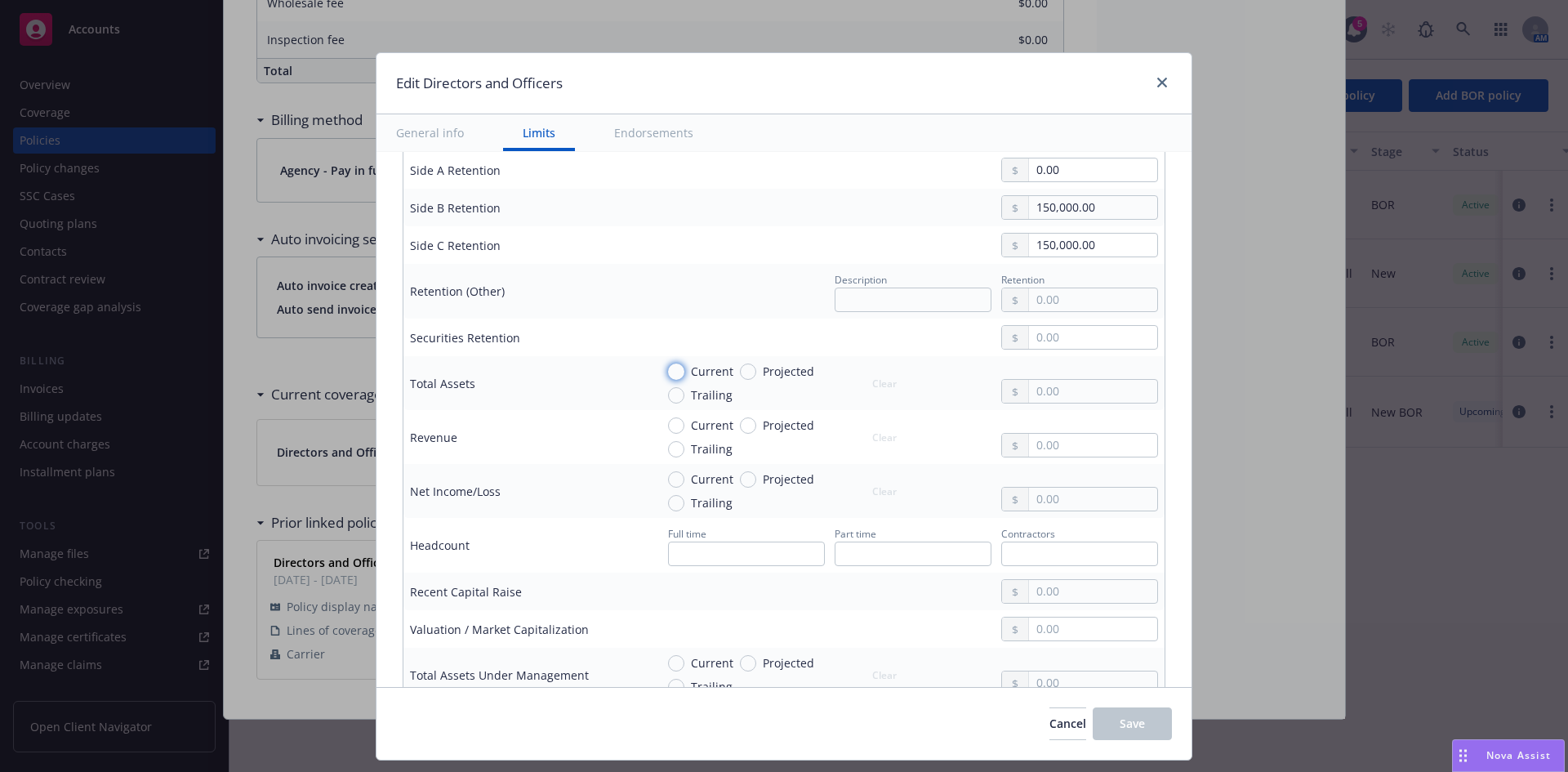
click at [668, 370] on input "Current" at bounding box center [677, 372] width 17 height 17
radio input "true"
click at [668, 422] on input "Current" at bounding box center [677, 426] width 17 height 17
radio input "true"
click at [668, 480] on input "Current" at bounding box center [677, 480] width 17 height 17
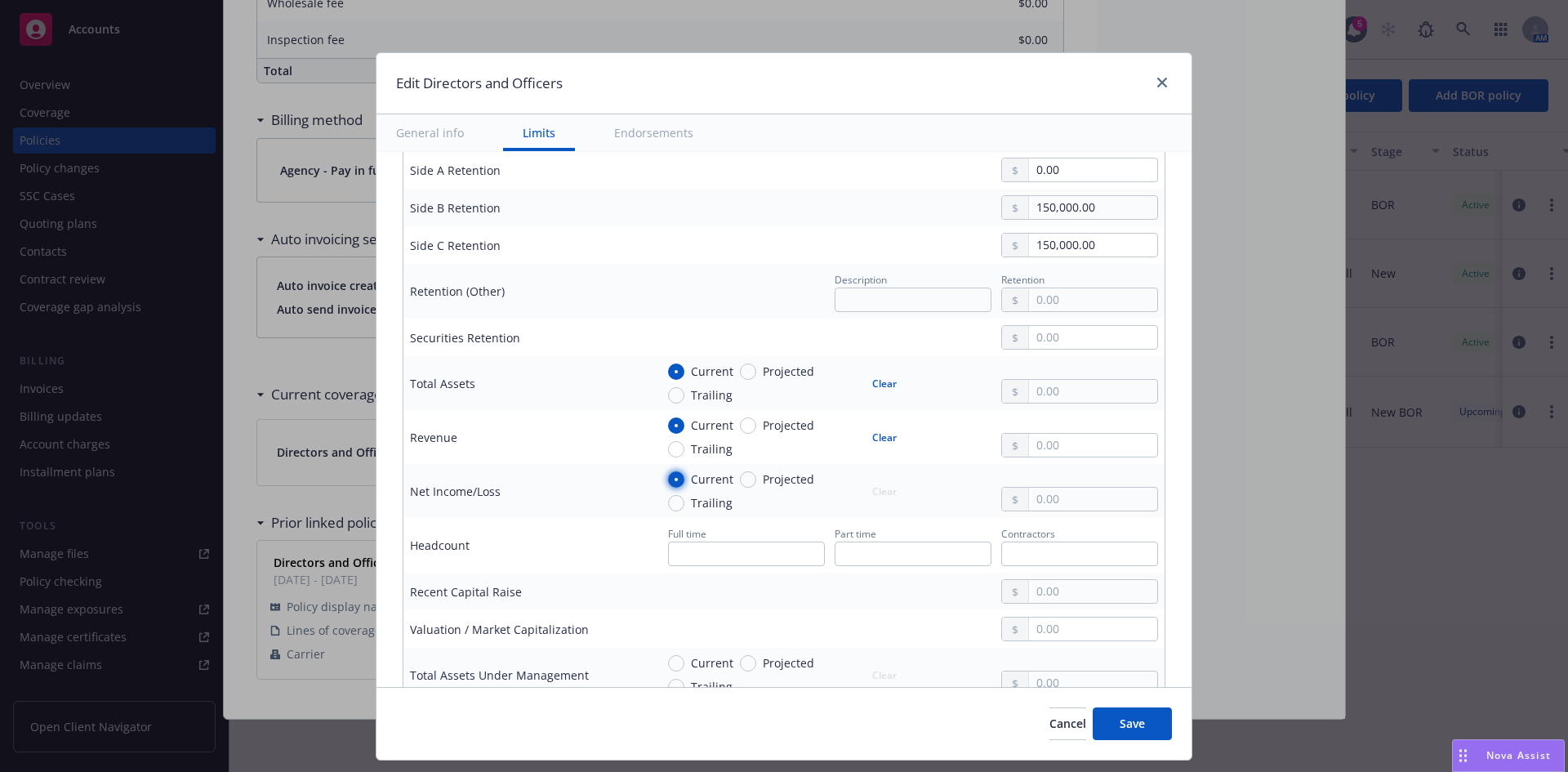
radio input "true"
click at [1038, 390] on input "text" at bounding box center [1093, 391] width 128 height 23
type input "5,706,000.00"
click at [1048, 436] on input "text" at bounding box center [1093, 444] width 128 height 23
type input "6,344,000.00"
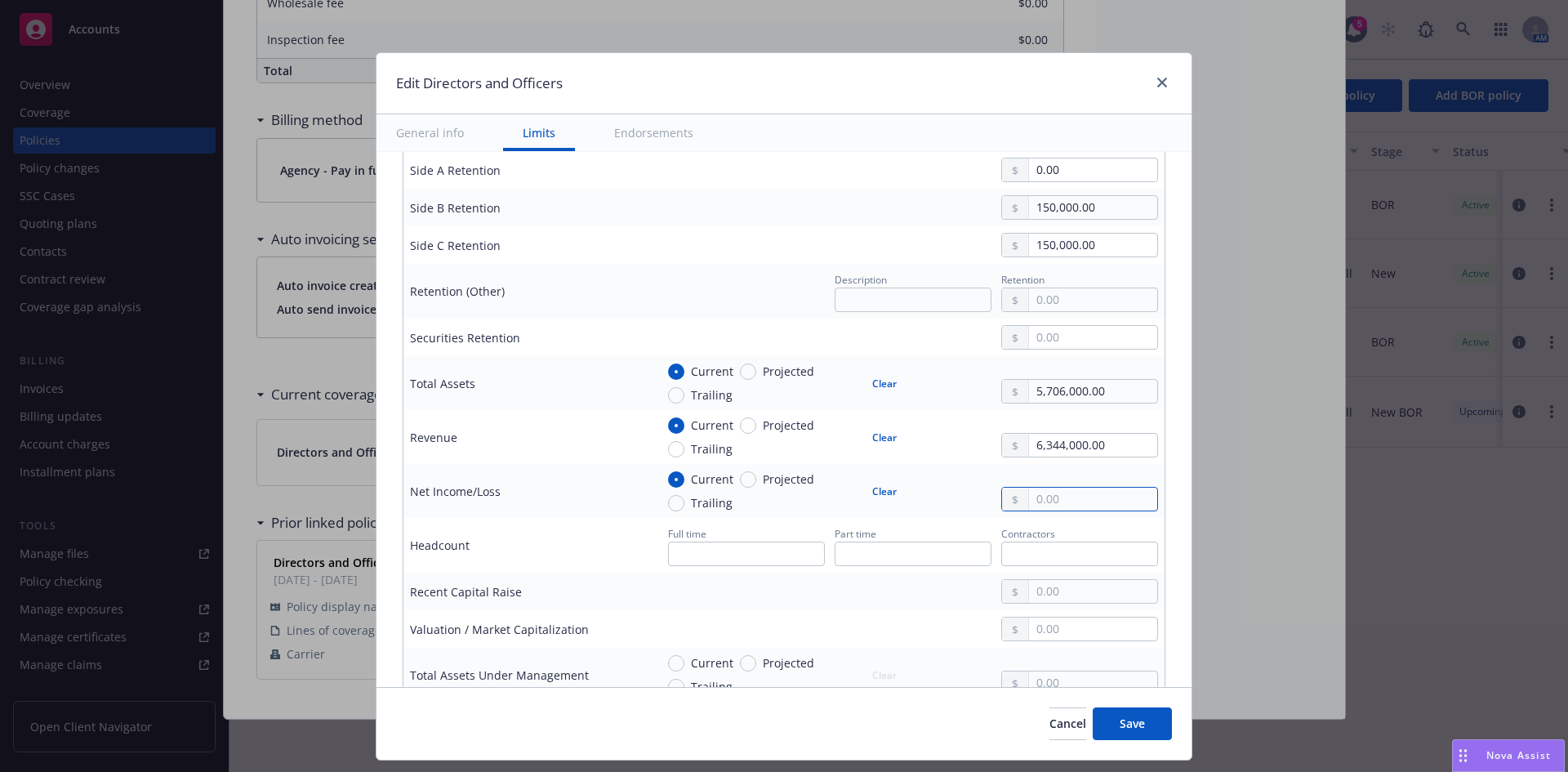
click at [1055, 505] on input "text" at bounding box center [1093, 499] width 128 height 23
type input "-486,000.00"
click at [1152, 730] on button "Save" at bounding box center [1132, 724] width 79 height 33
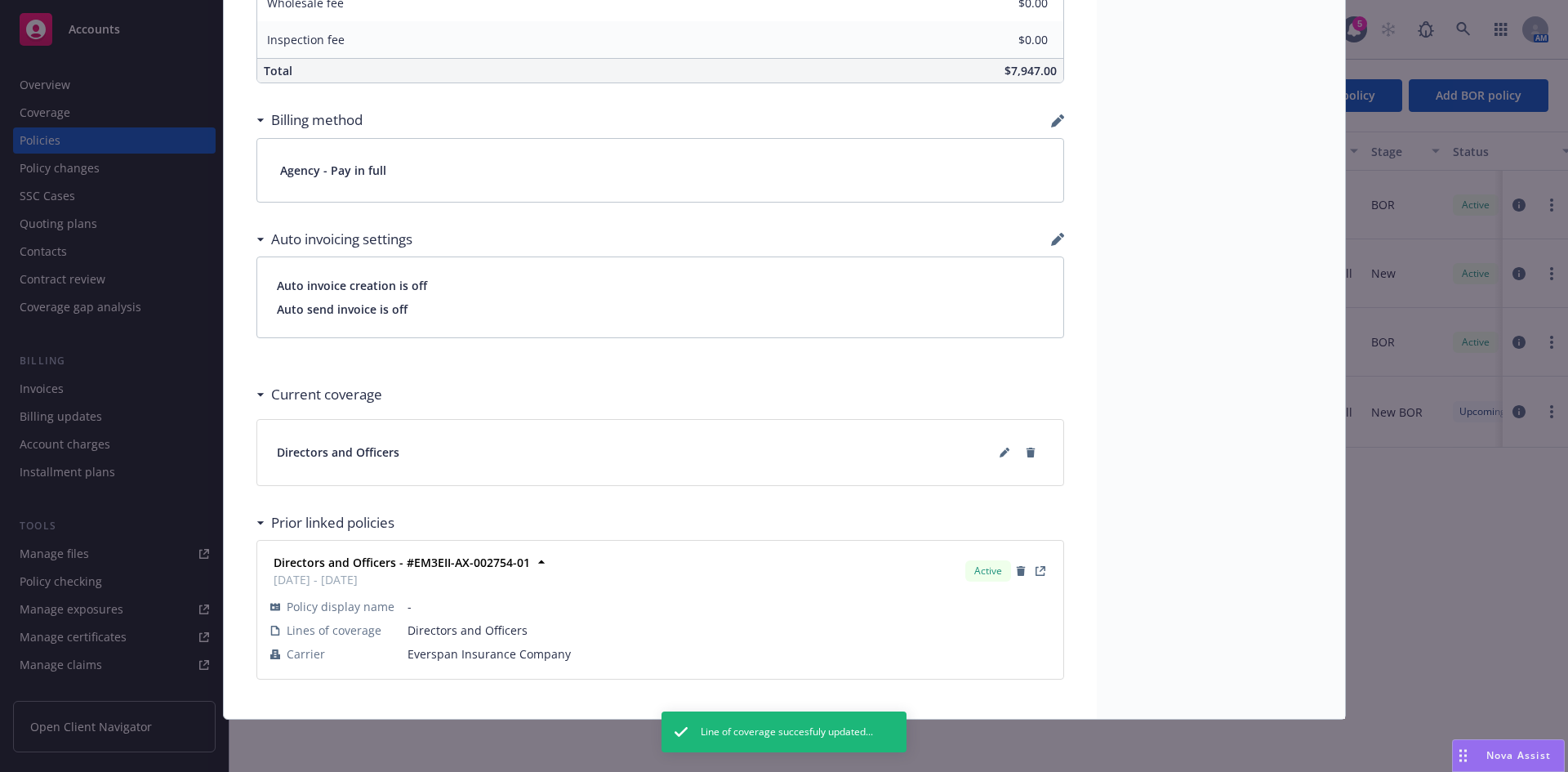
scroll to position [0, 0]
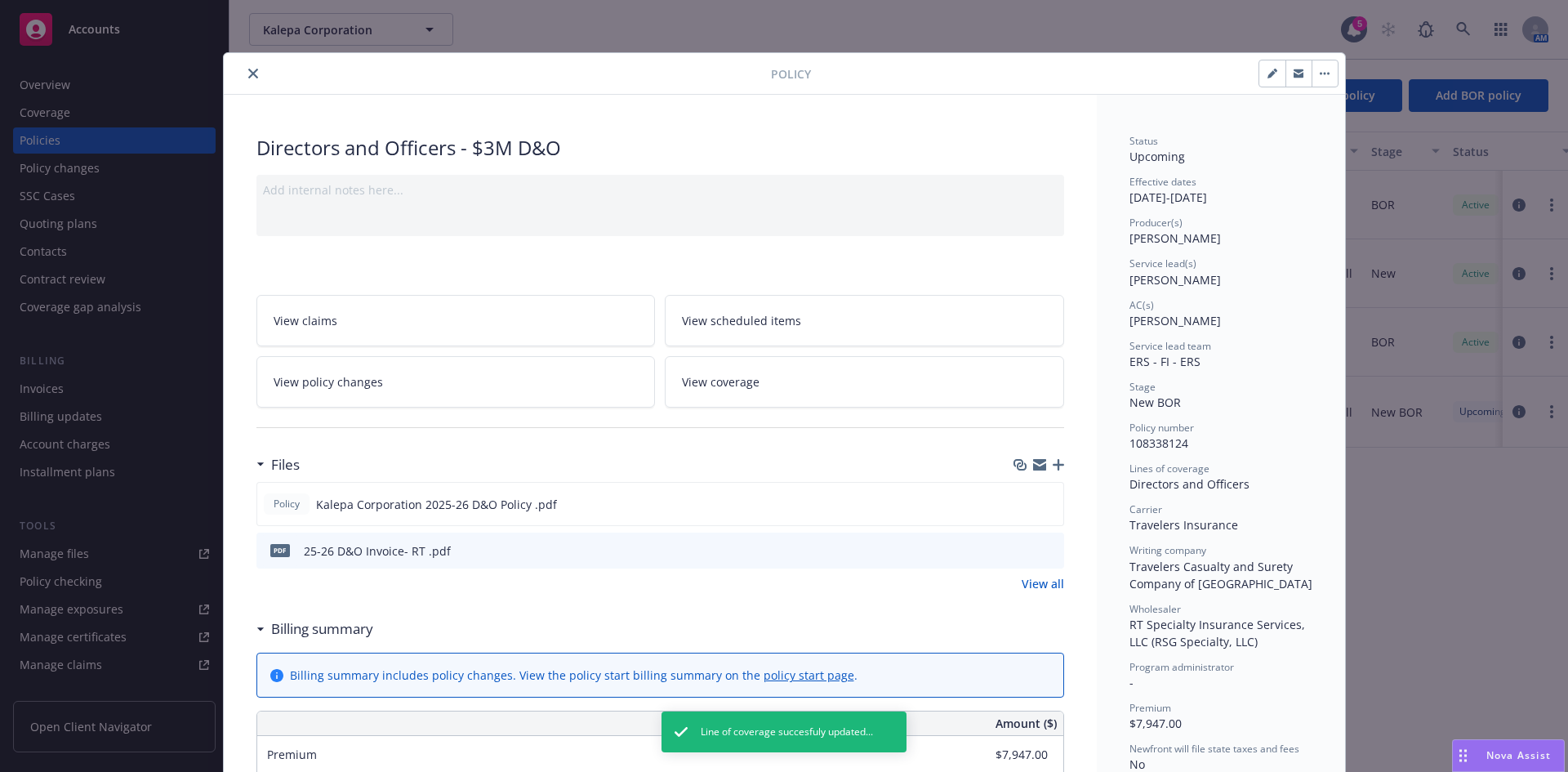
click at [248, 71] on icon "close" at bounding box center [253, 74] width 10 height 10
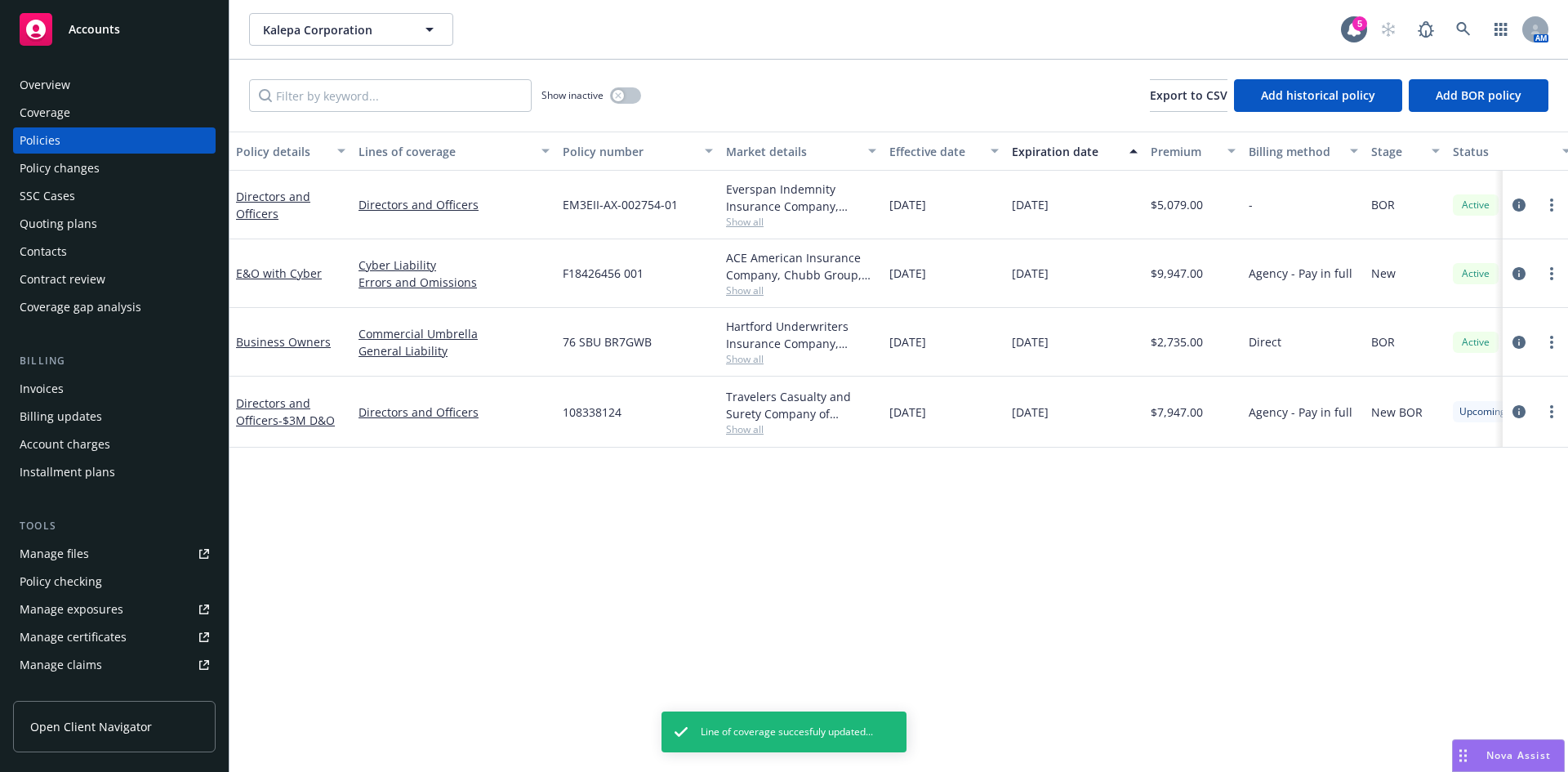
click at [51, 384] on div "Invoices" at bounding box center [41, 389] width 44 height 26
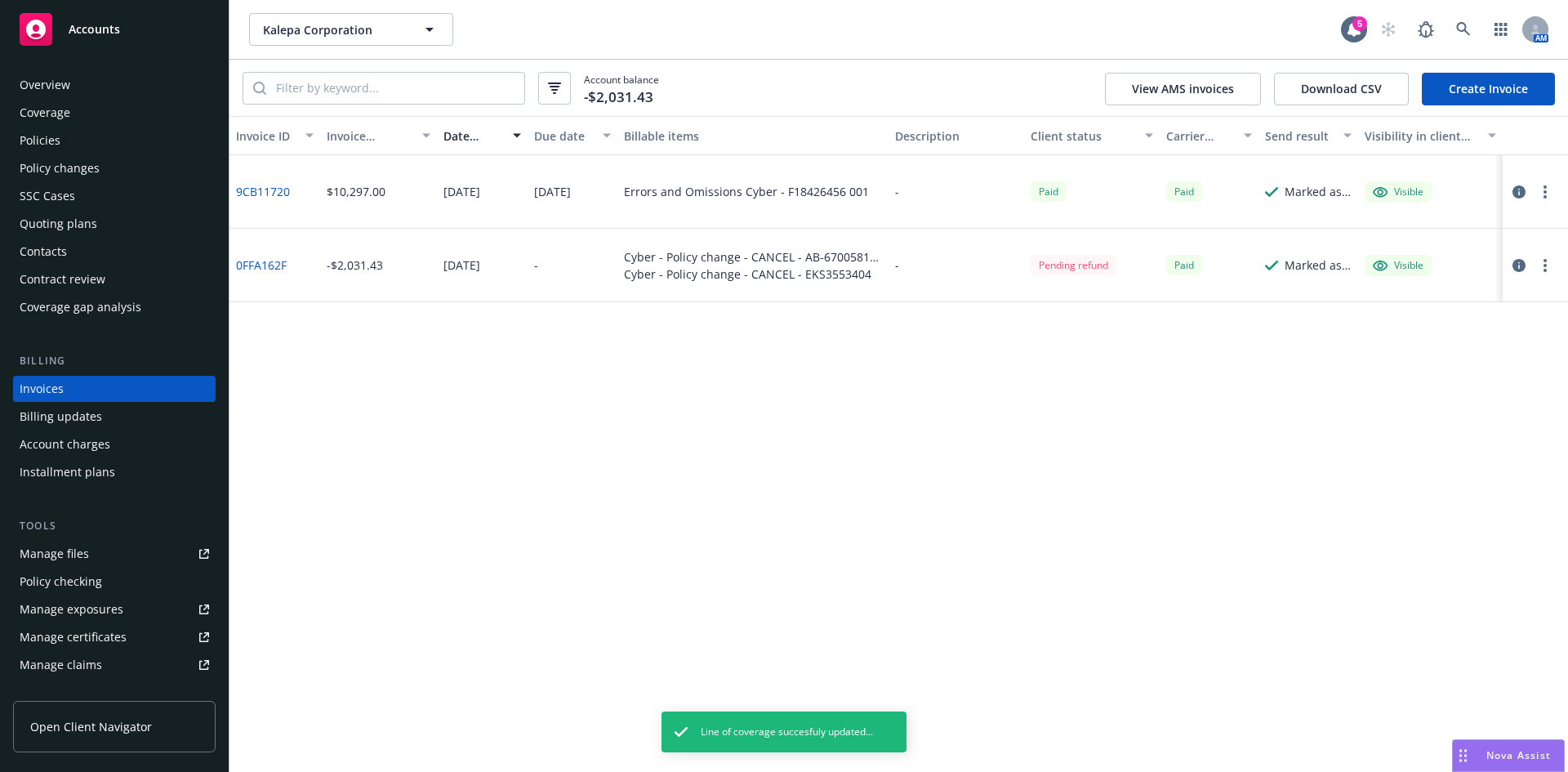
click at [1473, 89] on link "Create Invoice" at bounding box center [1488, 89] width 133 height 33
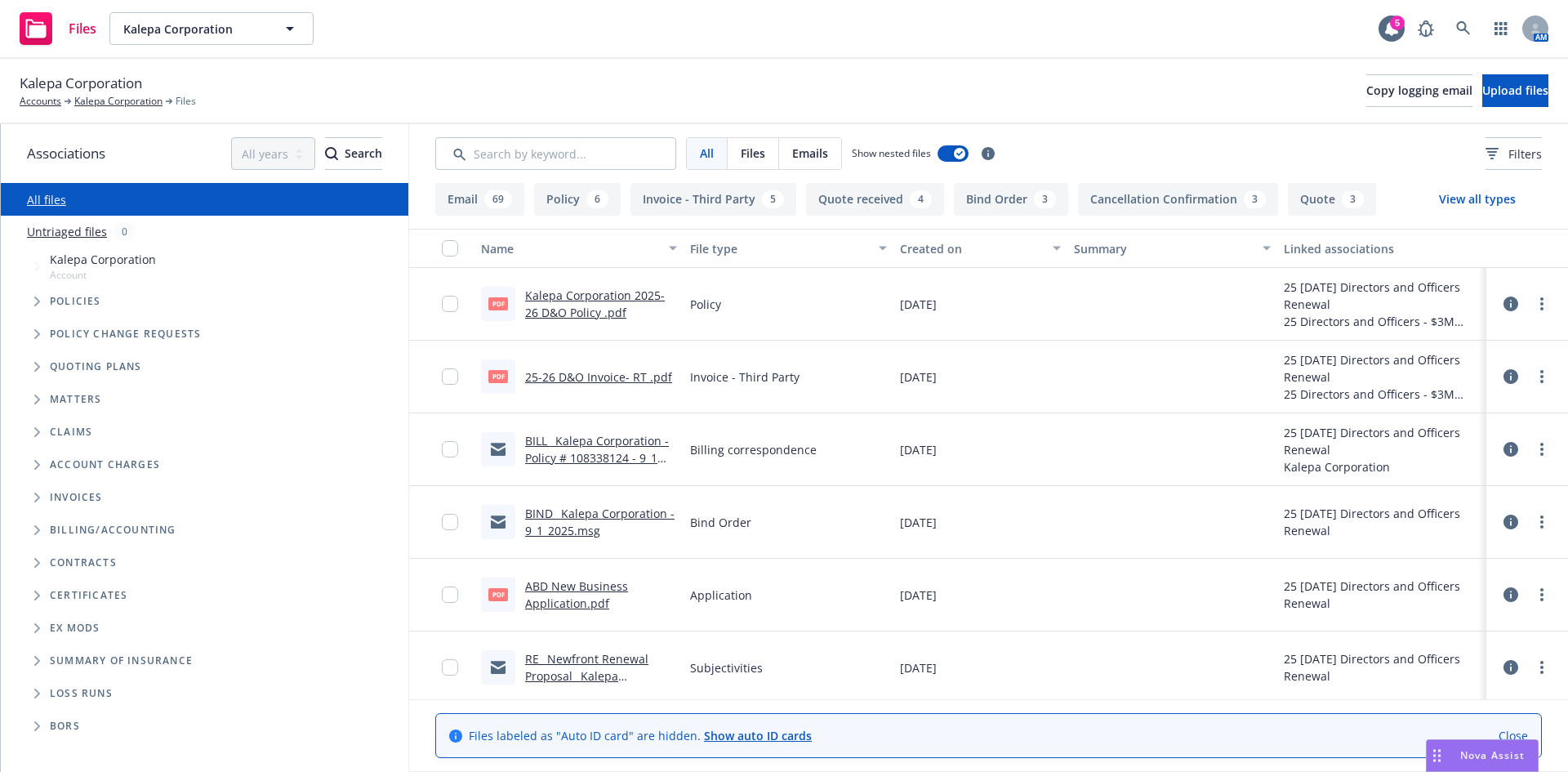
click at [552, 603] on link "ABD New Business Application.pdf" at bounding box center [576, 594] width 103 height 33
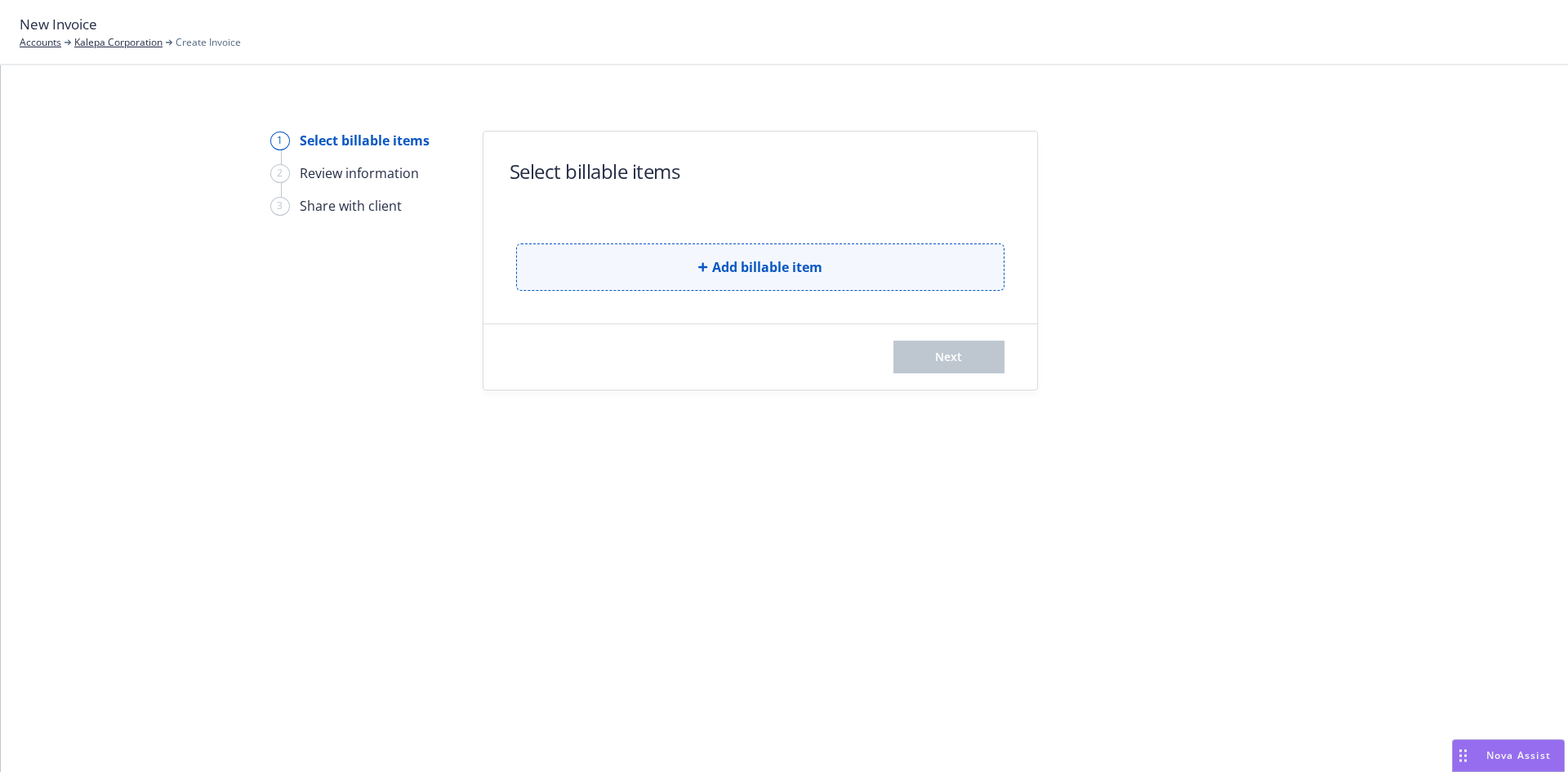
click at [708, 272] on button "Add billable item" at bounding box center [760, 267] width 489 height 48
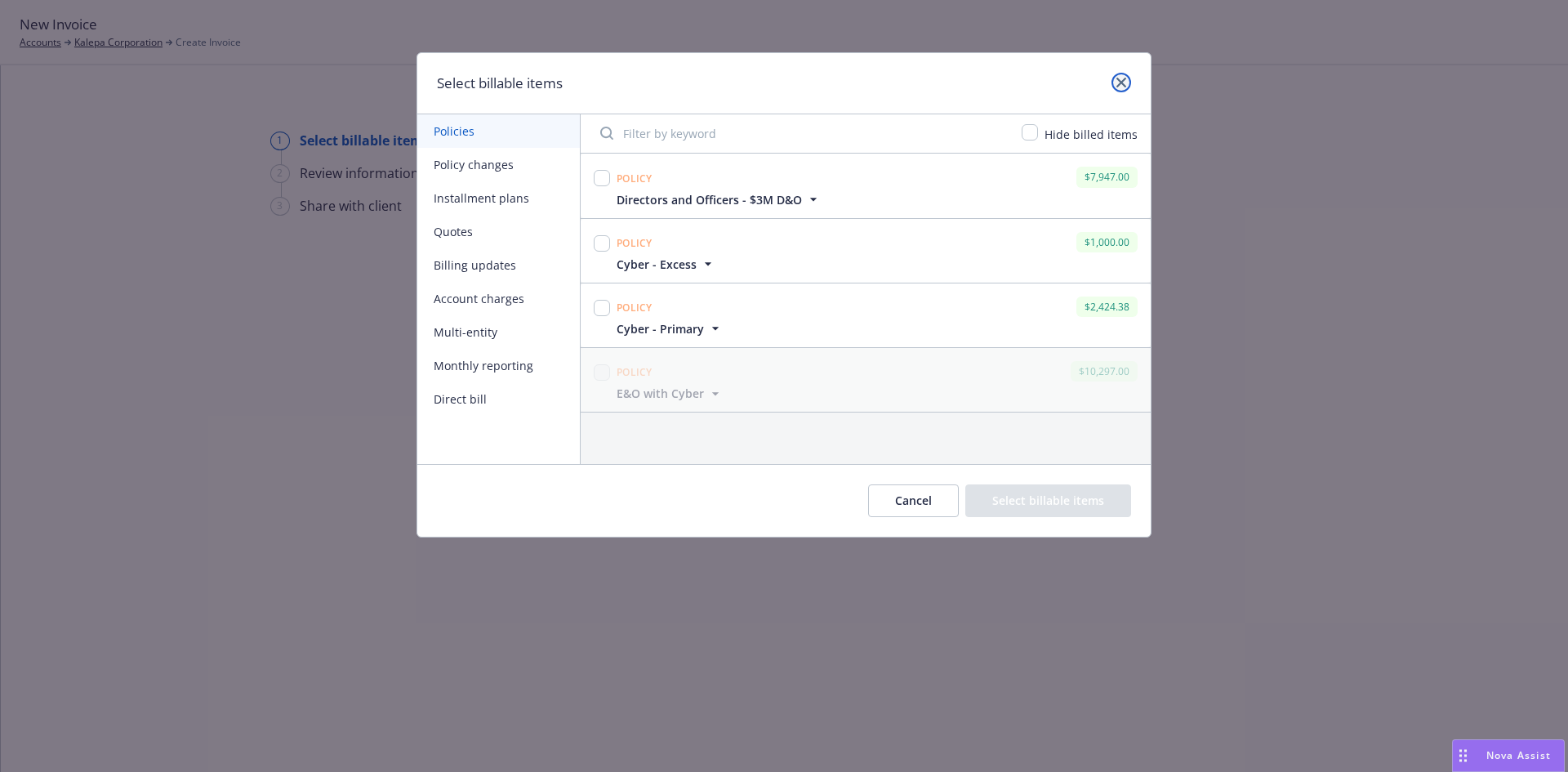
click at [1120, 80] on icon "close" at bounding box center [1121, 83] width 10 height 10
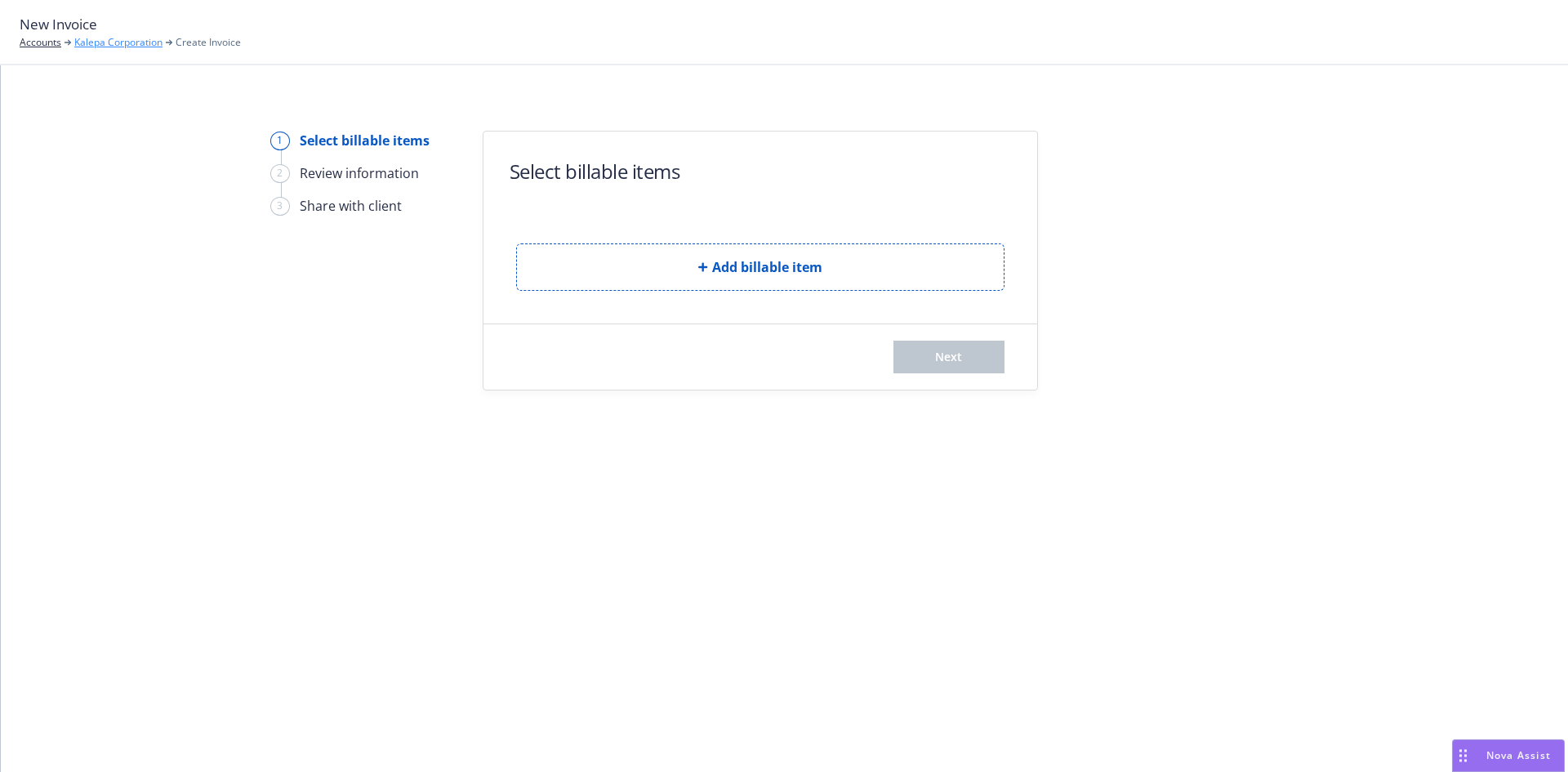
click at [99, 39] on link "Kalepa Corporation" at bounding box center [119, 43] width 89 height 15
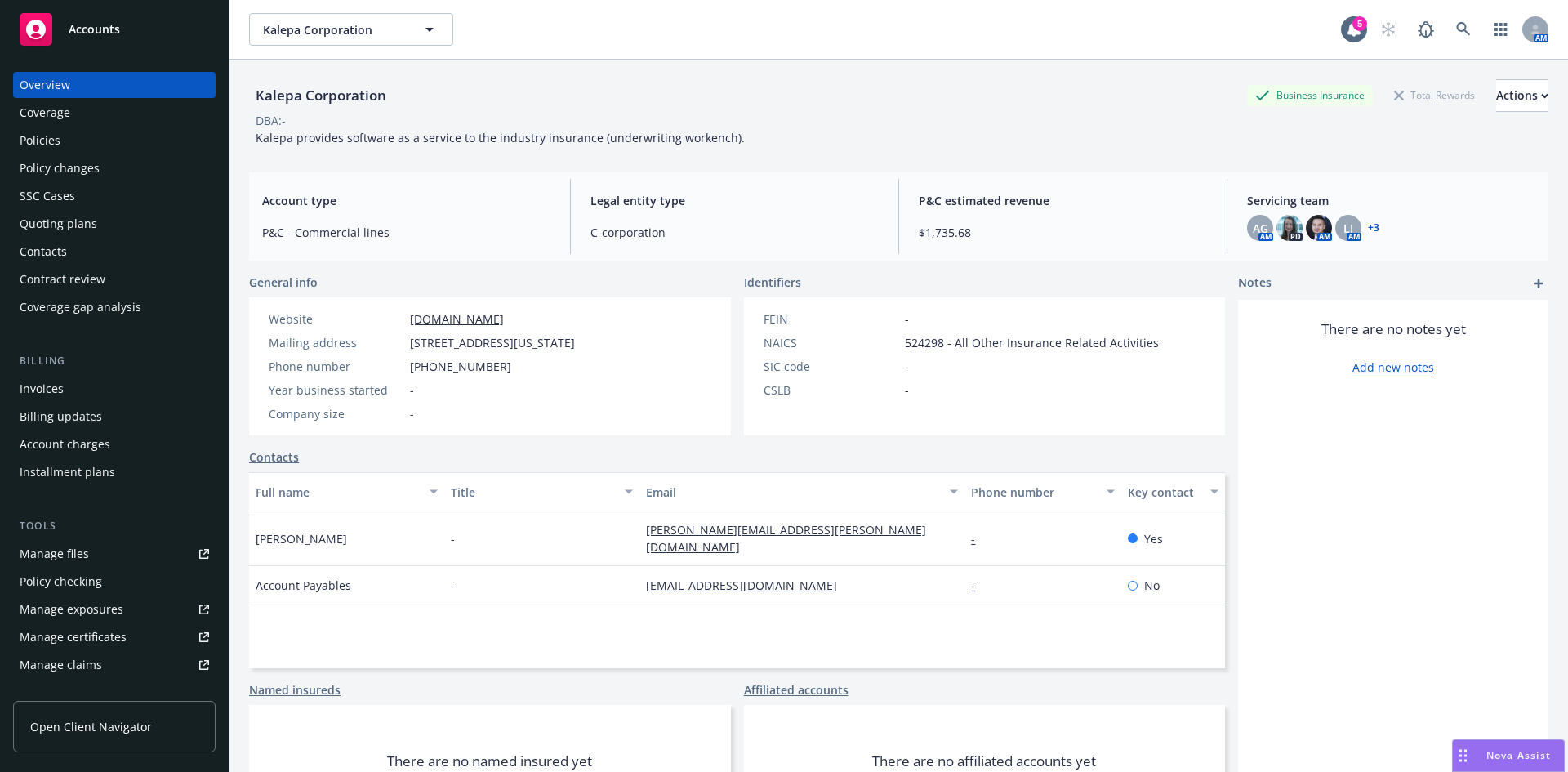
click at [74, 170] on div "Policy changes" at bounding box center [59, 168] width 80 height 26
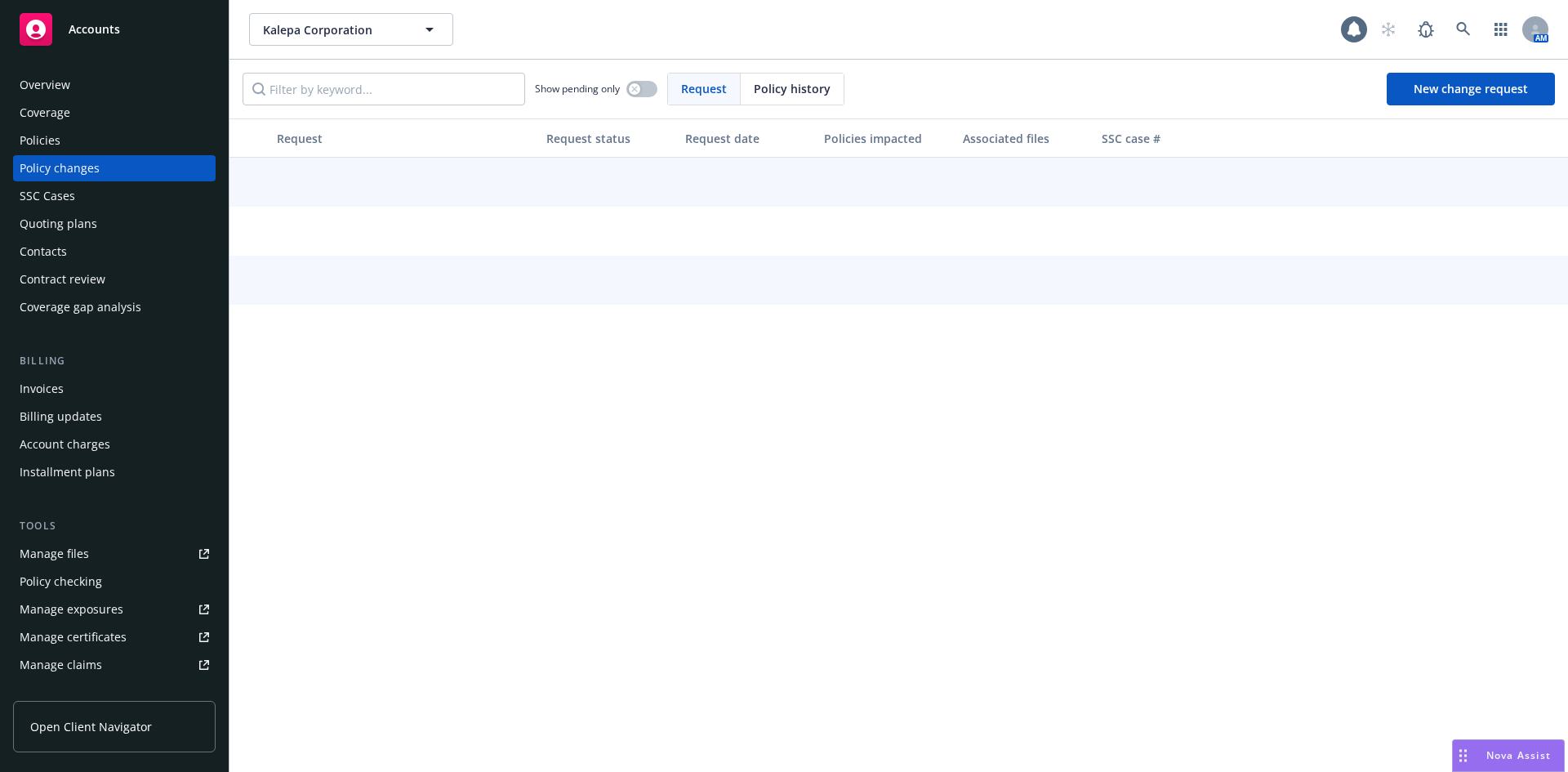
click at [806, 91] on span "Policy history" at bounding box center [792, 89] width 77 height 18
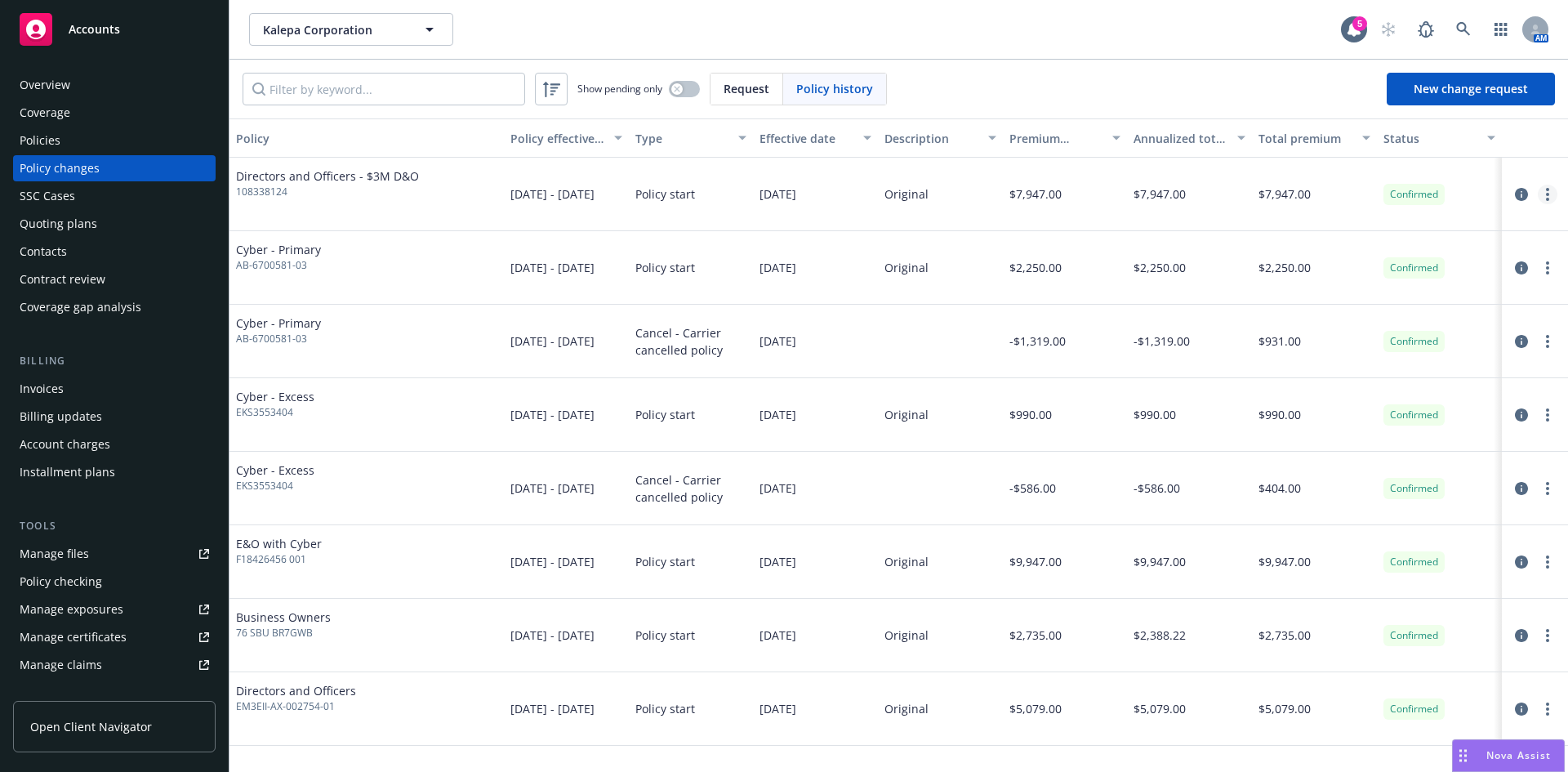
click at [1546, 191] on icon "more" at bounding box center [1548, 195] width 3 height 13
click at [1326, 327] on link "Edit billing info" at bounding box center [1416, 325] width 280 height 33
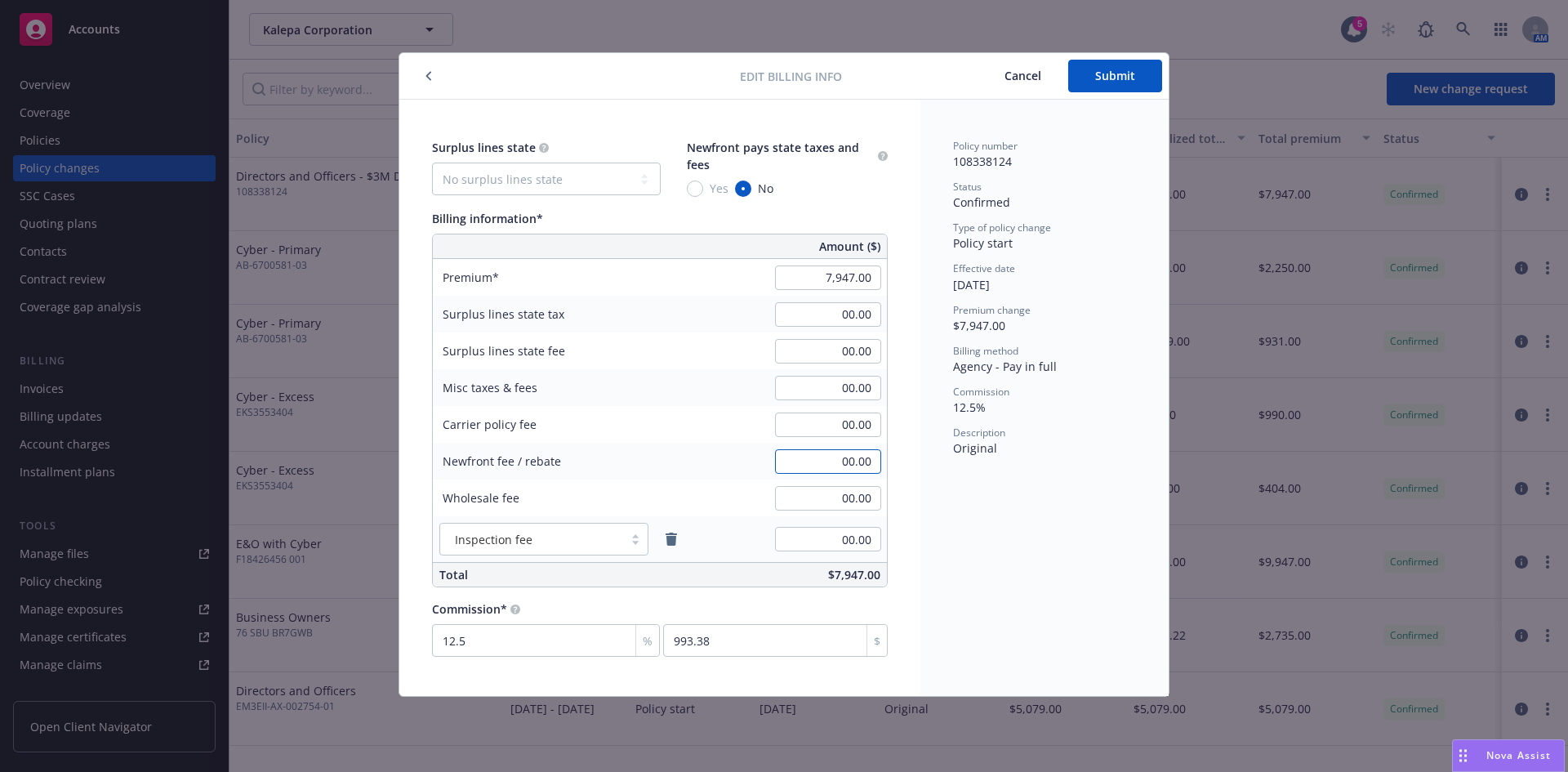
click at [861, 467] on input "00.00" at bounding box center [828, 461] width 106 height 24
type input "1,000.00"
click at [1109, 75] on span "Submit" at bounding box center [1115, 75] width 40 height 16
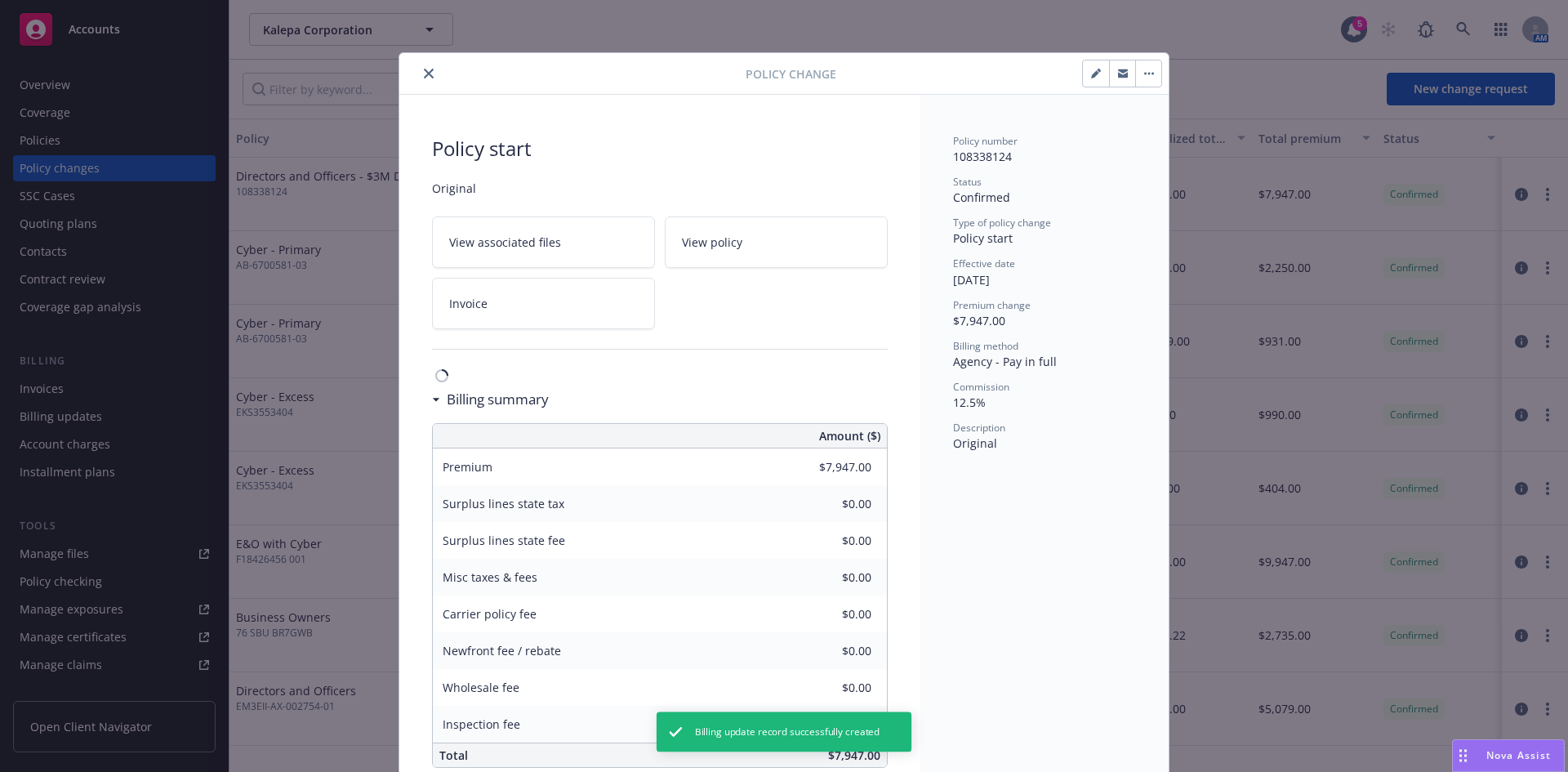
type input "$1,000.00"
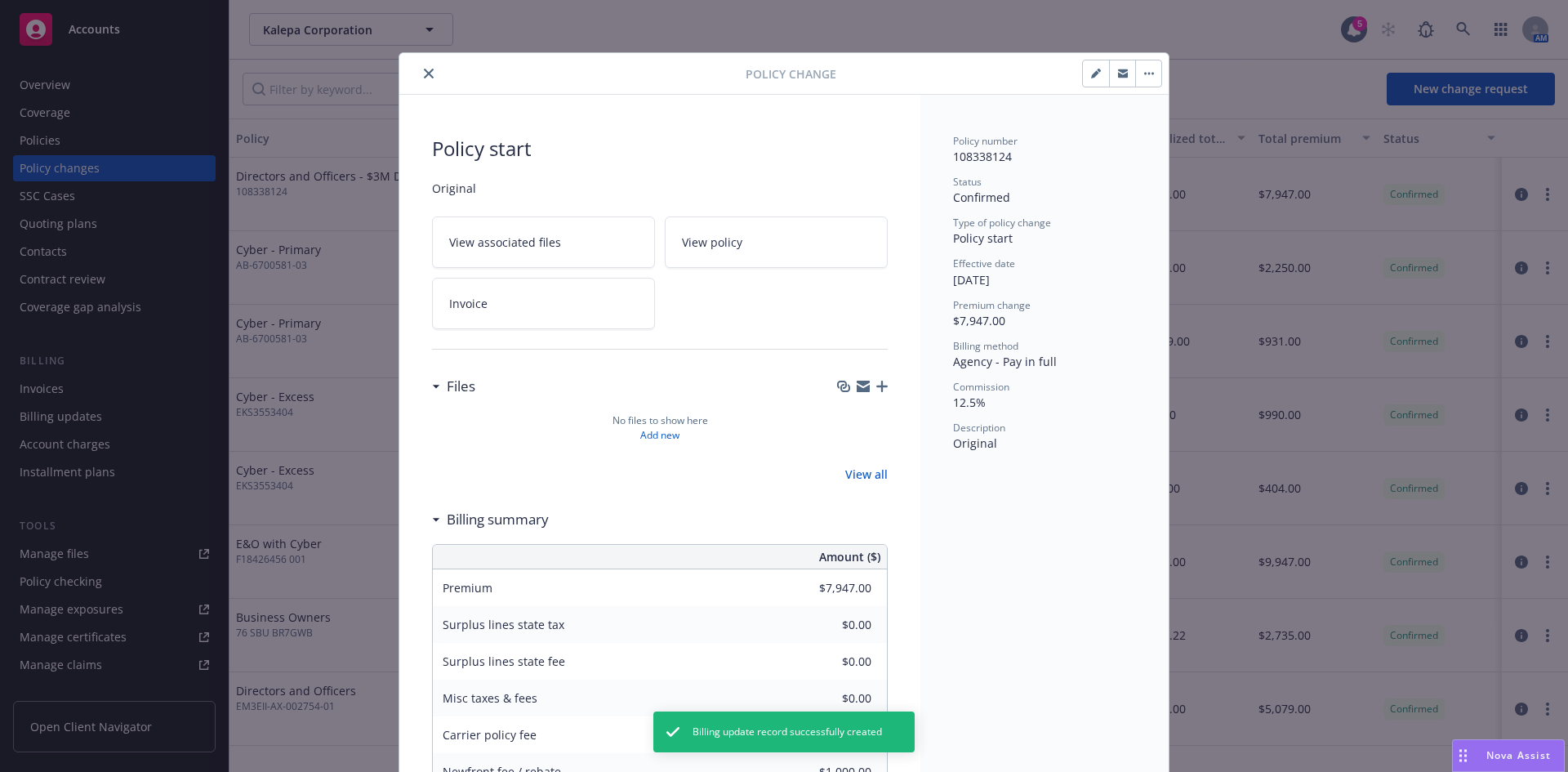
click at [424, 69] on icon "close" at bounding box center [429, 74] width 10 height 10
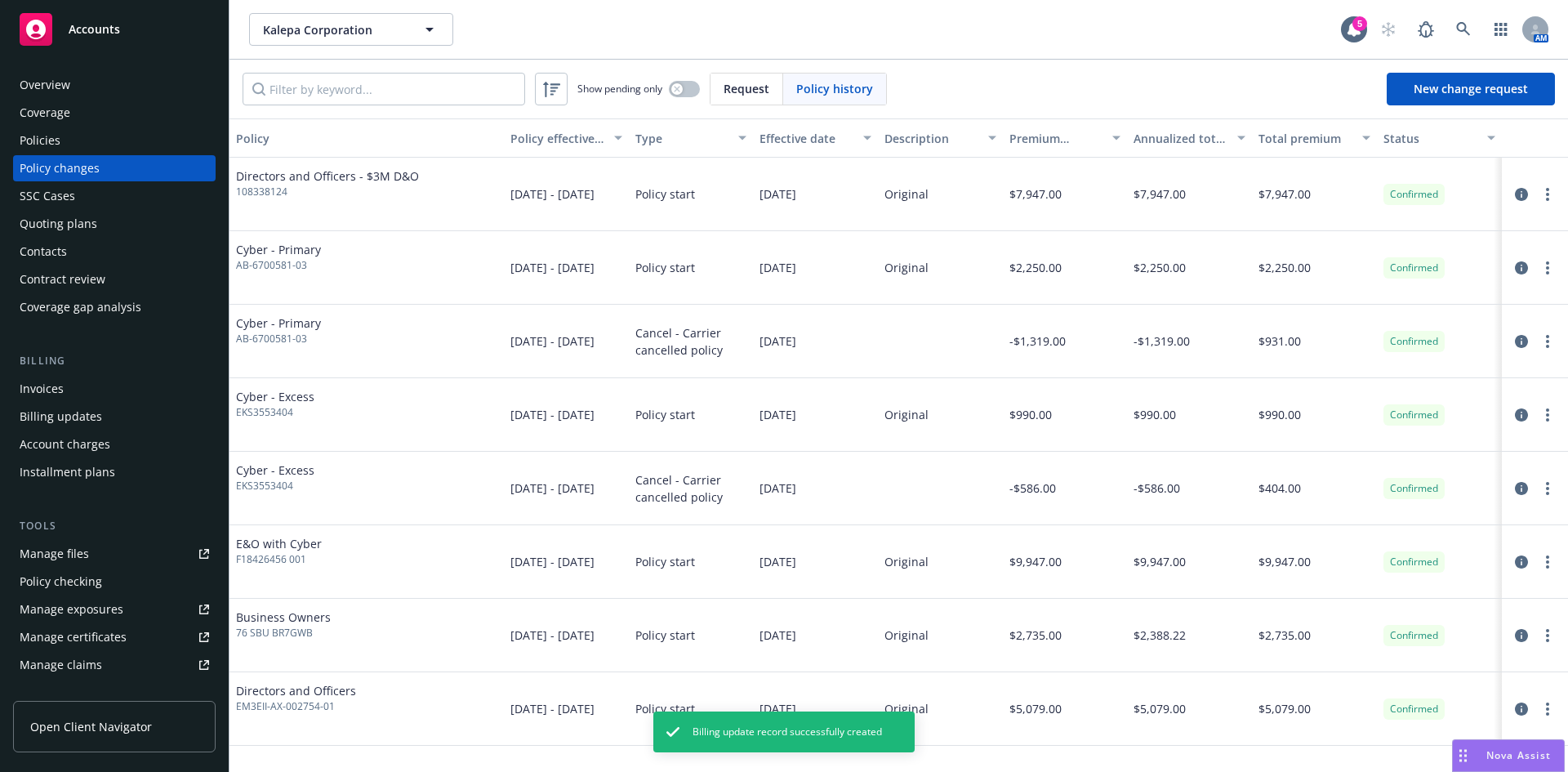
click at [48, 388] on div "Invoices" at bounding box center [41, 389] width 44 height 26
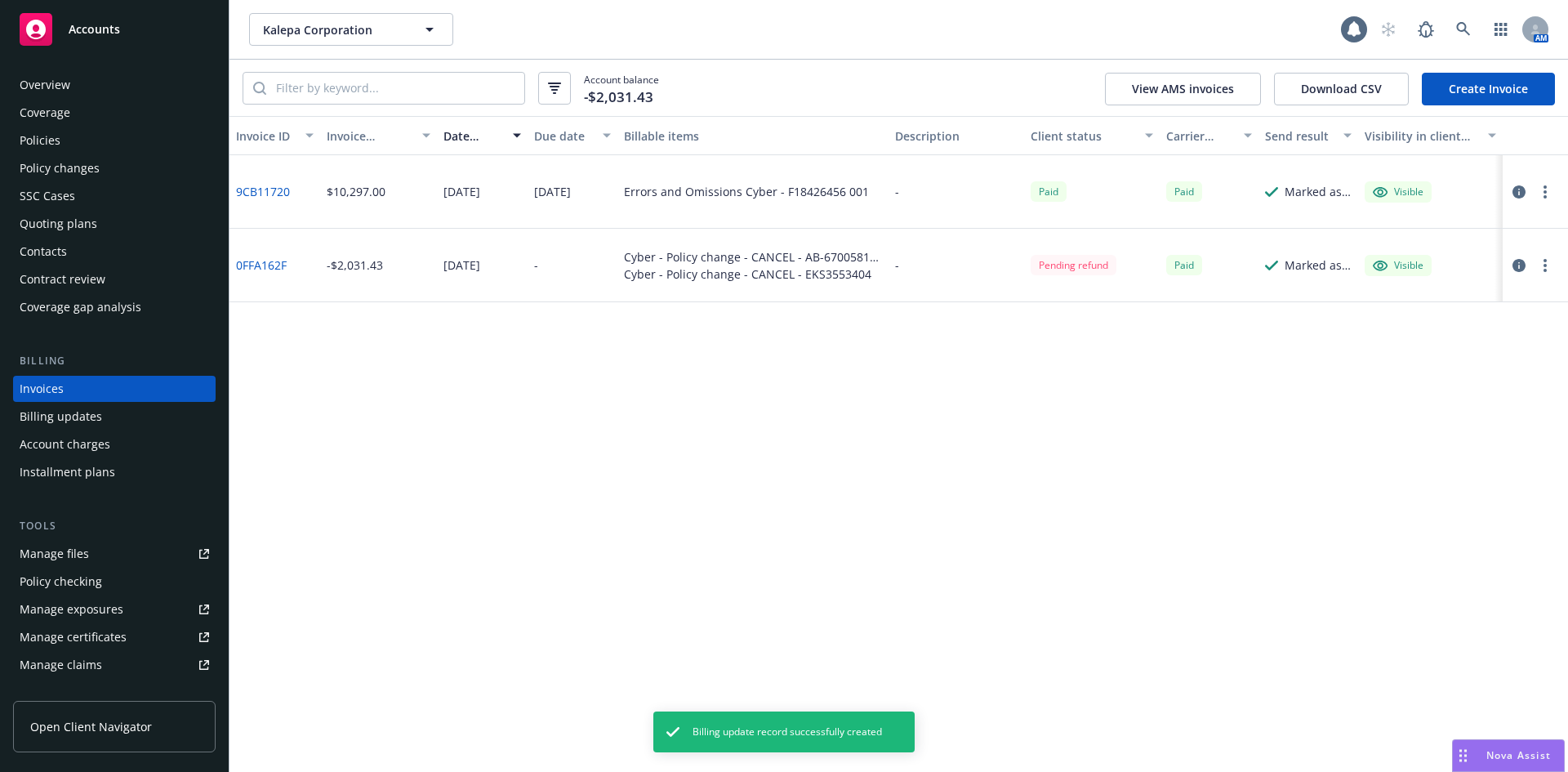
click at [1474, 84] on link "Create Invoice" at bounding box center [1488, 89] width 133 height 33
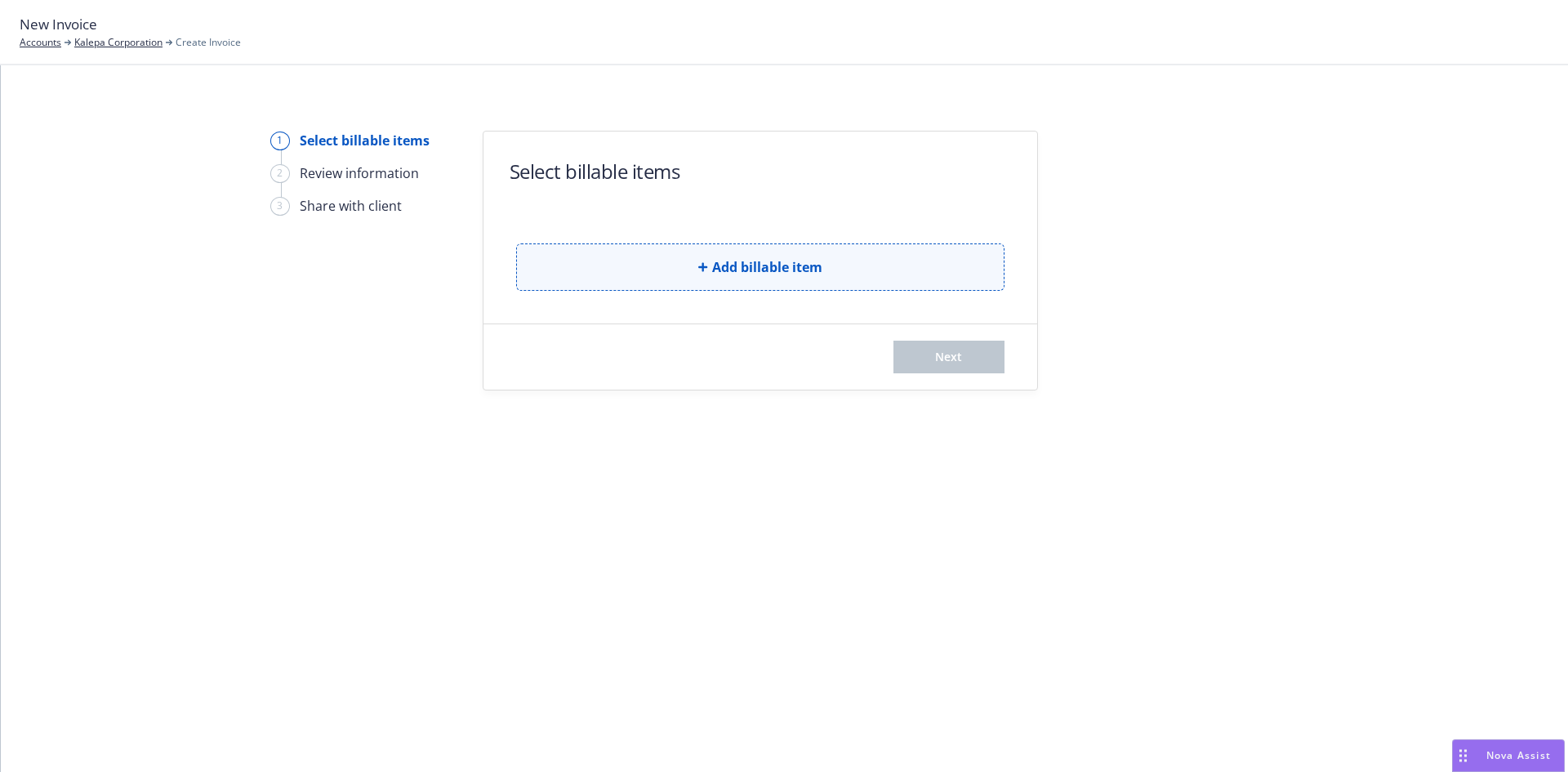
click at [692, 261] on button "Add billable item" at bounding box center [760, 267] width 489 height 48
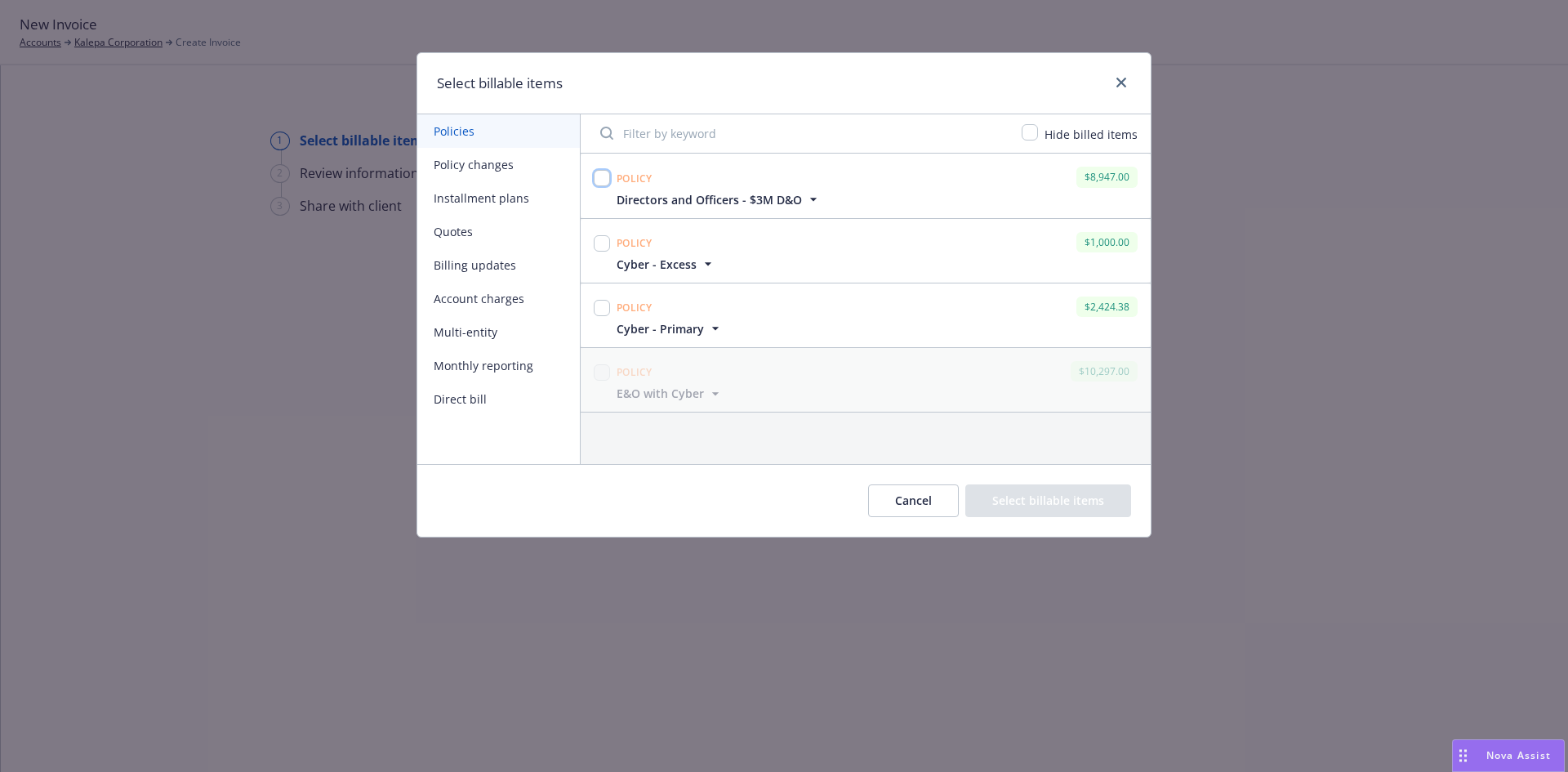
click at [604, 179] on input "checkbox" at bounding box center [602, 178] width 17 height 17
checkbox input "true"
click at [1038, 509] on button "Select billable items" at bounding box center [1048, 500] width 165 height 33
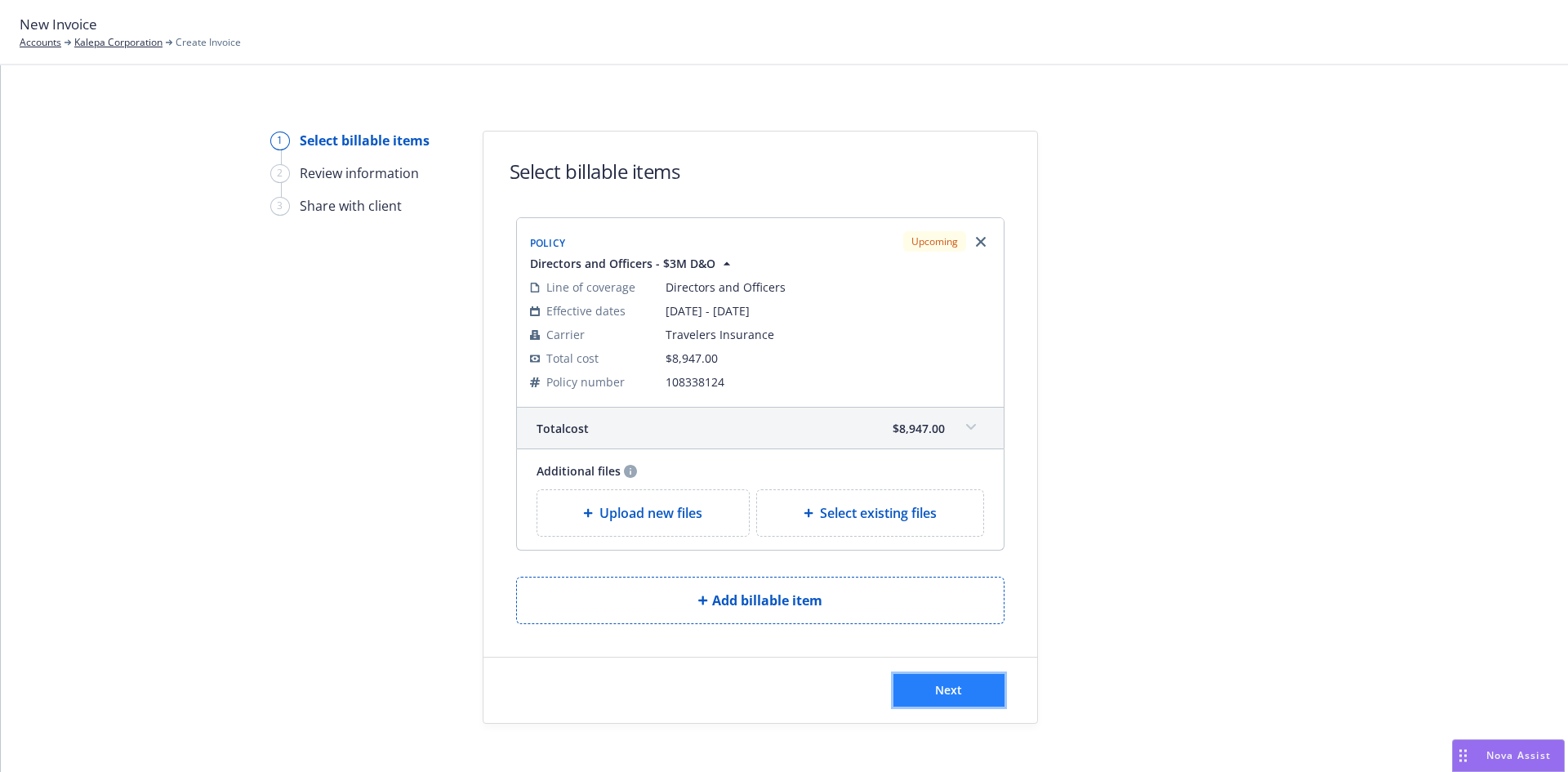
click at [937, 689] on span "Next" at bounding box center [948, 689] width 27 height 16
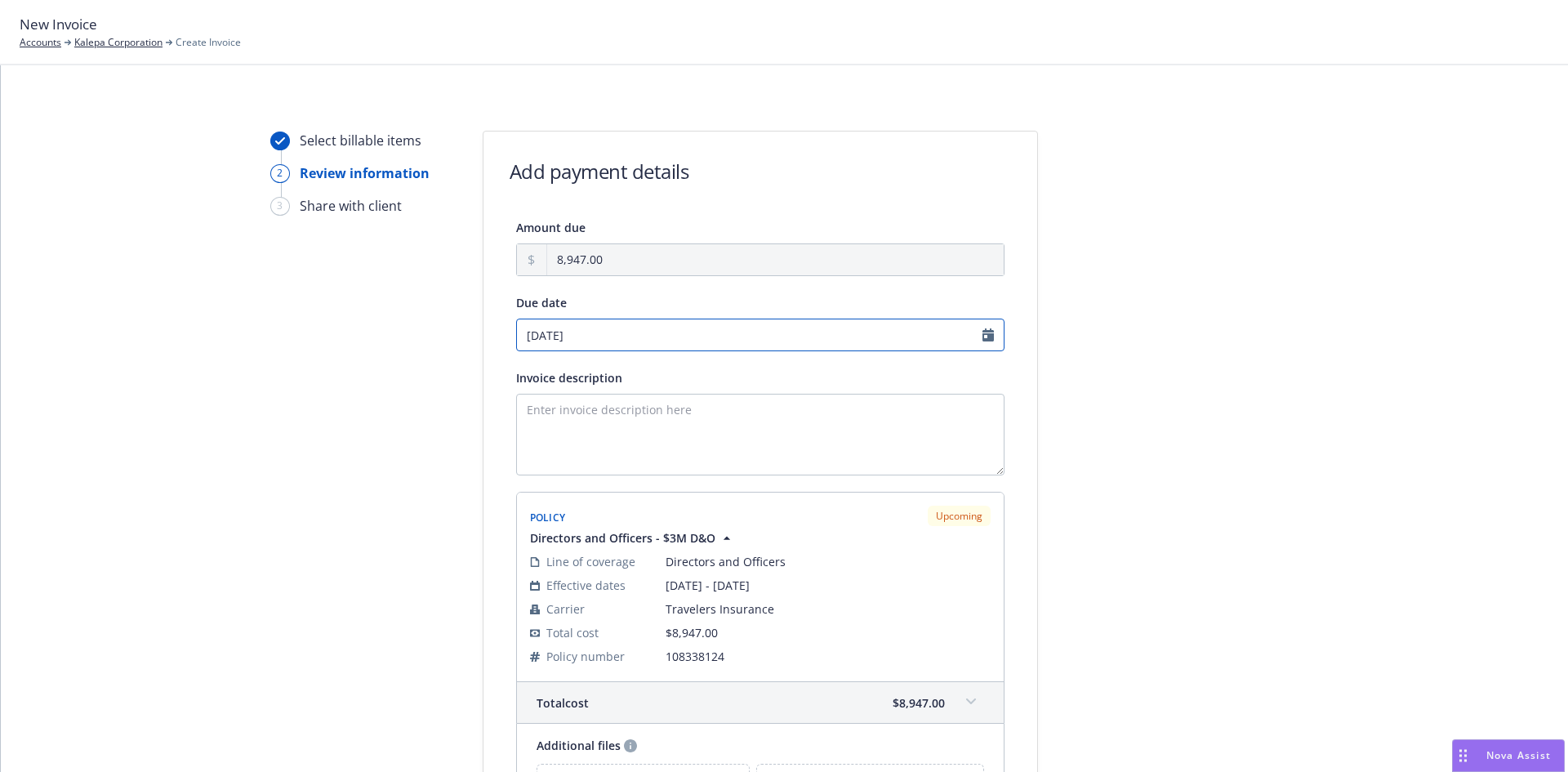
select select "September"
select select "2025"
click at [590, 338] on input "[DATE]" at bounding box center [760, 334] width 489 height 33
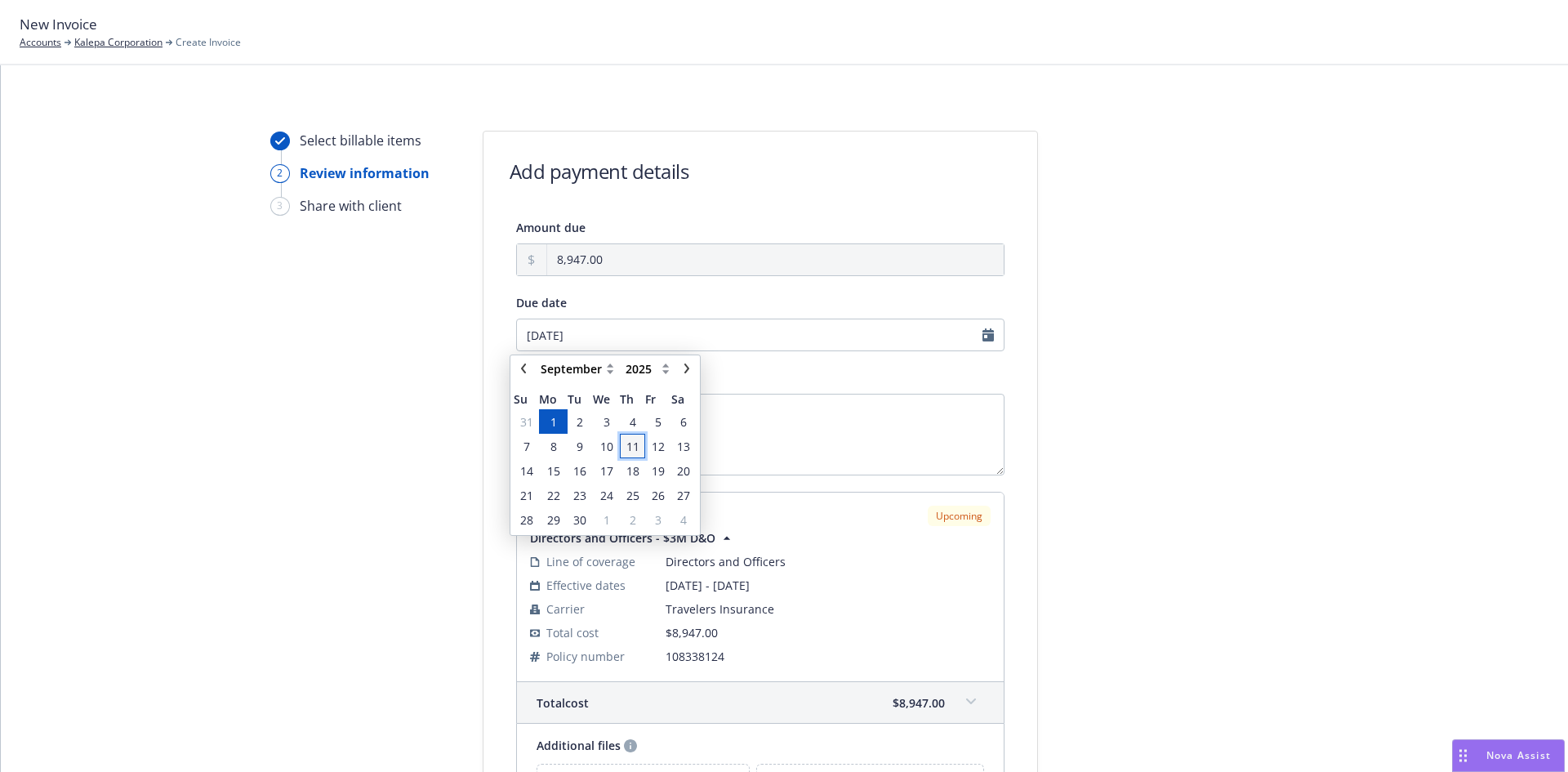
click at [637, 448] on span "11" at bounding box center [633, 446] width 13 height 18
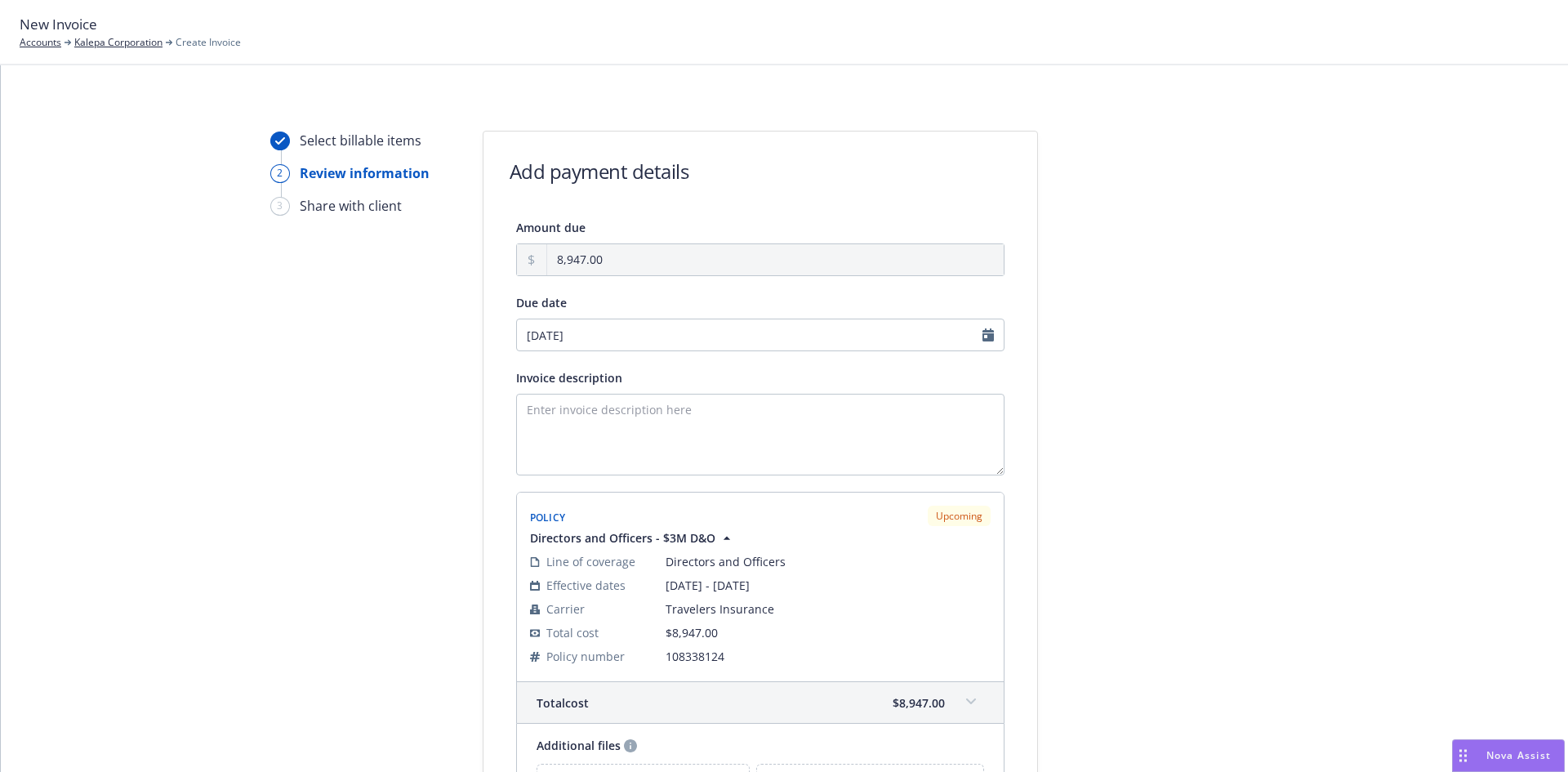
type input "[DATE]"
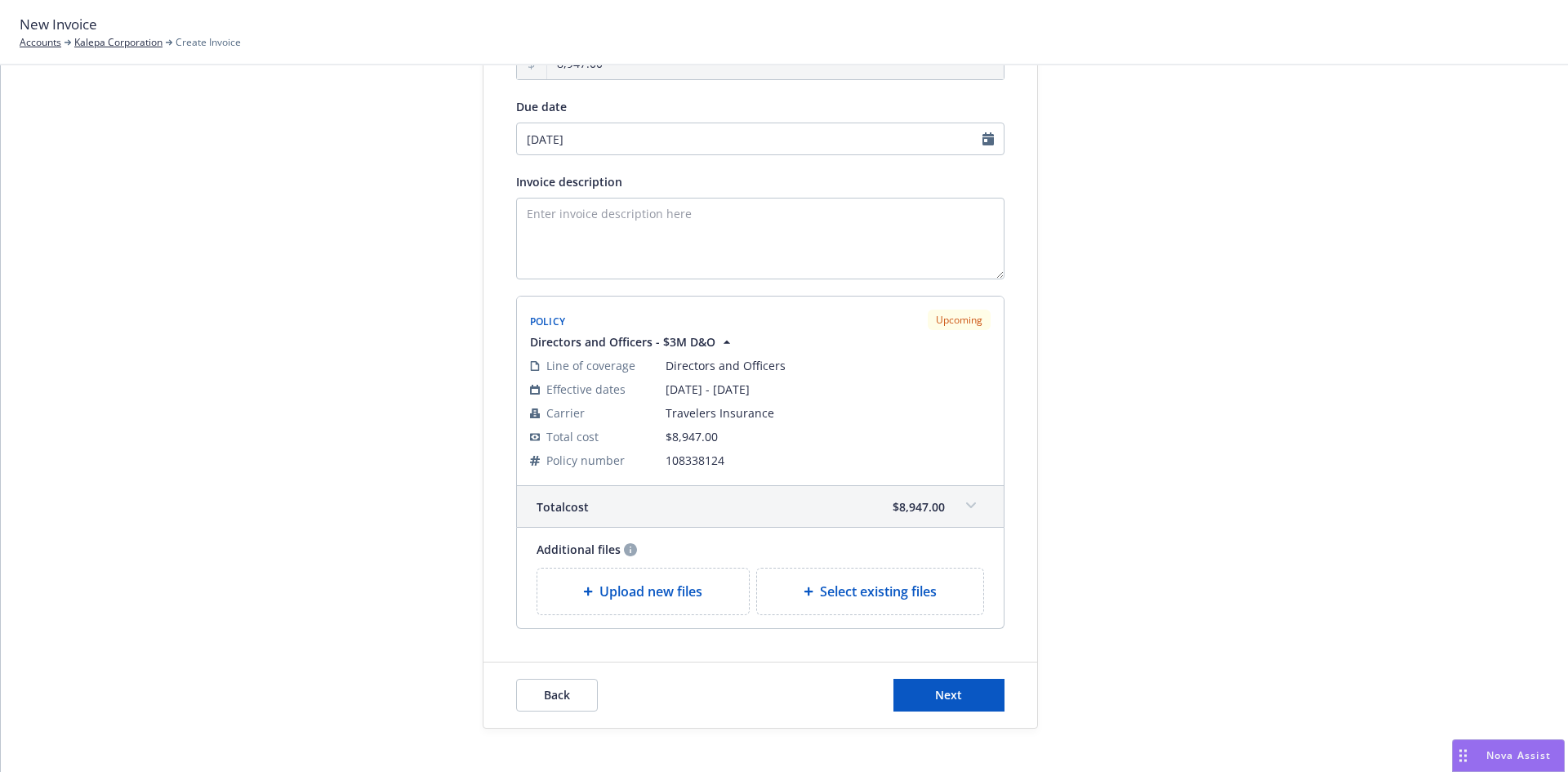
scroll to position [218, 0]
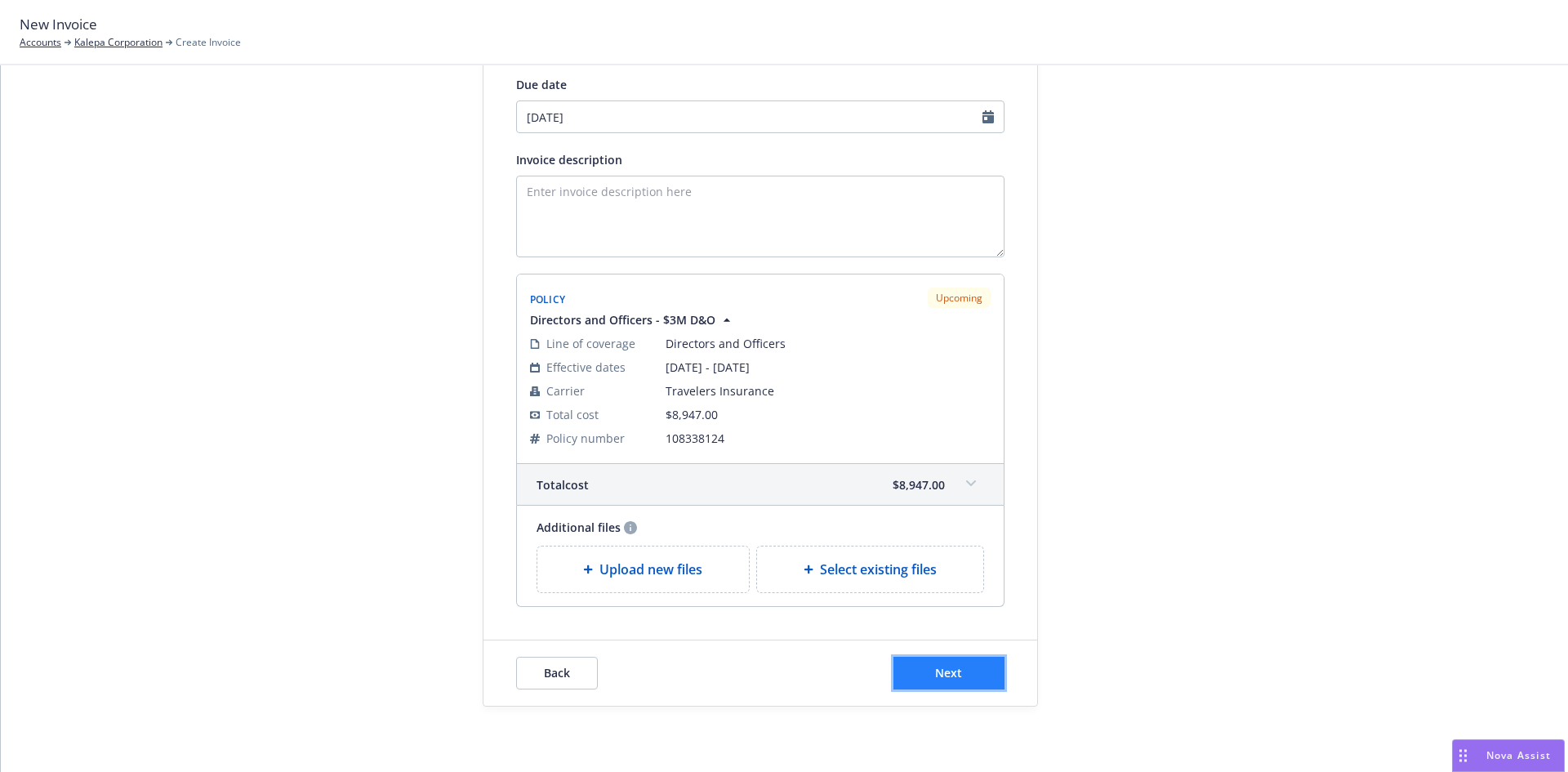
click at [959, 676] on button "Next" at bounding box center [948, 673] width 111 height 33
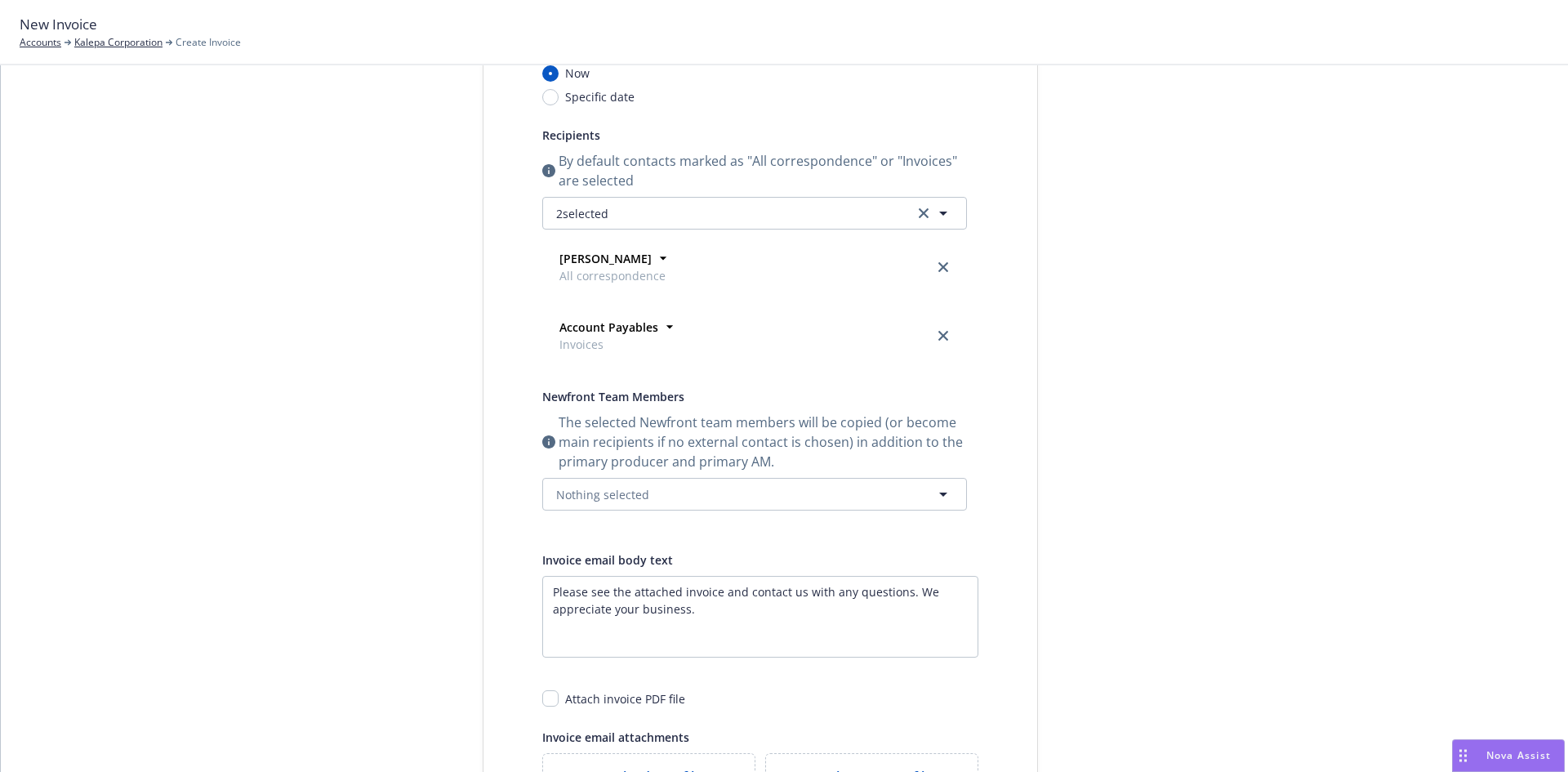
scroll to position [0, 0]
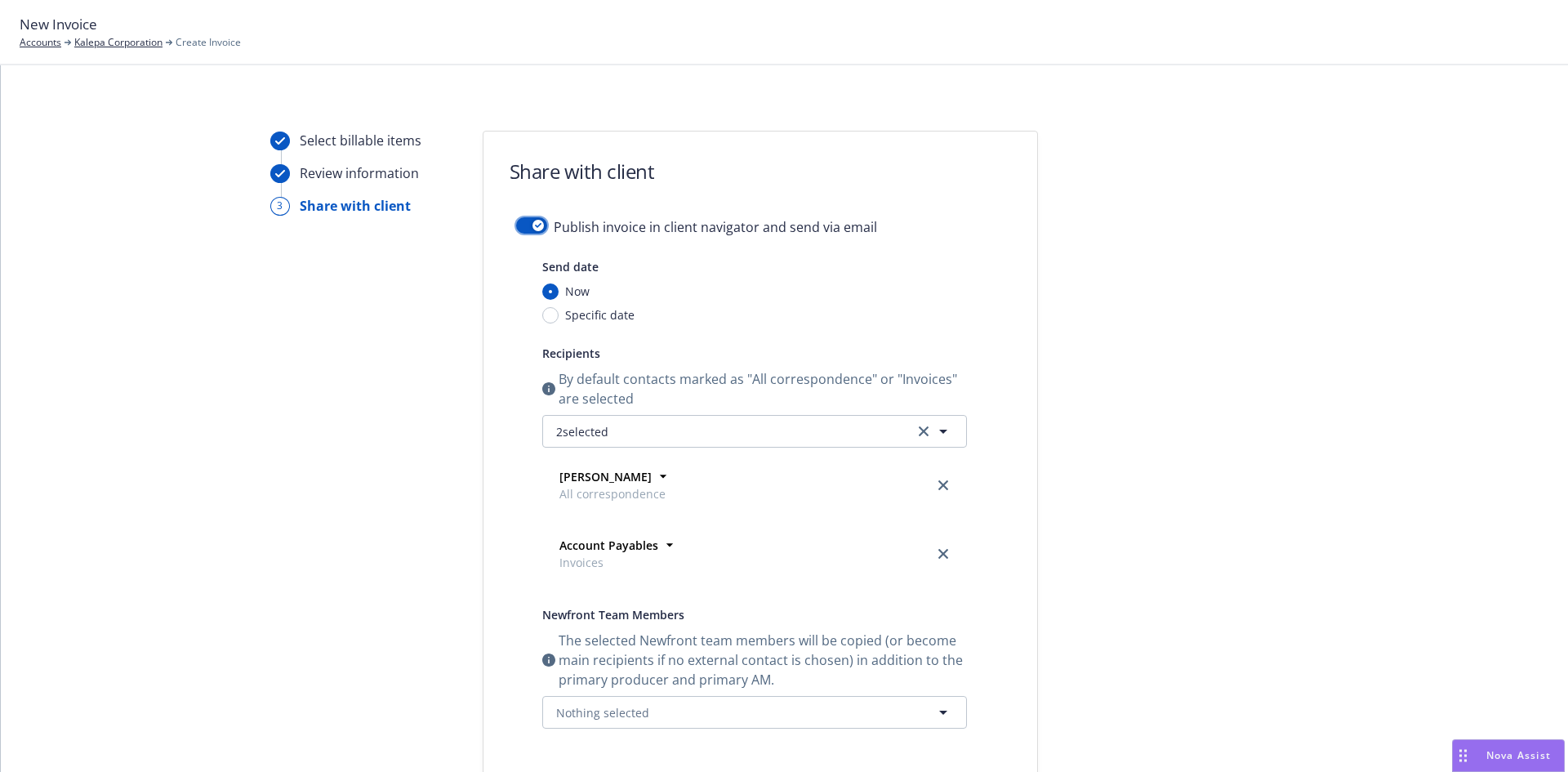
click at [533, 229] on div "button" at bounding box center [538, 226] width 12 height 12
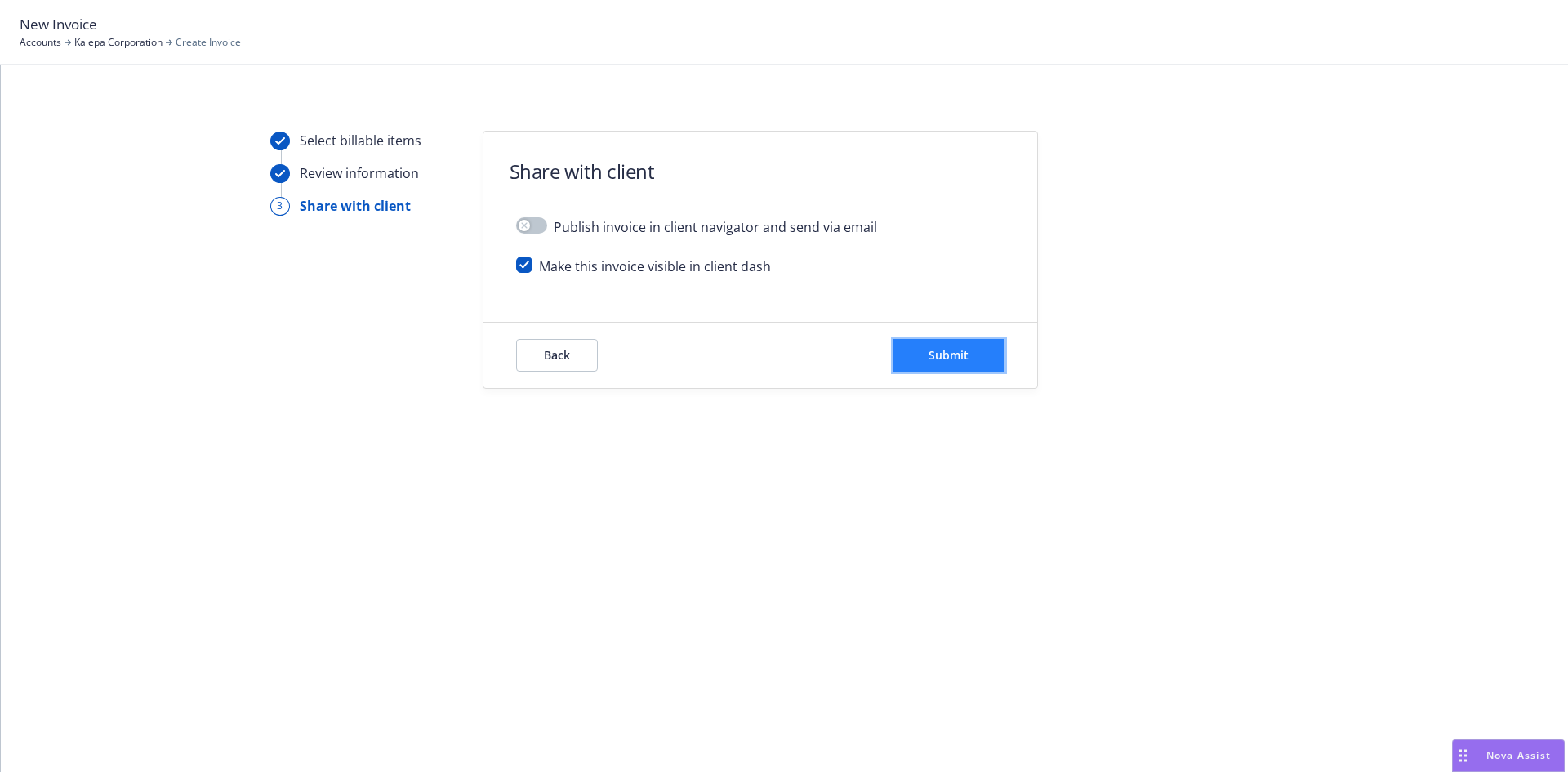
click at [970, 363] on button "Submit" at bounding box center [948, 355] width 111 height 33
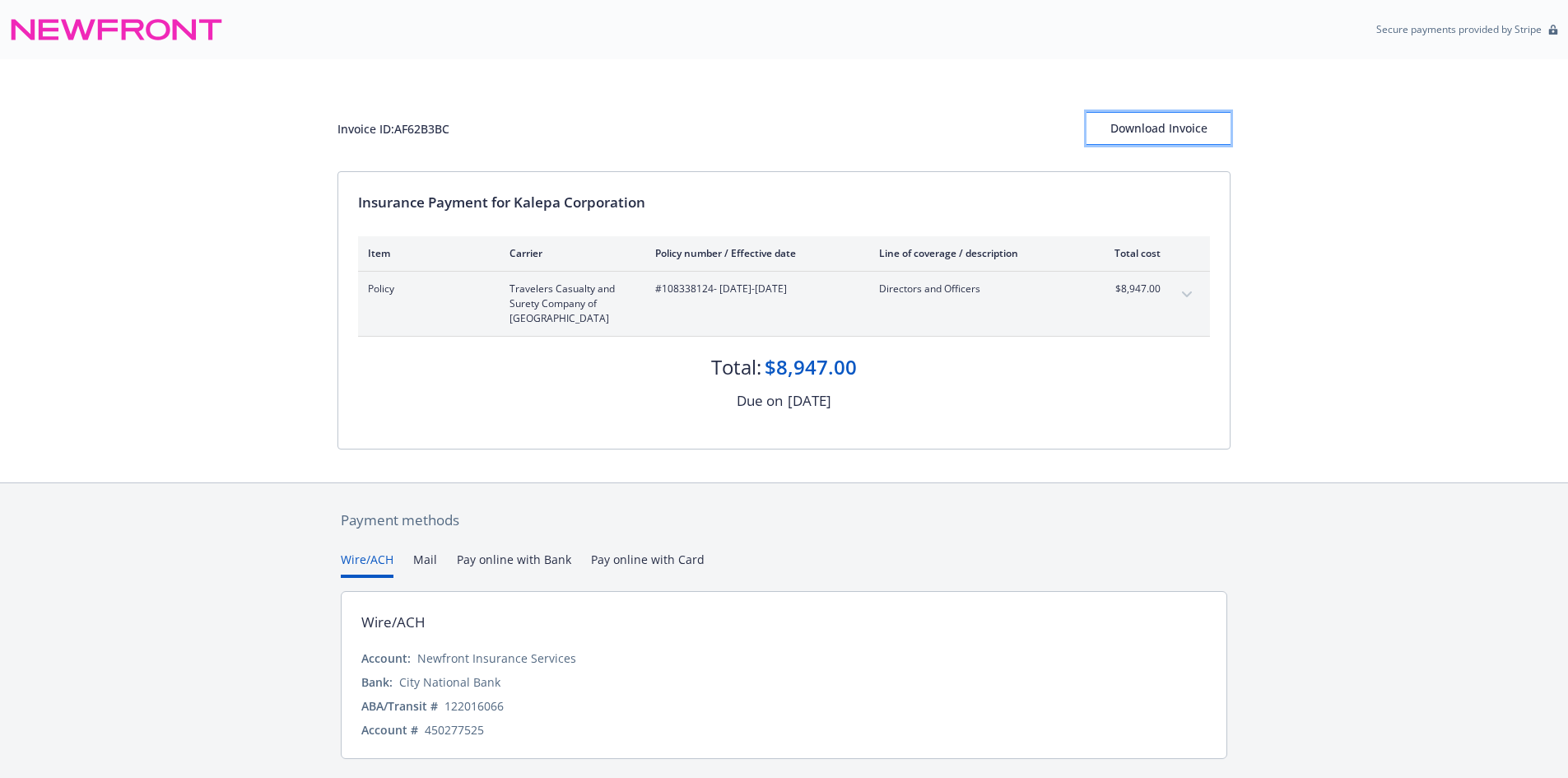
click at [1177, 131] on div "Download Invoice" at bounding box center [1158, 128] width 144 height 31
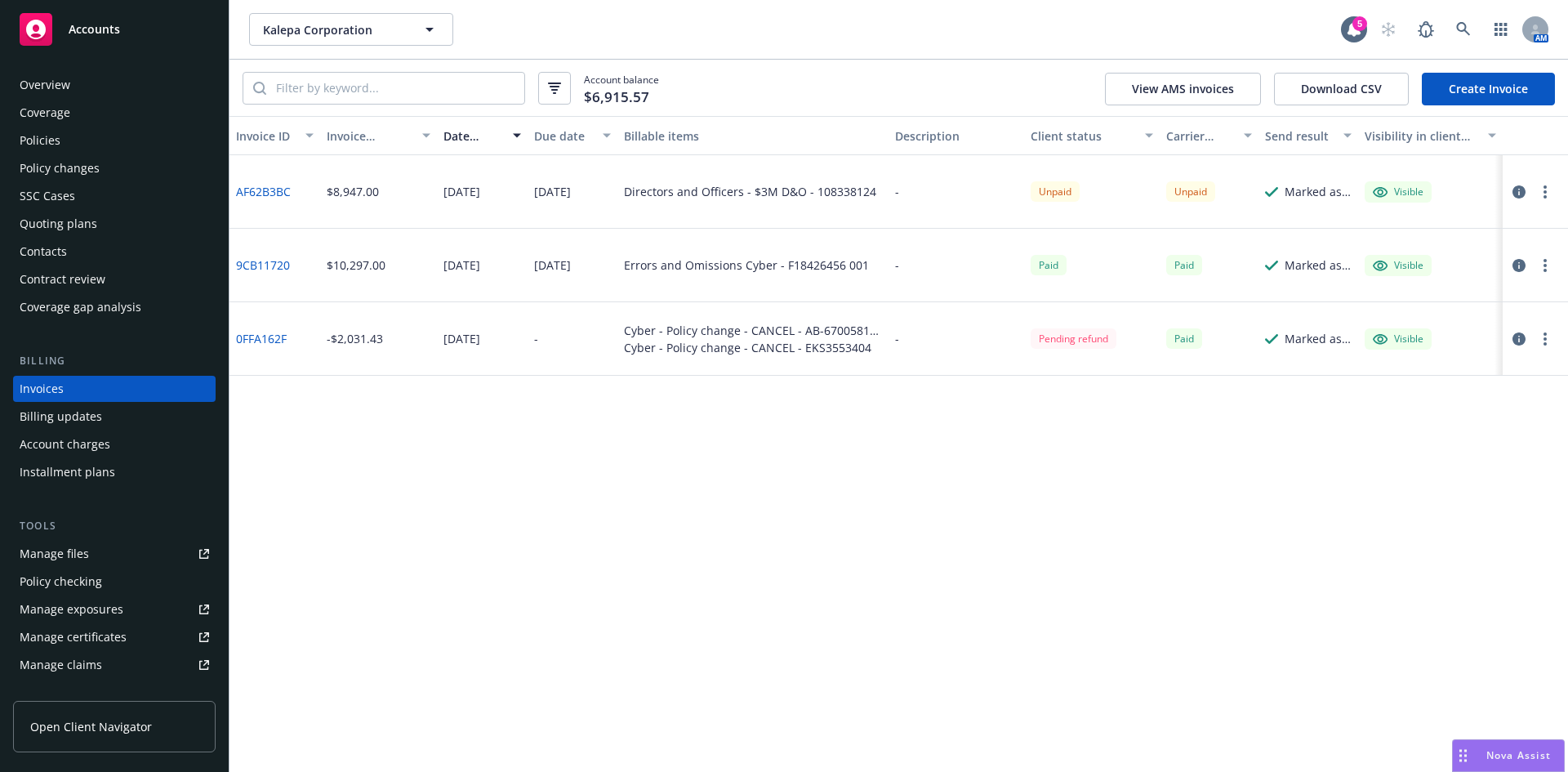
click at [44, 133] on div "Policies" at bounding box center [39, 140] width 41 height 26
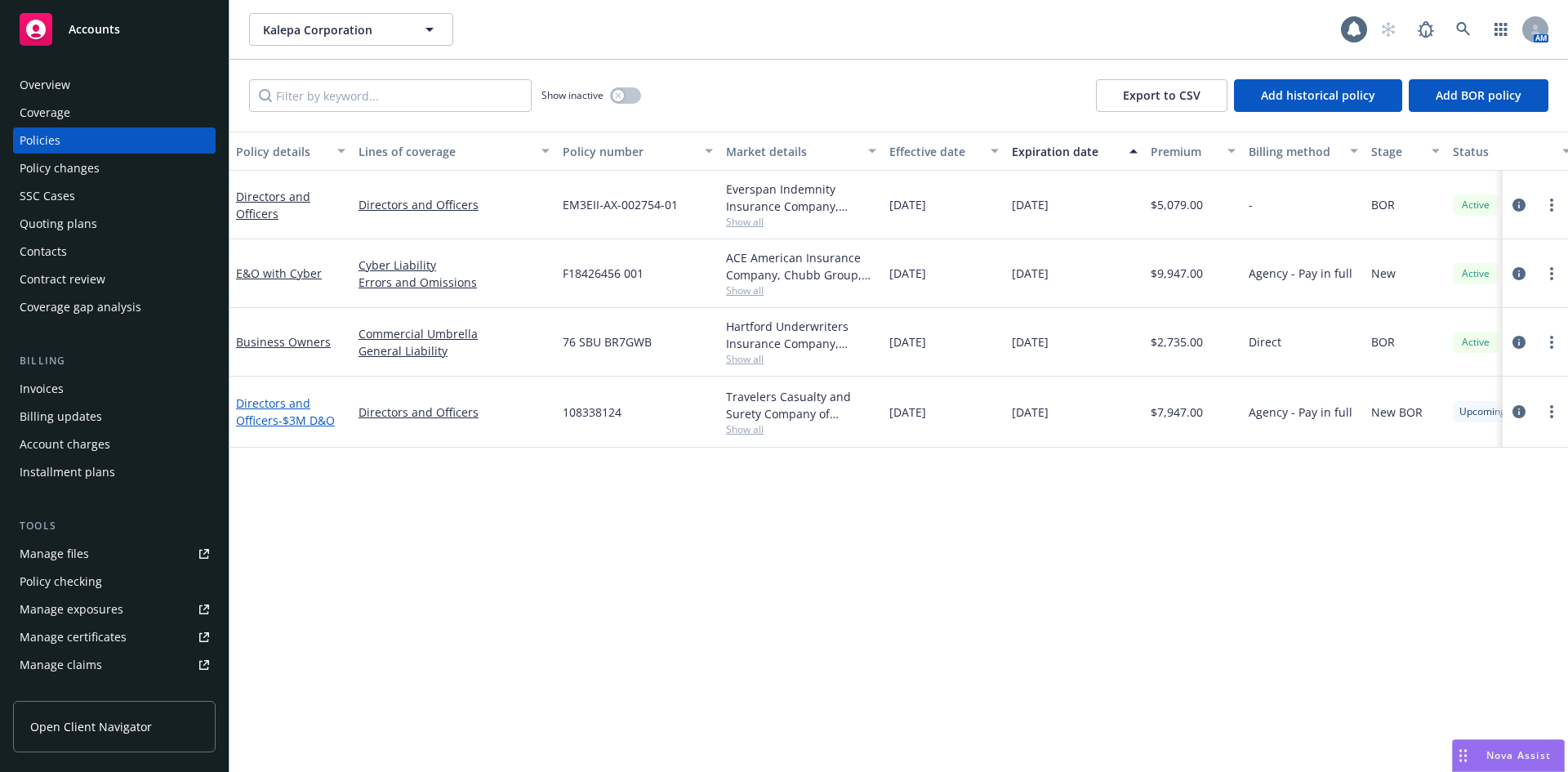
click at [285, 424] on span "- $3M D&O" at bounding box center [306, 420] width 56 height 16
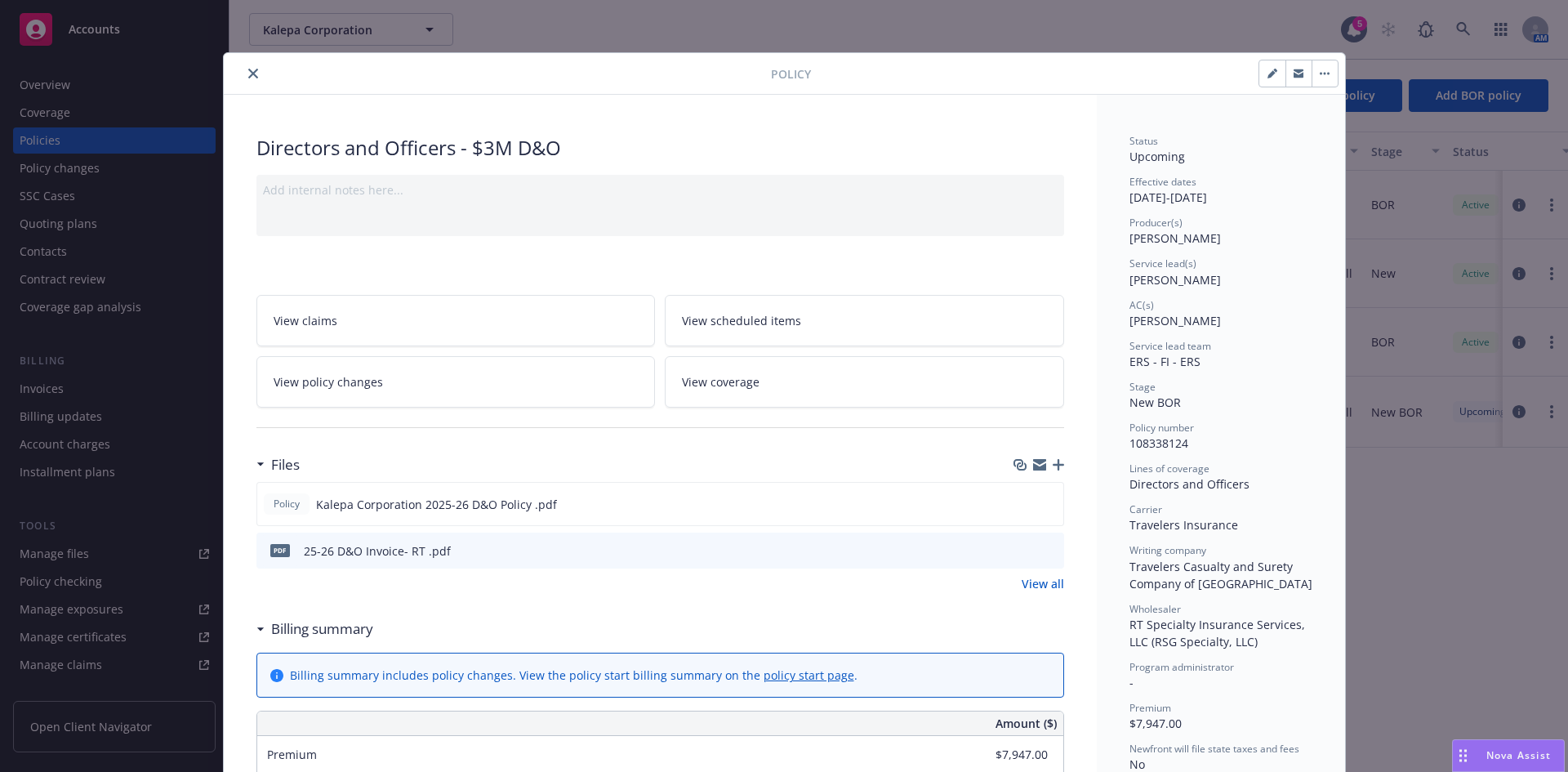
click at [1056, 461] on icon "button" at bounding box center [1058, 465] width 12 height 12
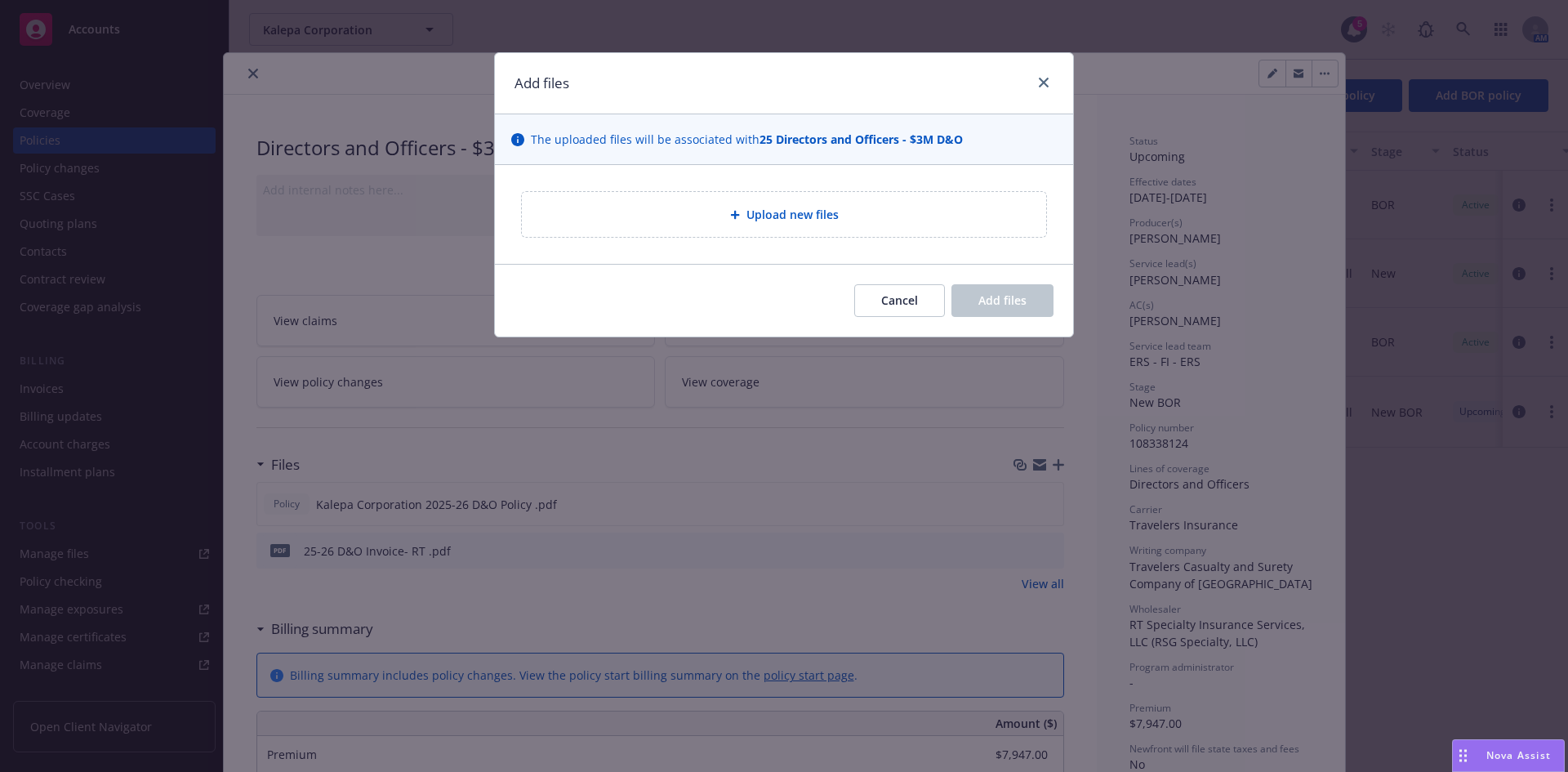
click at [769, 207] on span "Upload new files" at bounding box center [792, 214] width 92 height 18
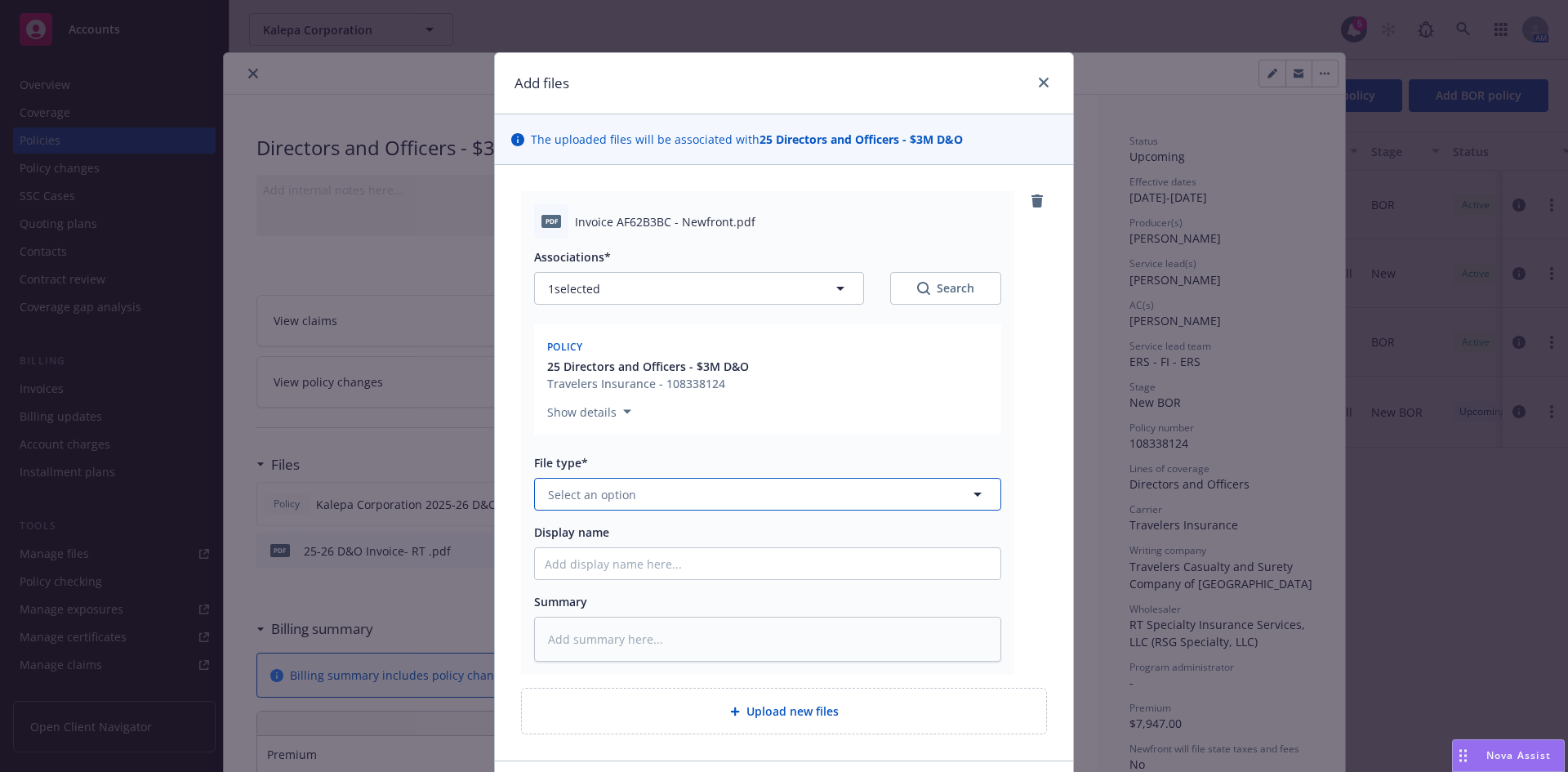
click at [604, 493] on span "Select an option" at bounding box center [592, 495] width 89 height 18
type input "inv"
click at [615, 530] on div "Invoice - Newfront" at bounding box center [601, 540] width 113 height 23
type textarea "x"
click at [607, 565] on input "Display name" at bounding box center [767, 563] width 465 height 31
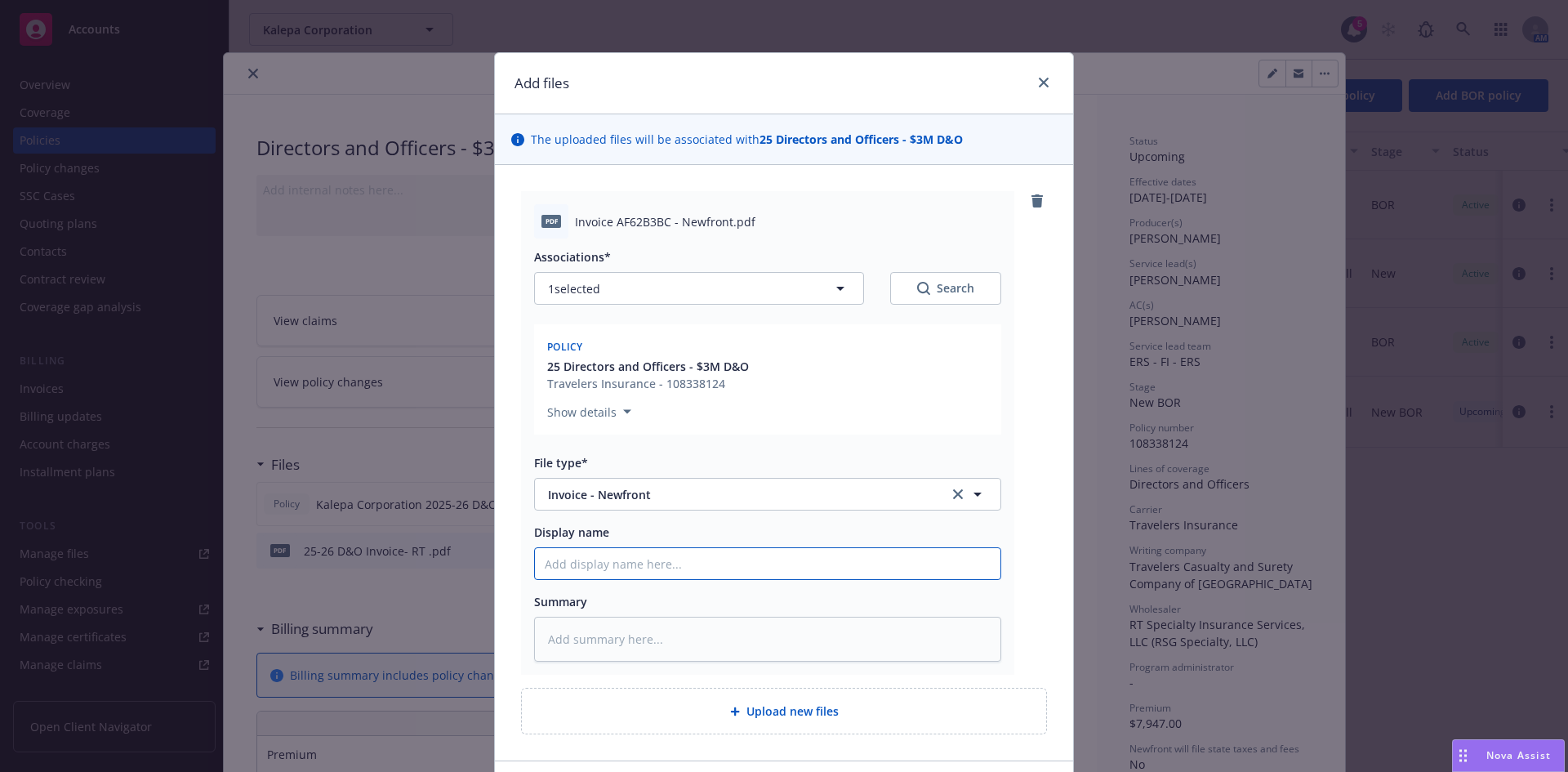
paste input "Kalepa Corporation"
type input "Kalepa Corporation"
type textarea "x"
type input "Kalepa Corporation"
type textarea "x"
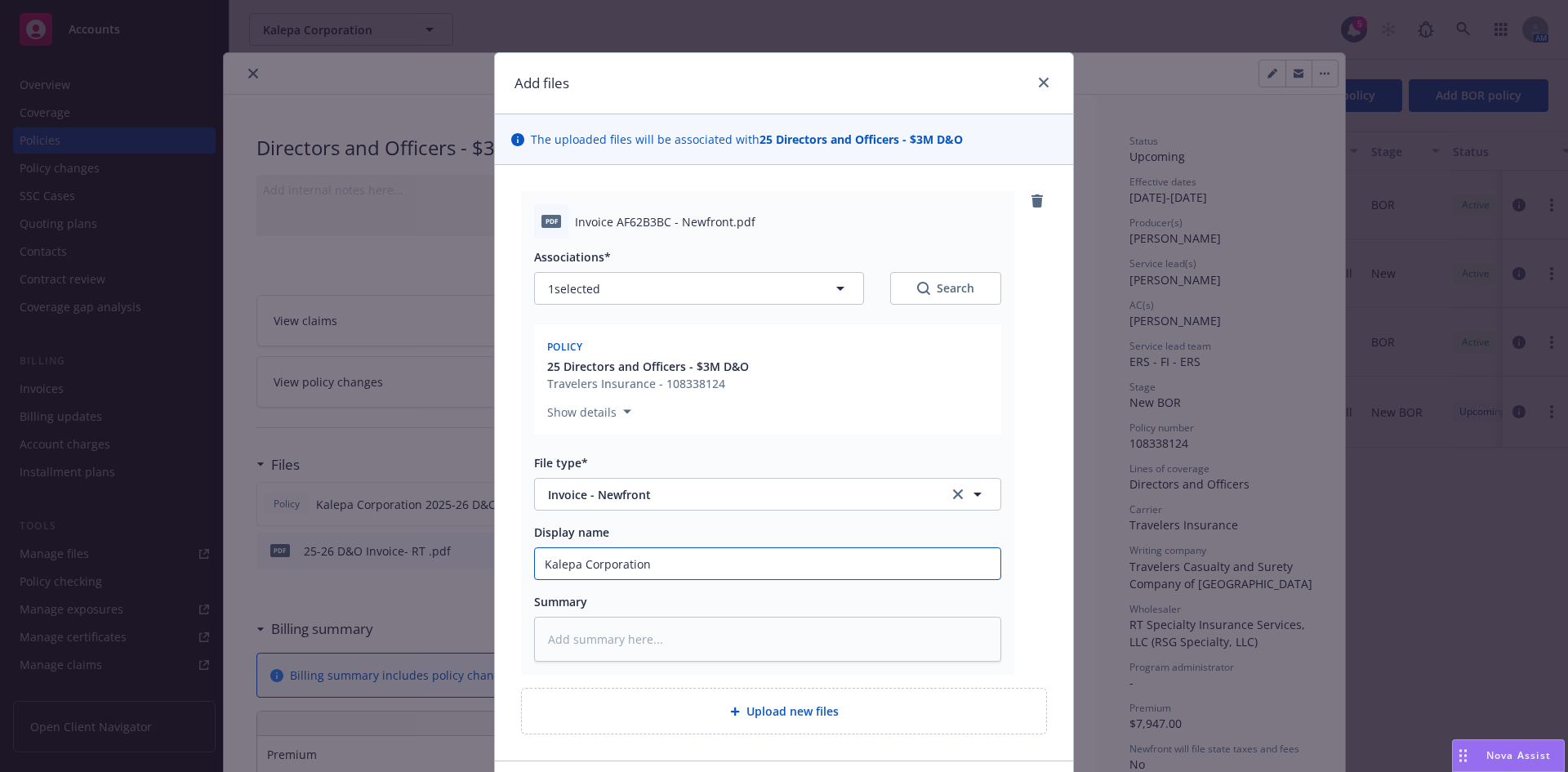
type input "Kalepa Corporation 2"
type textarea "x"
type input "Kalepa Corporation 20"
type textarea "x"
type input "Kalepa Corporation 202"
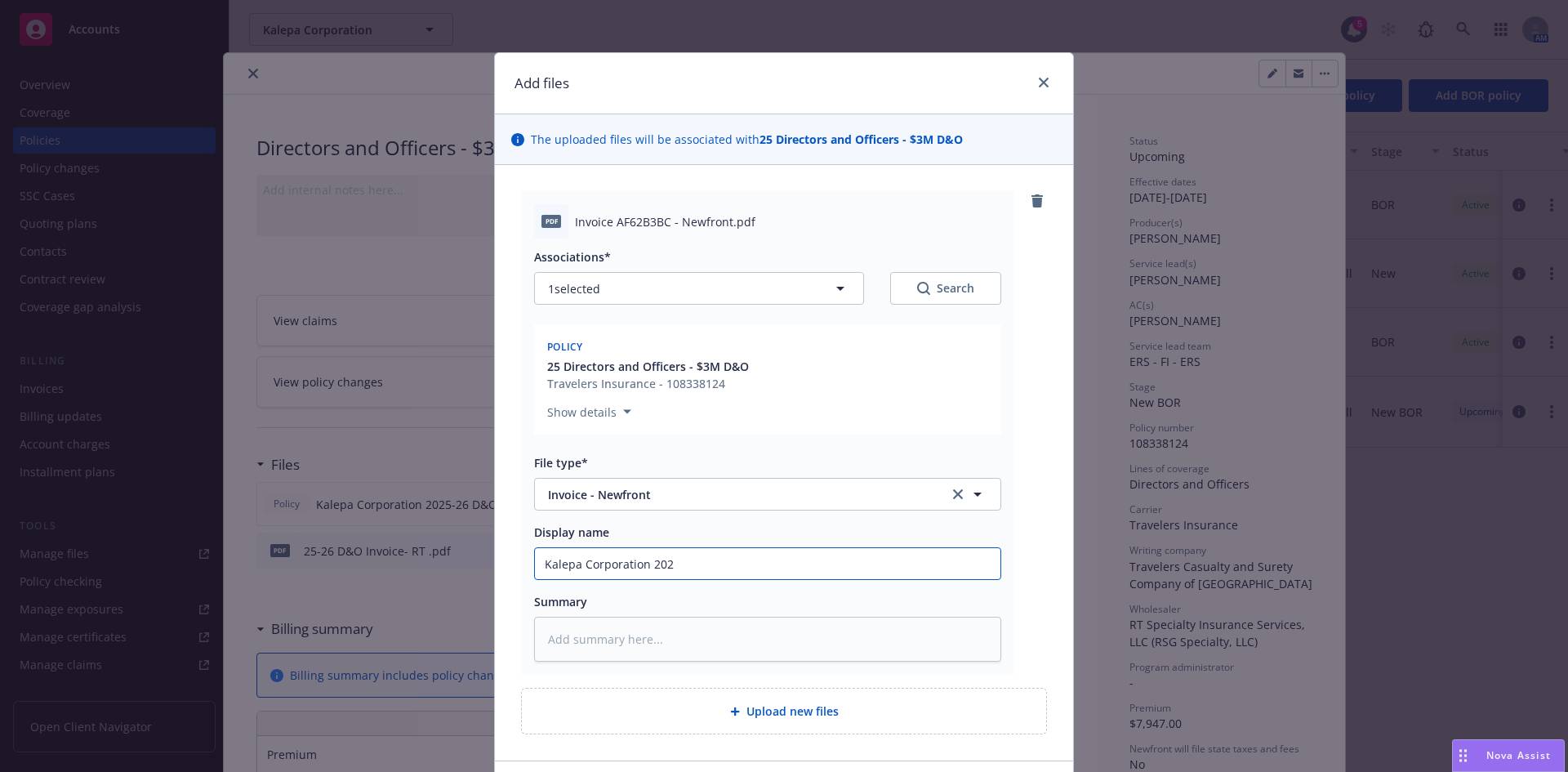
type textarea "x"
type input "Kalepa Corporation 2025"
type textarea "x"
type input "Kalepa Corporation 2025-"
type textarea "x"
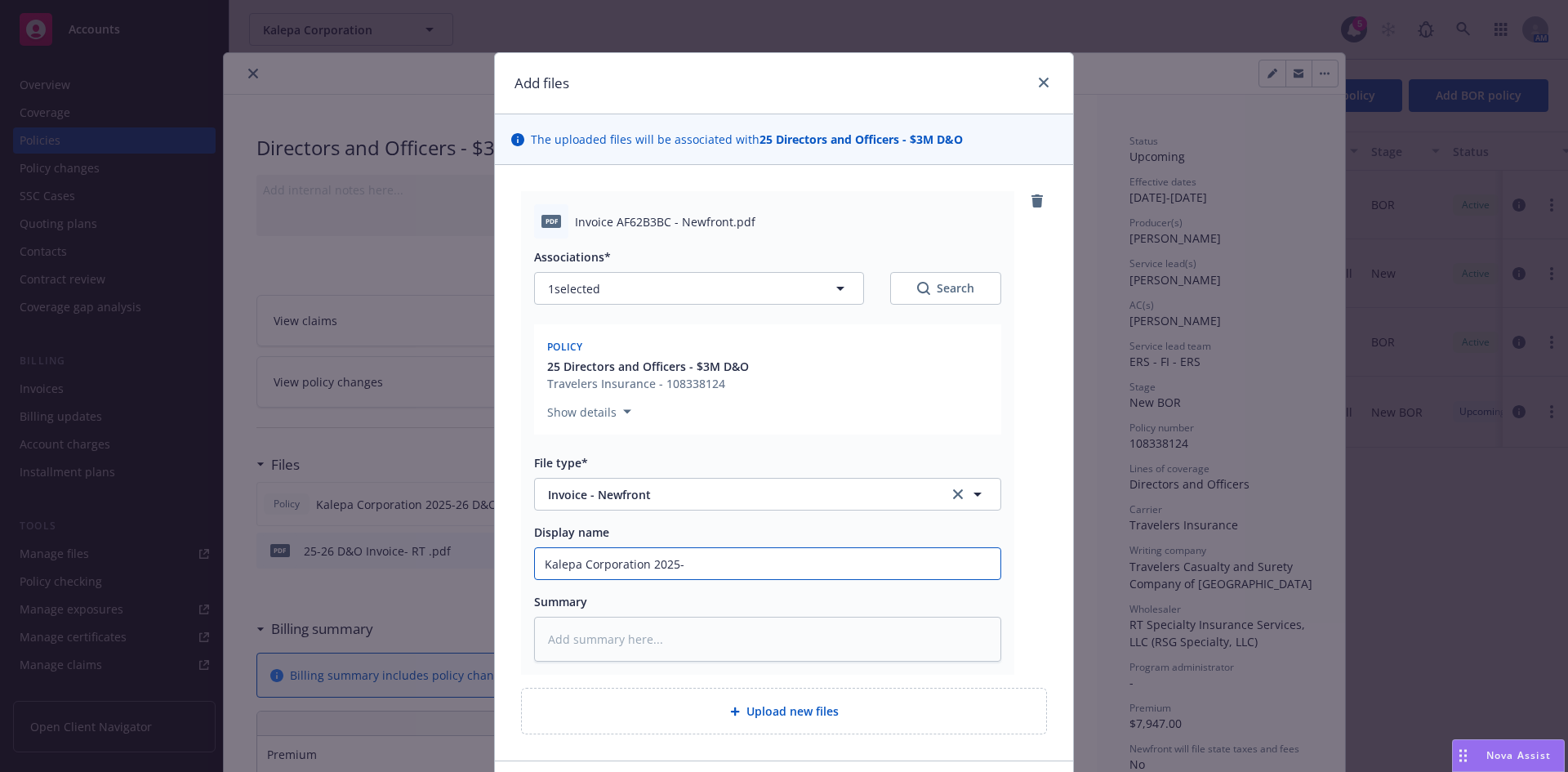
type input "Kalepa Corporation 2025-2"
type textarea "x"
type input "Kalepa Corporation 2025-26"
type textarea "x"
type input "Kalepa Corporation 2025-26"
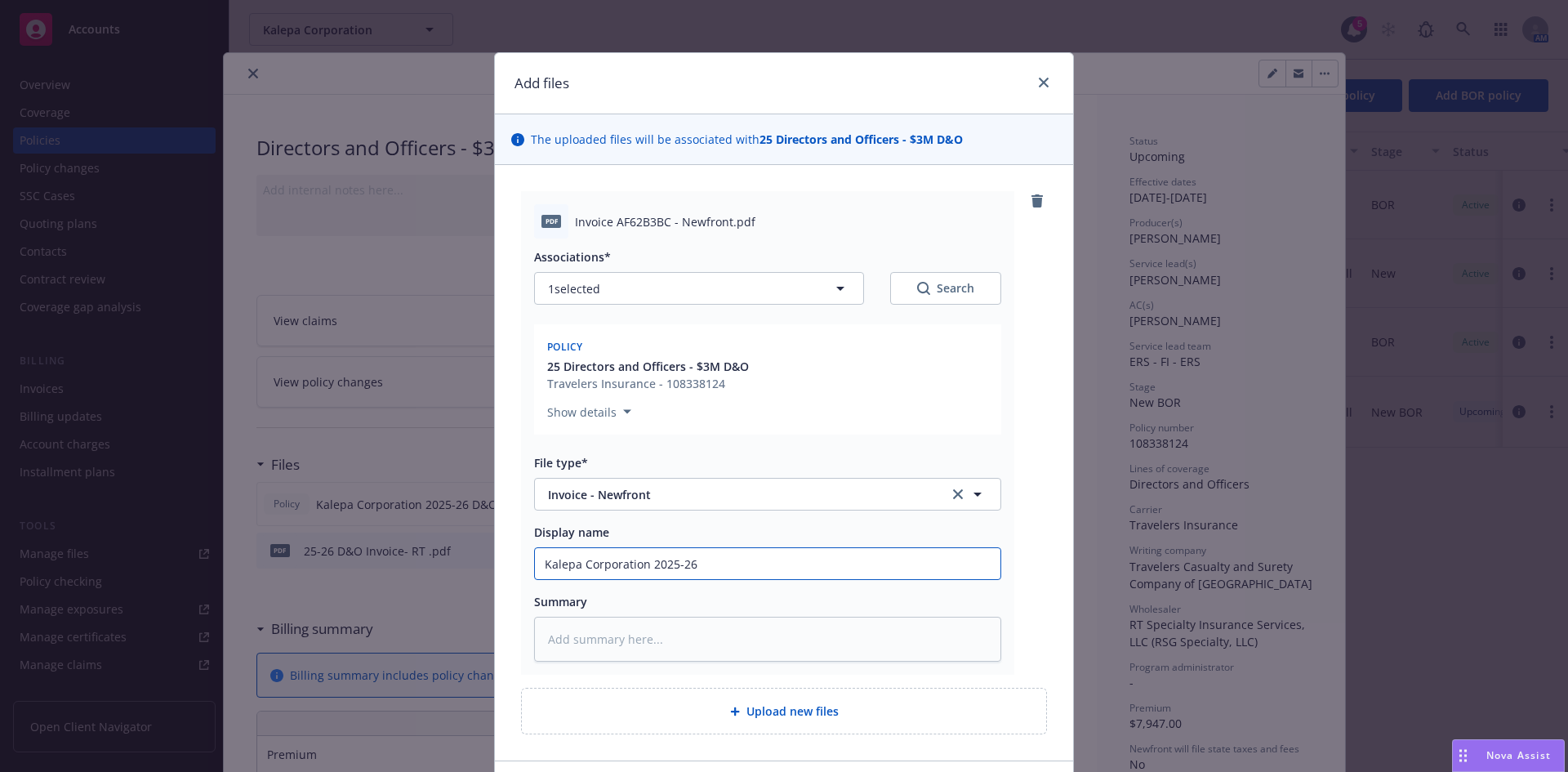
type textarea "x"
type input "Kalepa Corporation 2025-26 D"
type textarea "x"
type input "Kalepa Corporation 2025-26 D&O"
type textarea "x"
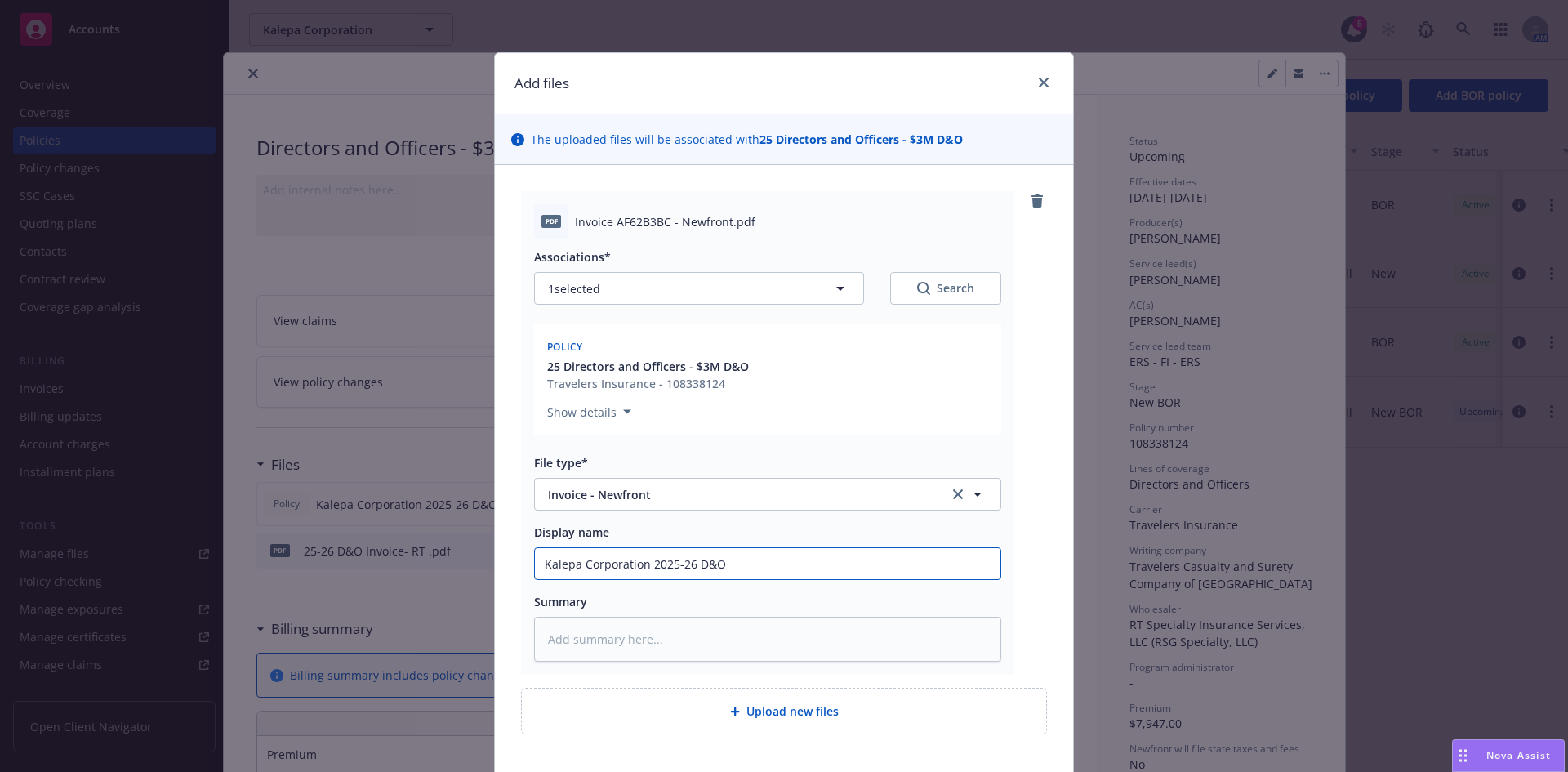
type input "Kalepa Corporation 2025-26 D&O"
type textarea "x"
type input "Kalepa Corporation 2025-26 D&O I"
type textarea "x"
type input "Kalepa Corporation 2025-26 D&O In"
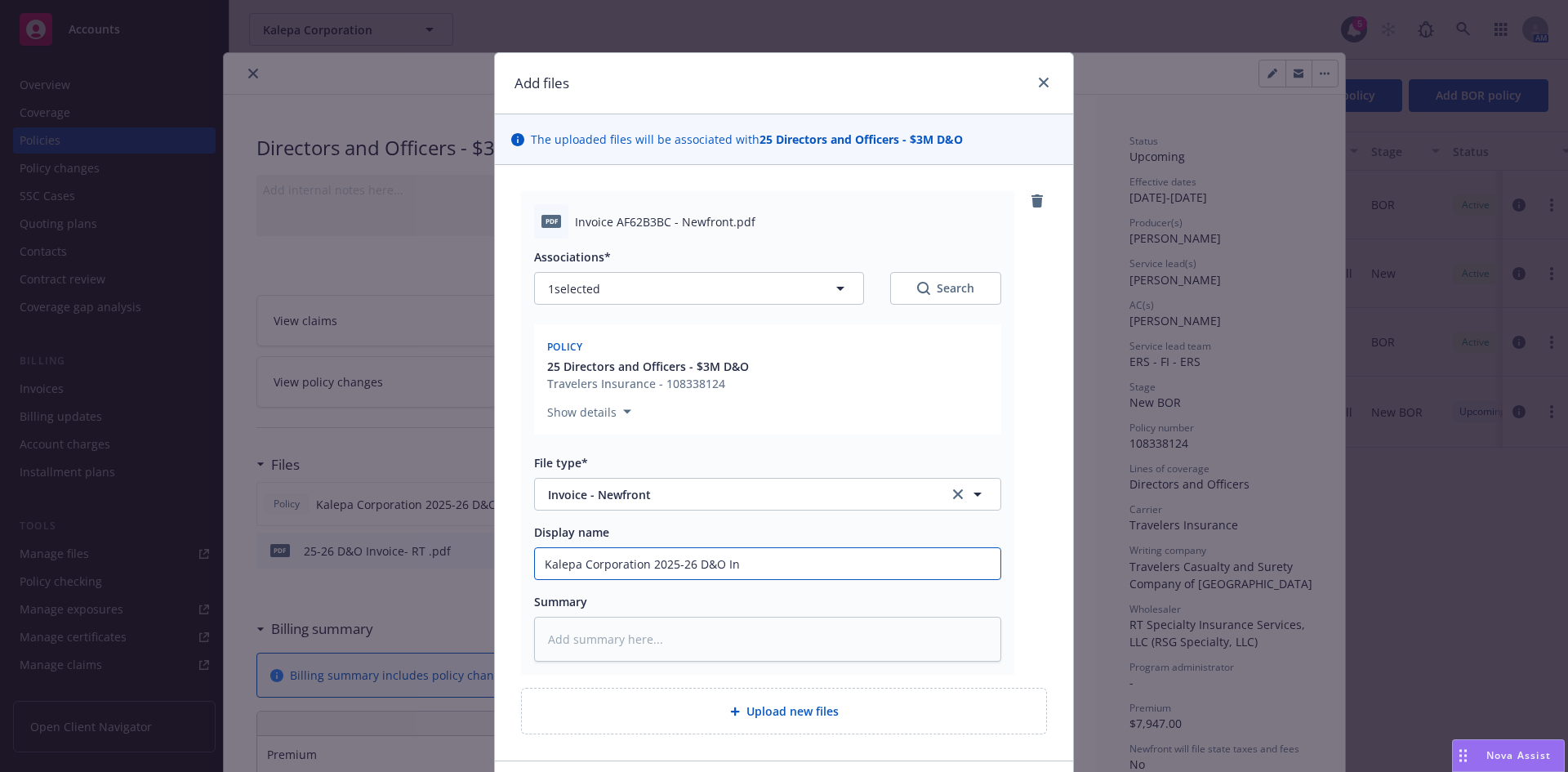
type textarea "x"
type input "Kalepa Corporation 2025-26 D&O Inv"
type textarea "x"
type input "Kalepa Corporation 2025-26 D&O Invoc"
type textarea "x"
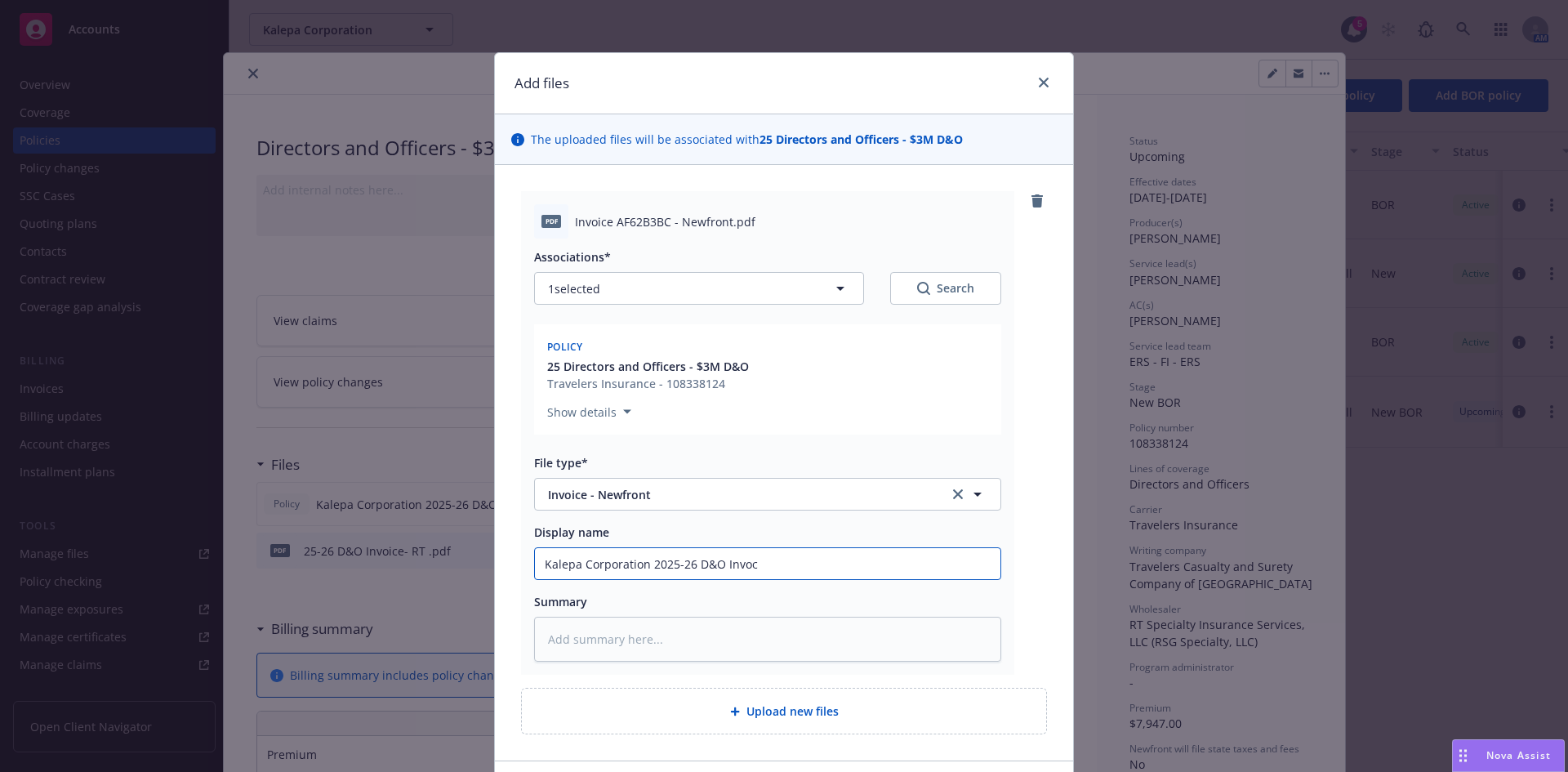
type input "Kalepa Corporation 2025-26 D&O Invoci"
type textarea "x"
type input "Kalepa Corporation 2025-26 D&O Invocie"
type textarea "x"
type input "Kalepa Corporation 2025-26 D&O Invocie"
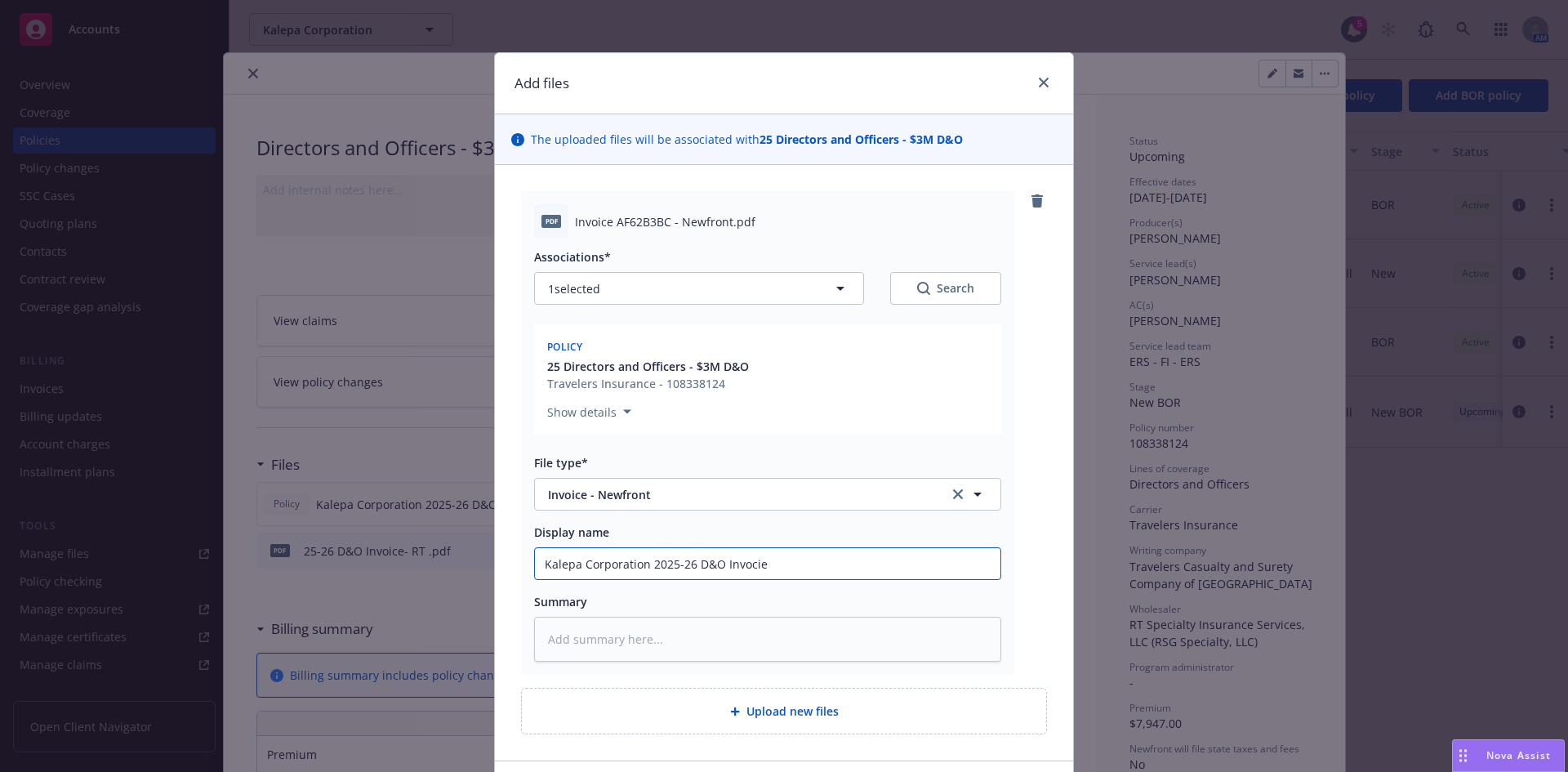
type textarea "x"
type input "Kalepa Corporation 2025-26 D&O Invoci"
type textarea "x"
type input "Kalepa Corporation 2025-26 D&O Invoc"
type textarea "x"
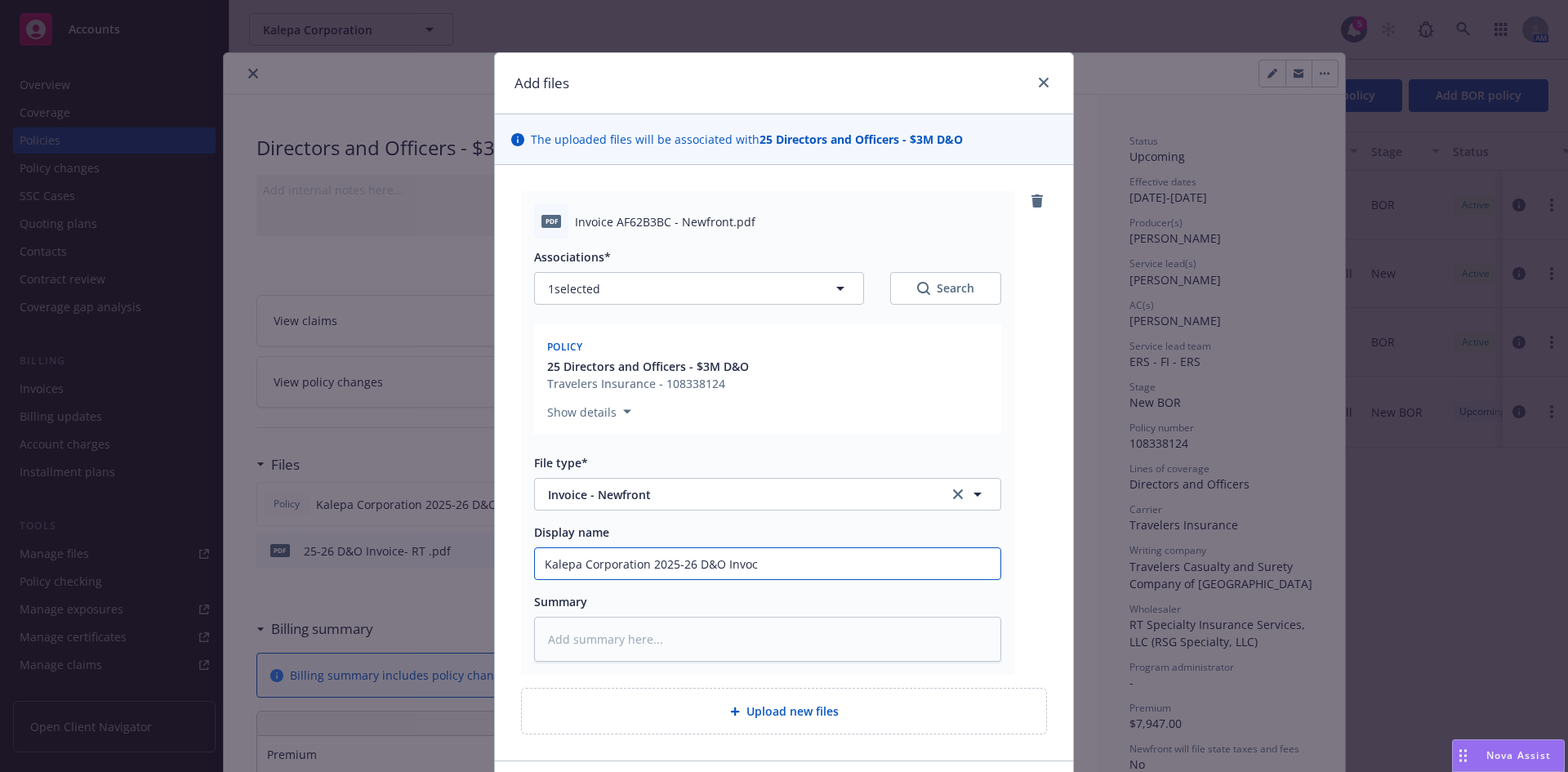
type input "Kalepa Corporation 2025-26 D&O Invo"
type textarea "x"
type input "Kalepa Corporation 2025-26 D&O Invoi"
type textarea "x"
type input "Kalepa Corporation 2025-26 D&O Invoic"
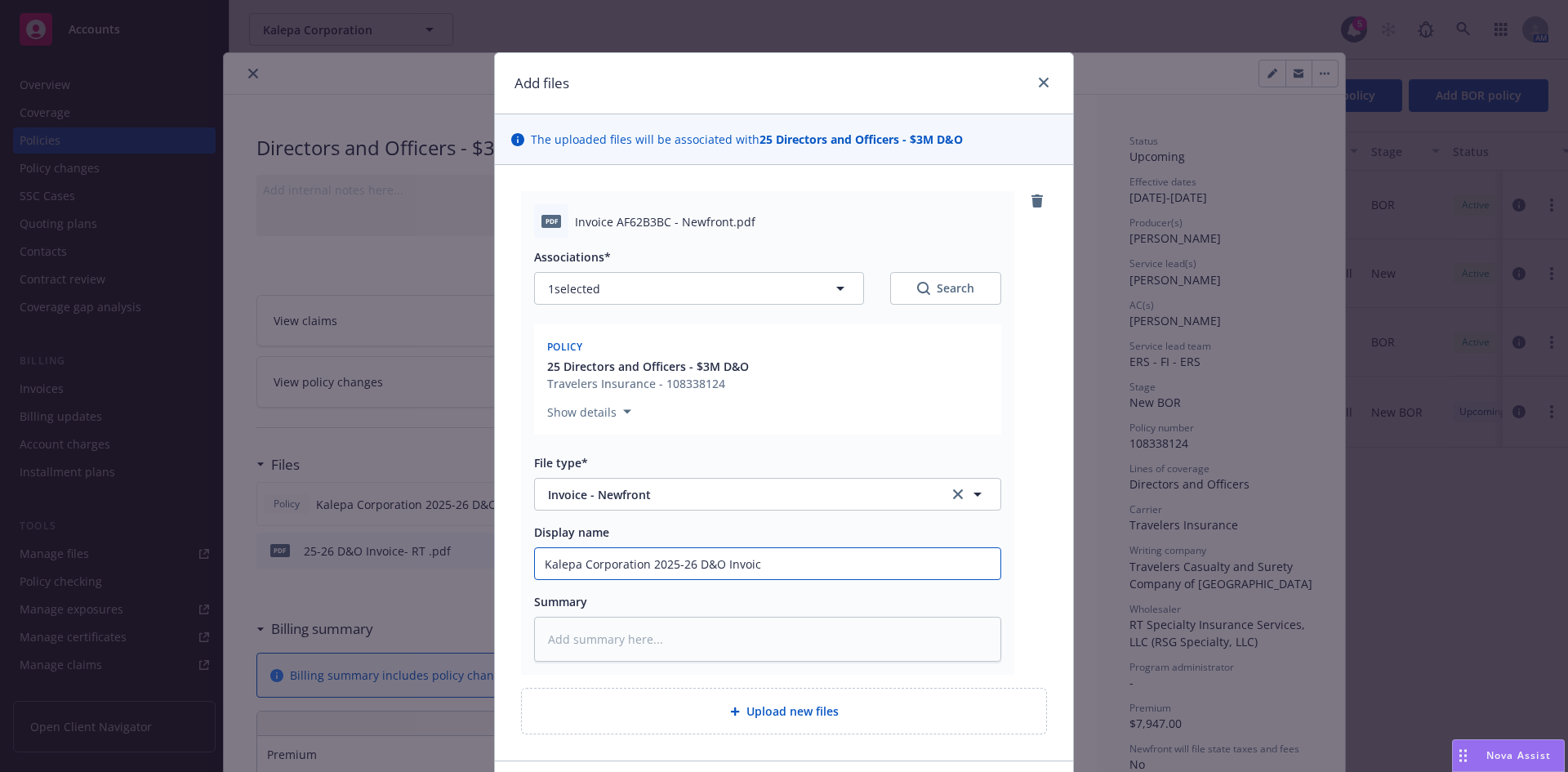
type textarea "x"
type input "Kalepa Corporation 2025-26 D&O Invoice"
type textarea "x"
type input "Kalepa Corporation 2025-26 D&O Invoice"
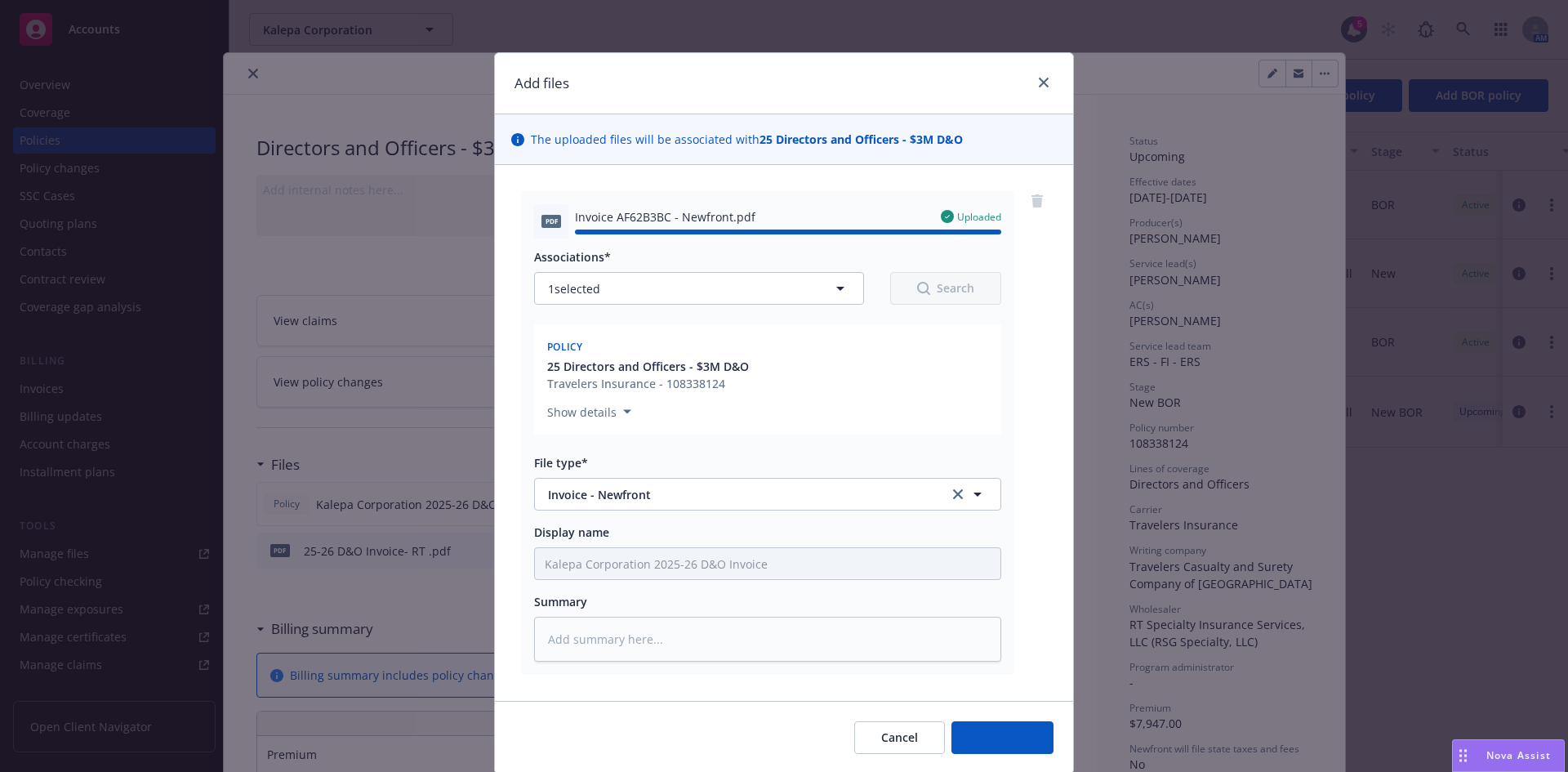
type textarea "x"
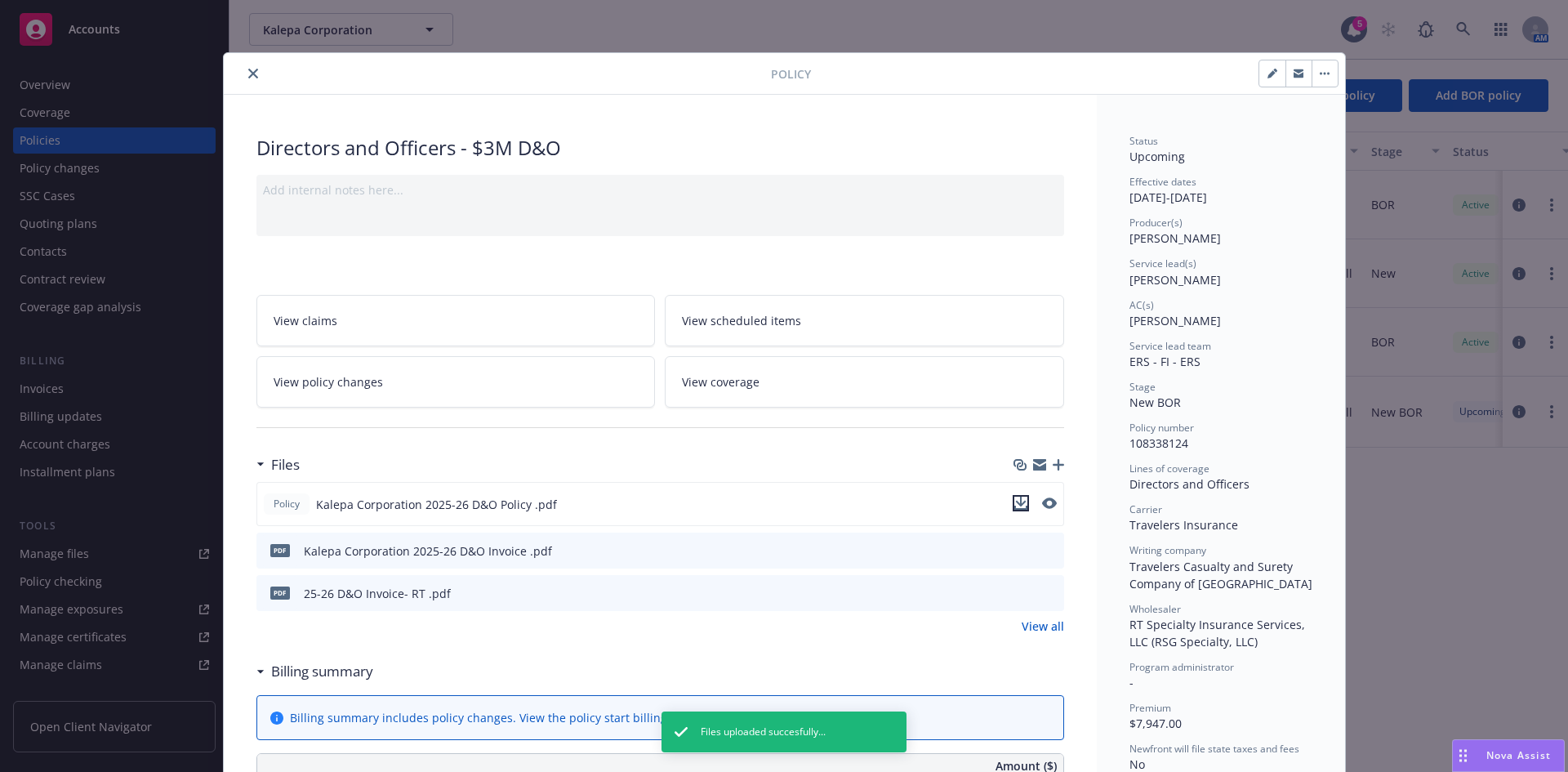
click at [1015, 502] on icon "download file" at bounding box center [1020, 501] width 11 height 10
click at [1016, 550] on icon "download file" at bounding box center [1021, 548] width 11 height 10
click at [248, 75] on icon "close" at bounding box center [253, 74] width 10 height 10
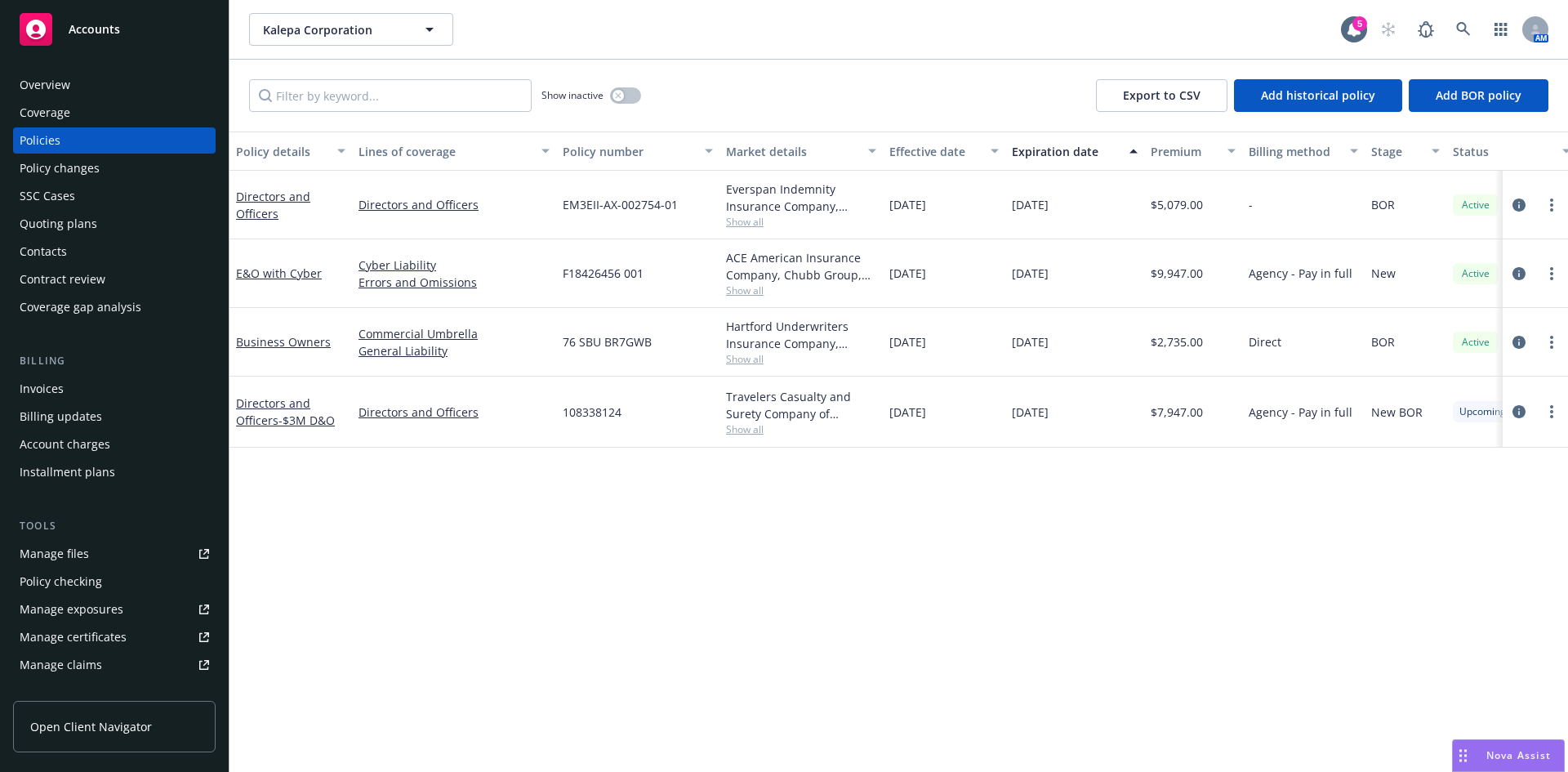
click at [241, 73] on div "Show inactive Export to CSV Add historical policy Add BOR policy" at bounding box center [899, 95] width 1338 height 72
click at [88, 559] on link "Manage files" at bounding box center [114, 553] width 202 height 26
click at [816, 611] on div "Policy details Lines of coverage Policy number Market details Effective date Ex…" at bounding box center [899, 451] width 1338 height 640
click at [1454, 27] on link at bounding box center [1463, 29] width 33 height 33
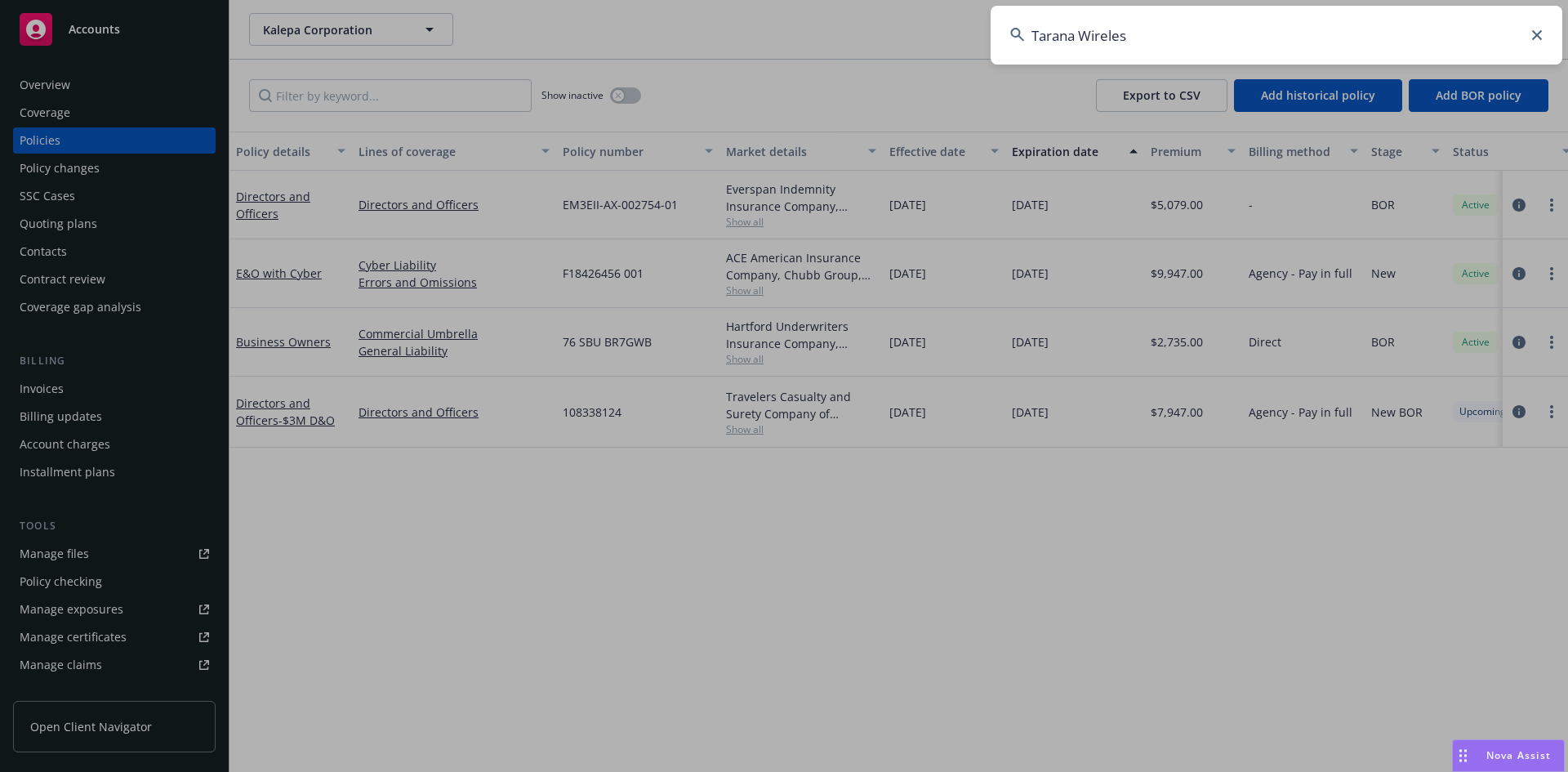
type input "Tarana Wireles"
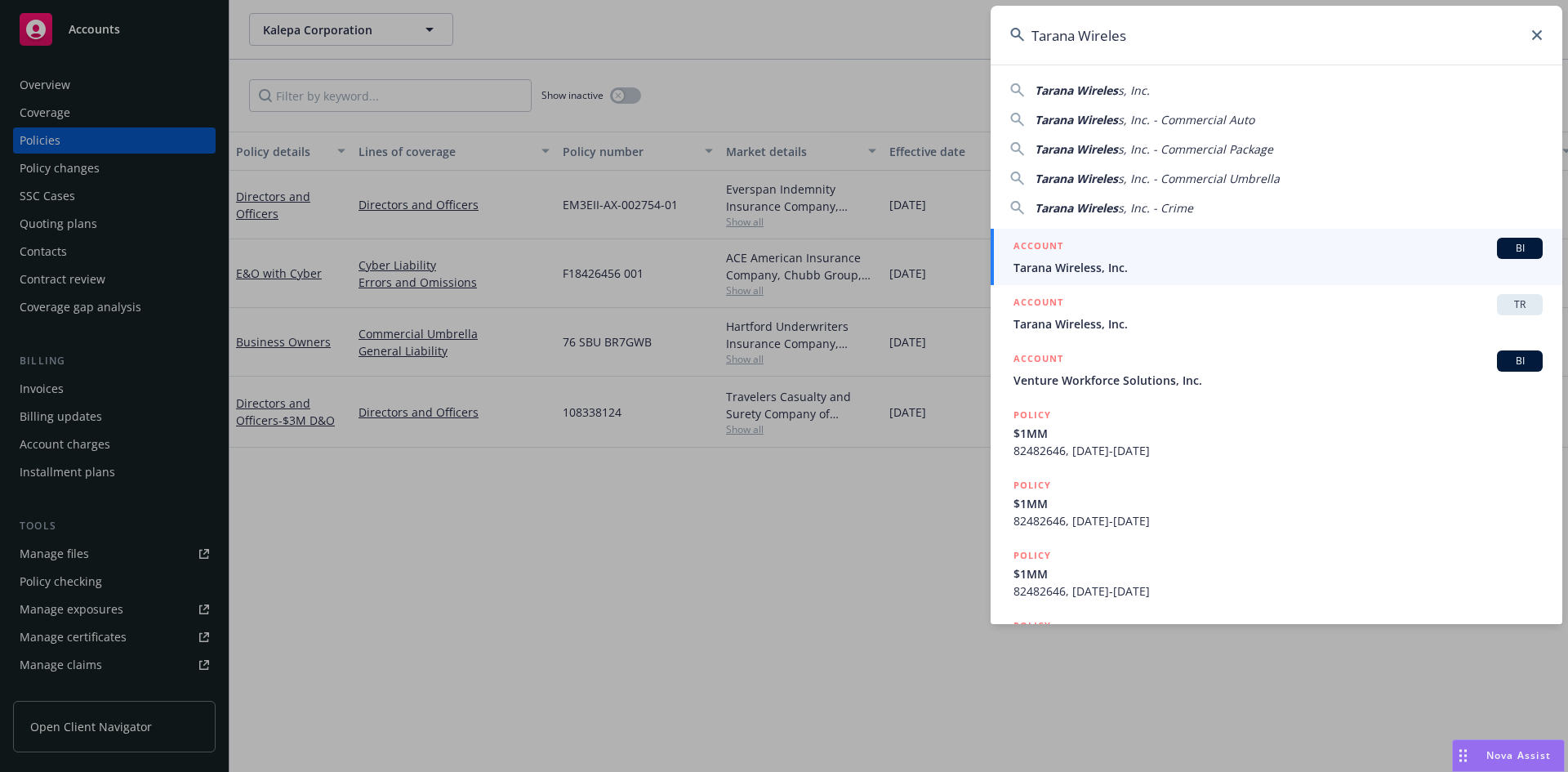
click at [1061, 39] on input "Tarana Wireles" at bounding box center [1276, 35] width 571 height 58
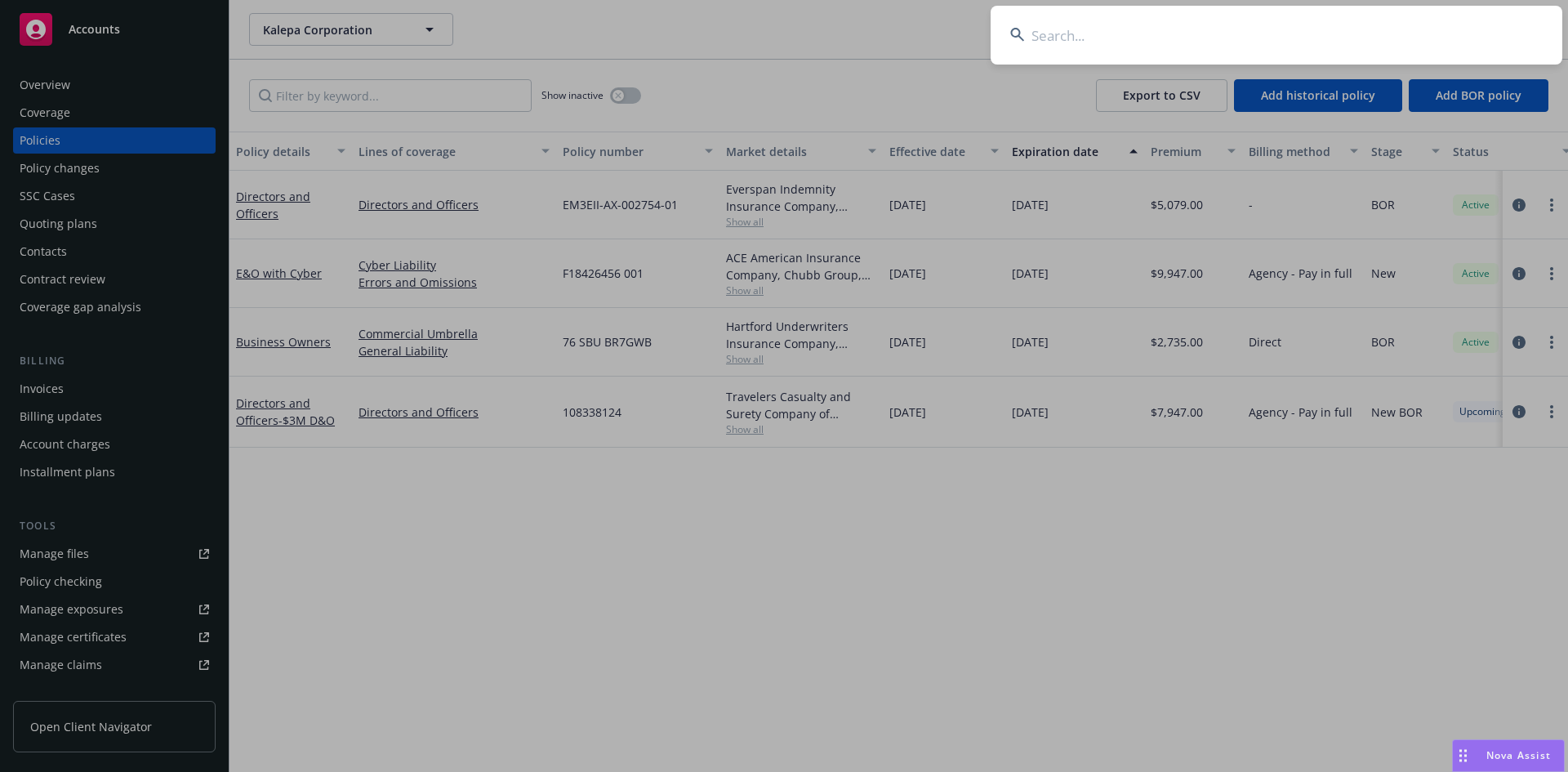
click at [1038, 26] on input at bounding box center [1276, 35] width 571 height 58
paste input "Delphi Diagnostics"
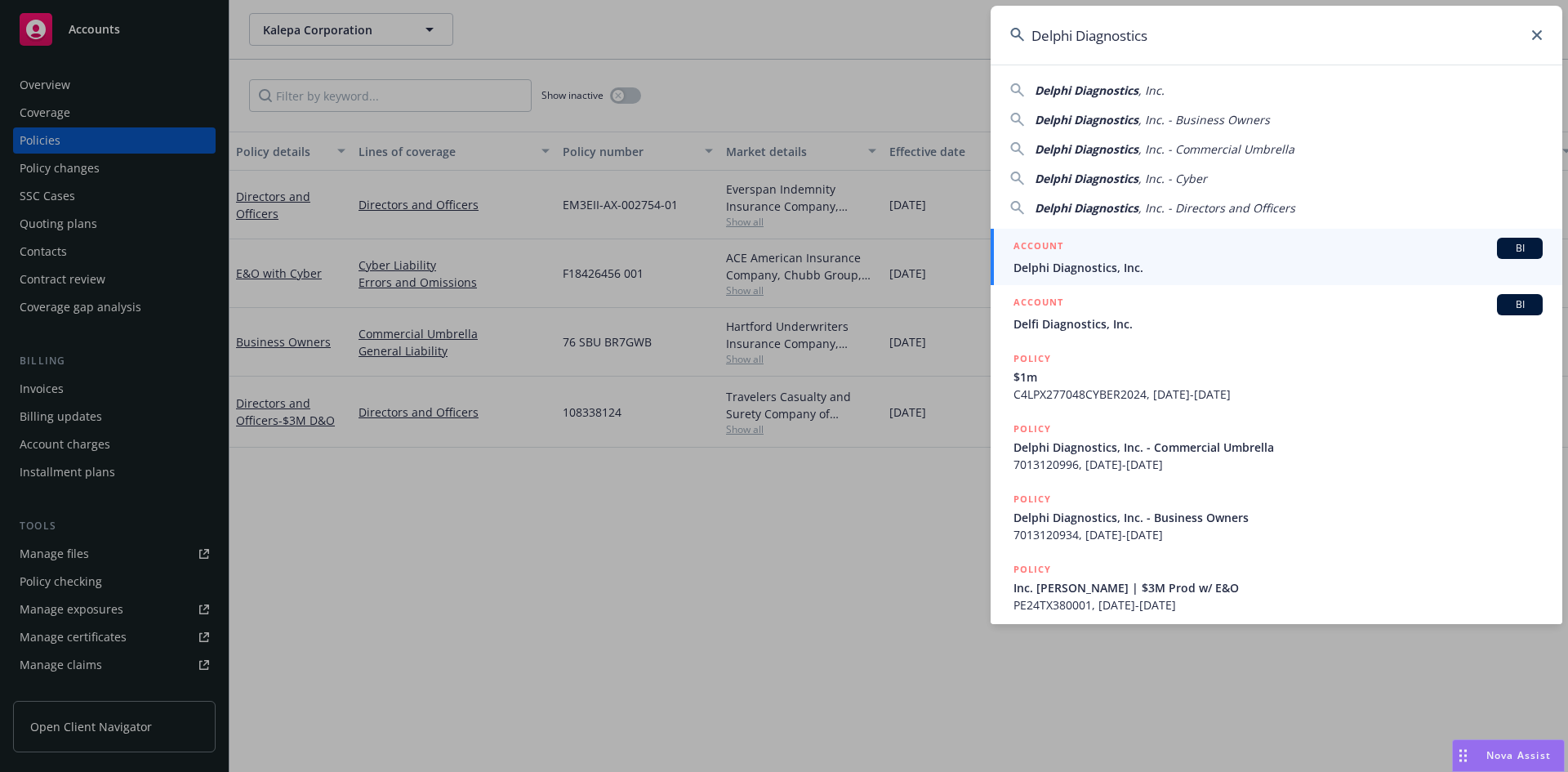
type input "Delphi Diagnostics"
click at [1076, 259] on span "Delphi Diagnostics, Inc." at bounding box center [1277, 267] width 529 height 18
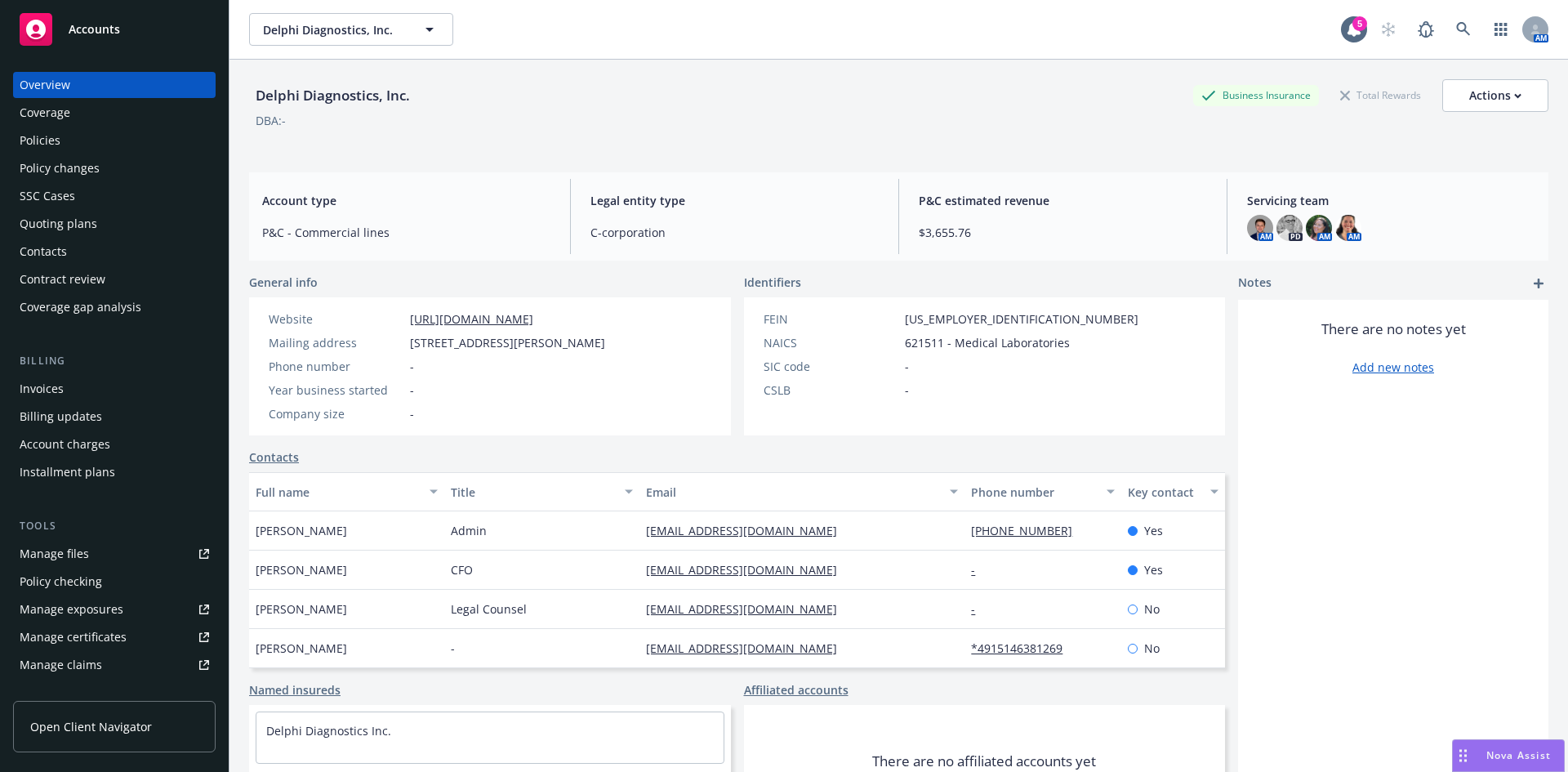
click at [61, 226] on div "Quoting plans" at bounding box center [58, 223] width 78 height 26
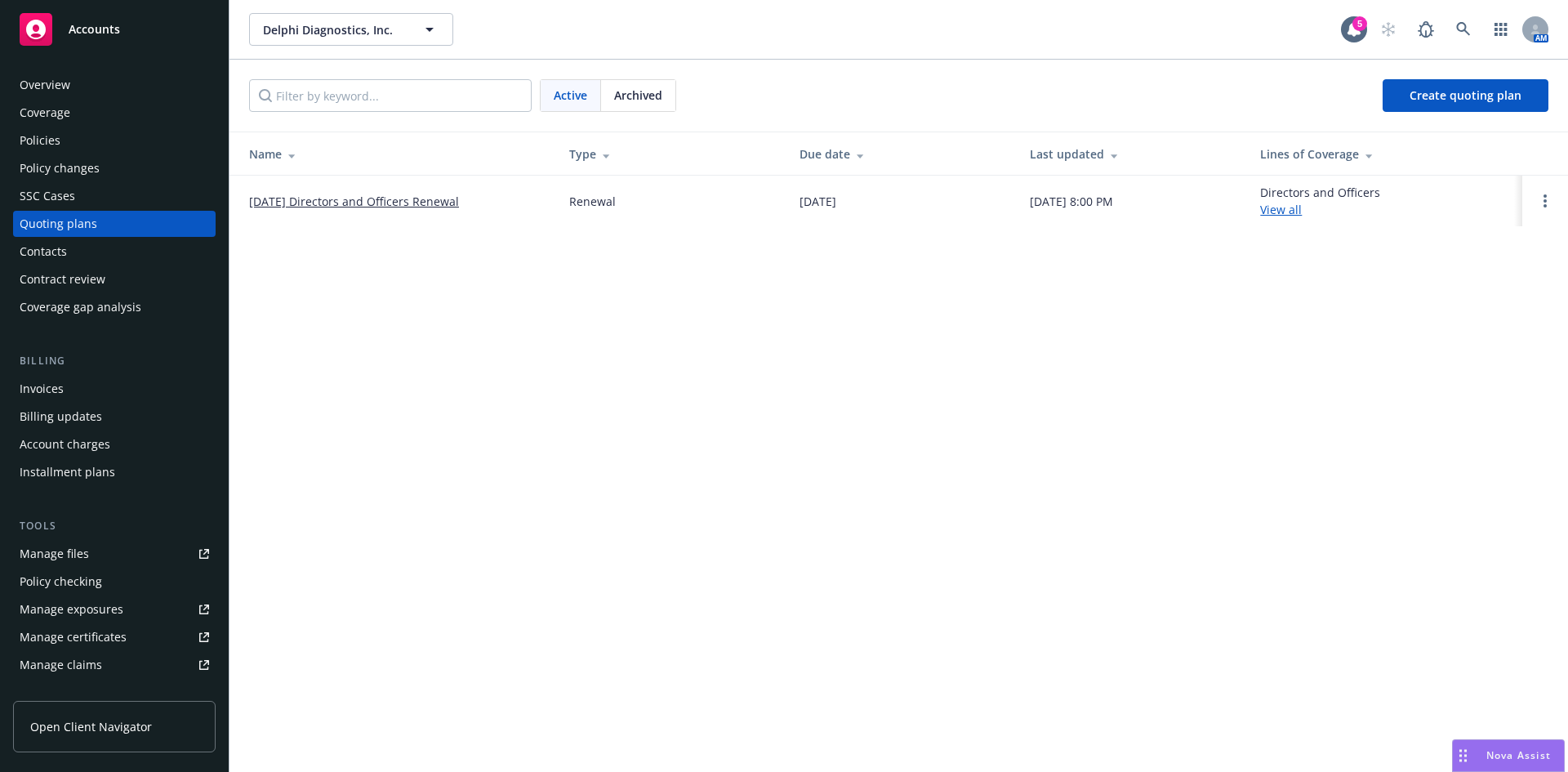
click at [351, 201] on link "[DATE] Directors and Officers Renewal" at bounding box center [353, 201] width 210 height 18
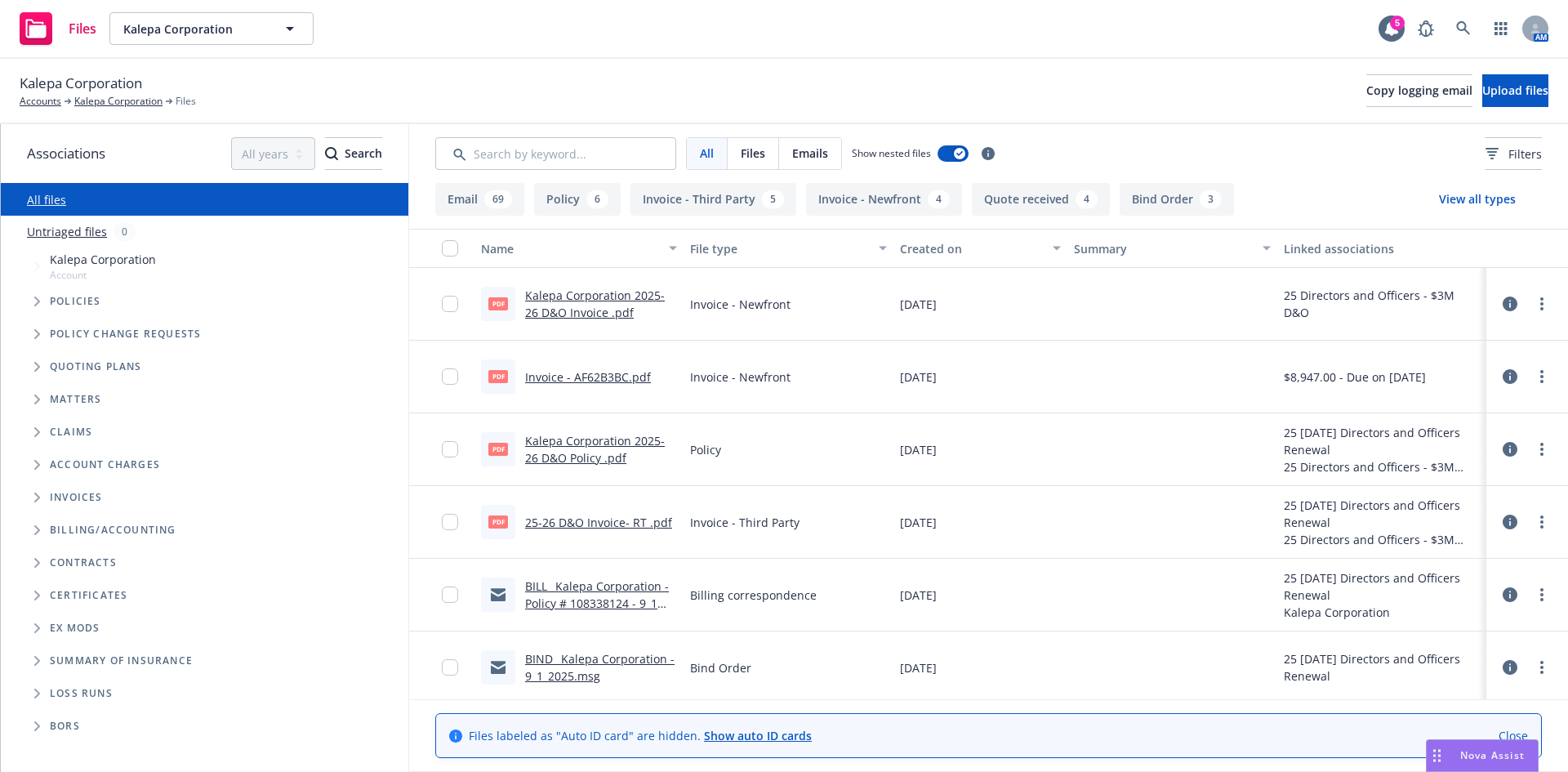
click at [561, 661] on link "BIND_ Kalepa Corporation - 9_1_2025.msg" at bounding box center [600, 667] width 150 height 33
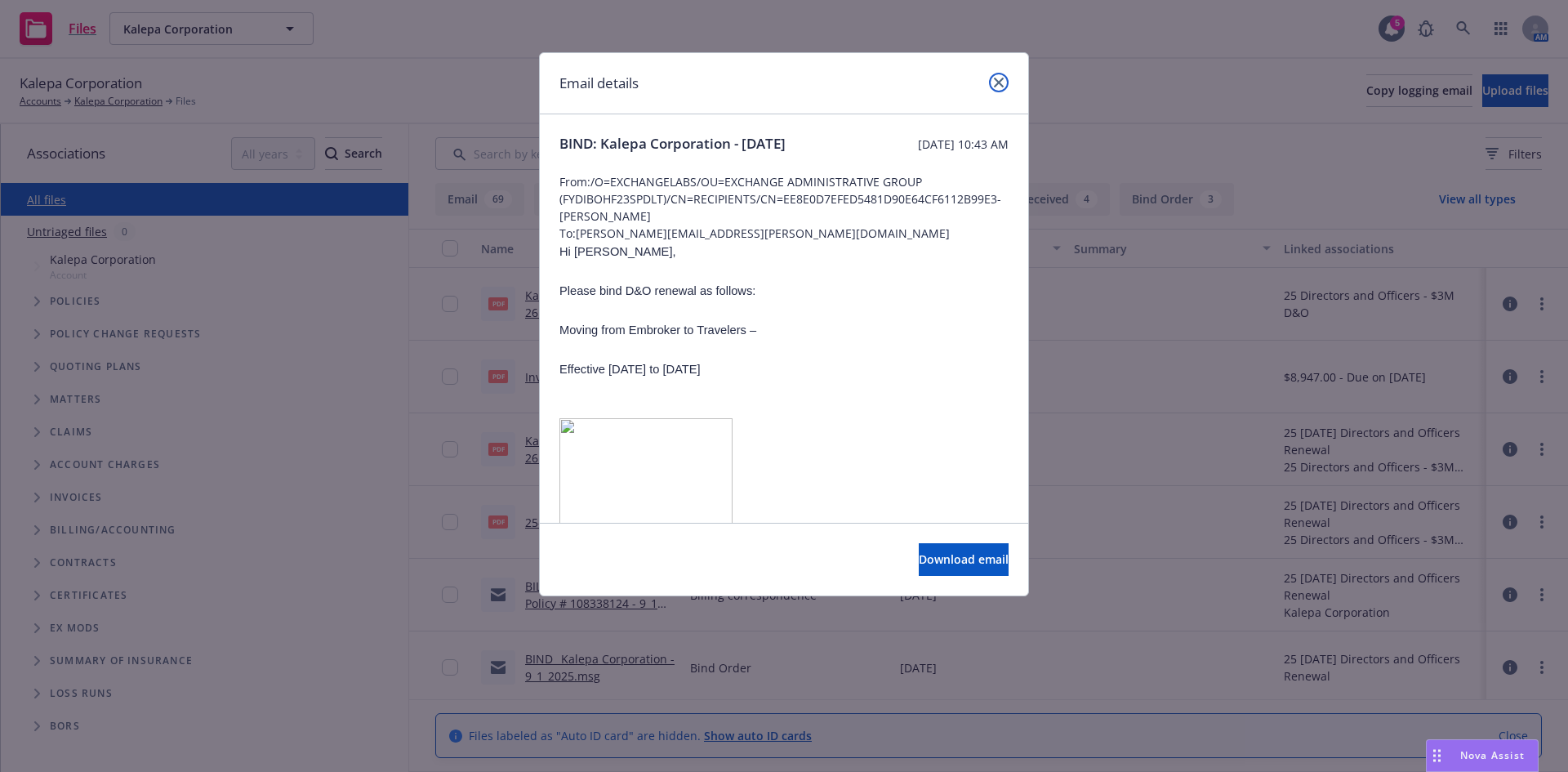
click at [1004, 78] on link "close" at bounding box center [998, 82] width 19 height 19
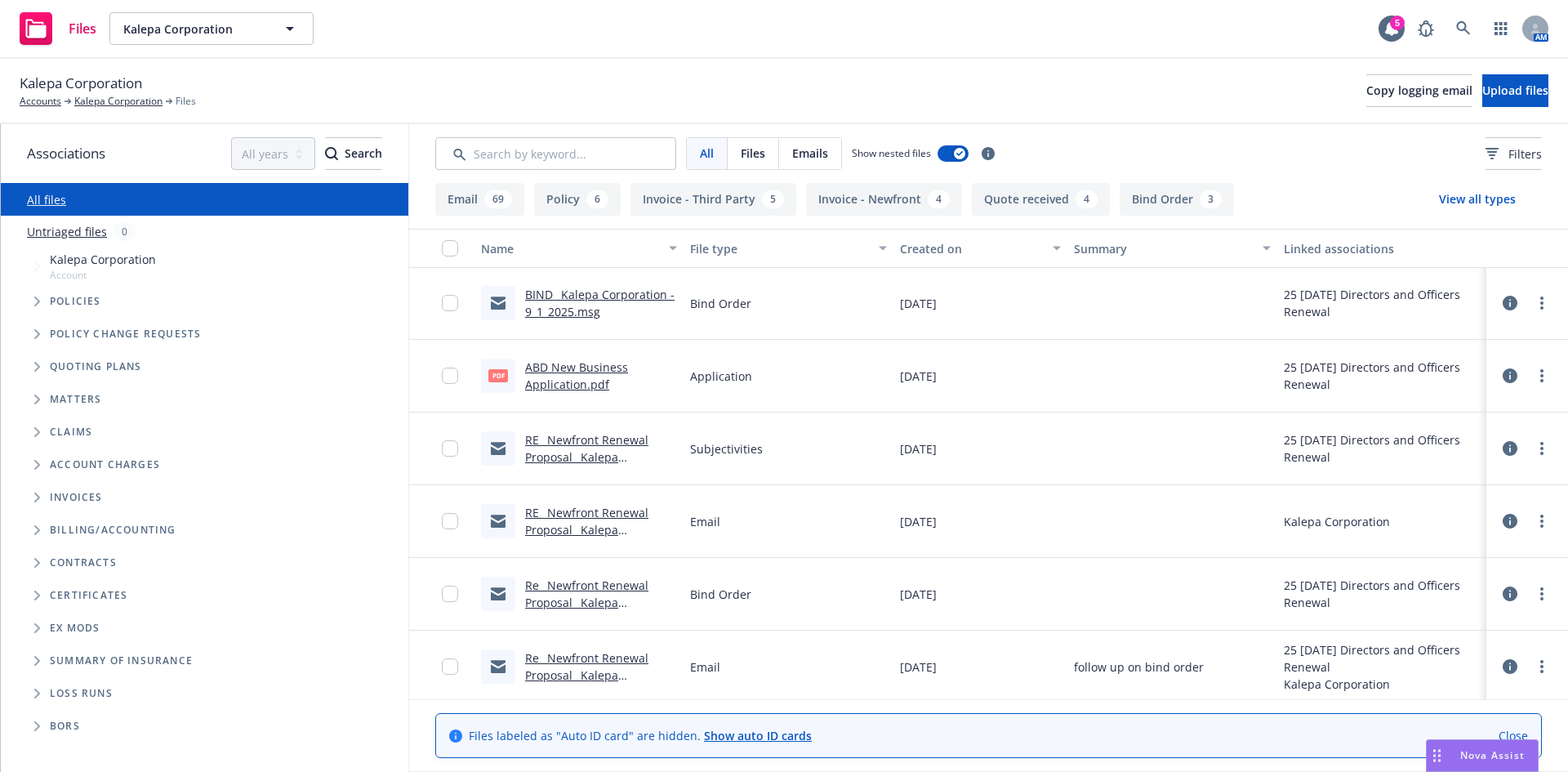
scroll to position [401, 0]
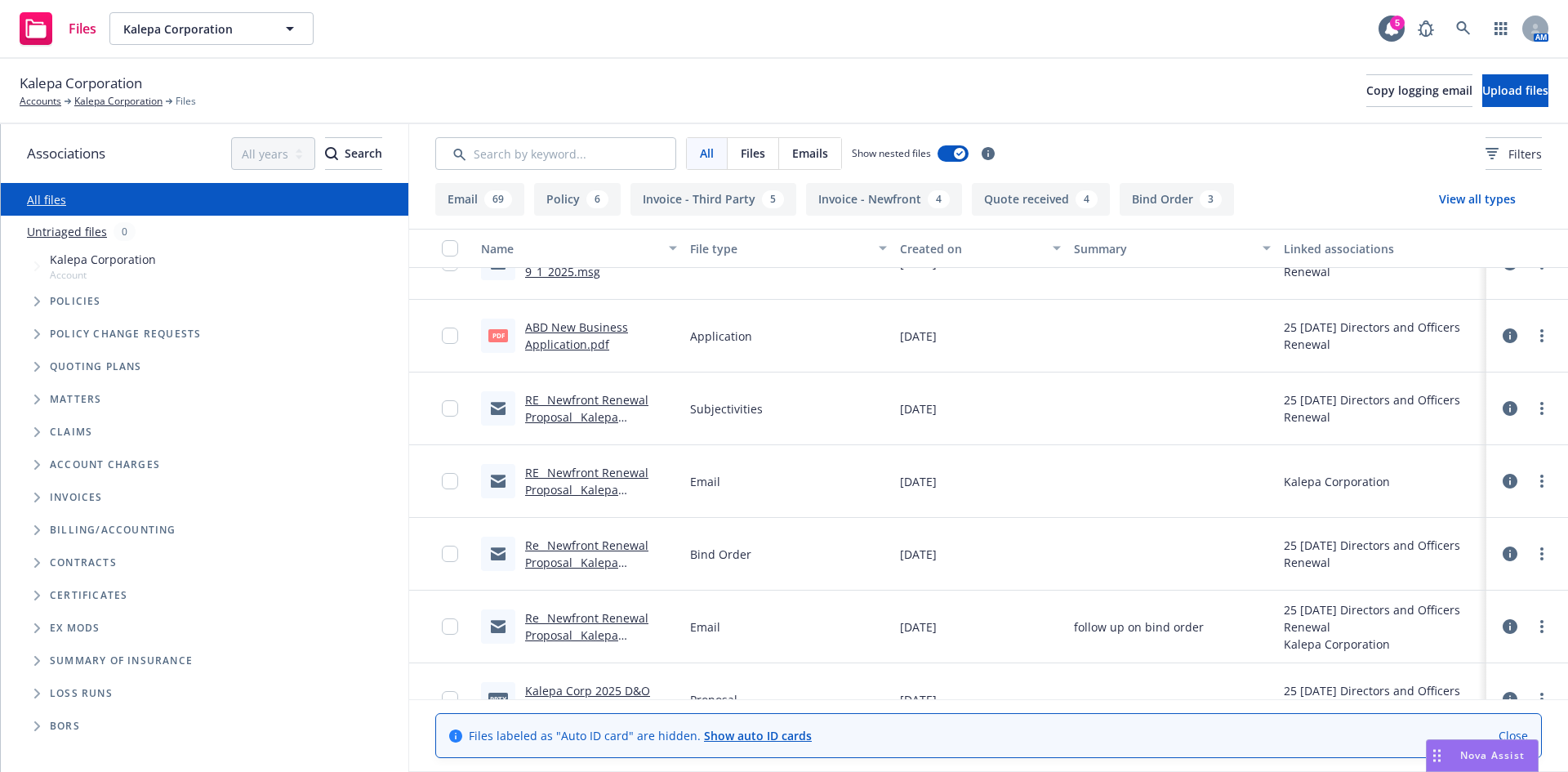
click at [591, 555] on link "Re_ Newfront Renewal Proposal_ Kalepa Corporation 25-26 D&O (Sep_ 2025).msg" at bounding box center [589, 571] width 127 height 67
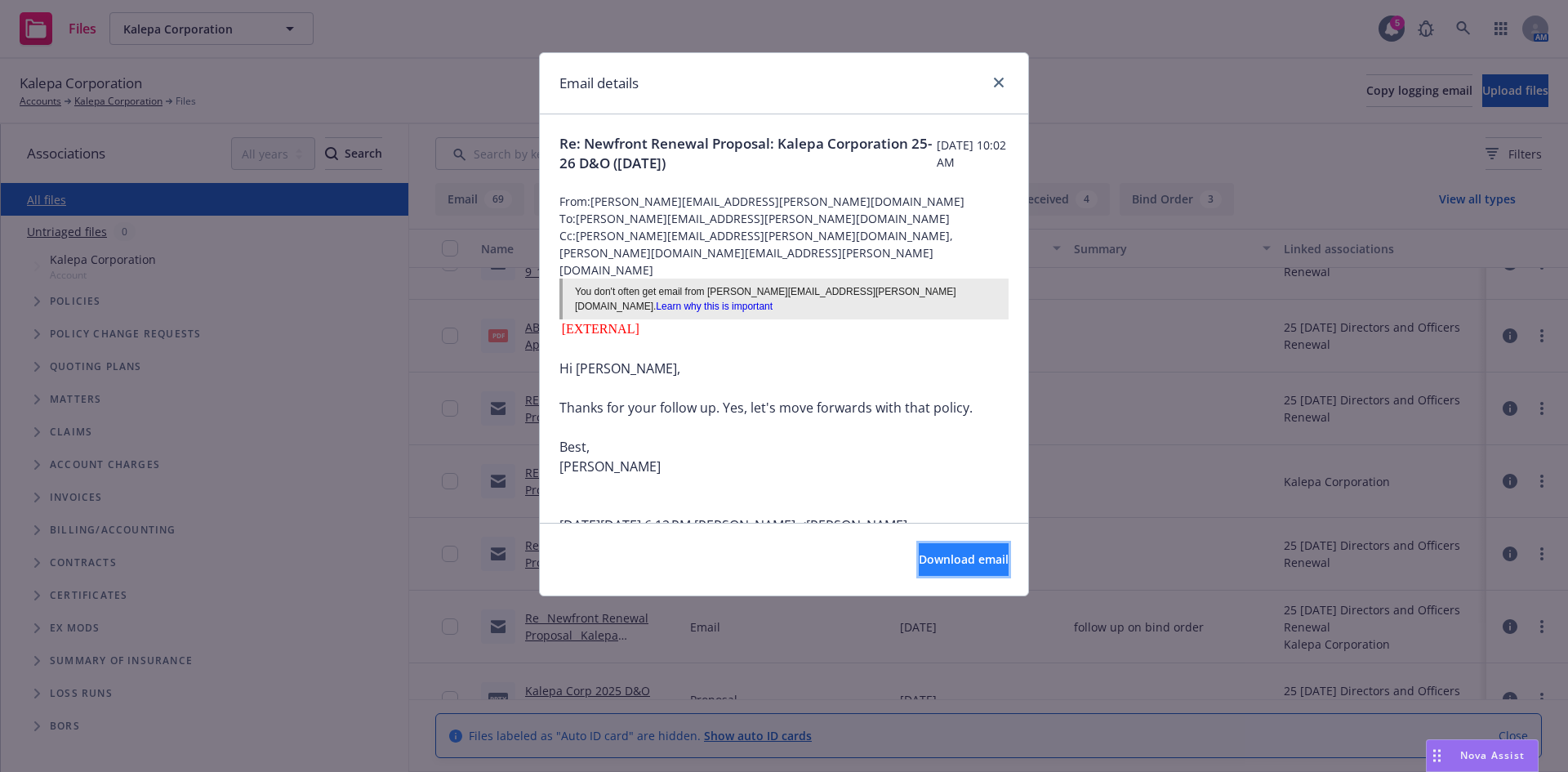
click at [938, 560] on span "Download email" at bounding box center [964, 559] width 90 height 16
click at [1003, 86] on link "close" at bounding box center [998, 82] width 19 height 19
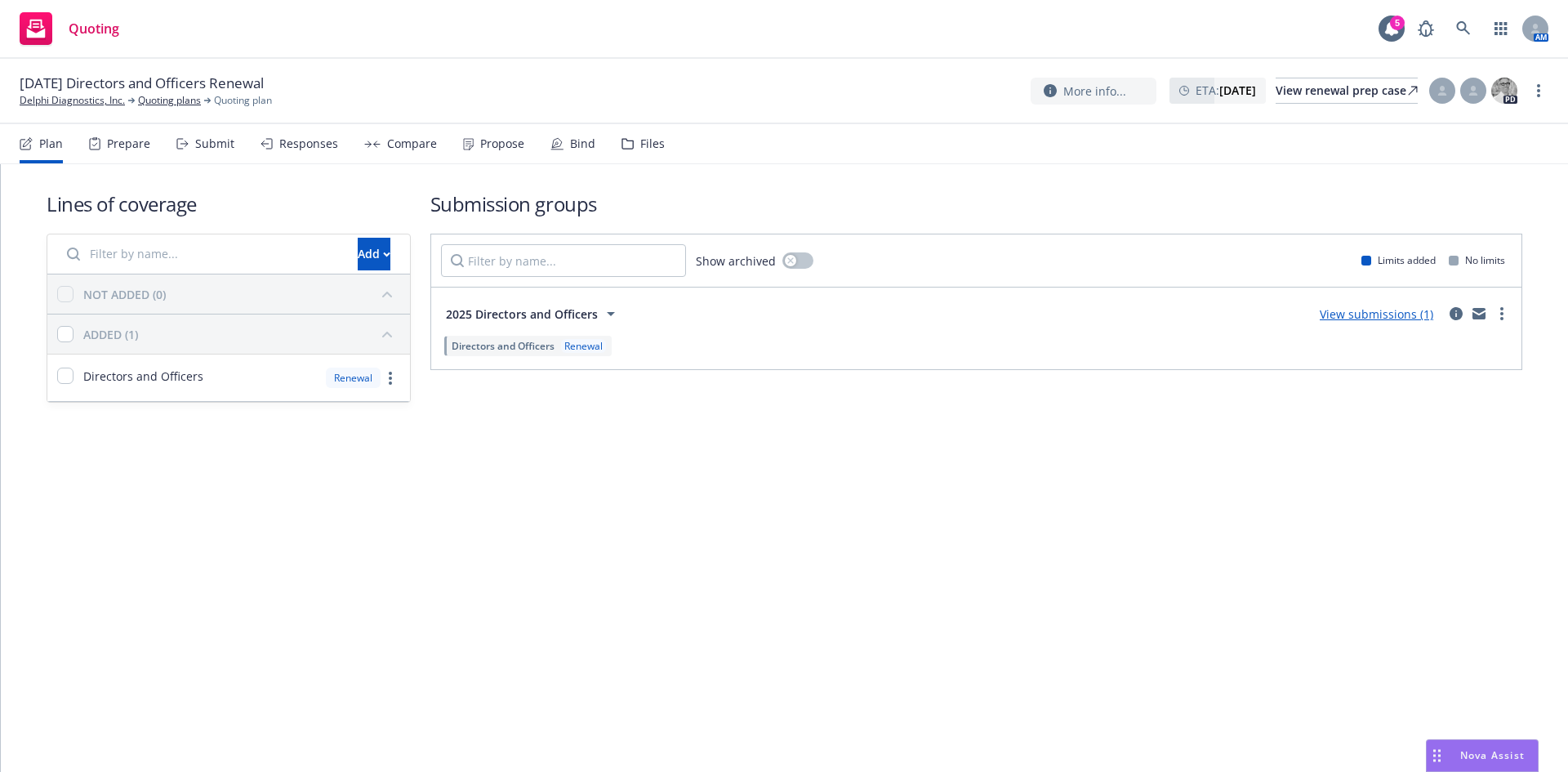
click at [204, 138] on div "Submit" at bounding box center [215, 144] width 39 height 13
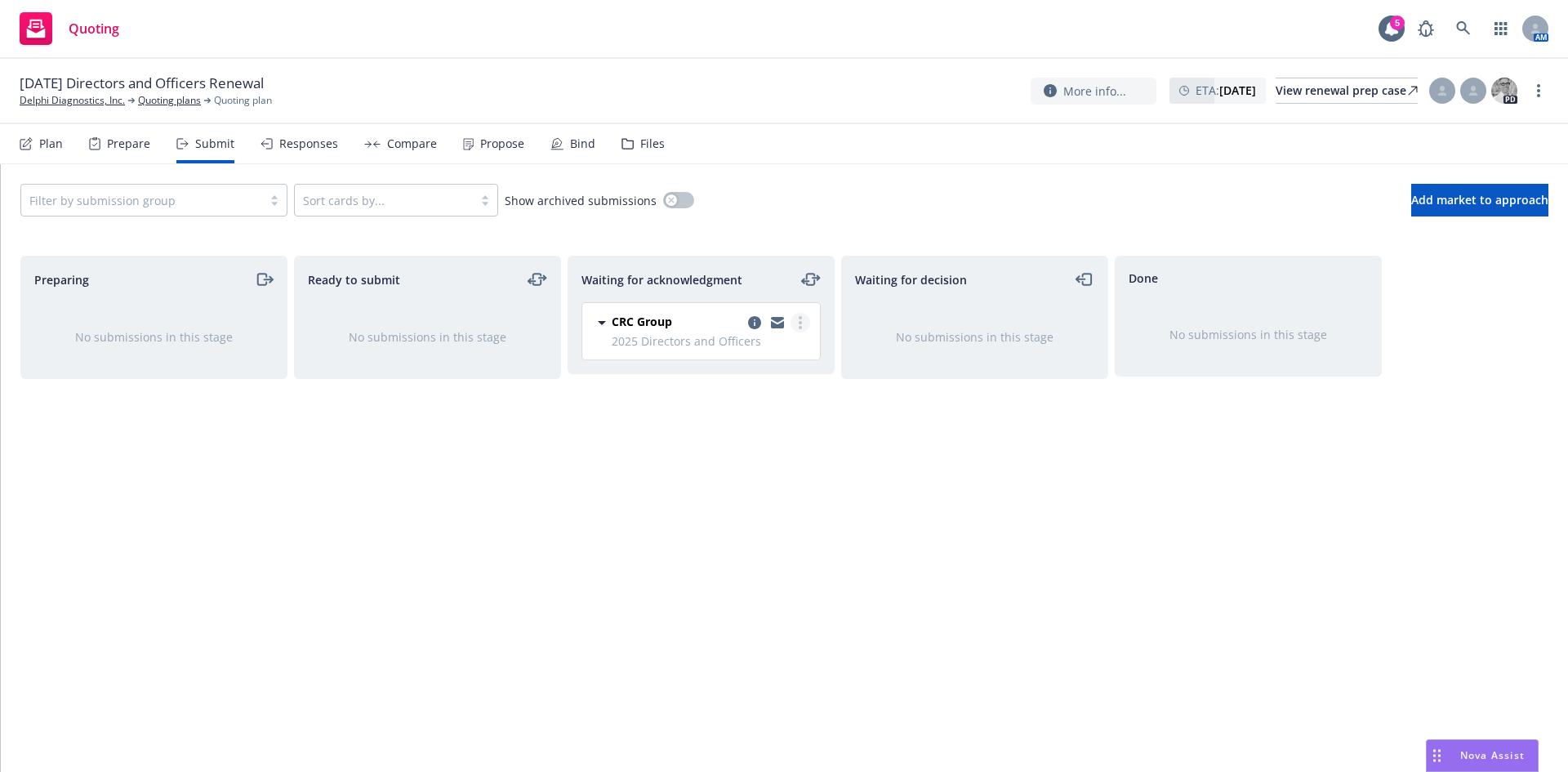
click at [807, 321] on link "more" at bounding box center [799, 322] width 19 height 19
click at [755, 322] on icon "copy logging email" at bounding box center [754, 323] width 13 height 13
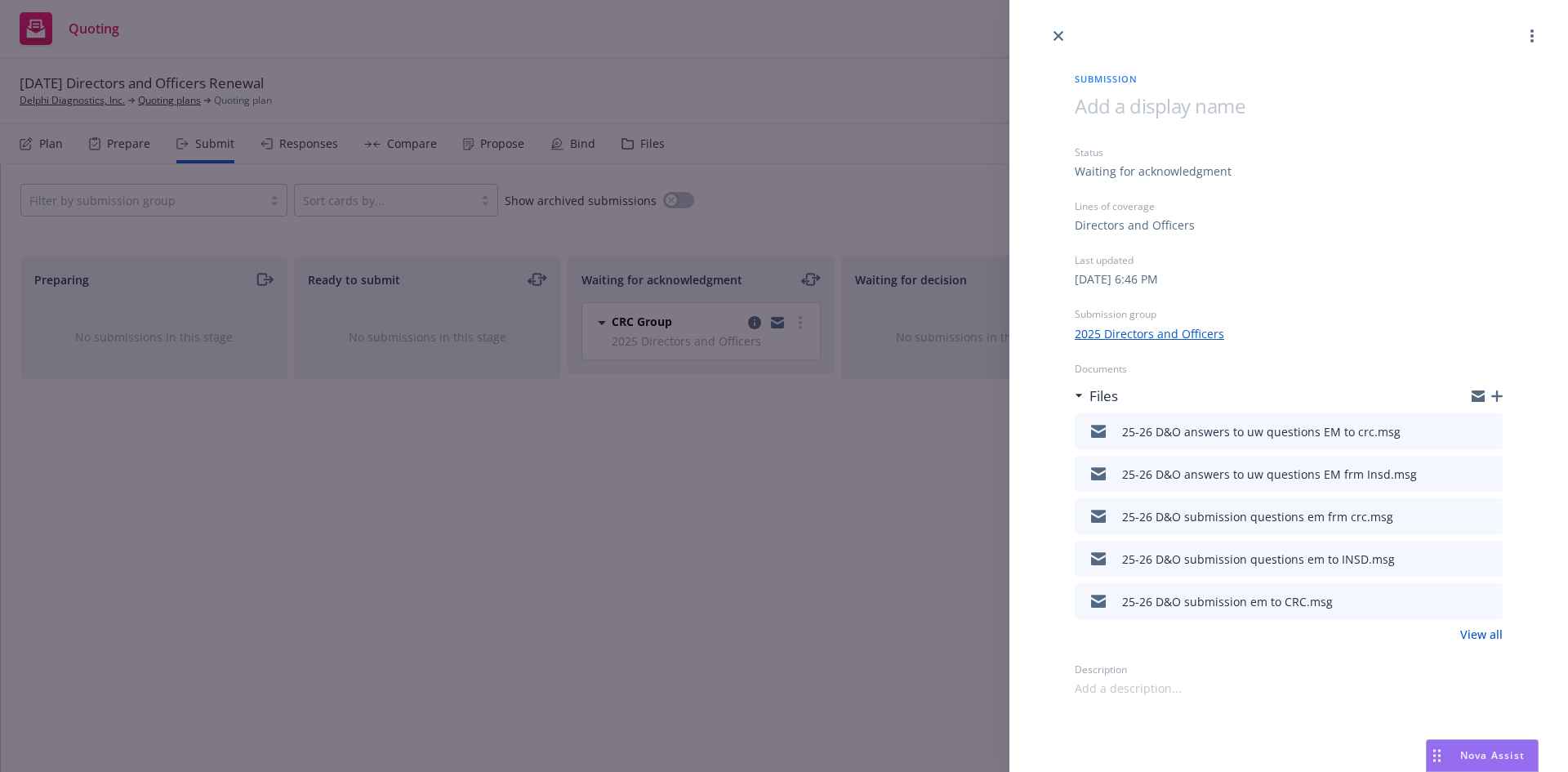
click at [829, 572] on div "Submission Status Waiting for acknowledgment Lines of coverage Directors and Of…" at bounding box center [784, 386] width 1568 height 772
